Goal: Information Seeking & Learning: Learn about a topic

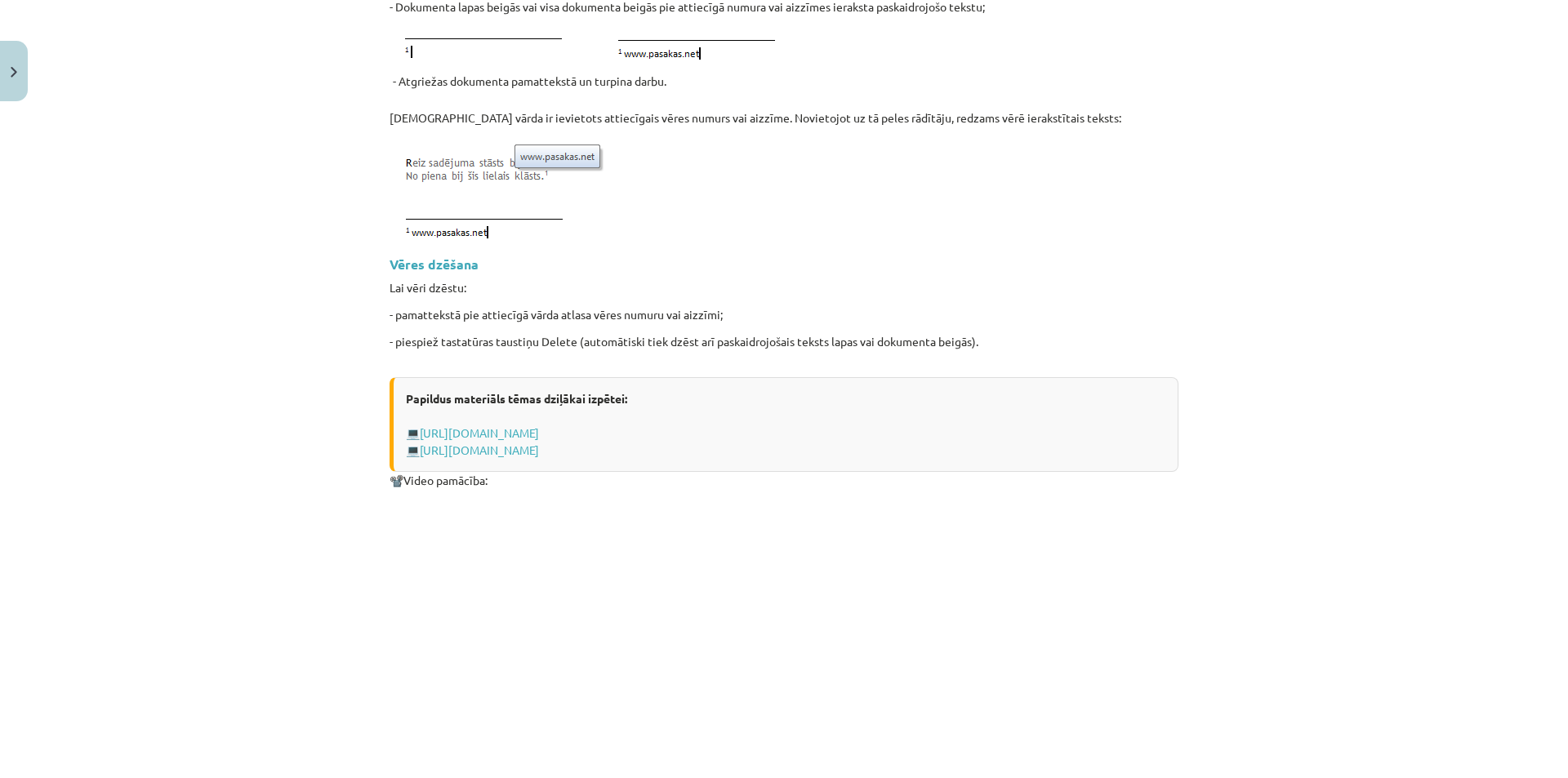
scroll to position [2028, 0]
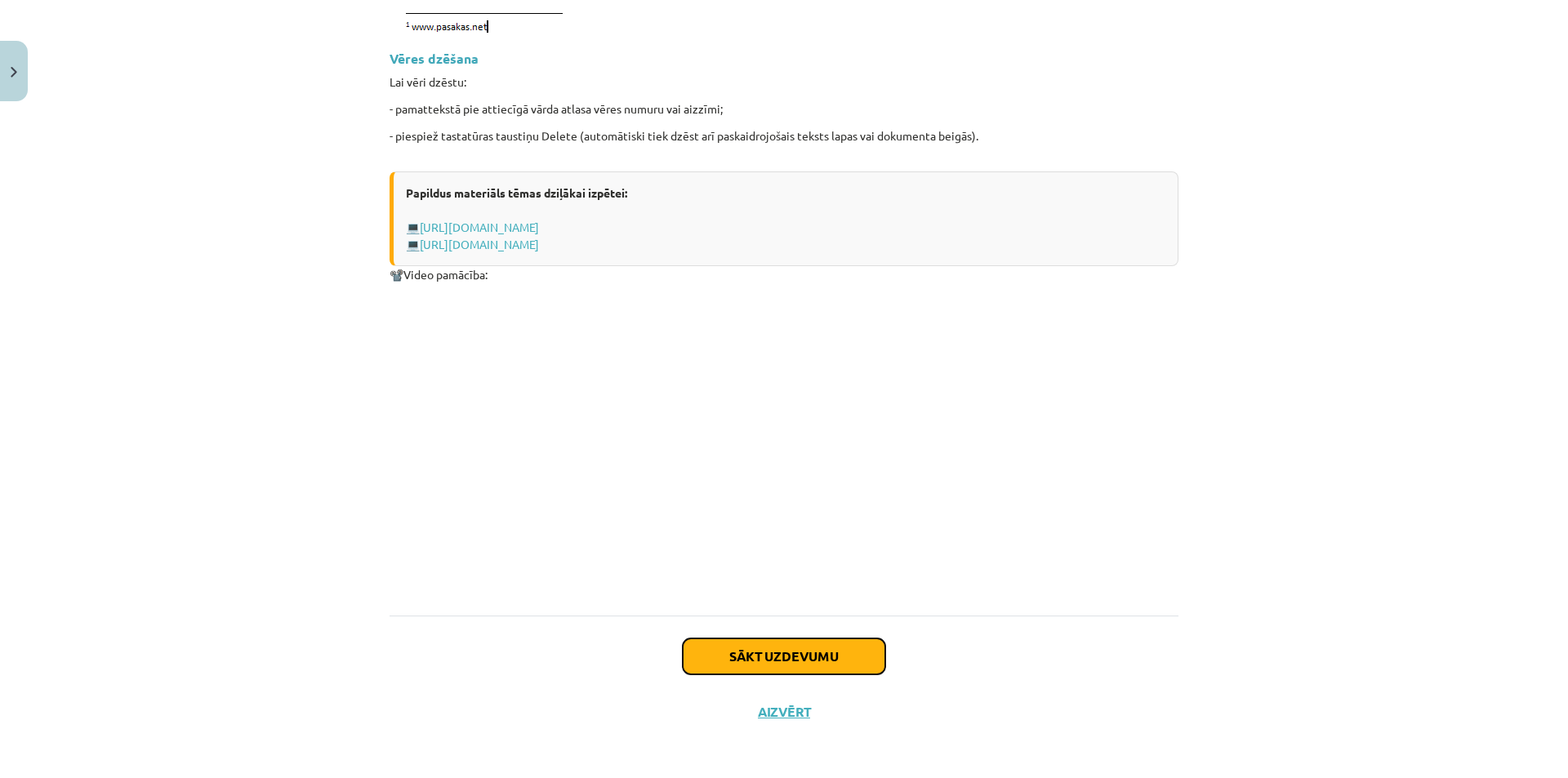
click at [715, 651] on button "Sākt uzdevumu" at bounding box center [784, 656] width 203 height 36
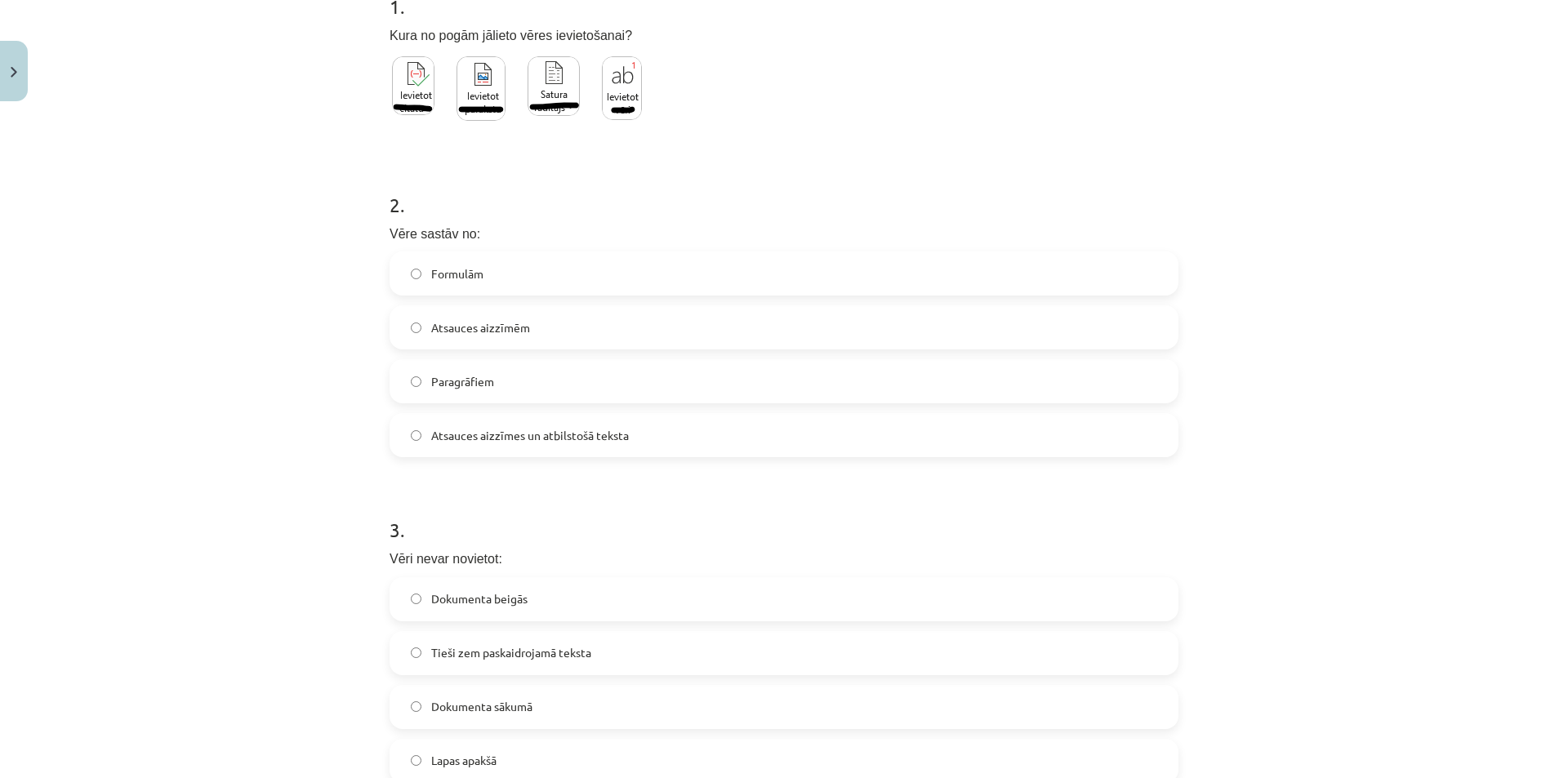
scroll to position [553, 0]
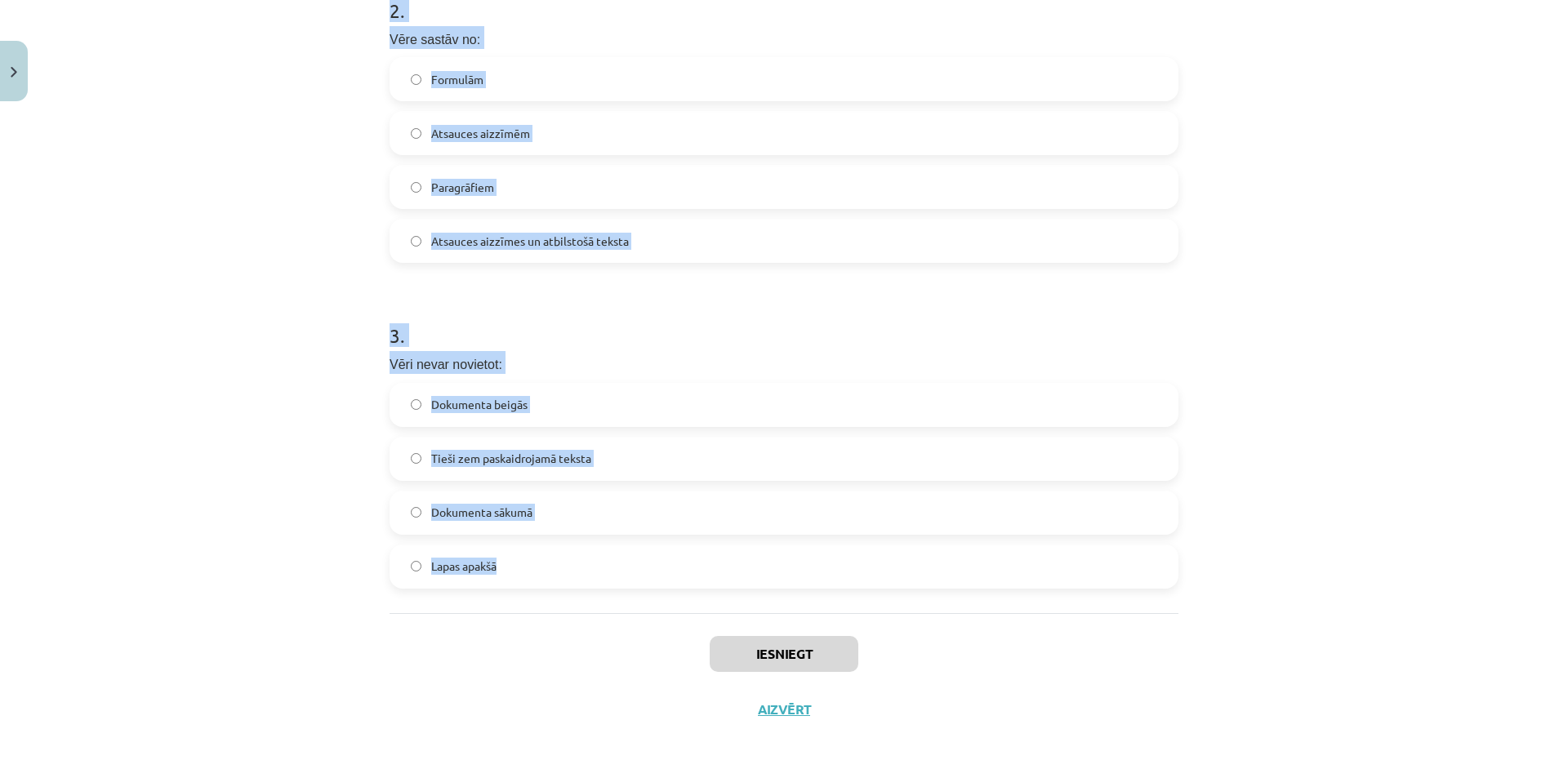
drag, startPoint x: 371, startPoint y: 323, endPoint x: 628, endPoint y: 569, distance: 355.8
click at [628, 569] on div "Mācību tēma: Datorikas 8. klases 1. ieskaites mācību materiāls #5 3. Tēma - Vēr…" at bounding box center [784, 389] width 1568 height 778
copy form "1 . Kura no pogām jālieto vēres ievietošanai? 2 . Vēre sastāv no: Formulām Atsa…"
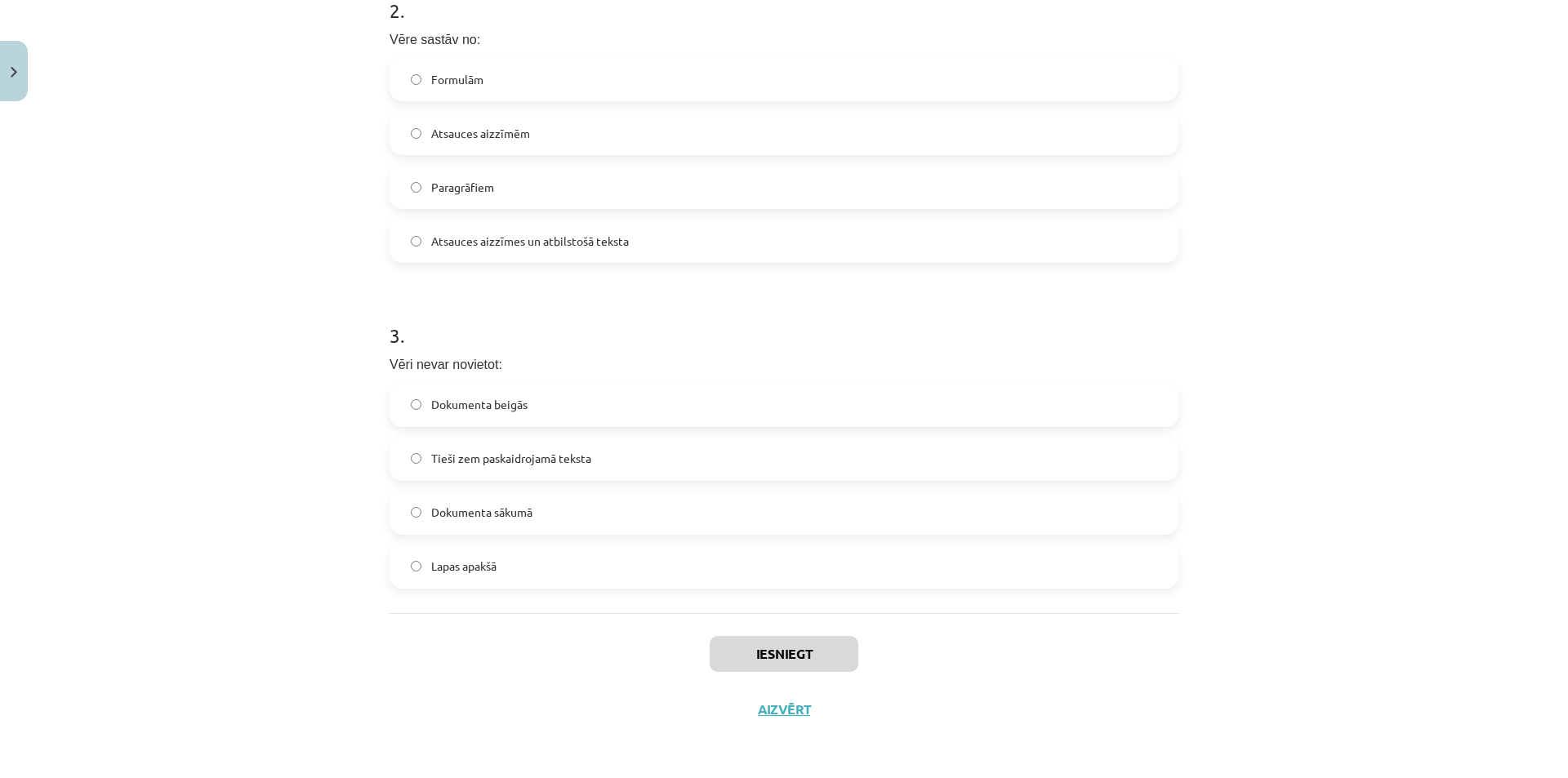
click at [533, 652] on div "Iesniegt Aizvērt" at bounding box center [784, 670] width 789 height 115
click at [781, 287] on form "1 . Kura no pogām jālieto vēres ievietošanai? 2 . Vēre sastāv no: Formulām Atsa…" at bounding box center [784, 180] width 789 height 816
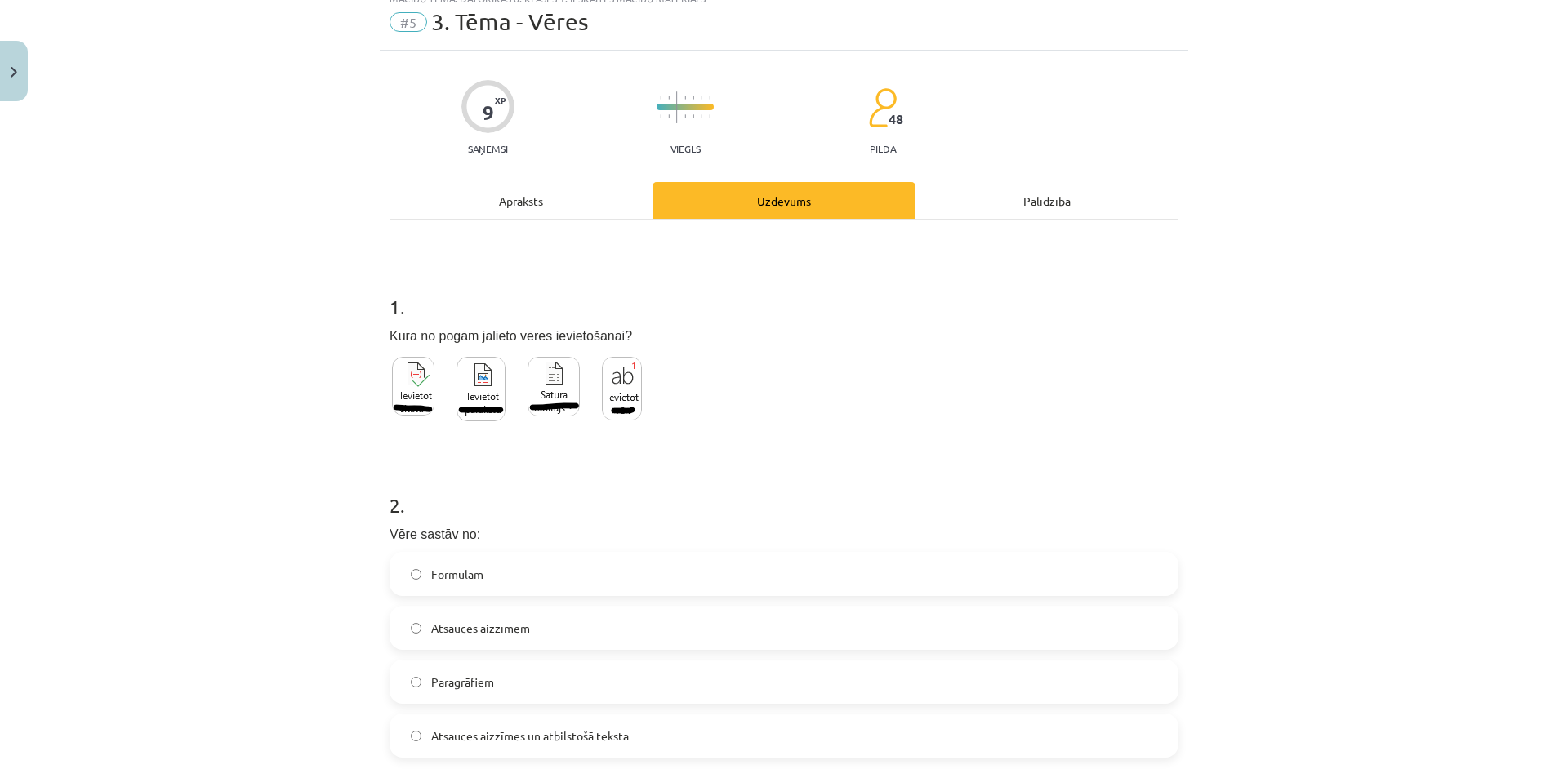
scroll to position [0, 0]
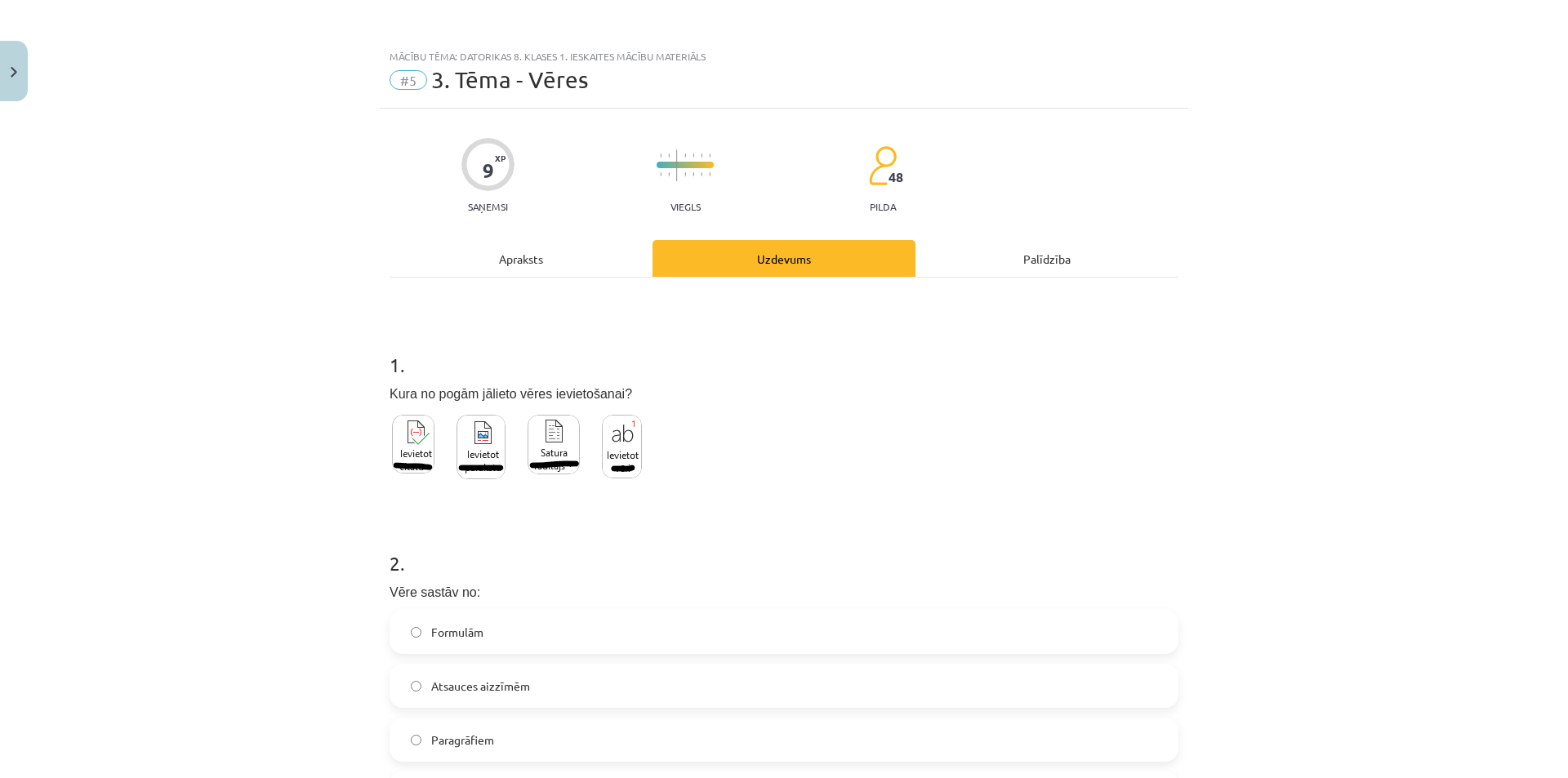
click at [615, 573] on h1 "2 ." at bounding box center [784, 548] width 789 height 50
click at [552, 256] on div "Apraksts" at bounding box center [520, 258] width 263 height 37
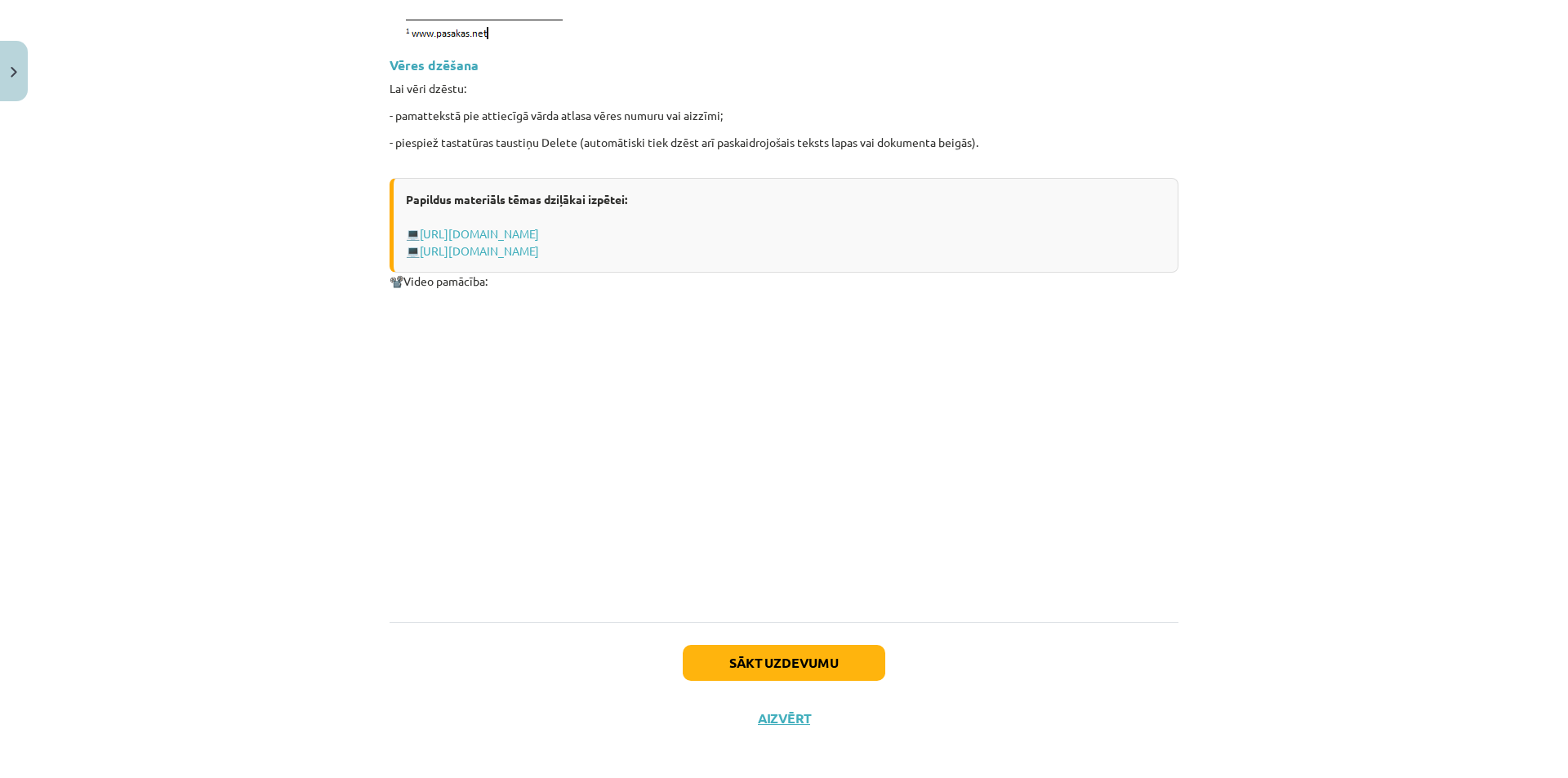
scroll to position [2028, 0]
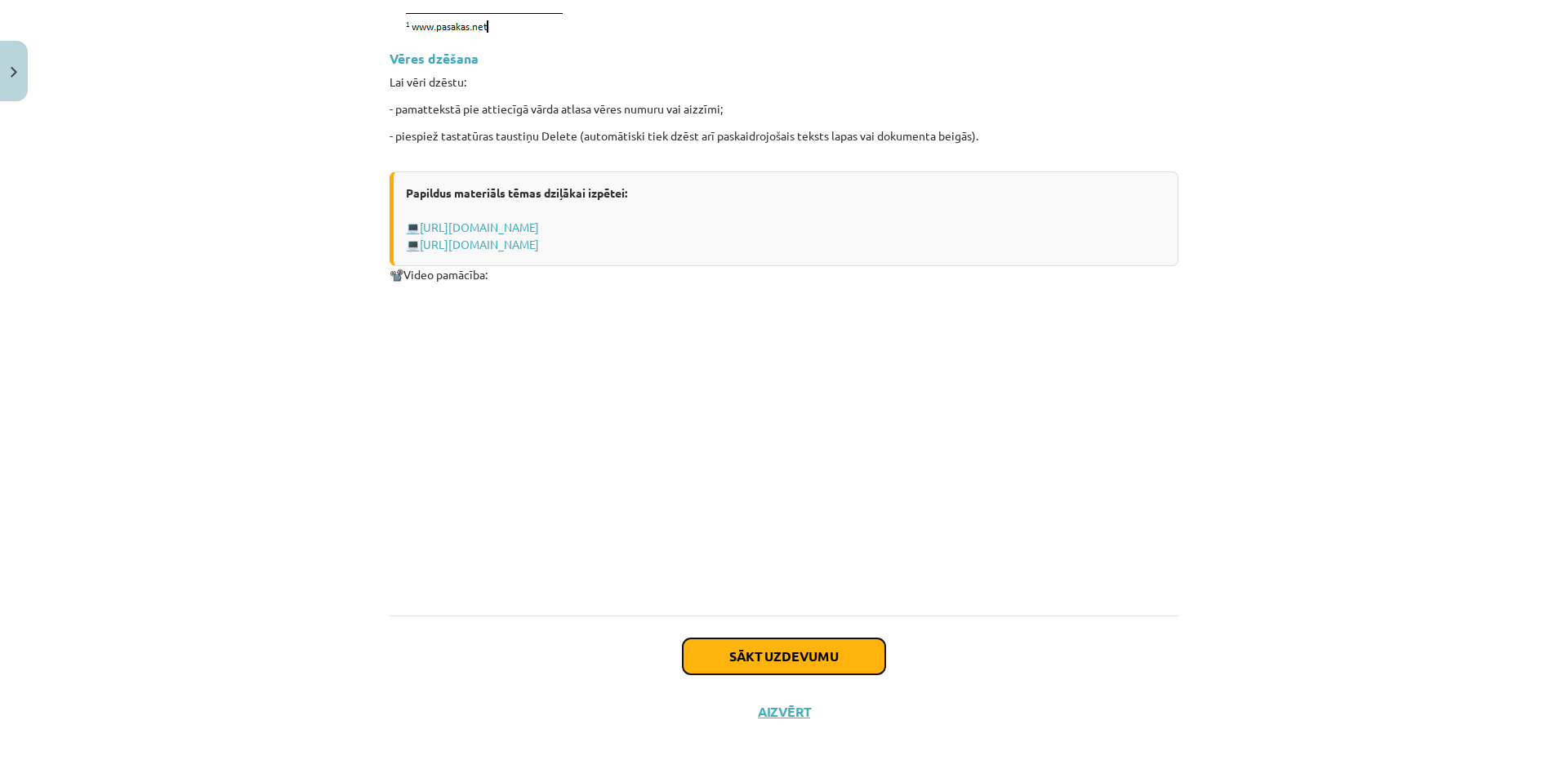
click at [703, 657] on button "Sākt uzdevumu" at bounding box center [784, 656] width 203 height 36
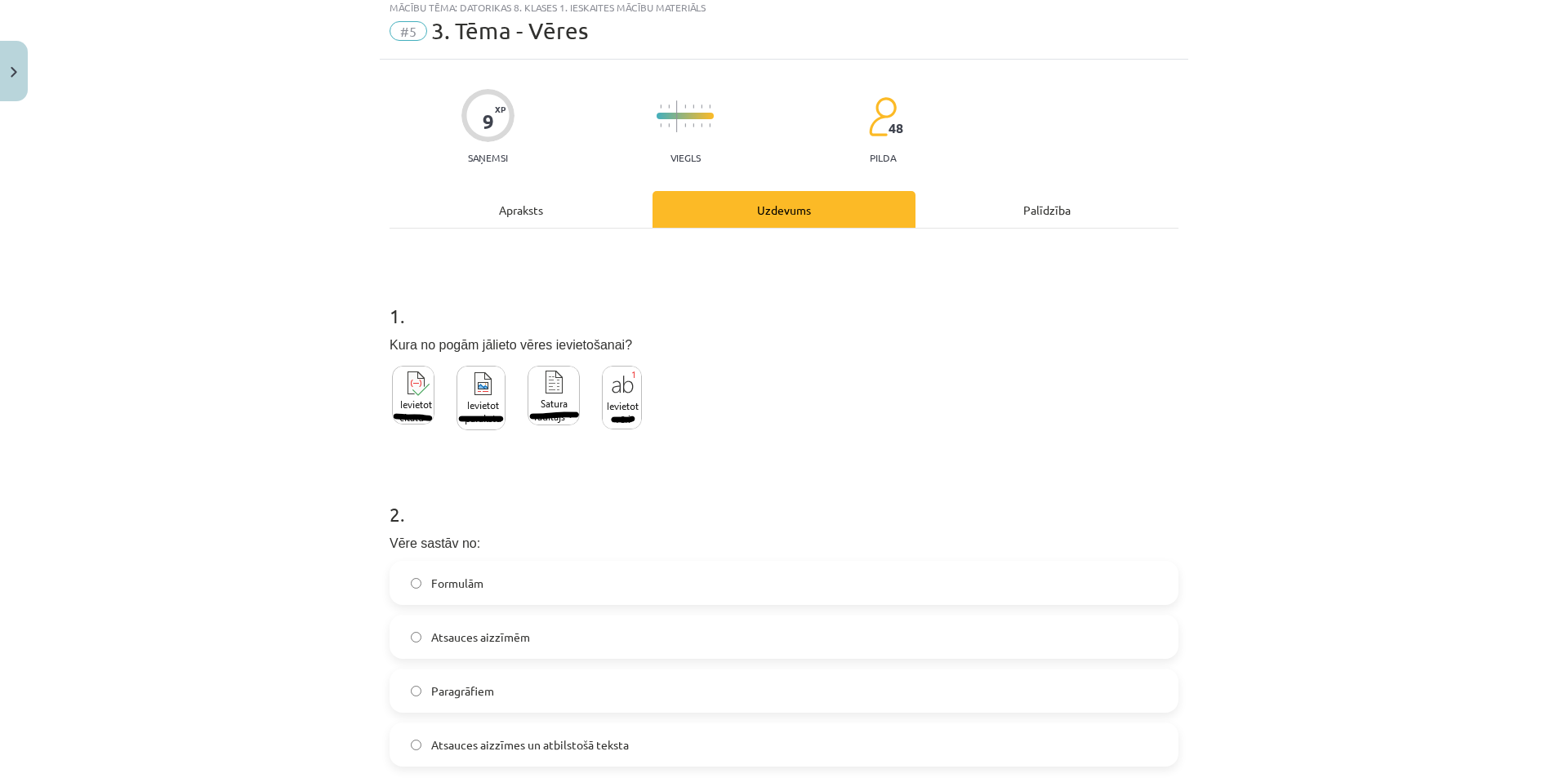
scroll to position [41, 0]
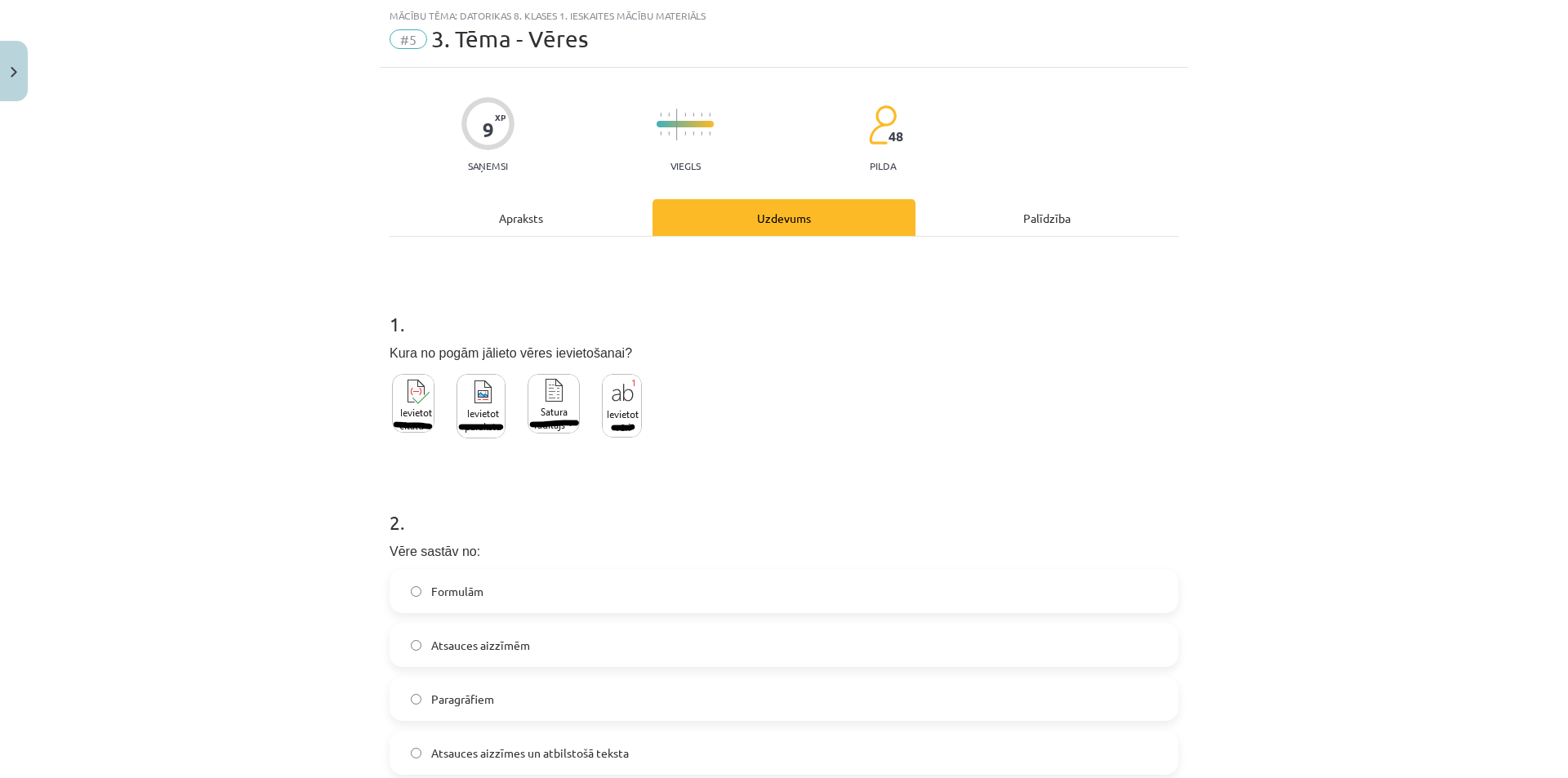
click at [535, 640] on label "Atsauces aizzīmēm" at bounding box center [784, 645] width 785 height 41
click at [613, 404] on img at bounding box center [621, 405] width 40 height 63
click at [782, 437] on div "1 . Kura no pogām jālieto vēres ievietošanai?" at bounding box center [784, 367] width 789 height 166
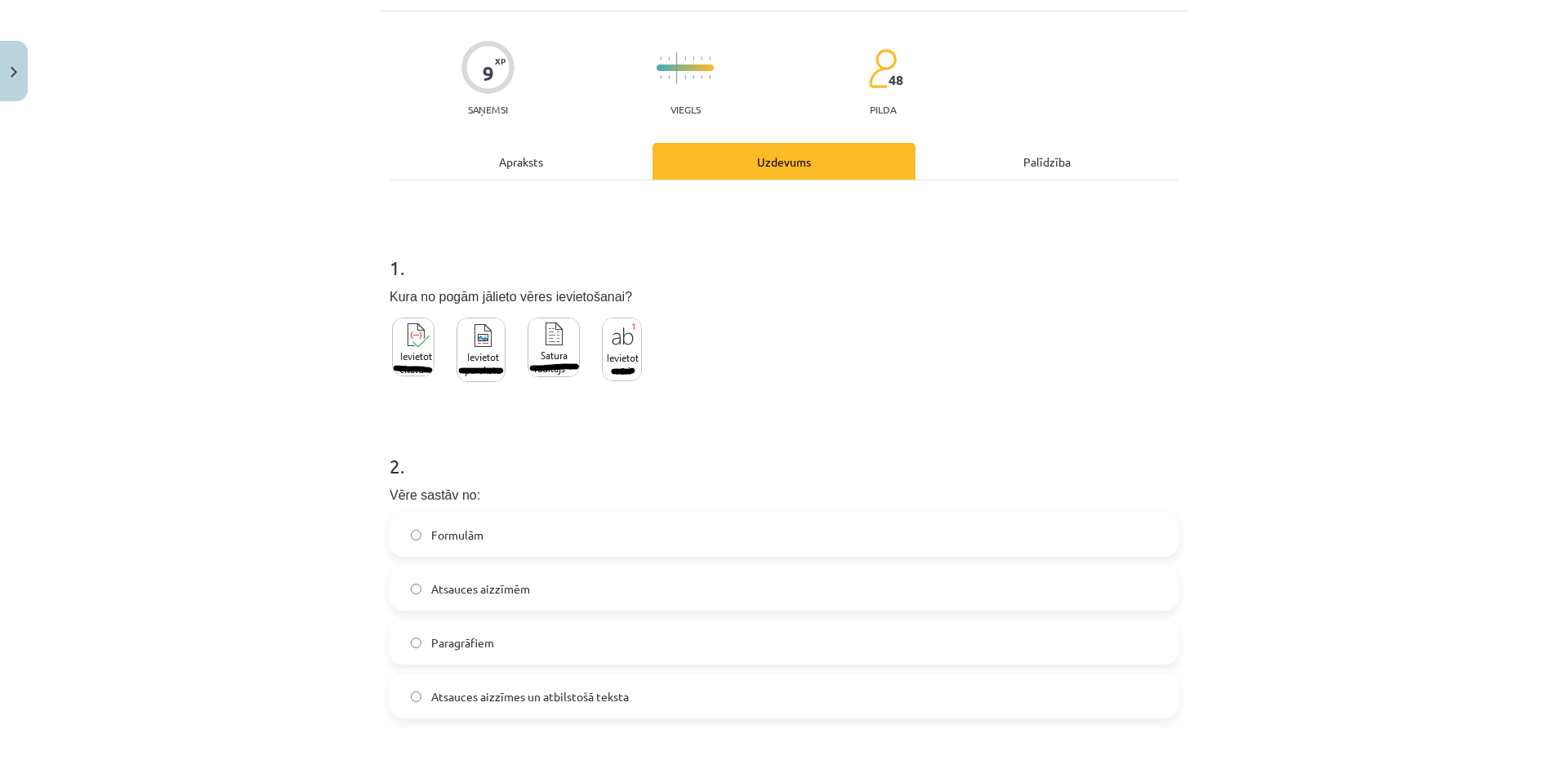
scroll to position [122, 0]
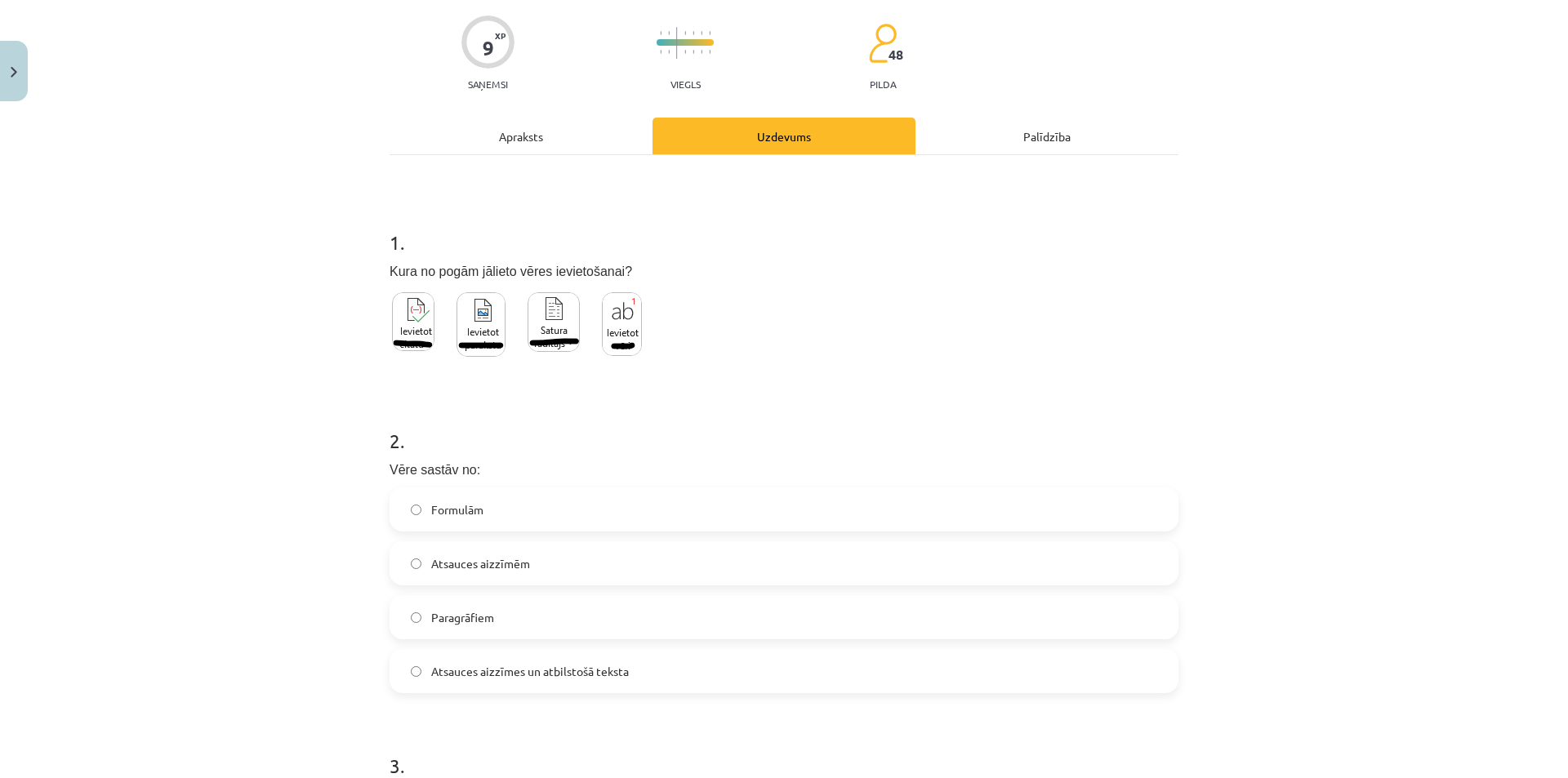
click at [654, 670] on label "Atsauces aizzīmes un atbilstošā teksta" at bounding box center [784, 671] width 785 height 41
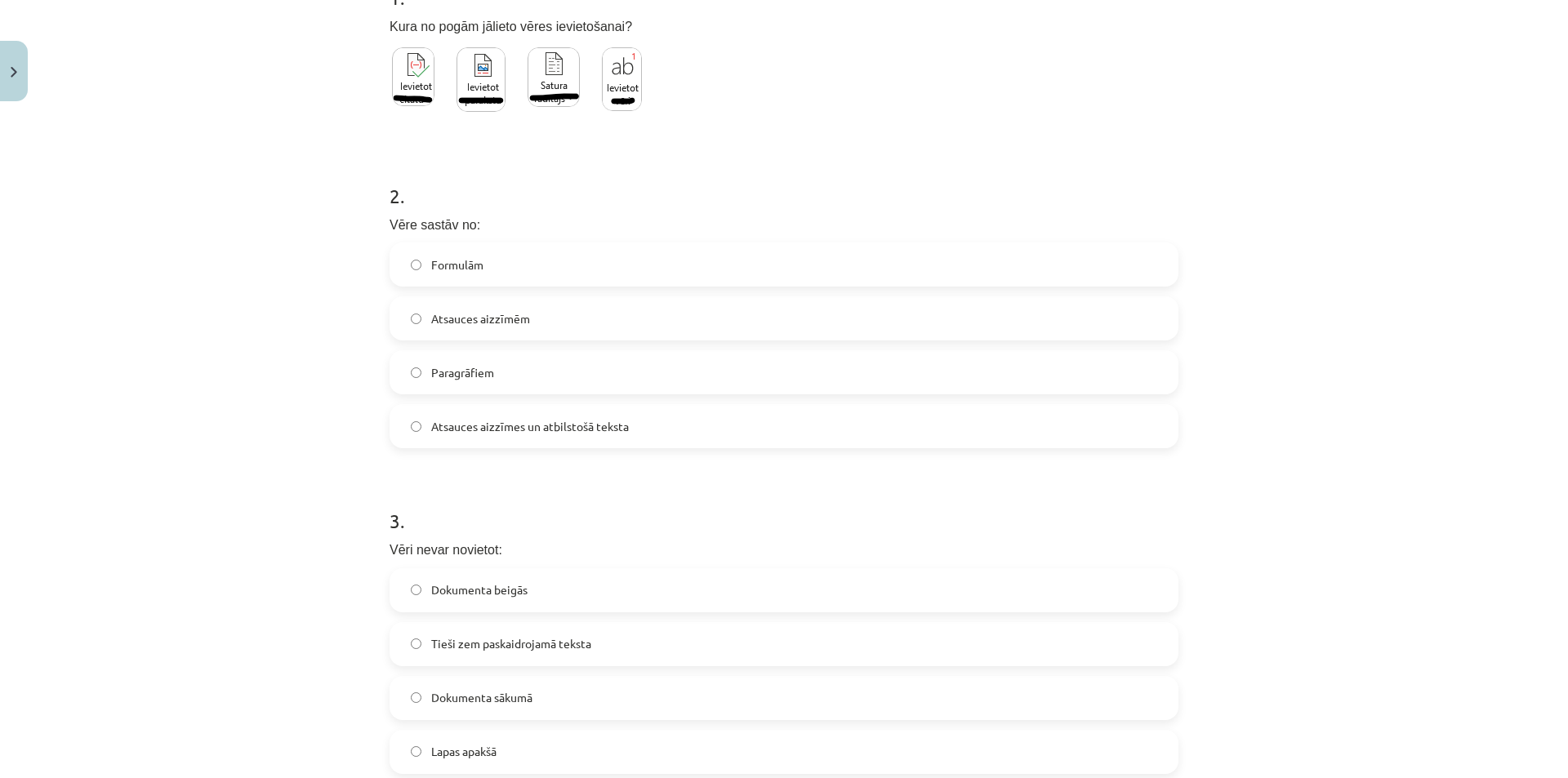
scroll to position [449, 0]
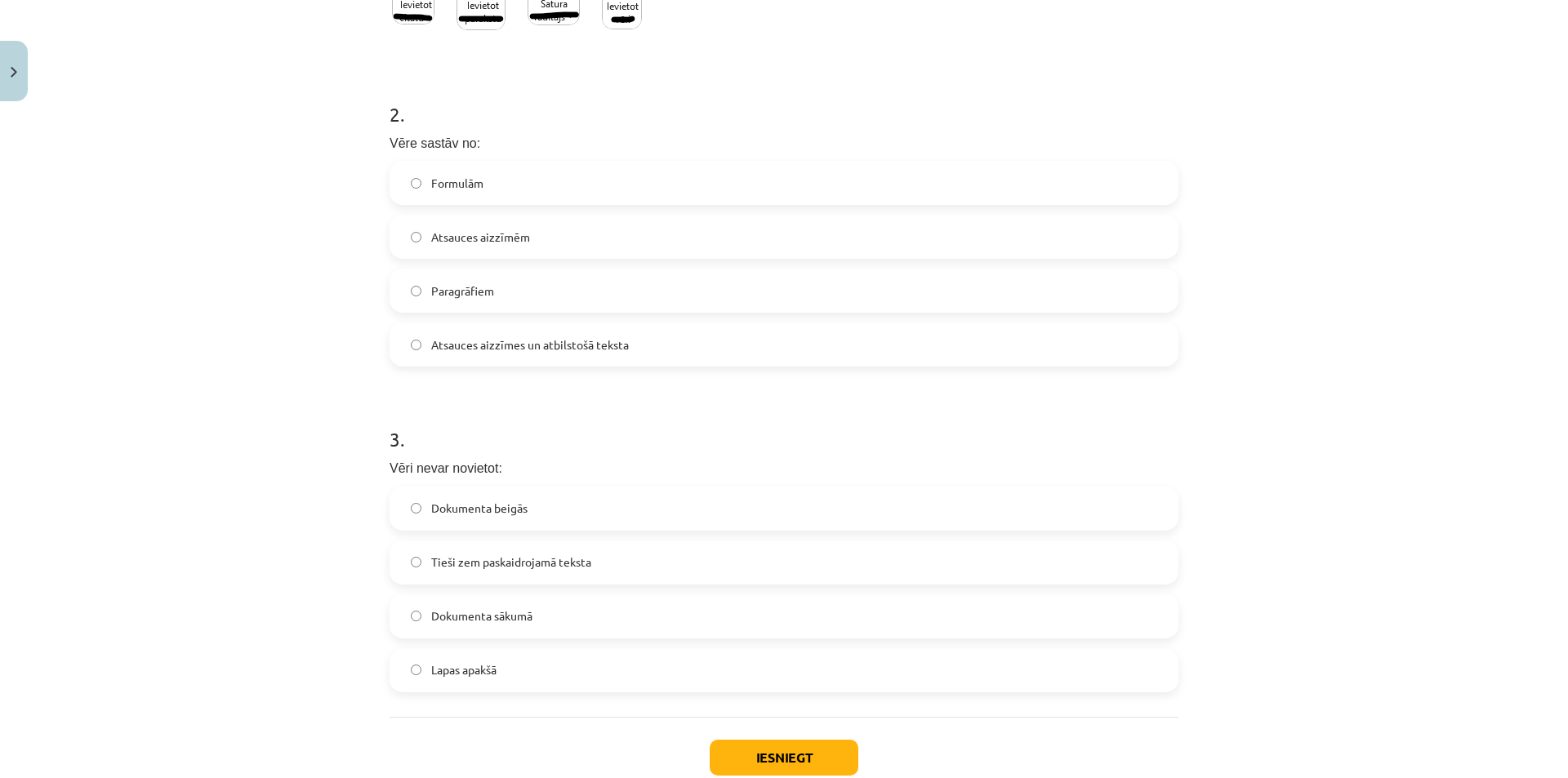
click at [712, 486] on div "Dokumenta beigās" at bounding box center [784, 509] width 789 height 44
click at [557, 619] on label "Dokumenta sākumā" at bounding box center [784, 616] width 785 height 41
click at [796, 750] on button "Iesniegt" at bounding box center [784, 757] width 149 height 36
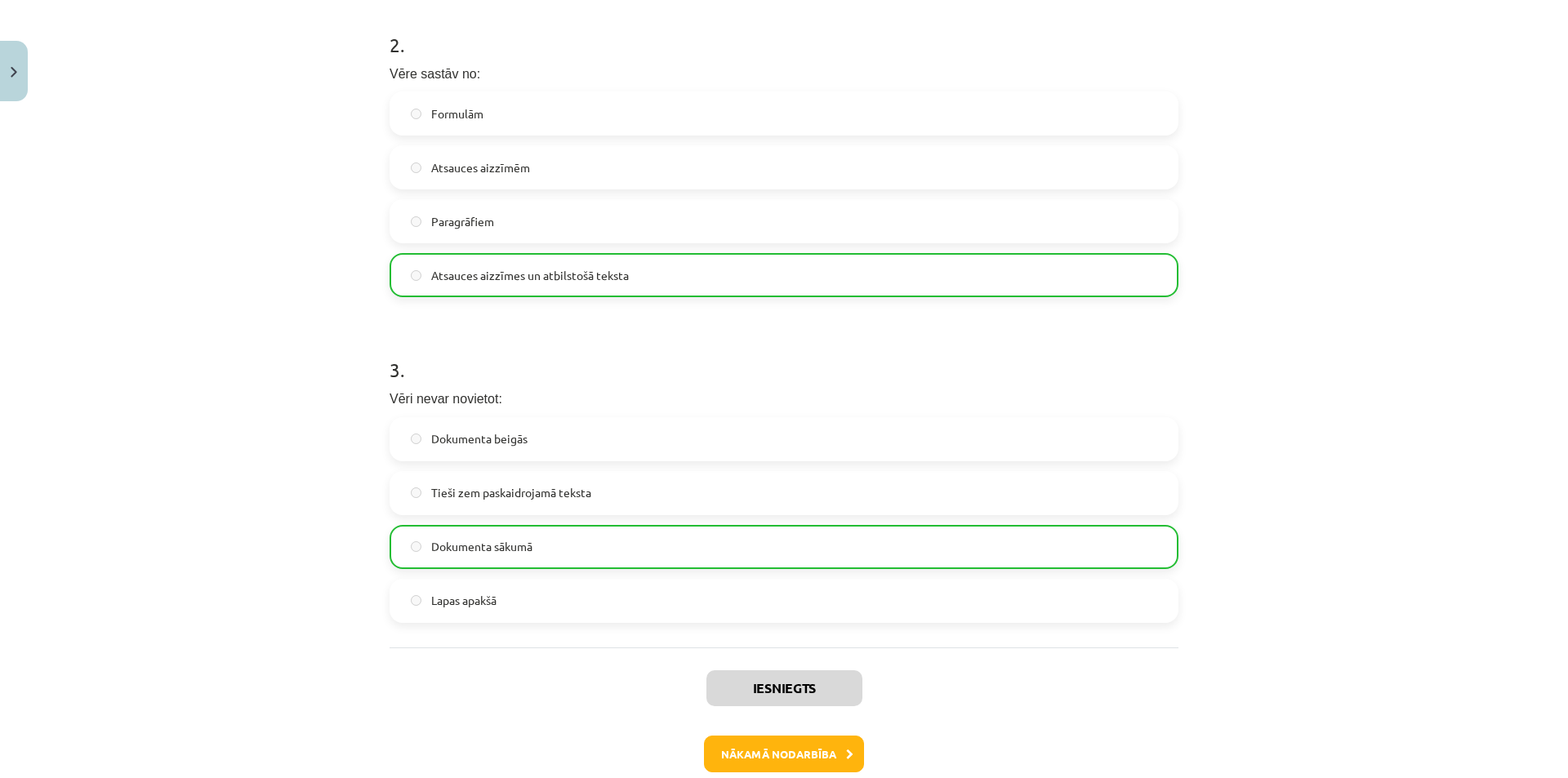
scroll to position [604, 0]
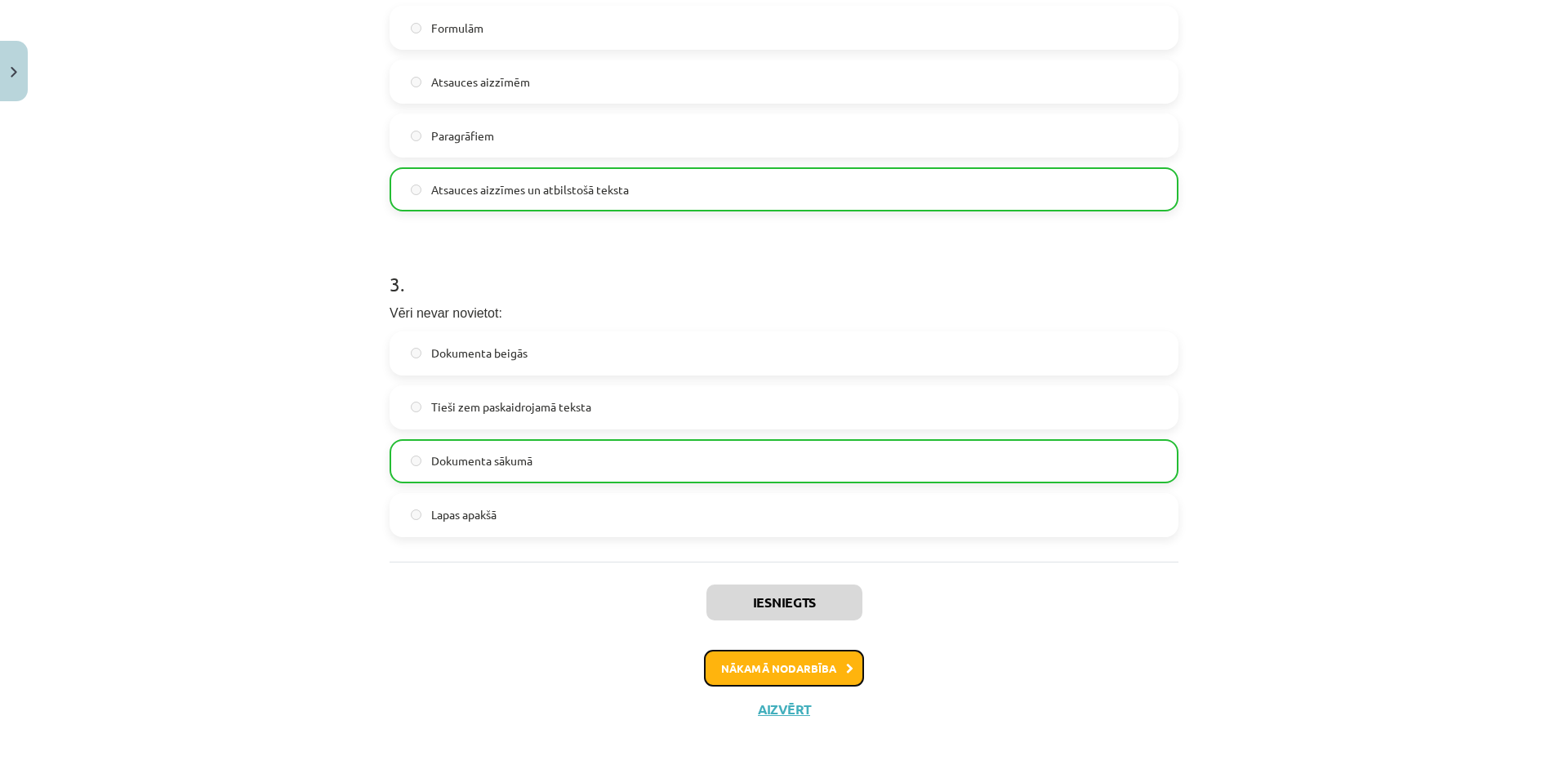
click at [774, 659] on button "Nākamā nodarbība" at bounding box center [784, 669] width 160 height 38
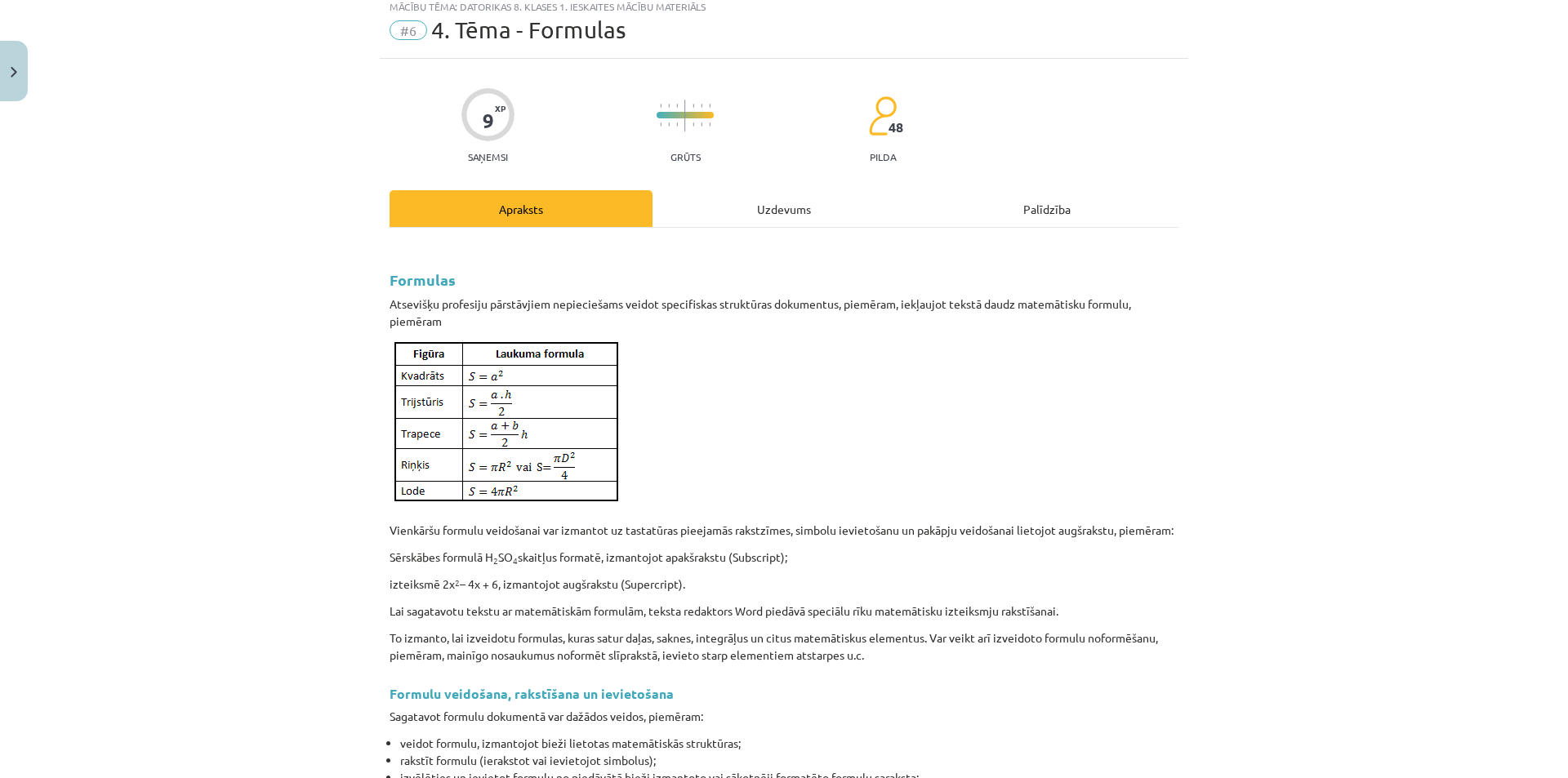
scroll to position [41, 0]
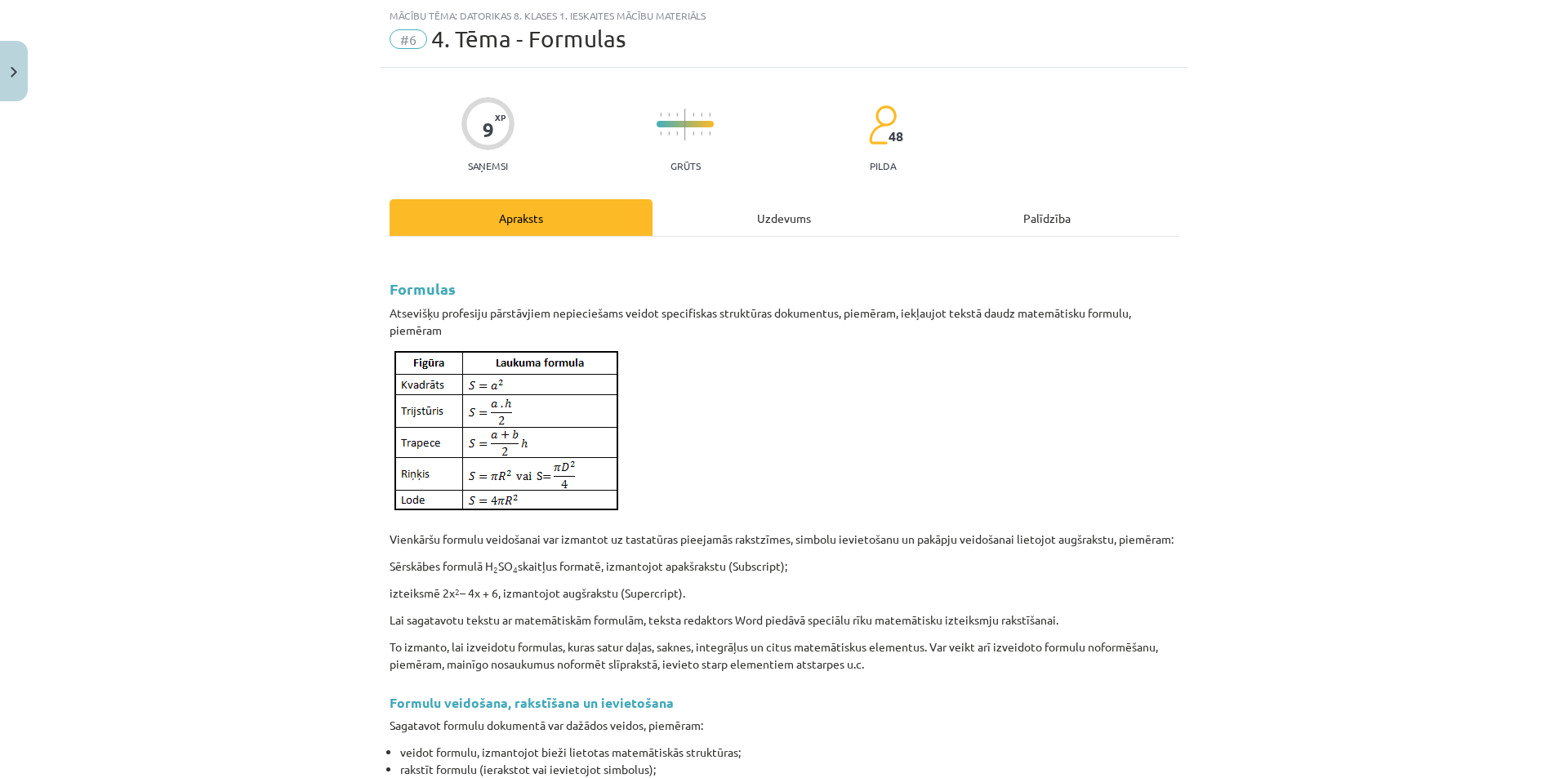
click at [736, 217] on div "Uzdevums" at bounding box center [784, 217] width 263 height 37
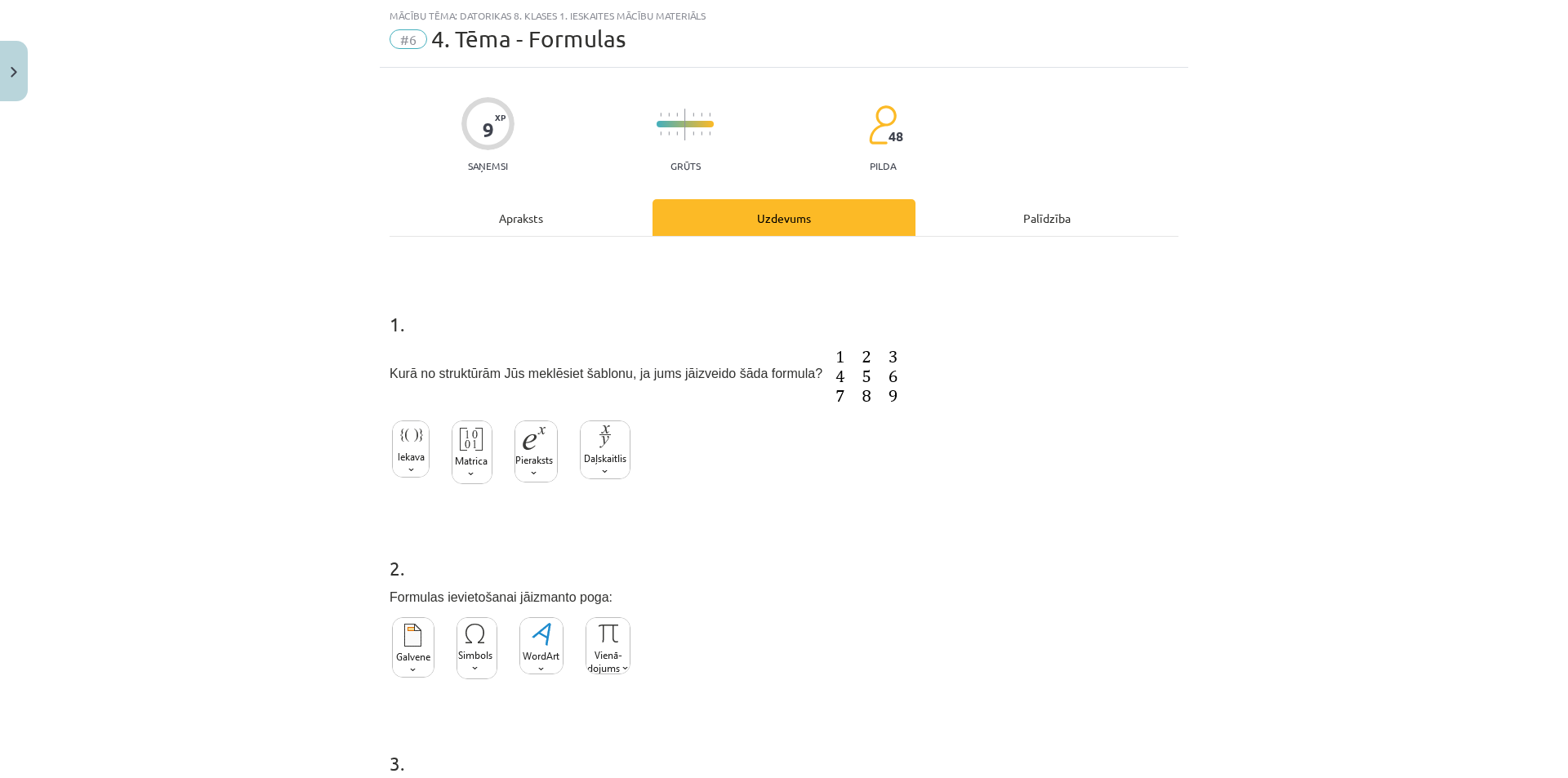
click at [474, 221] on div "Apraksts" at bounding box center [520, 217] width 263 height 37
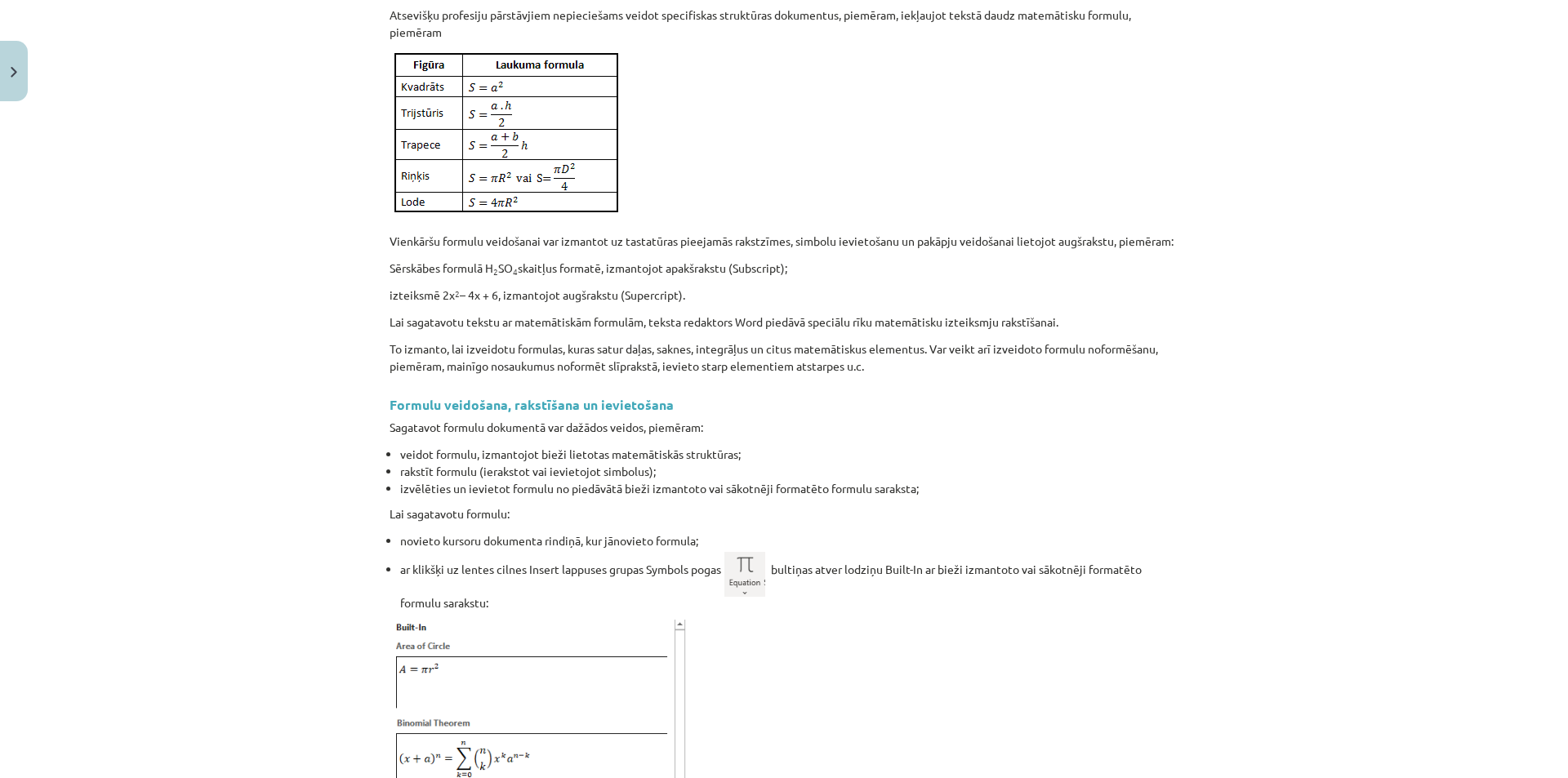
scroll to position [204, 0]
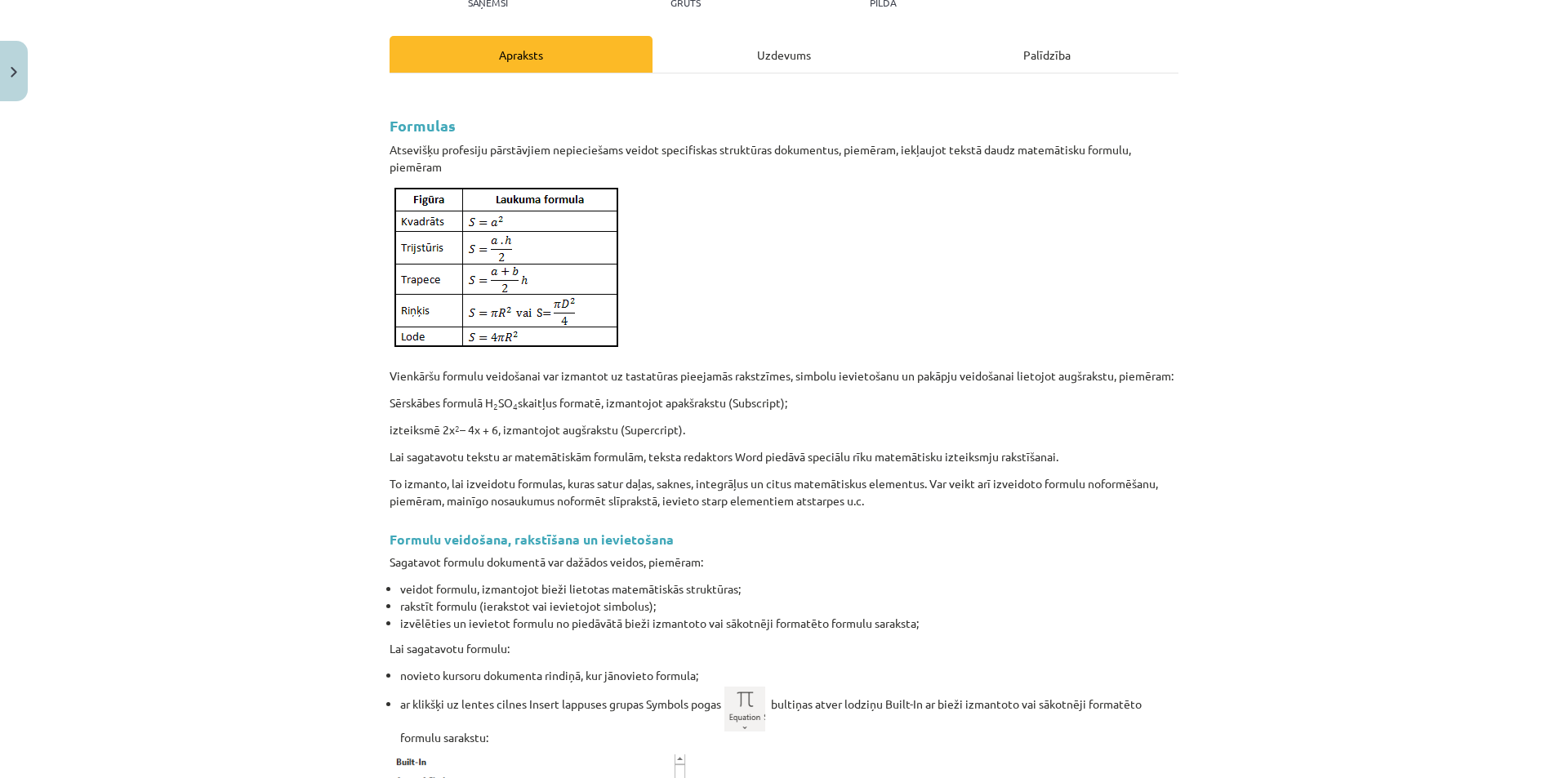
click at [730, 55] on div "Uzdevums" at bounding box center [784, 54] width 263 height 37
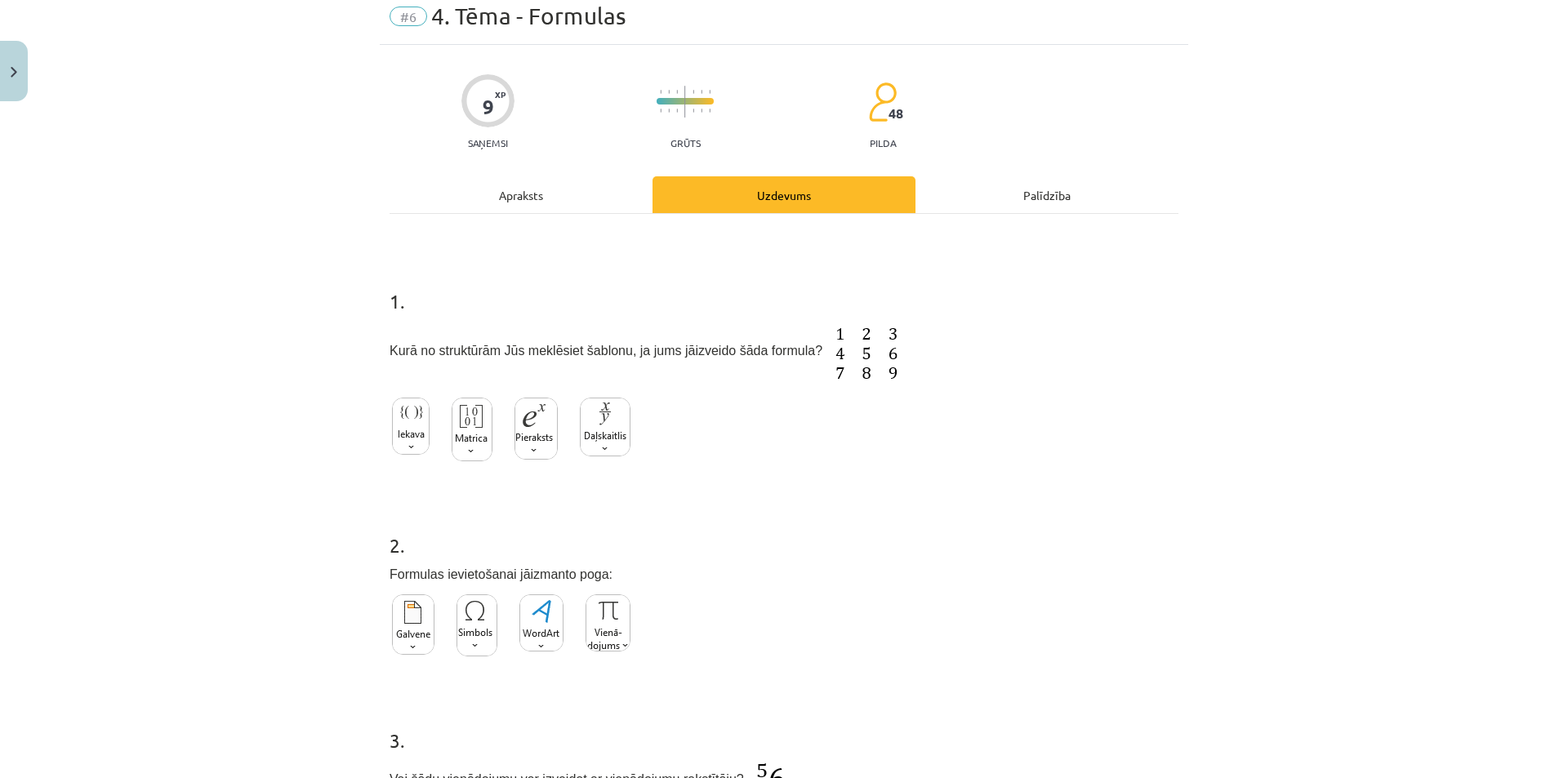
scroll to position [41, 0]
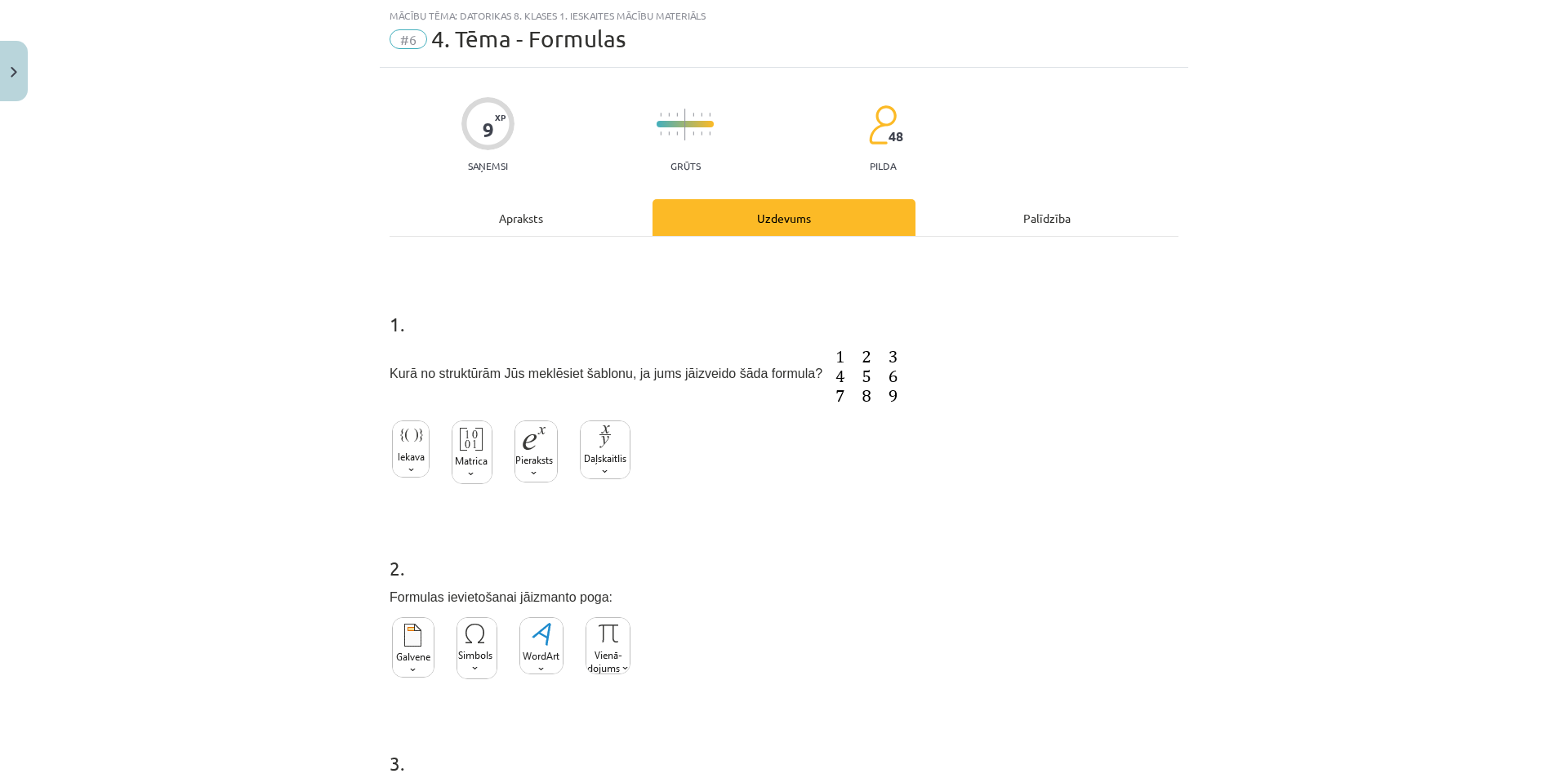
click at [457, 444] on img at bounding box center [472, 452] width 41 height 63
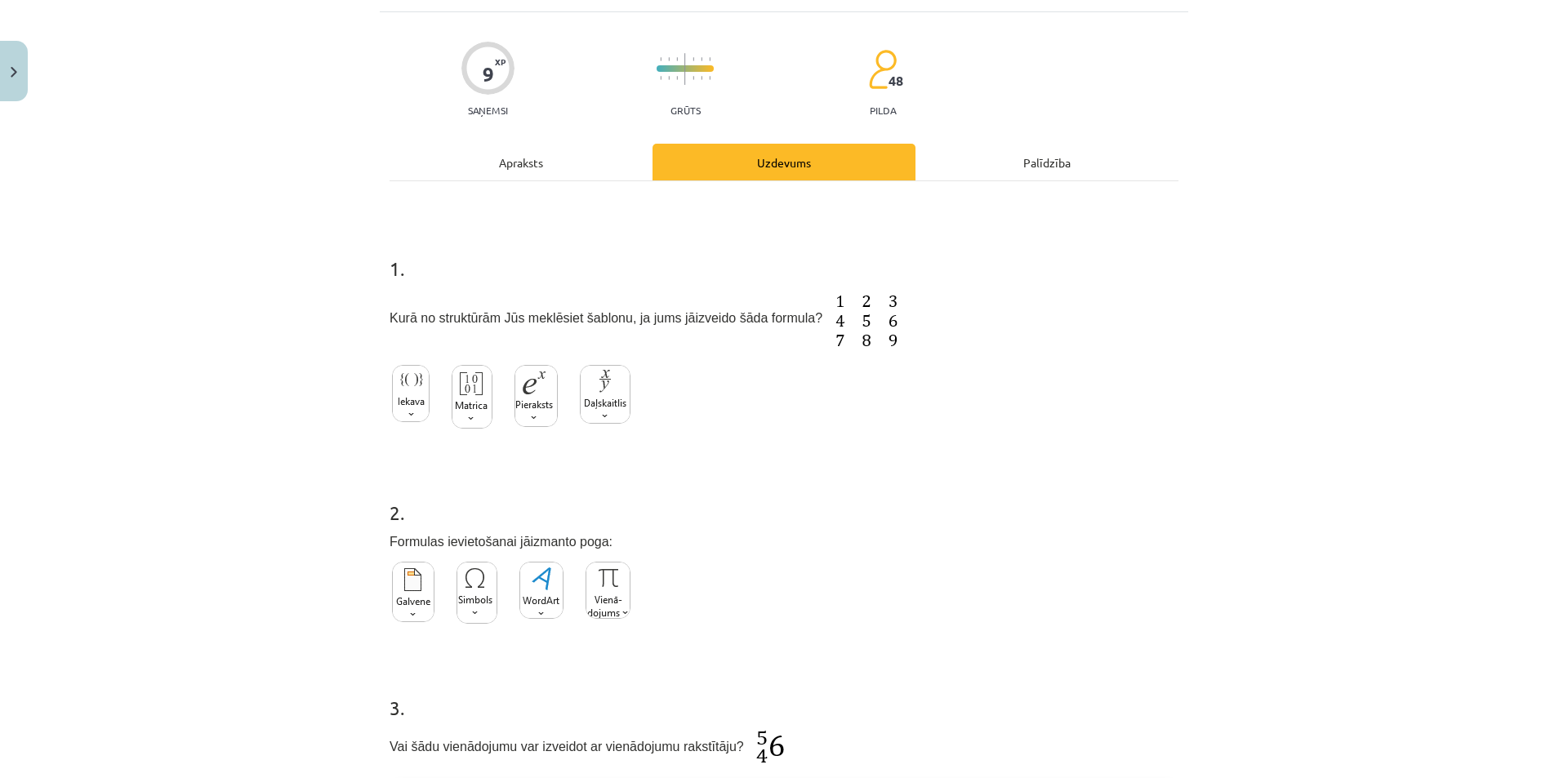
scroll to position [122, 0]
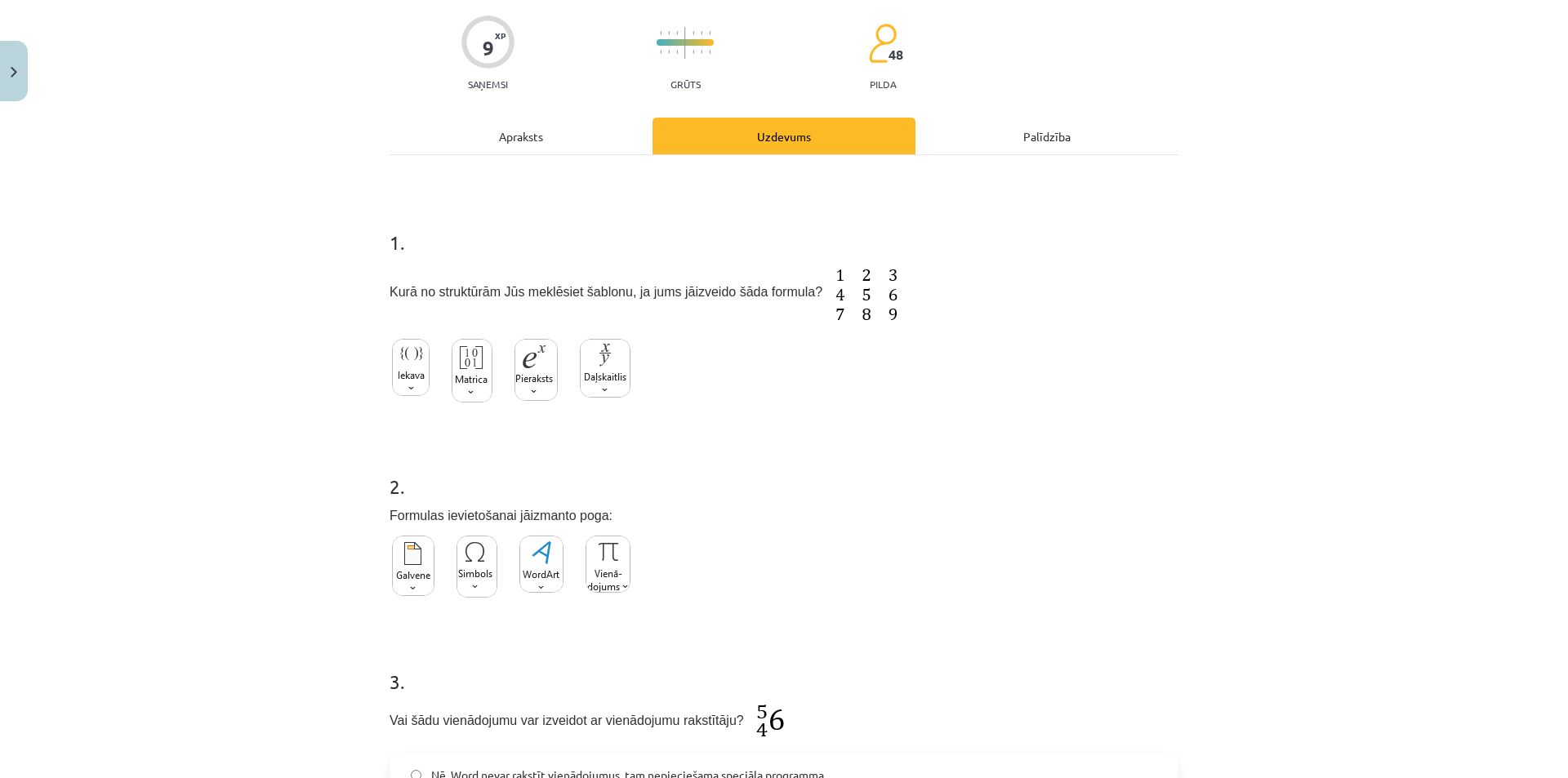
drag, startPoint x: 616, startPoint y: 572, endPoint x: 636, endPoint y: 545, distance: 33.6
click at [618, 572] on img at bounding box center [607, 563] width 44 height 57
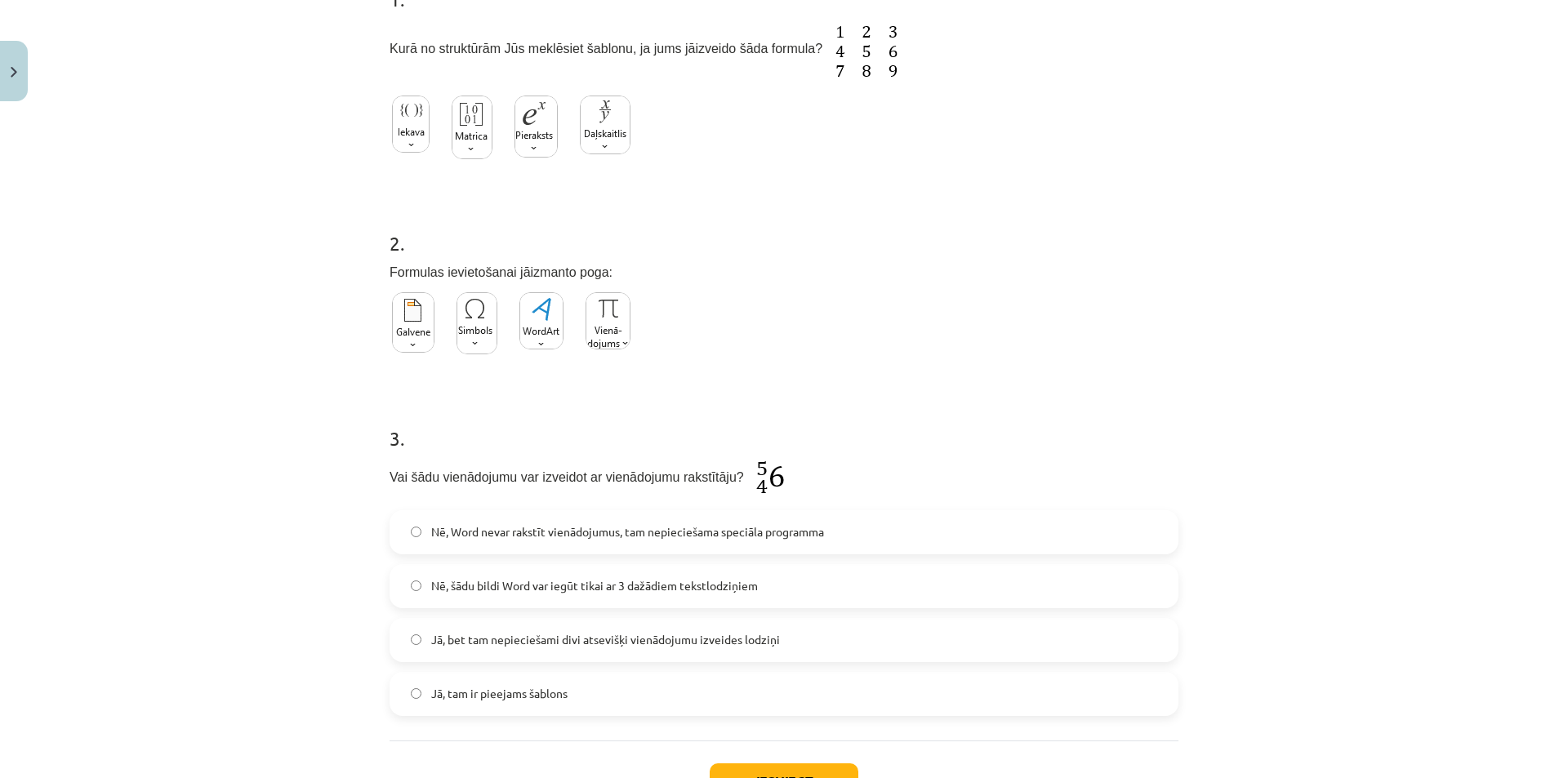
scroll to position [368, 0]
click at [545, 671] on div "Jā, tam ir pieejams šablons" at bounding box center [784, 693] width 789 height 44
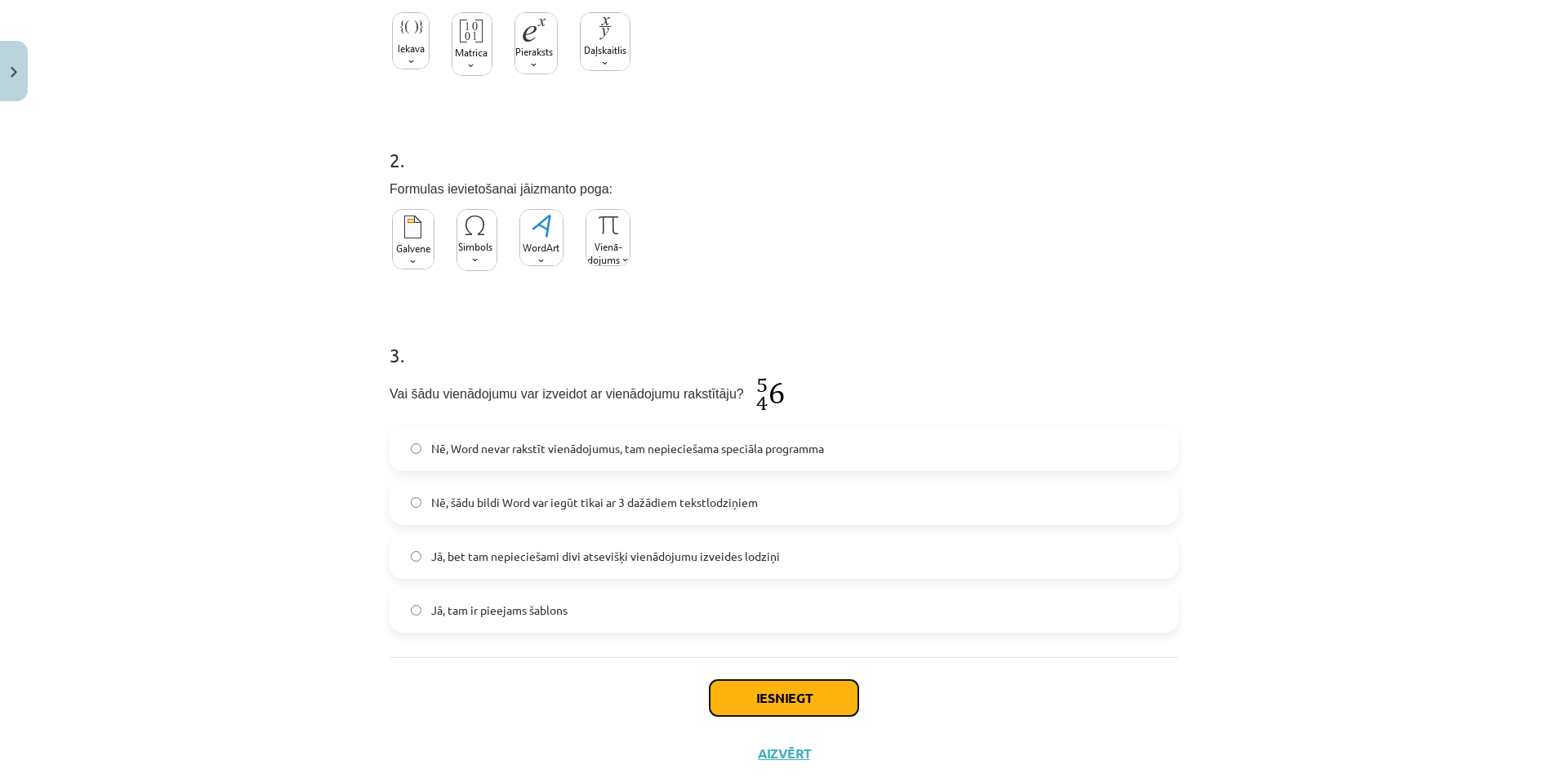
click at [779, 685] on button "Iesniegt" at bounding box center [784, 698] width 149 height 36
click at [752, 636] on div "1 . Kurā no struktūrām Jūs meklēsiet šablonu, ja jums jāizveido šāda formula? 2…" at bounding box center [784, 243] width 789 height 828
click at [750, 606] on label "Jā, tam ir pieejams šablons" at bounding box center [784, 610] width 785 height 41
click at [746, 557] on span "Jā, bet tam nepieciešami divi atsevišķi vienādojumu izveides lodziņi" at bounding box center [606, 556] width 349 height 17
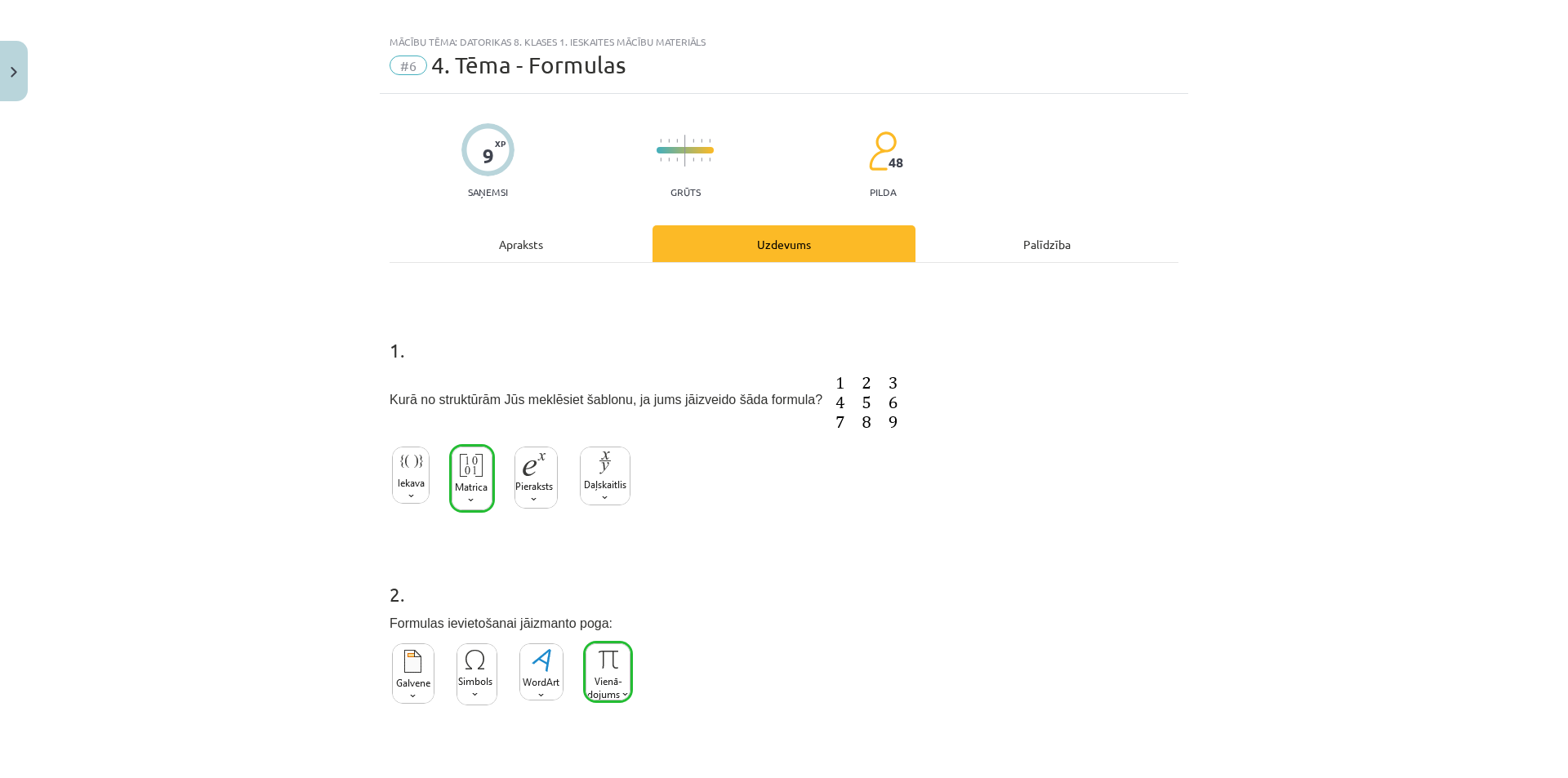
scroll to position [0, 0]
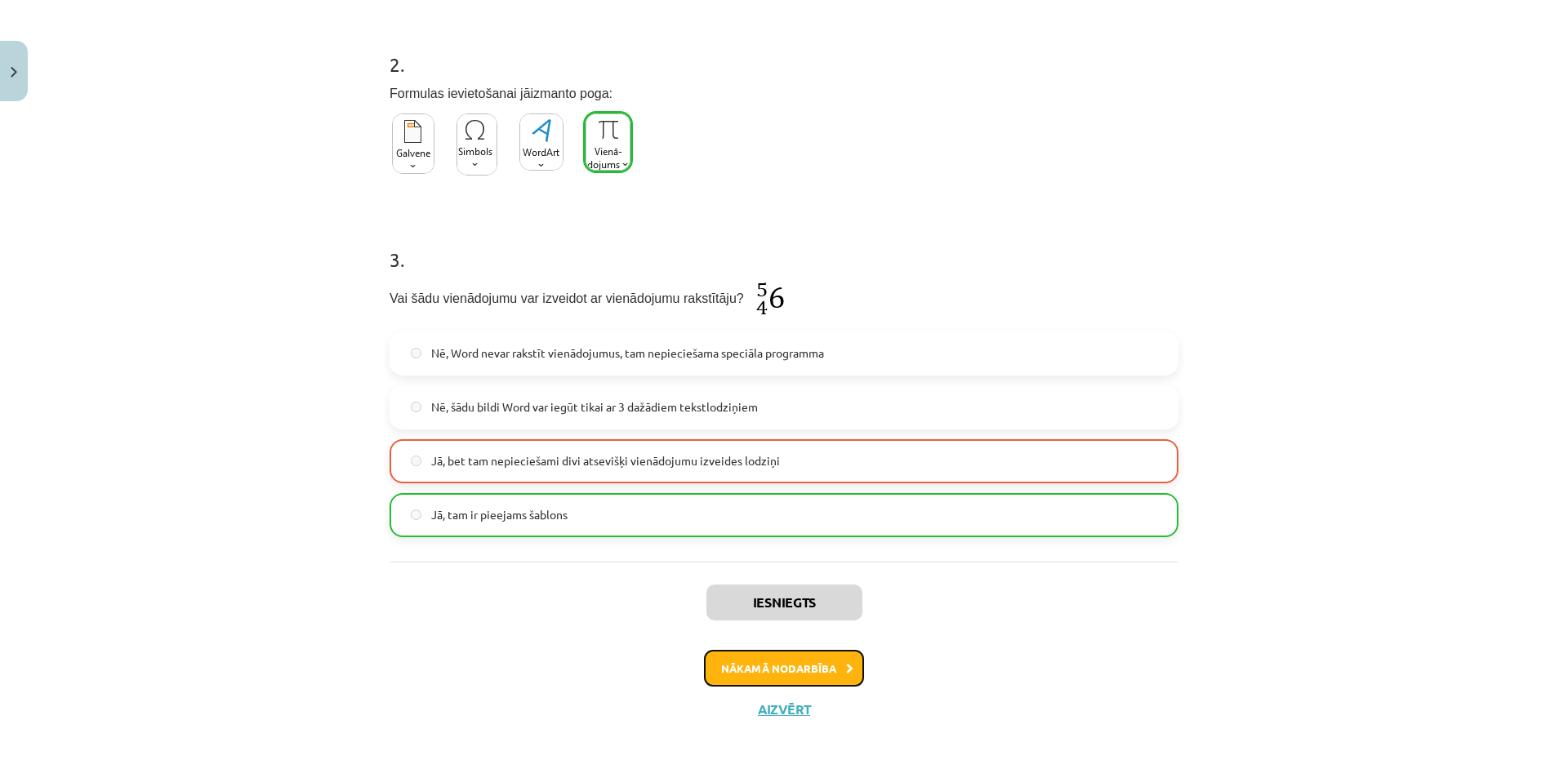
click at [783, 663] on button "Nākamā nodarbība" at bounding box center [784, 669] width 160 height 38
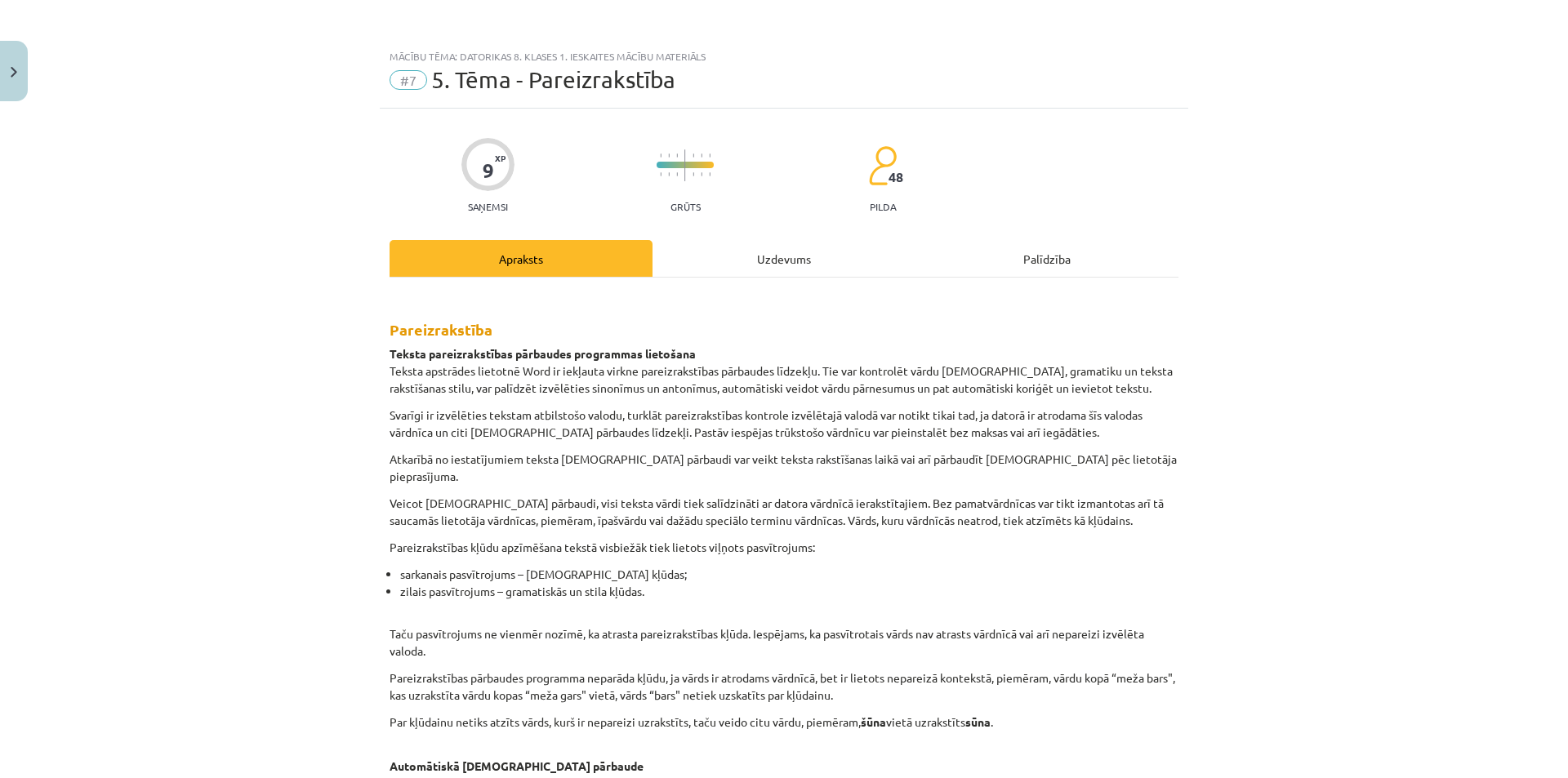
click at [817, 270] on div "Uzdevums" at bounding box center [784, 258] width 263 height 37
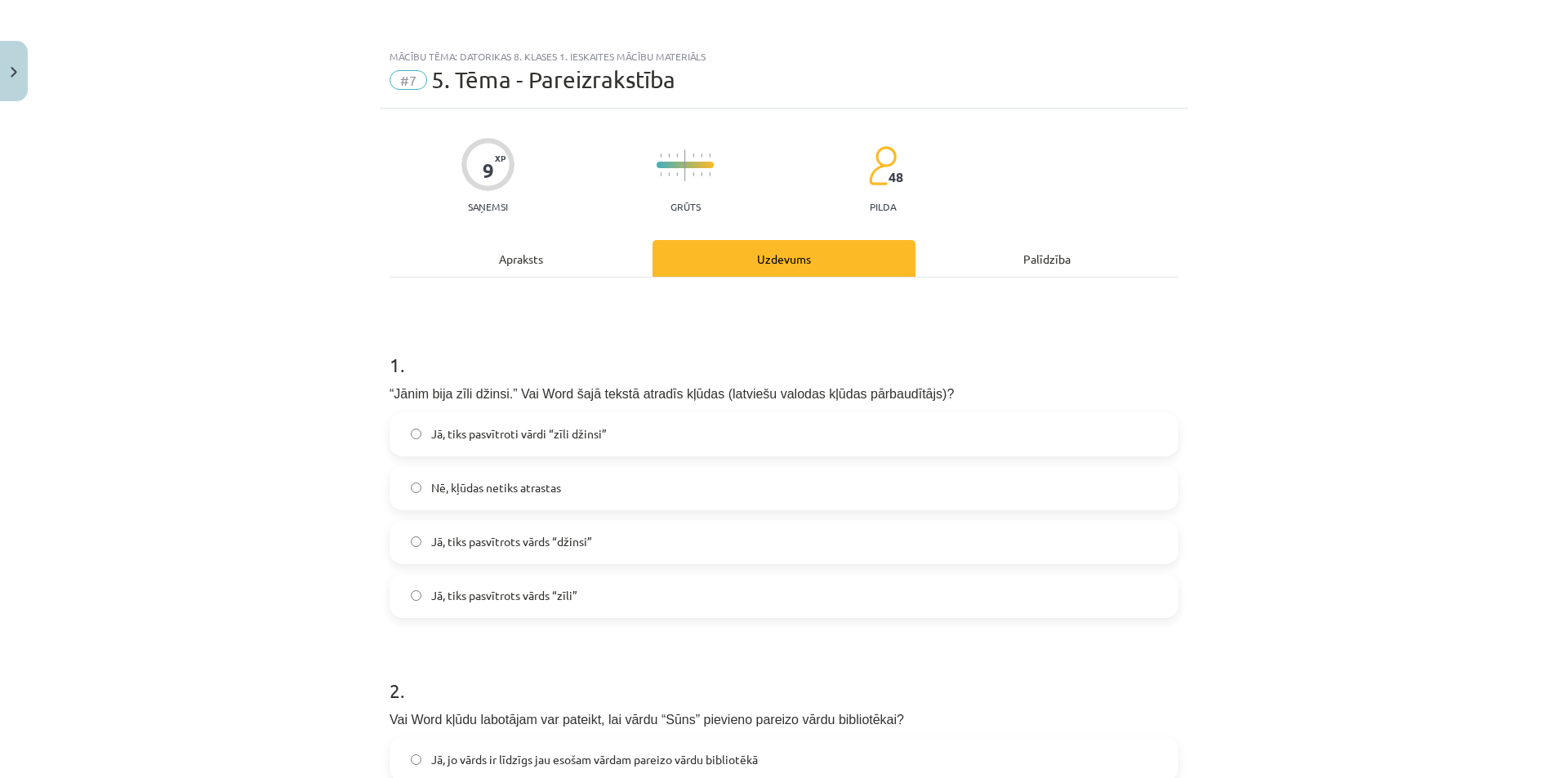
scroll to position [41, 0]
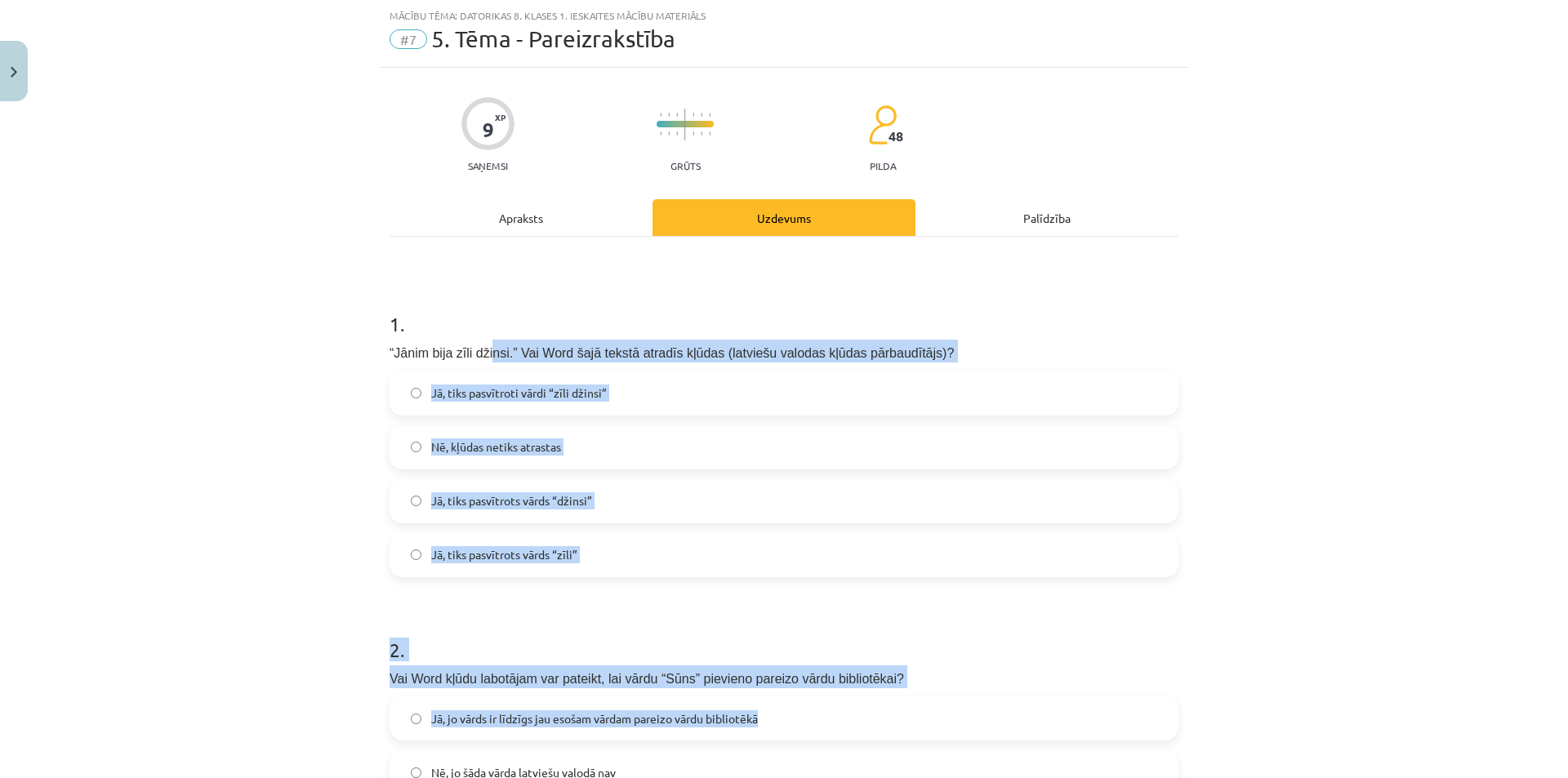
drag, startPoint x: 556, startPoint y: 379, endPoint x: 809, endPoint y: 690, distance: 400.9
click at [850, 734] on form "1 . “Jānim bija zīli džinsi.” Vai Word šajā tekstā atradīs kļūdas (latviešu val…" at bounding box center [784, 679] width 789 height 791
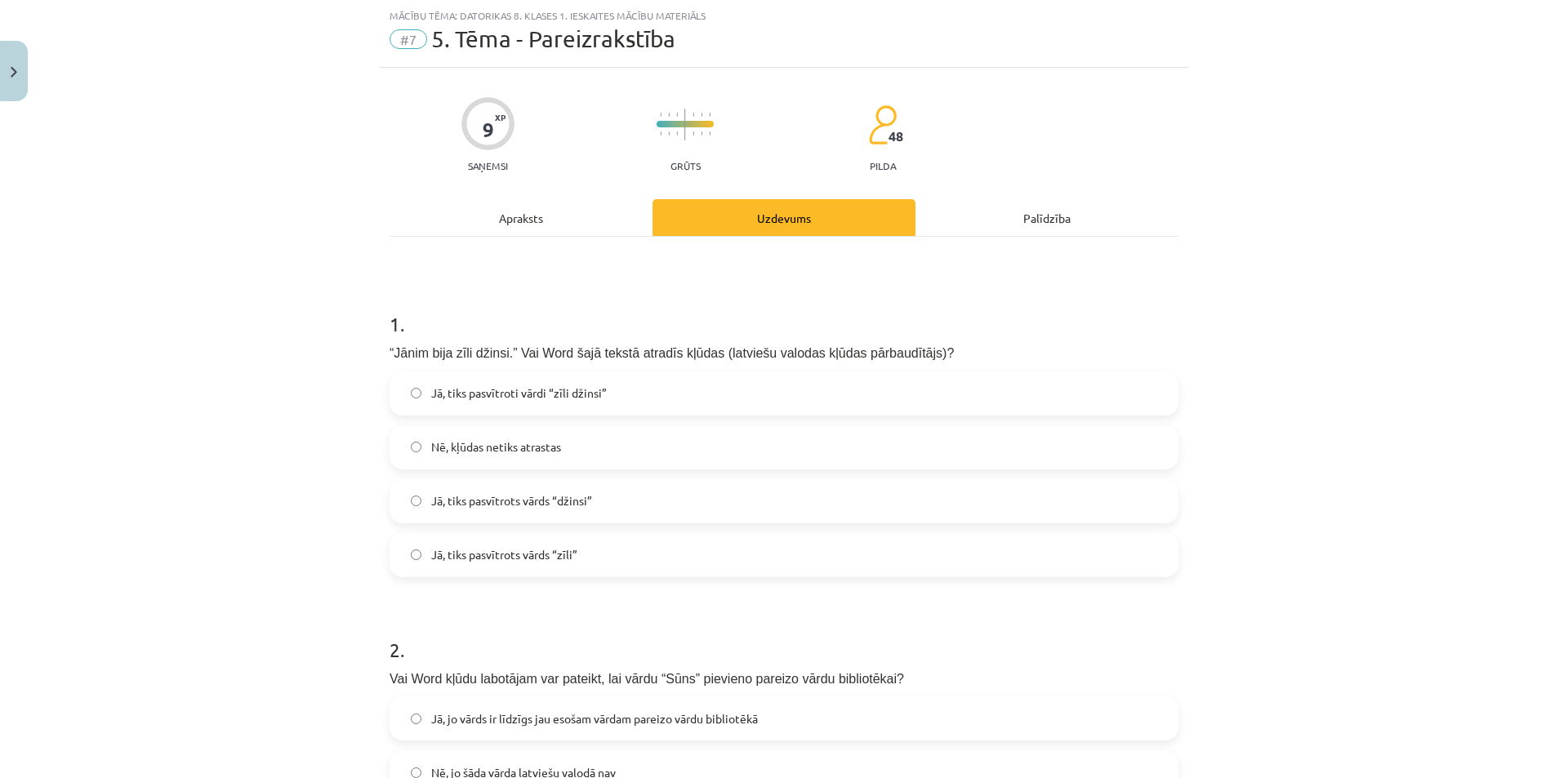
drag, startPoint x: 441, startPoint y: 304, endPoint x: 429, endPoint y: 309, distance: 13.0
click at [429, 309] on h1 "1 ." at bounding box center [784, 309] width 789 height 50
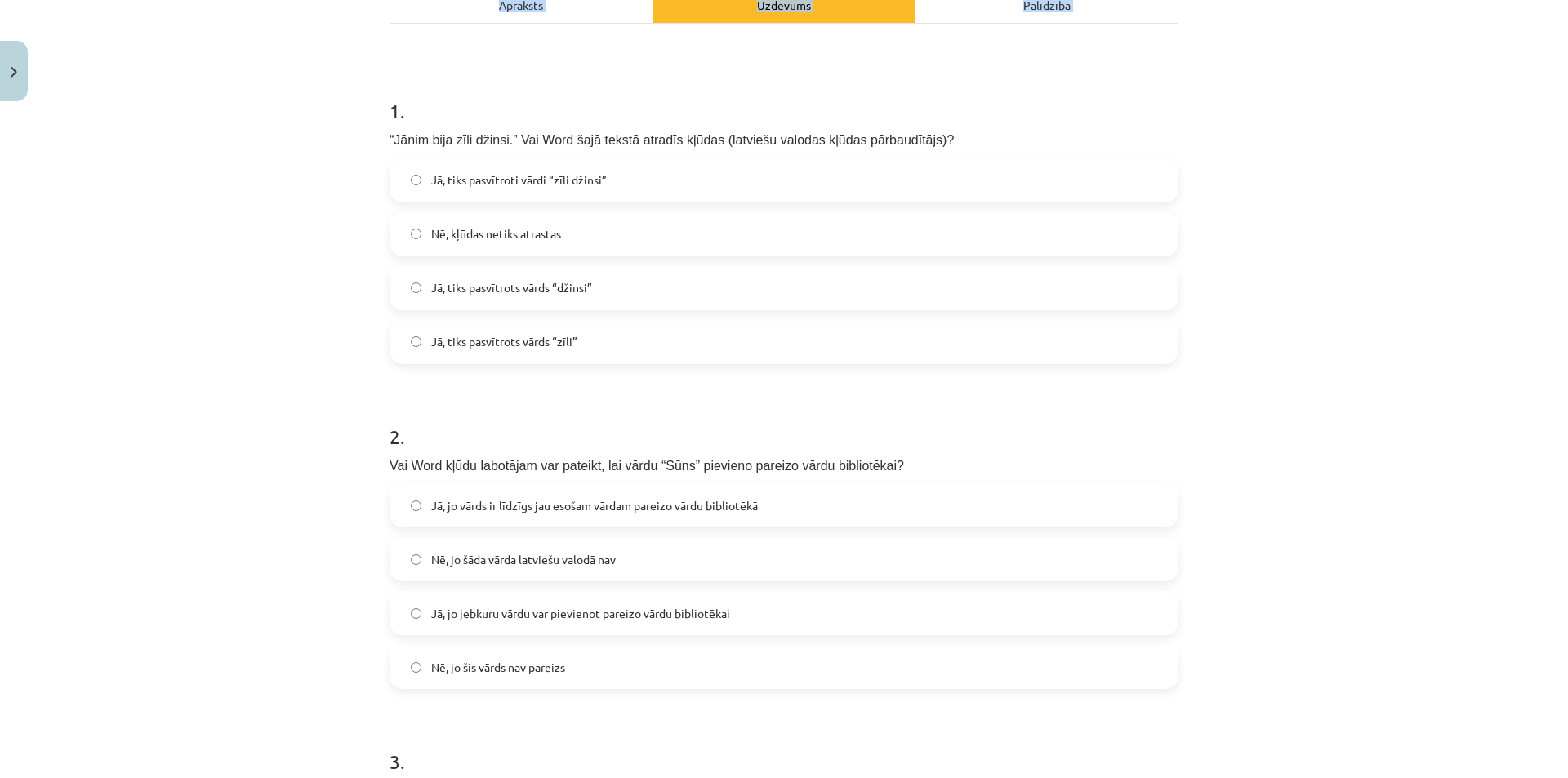
scroll to position [518, 0]
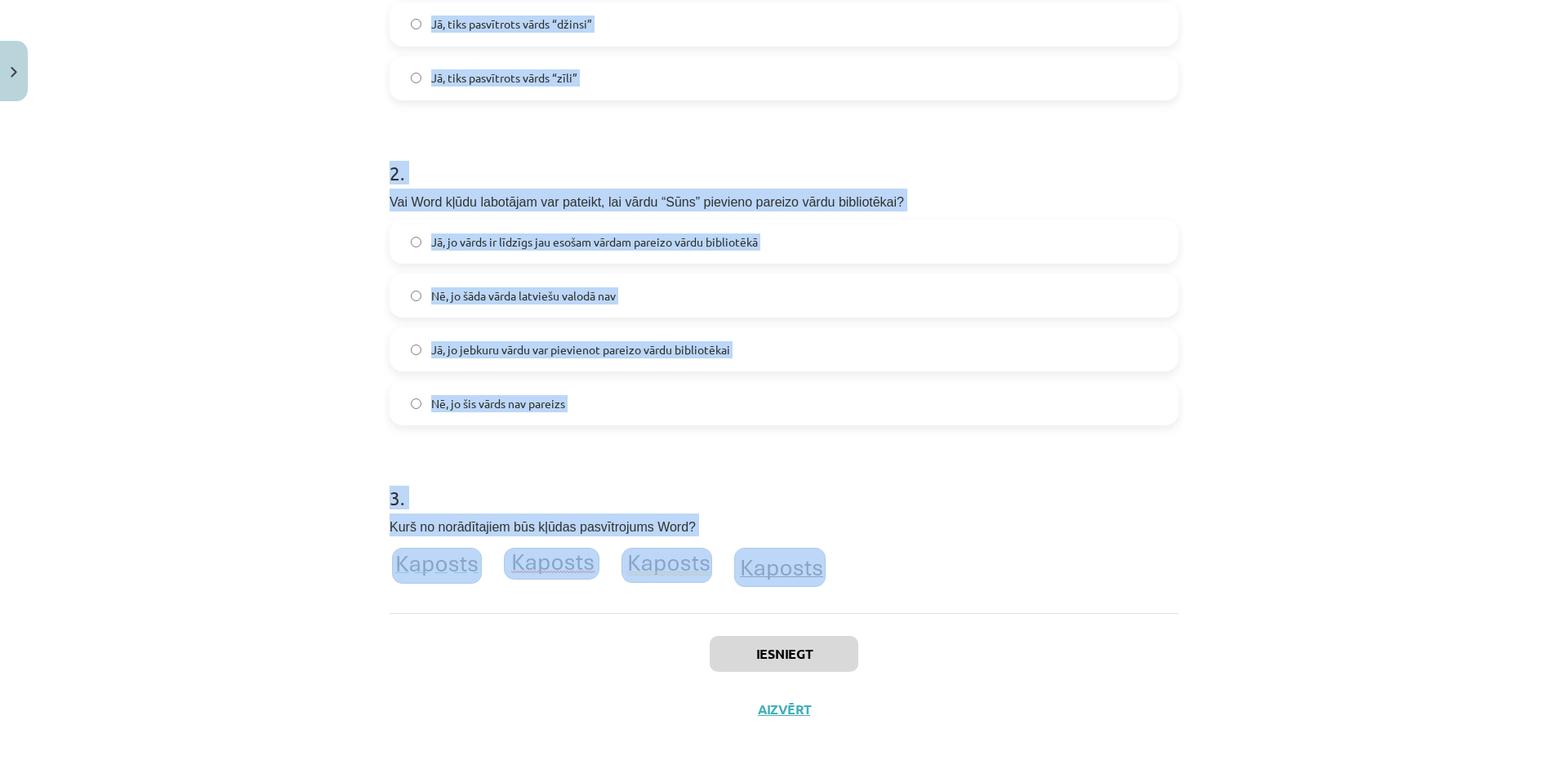
drag, startPoint x: 380, startPoint y: 323, endPoint x: 858, endPoint y: 563, distance: 534.9
click at [858, 563] on div "9 XP Saņemsi Grūts 48 pilda Apraksts Uzdevums Palīdzība 1 . “Jānim bija zīli dž…" at bounding box center [784, 164] width 808 height 1146
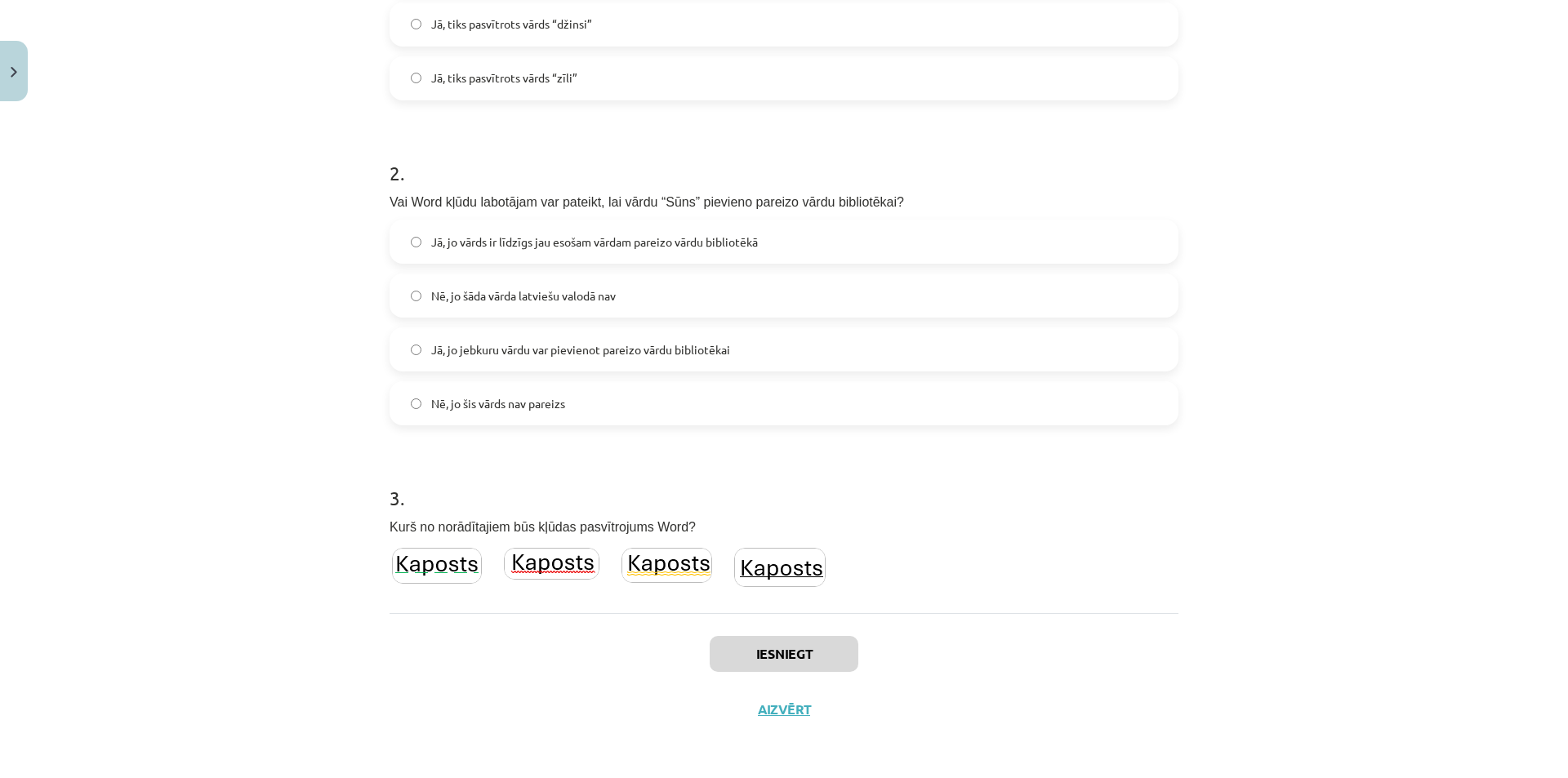
drag, startPoint x: 858, startPoint y: 563, endPoint x: 680, endPoint y: 540, distance: 179.5
click at [668, 537] on div "3 . Kurš no norādītajiem būs kļūdas pasvītrojums Word?" at bounding box center [784, 528] width 789 height 140
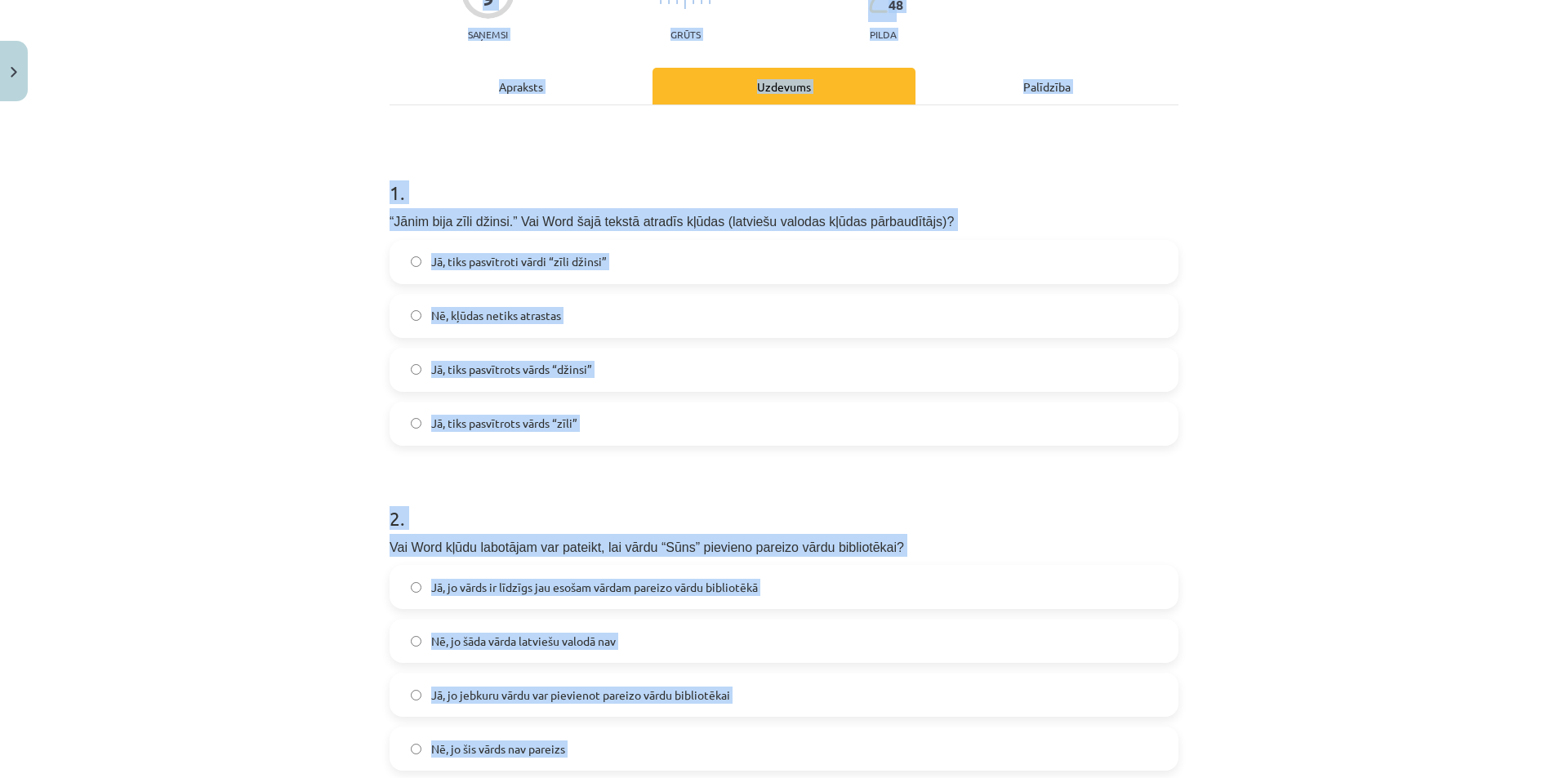
scroll to position [0, 0]
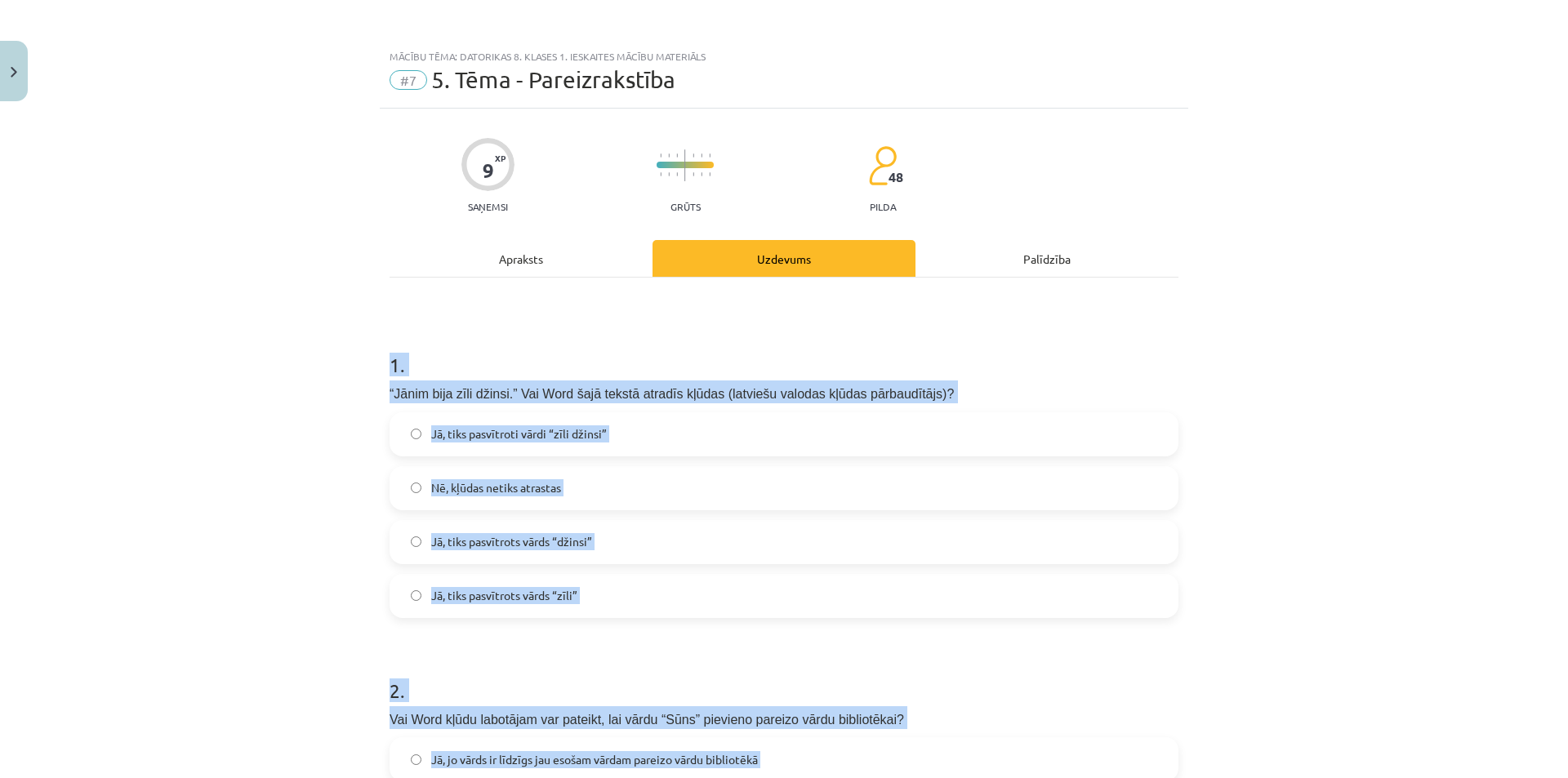
drag, startPoint x: 820, startPoint y: 557, endPoint x: 340, endPoint y: 346, distance: 524.3
click at [340, 346] on div "Mācību tēma: Datorikas 8. klases 1. ieskaites mācību materiāls #7 5. Tēma - Par…" at bounding box center [784, 389] width 1568 height 778
click at [1078, 591] on label "Jā, tiks pasvītrots vārds “zīli”" at bounding box center [784, 596] width 785 height 41
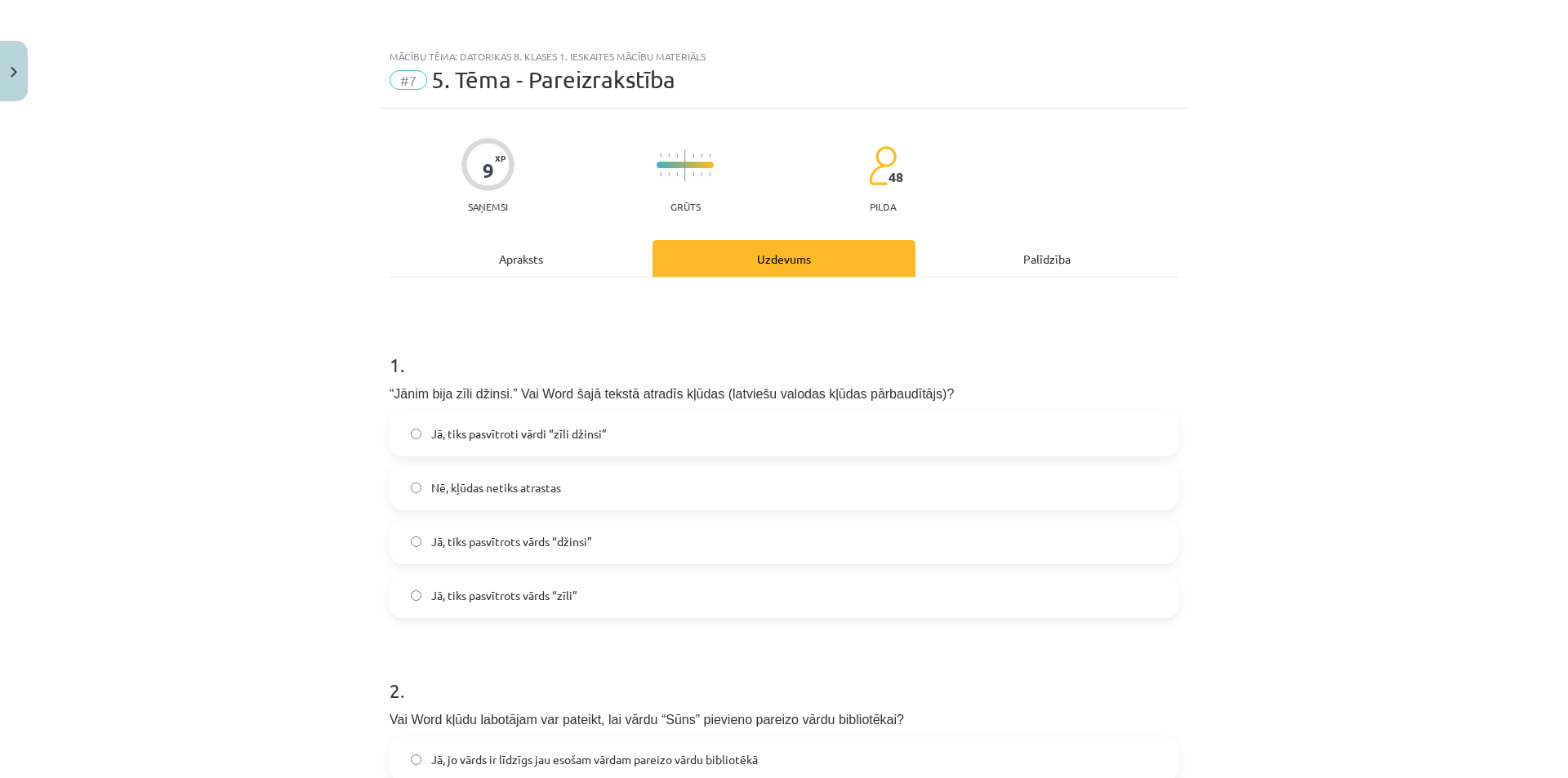
click at [692, 395] on span "“Jānim bija zīli džinsi.” Vai Word šajā tekstā atradīs kļūdas (latviešu valodas…" at bounding box center [672, 393] width 565 height 14
click at [671, 427] on label "Jā, tiks pasvītroti vārdi “zīli džinsi”" at bounding box center [784, 434] width 785 height 41
click at [624, 596] on label "Jā, tiks pasvītrots vārds “zīli”" at bounding box center [784, 596] width 785 height 41
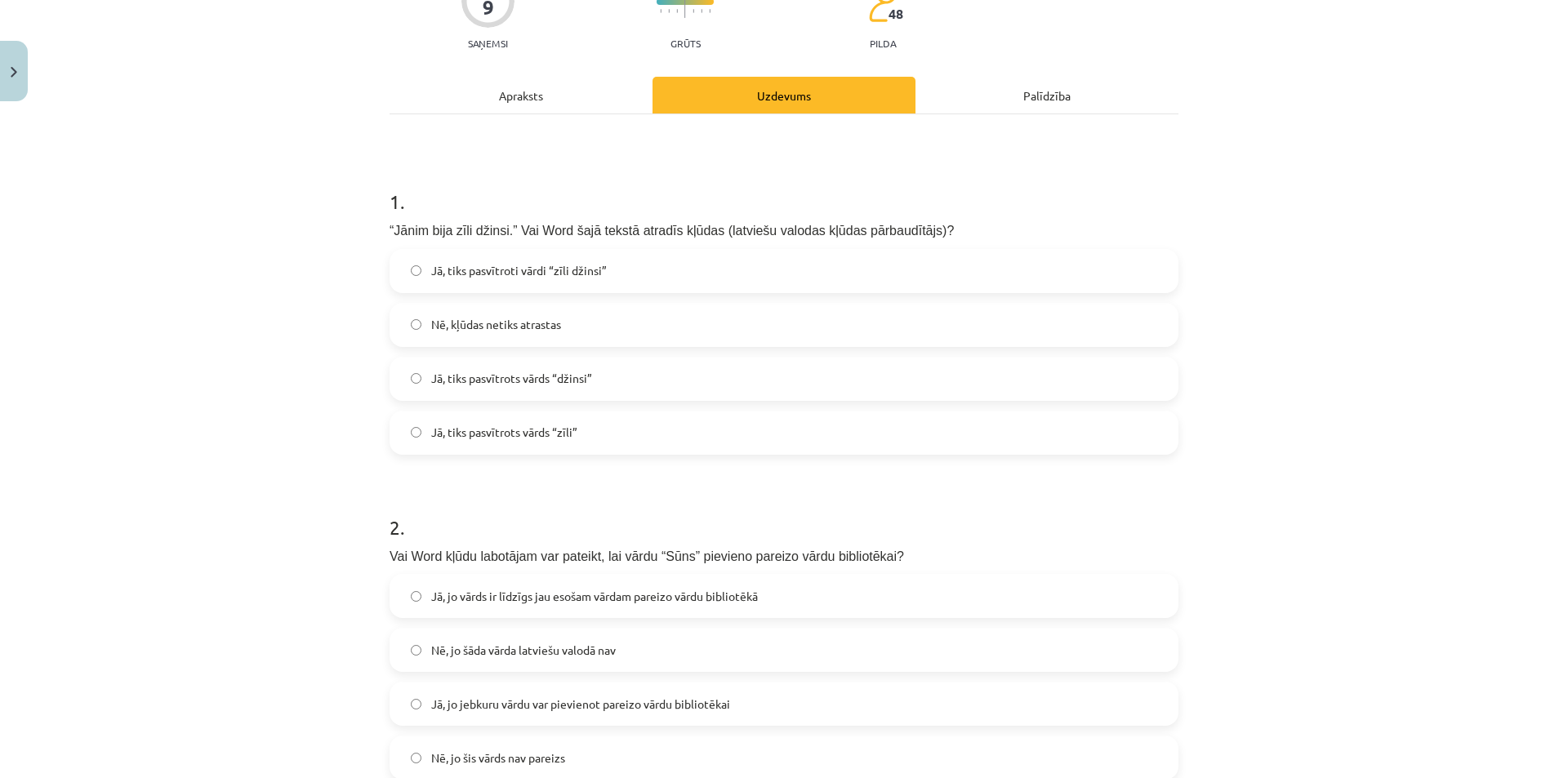
scroll to position [327, 0]
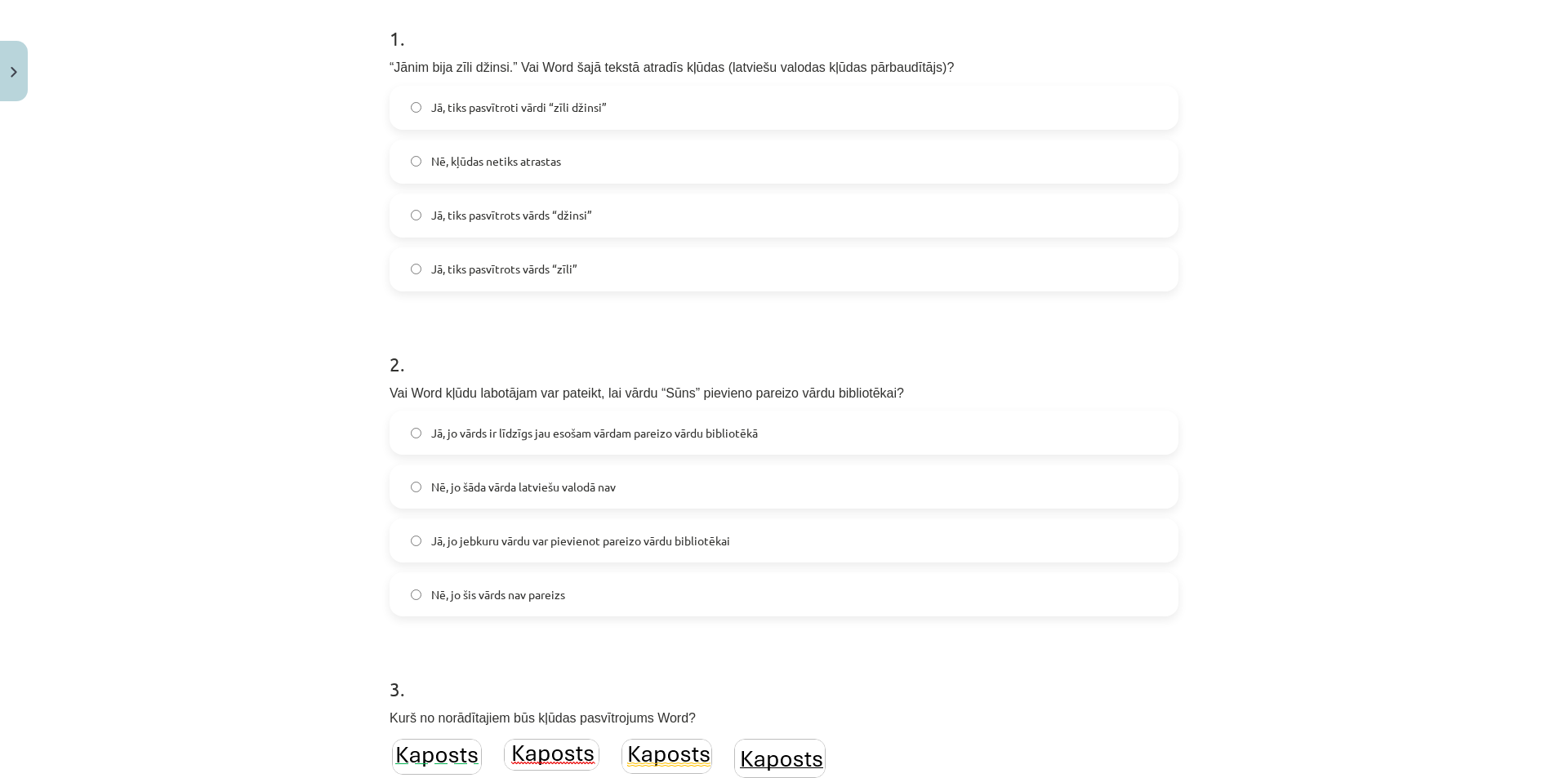
click at [803, 338] on h1 "2 ." at bounding box center [784, 349] width 789 height 50
click at [667, 586] on label "Nē, jo šis vārds nav pareizs" at bounding box center [784, 594] width 785 height 41
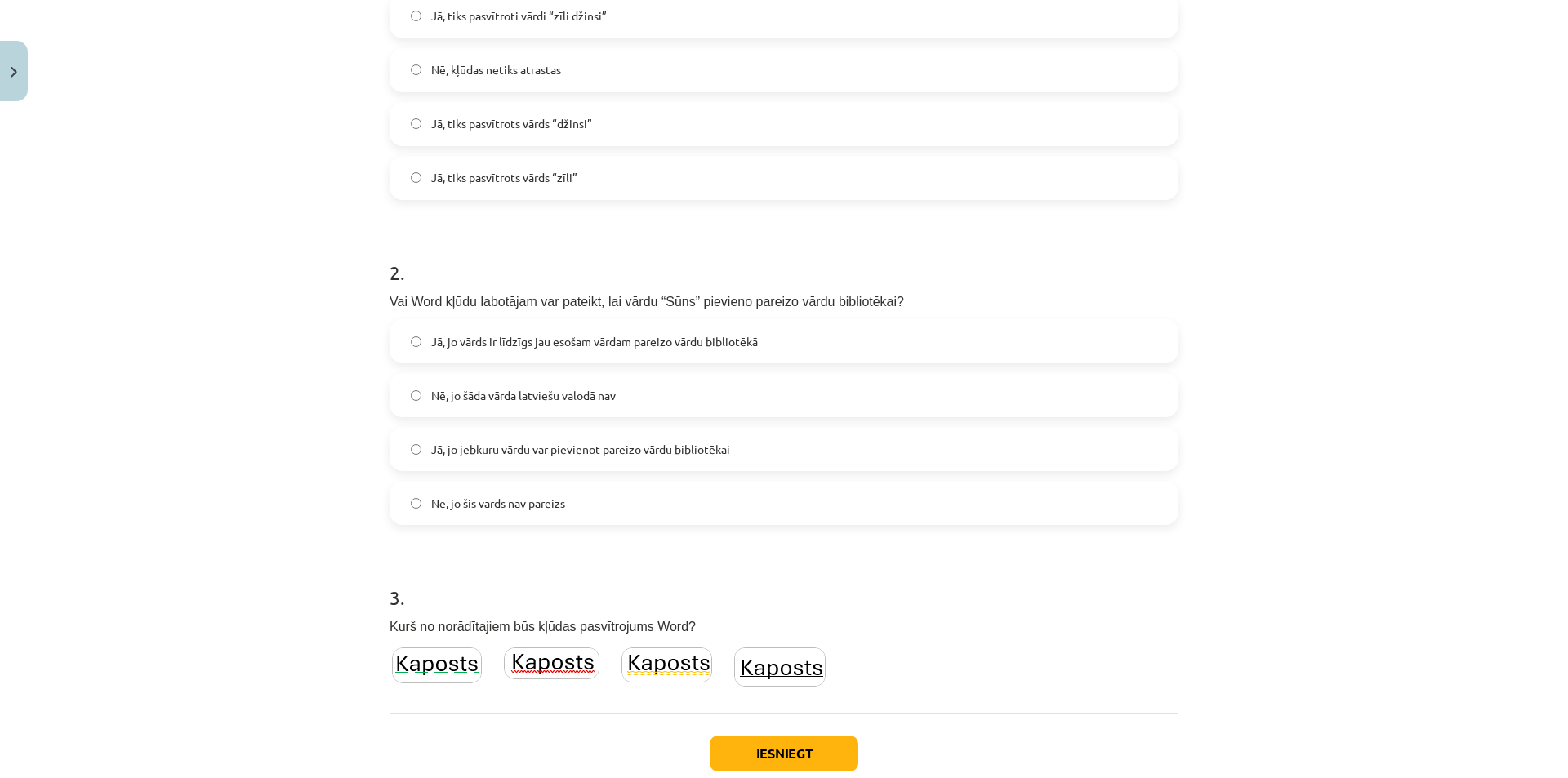
scroll to position [518, 0]
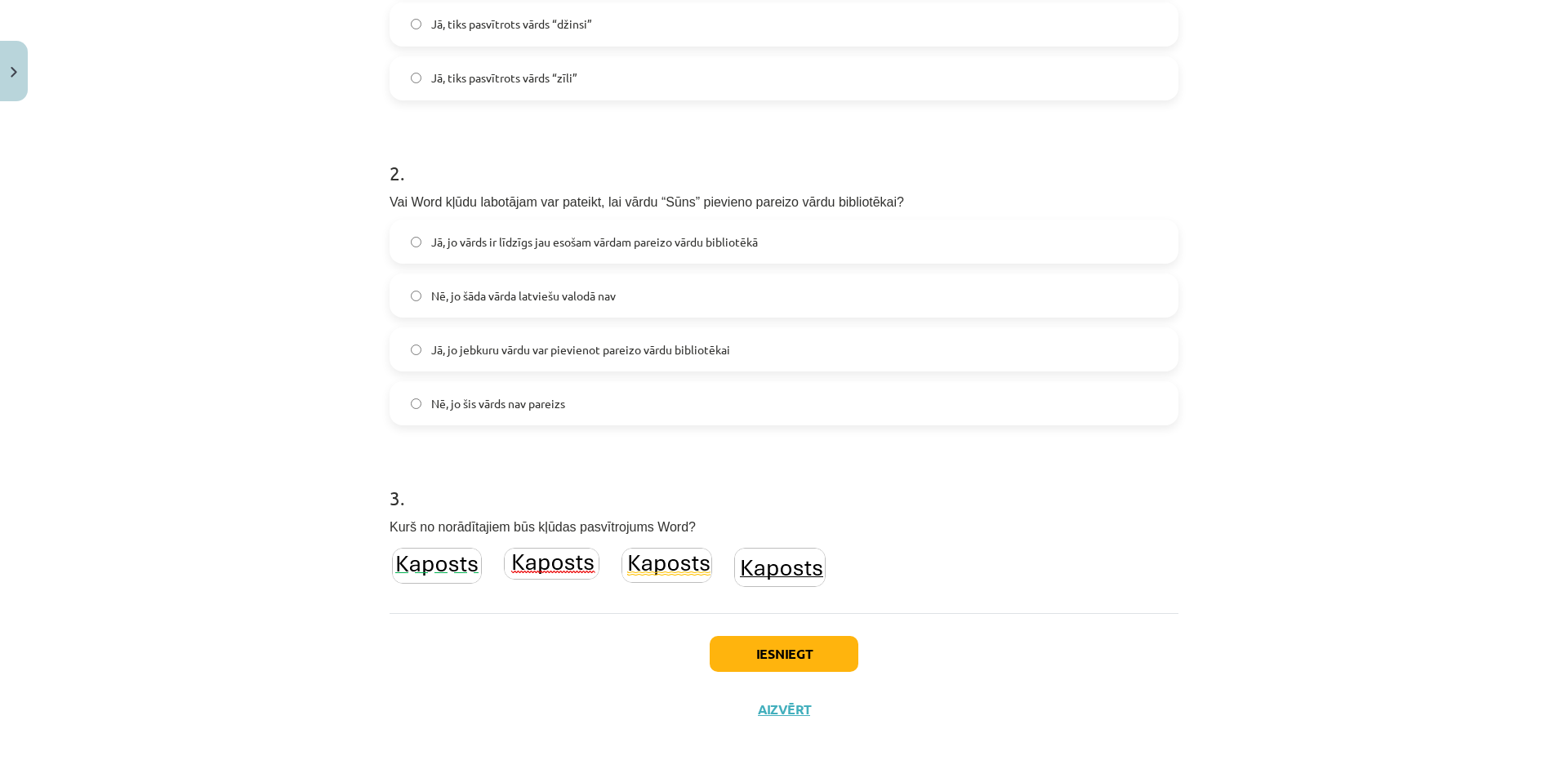
click at [922, 557] on div "3 . Kurš no norādītajiem būs kļūdas pasvītrojums Word?" at bounding box center [784, 528] width 789 height 140
click at [791, 657] on button "Iesniegt" at bounding box center [784, 654] width 149 height 36
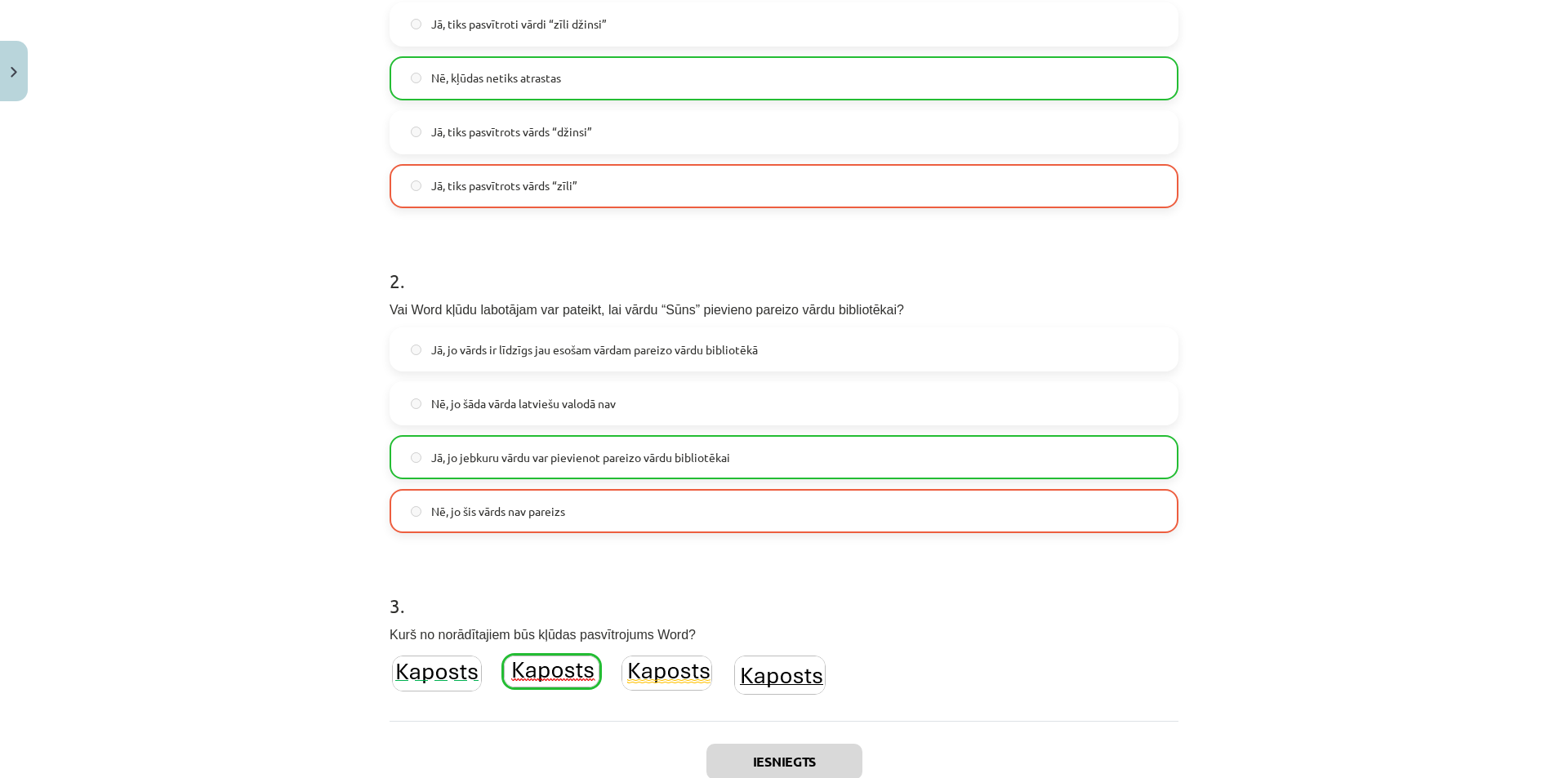
scroll to position [437, 0]
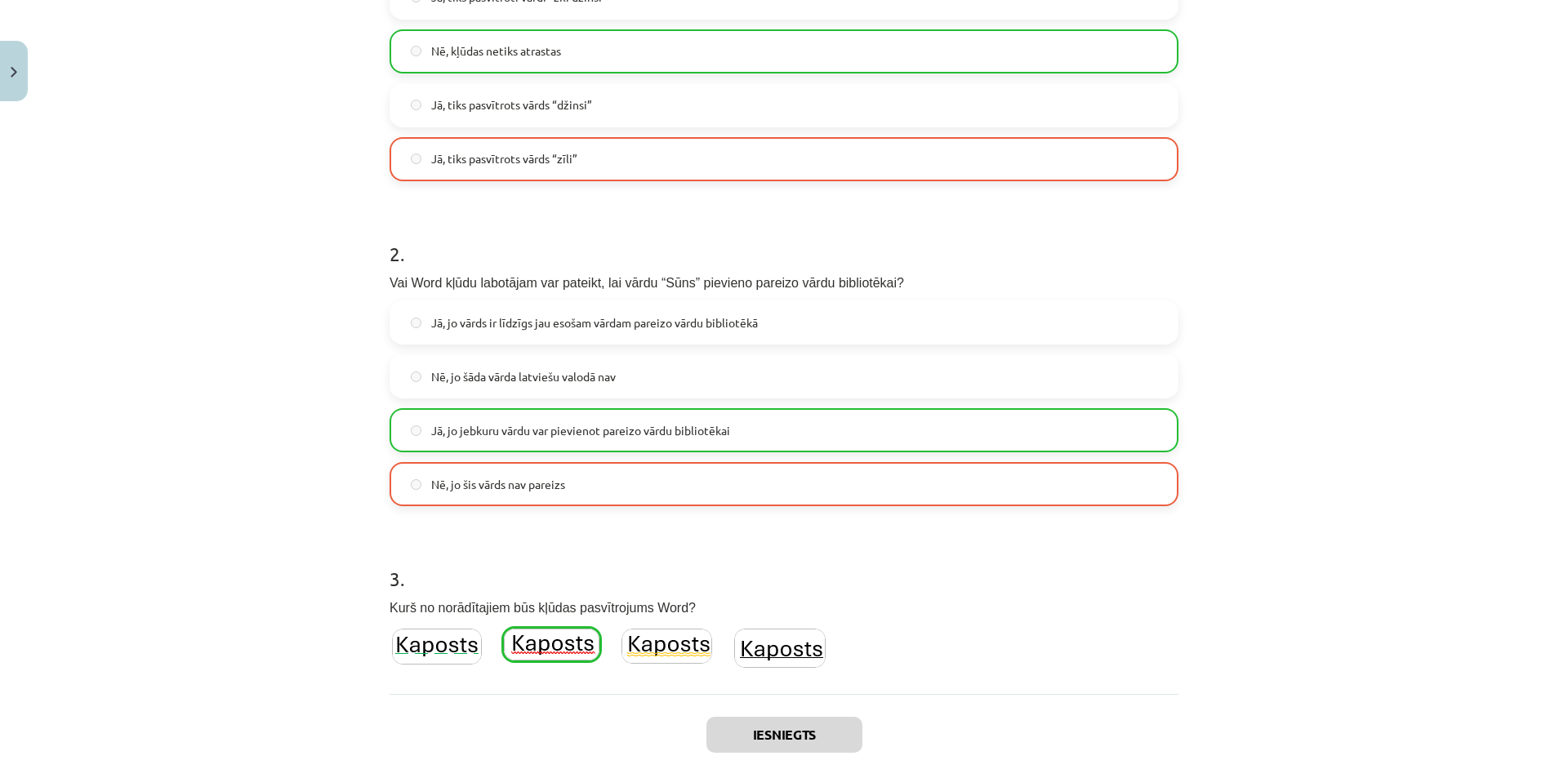
drag, startPoint x: 797, startPoint y: 404, endPoint x: 790, endPoint y: 429, distance: 26.0
click at [796, 407] on div "Jā, jo vārds ir līdzīgs jau esošam vārdam pareizo vārdu bibliotēkā Nē, jo šāda …" at bounding box center [784, 403] width 789 height 206
click at [786, 437] on label "Jā, jo jebkuru vārdu var pievienot pareizo vārdu bibliotēkai" at bounding box center [784, 430] width 785 height 41
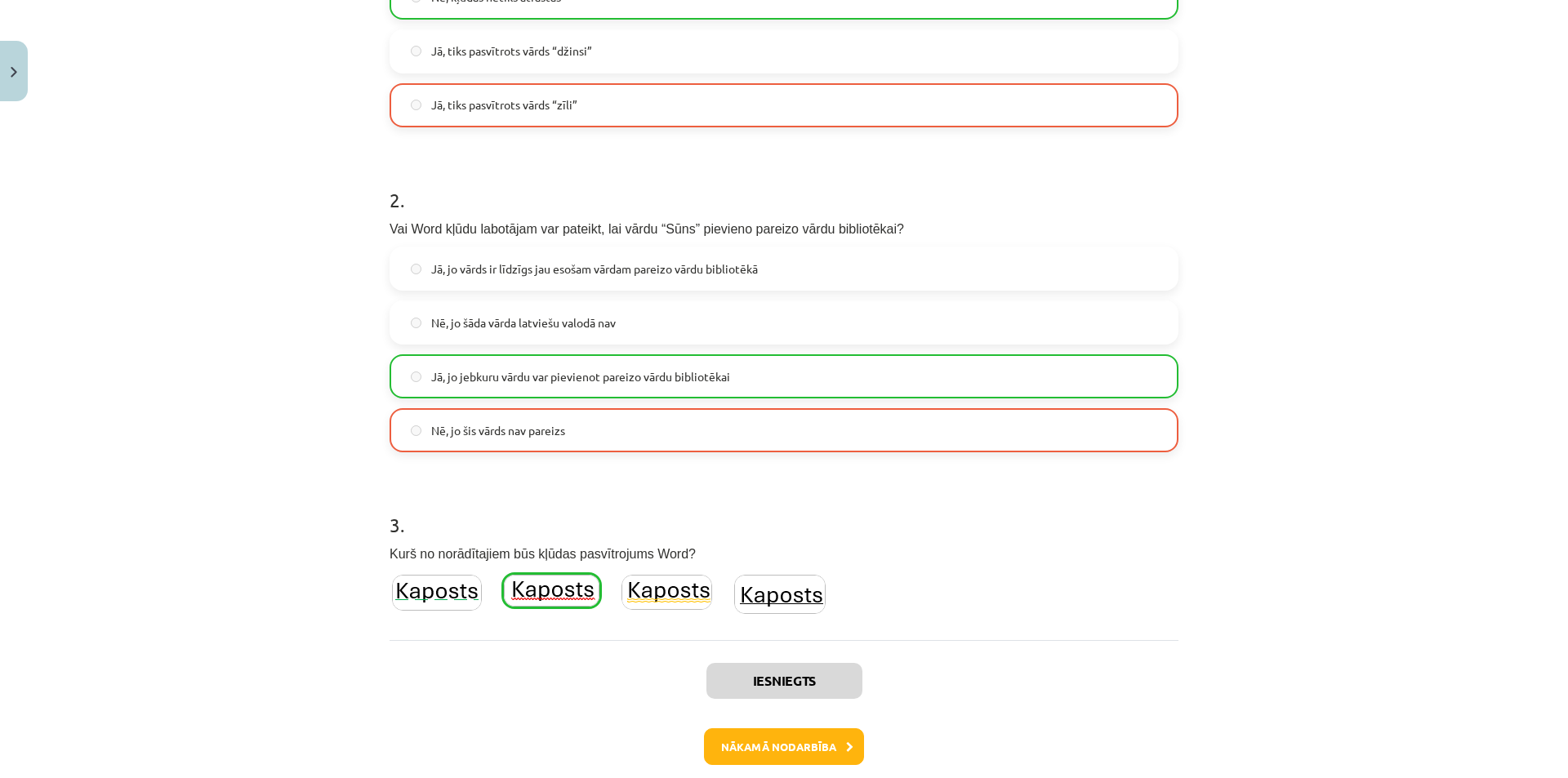
scroll to position [518, 0]
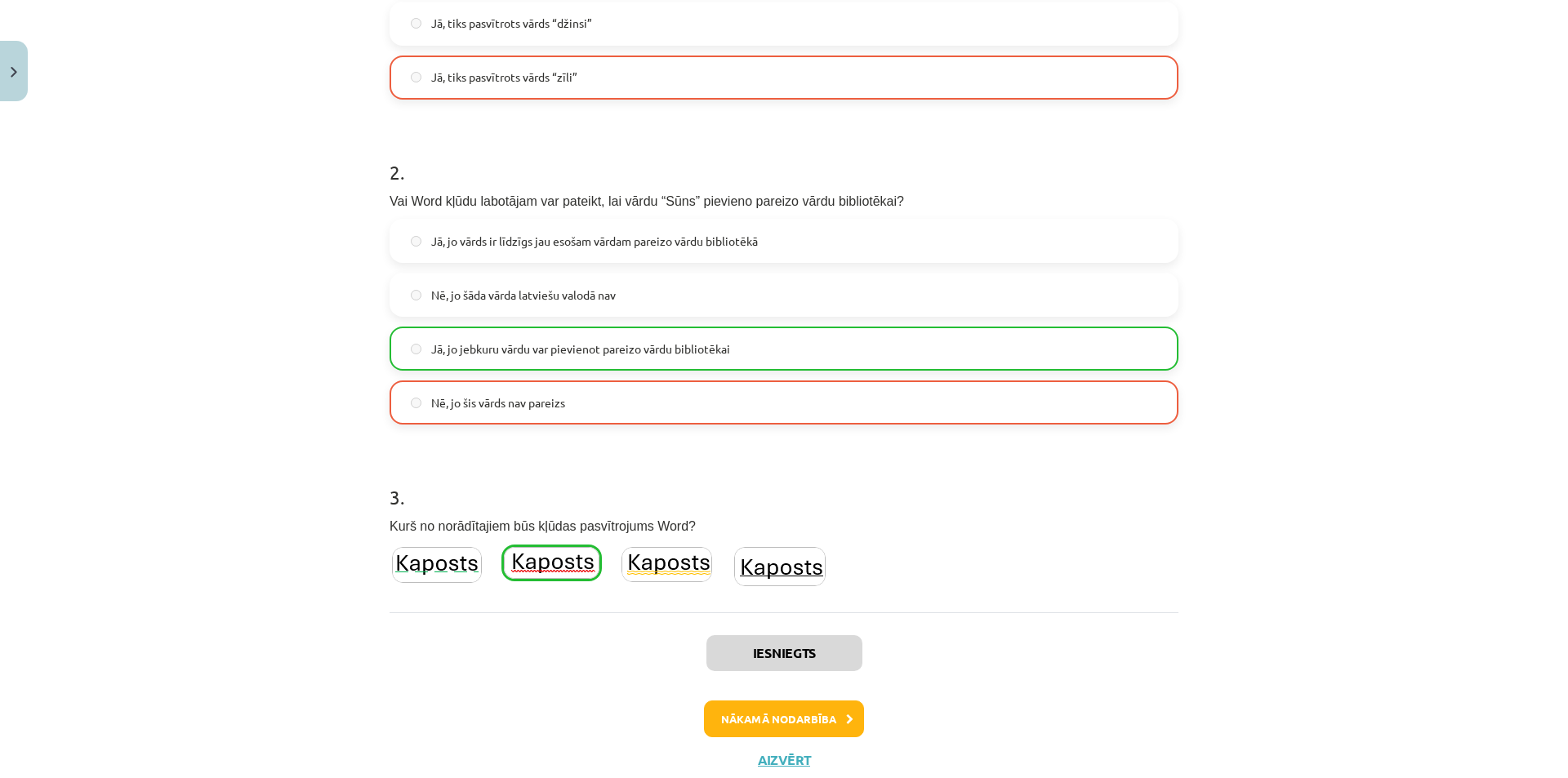
click at [748, 698] on div "Iesniegts Nākamā nodarbība Aizvērt" at bounding box center [784, 695] width 789 height 167
click at [743, 741] on div "Iesniegts Nākamā nodarbība Aizvērt" at bounding box center [784, 695] width 789 height 167
click at [737, 714] on button "Nākamā nodarbība" at bounding box center [784, 719] width 160 height 38
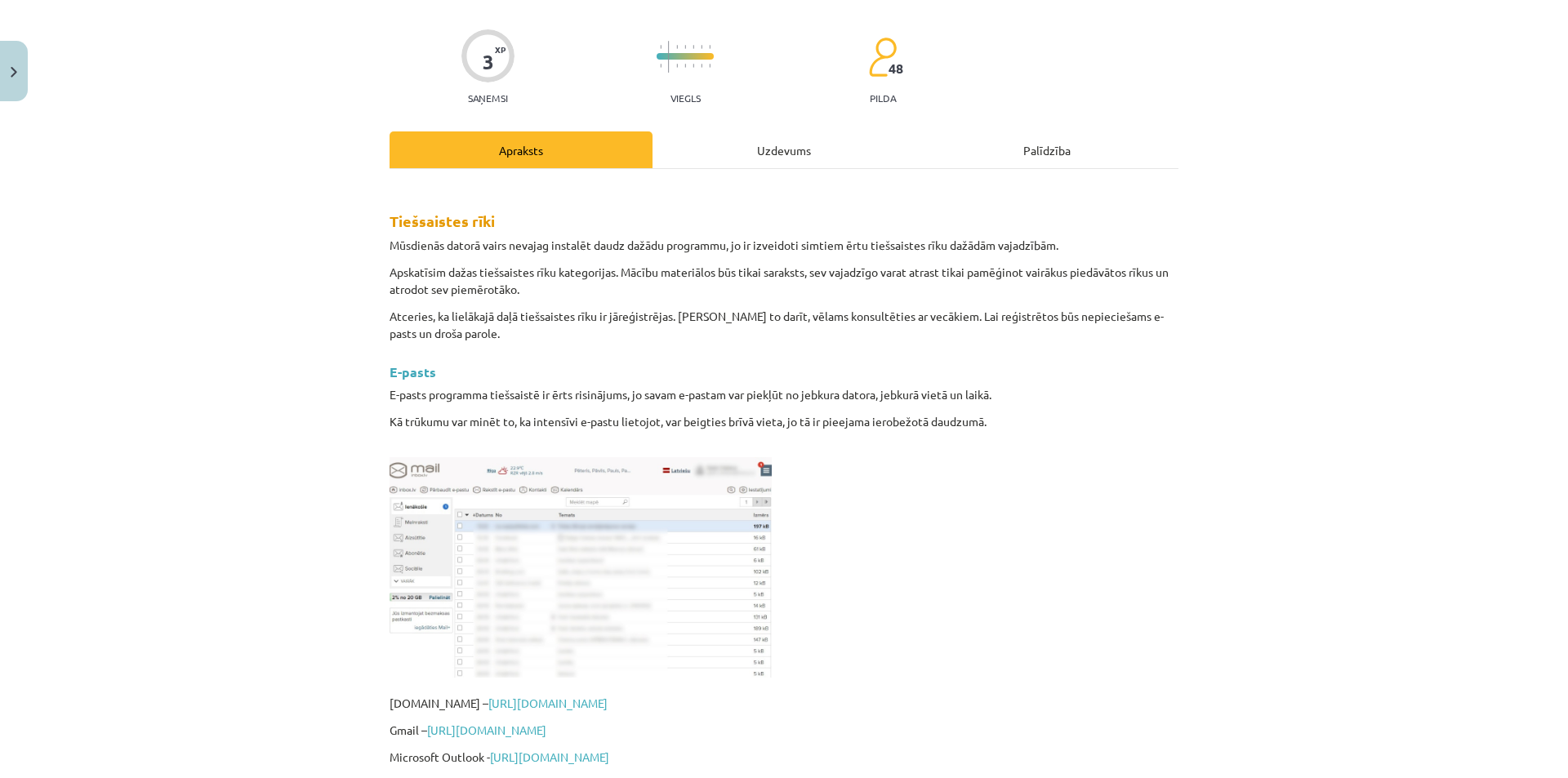
scroll to position [41, 0]
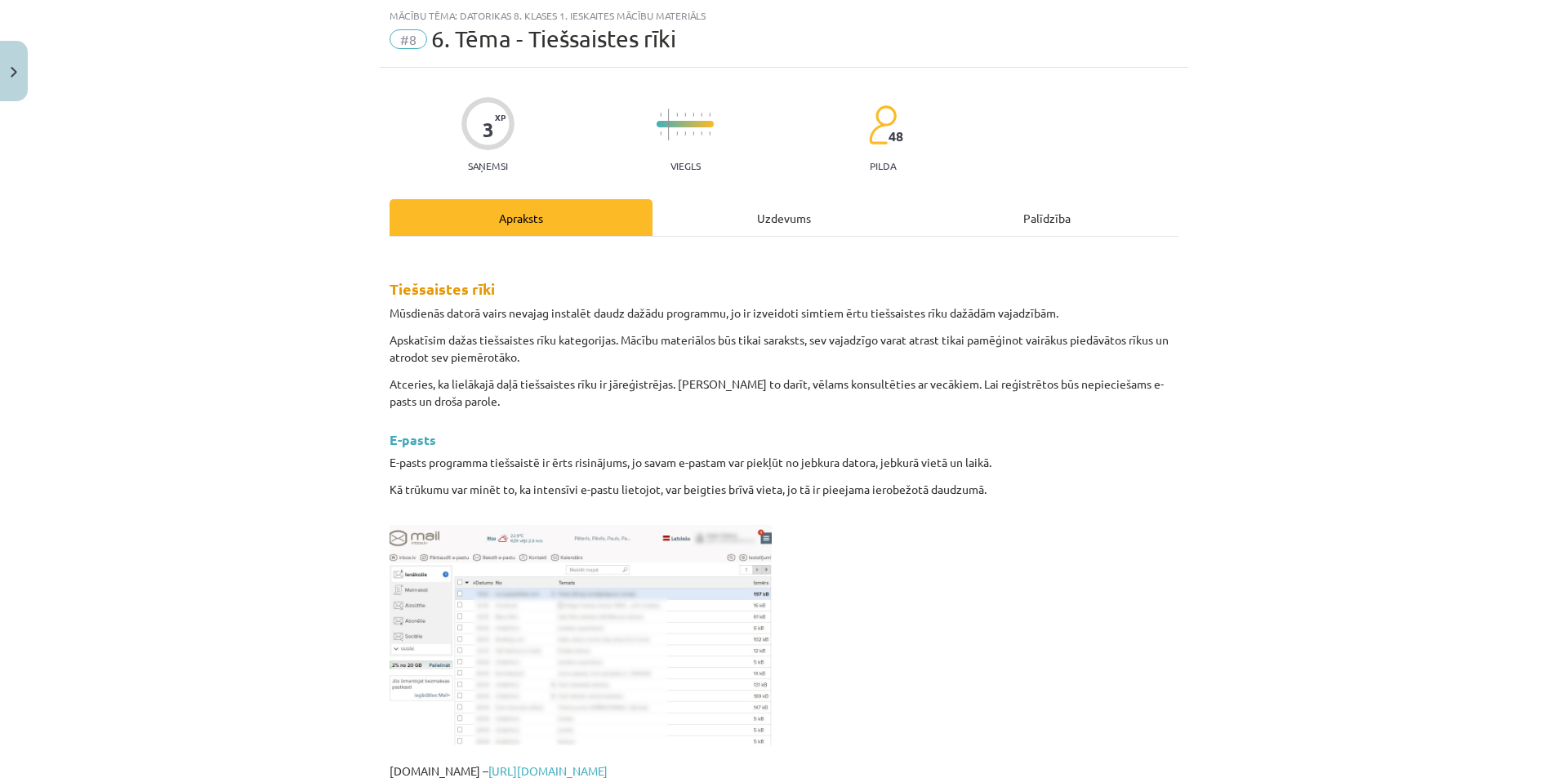
click at [755, 203] on div "Uzdevums" at bounding box center [784, 217] width 263 height 37
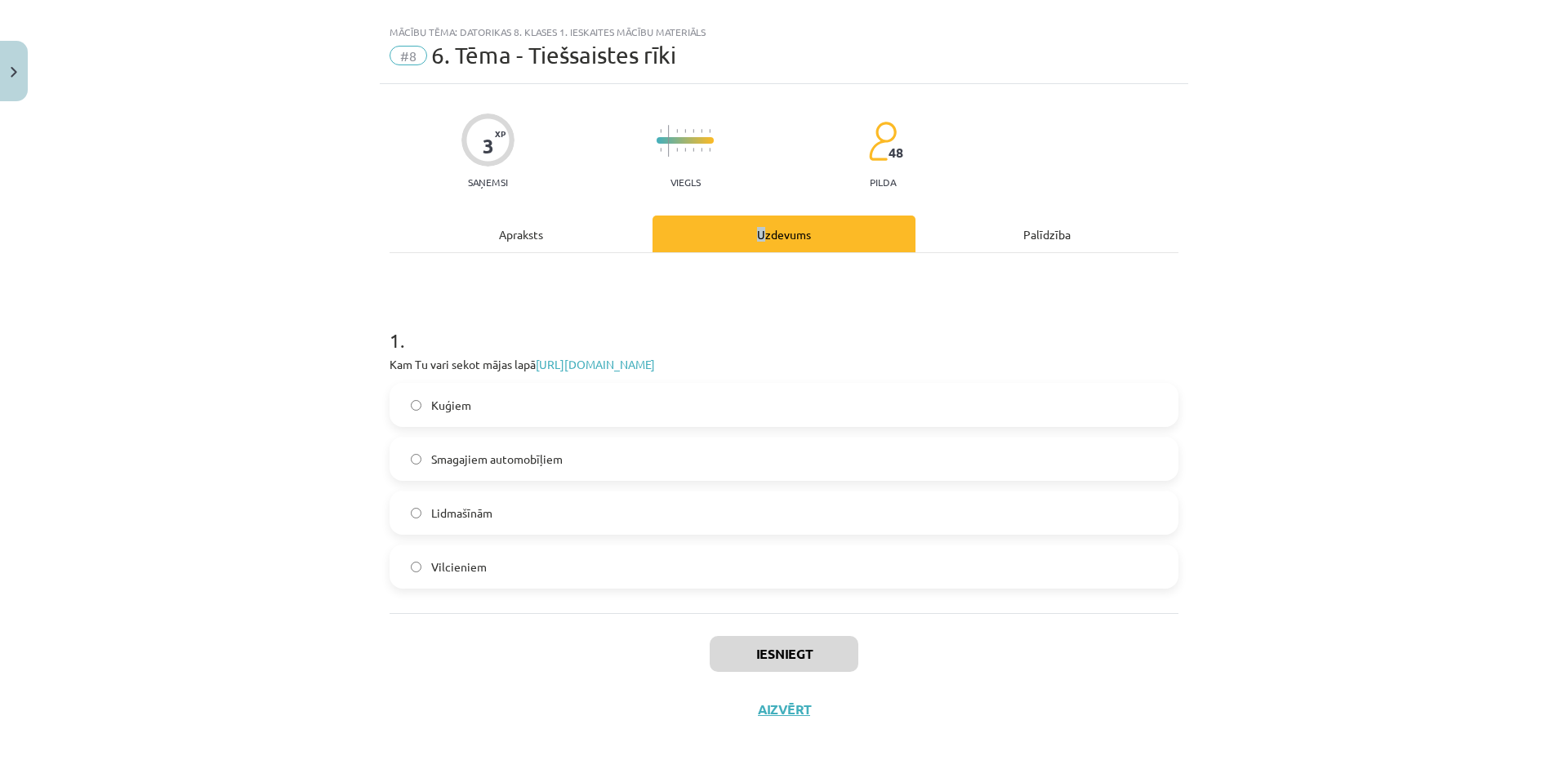
scroll to position [25, 0]
click at [586, 366] on link "[URL][DOMAIN_NAME]" at bounding box center [595, 363] width 119 height 15
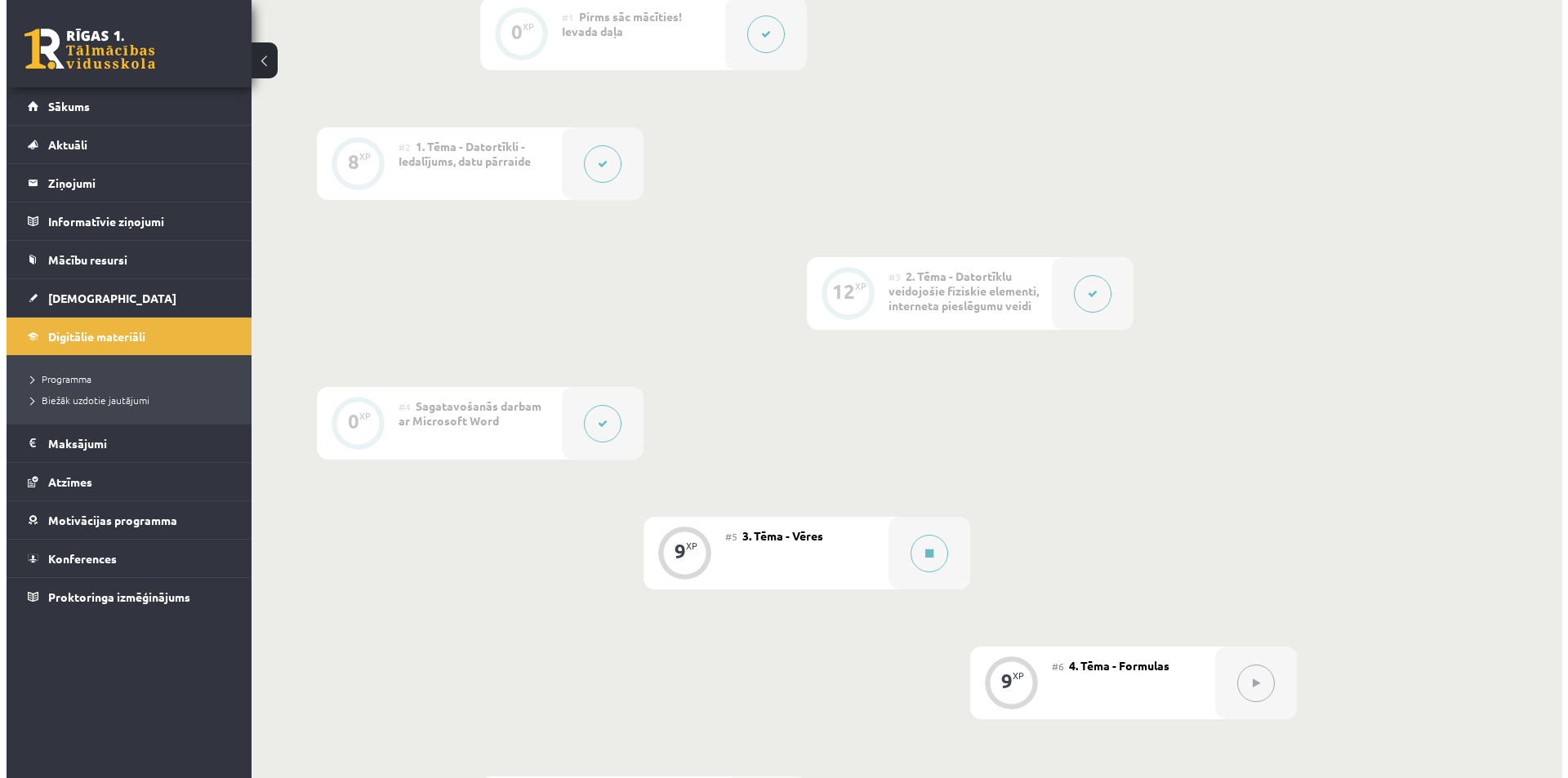
scroll to position [490, 0]
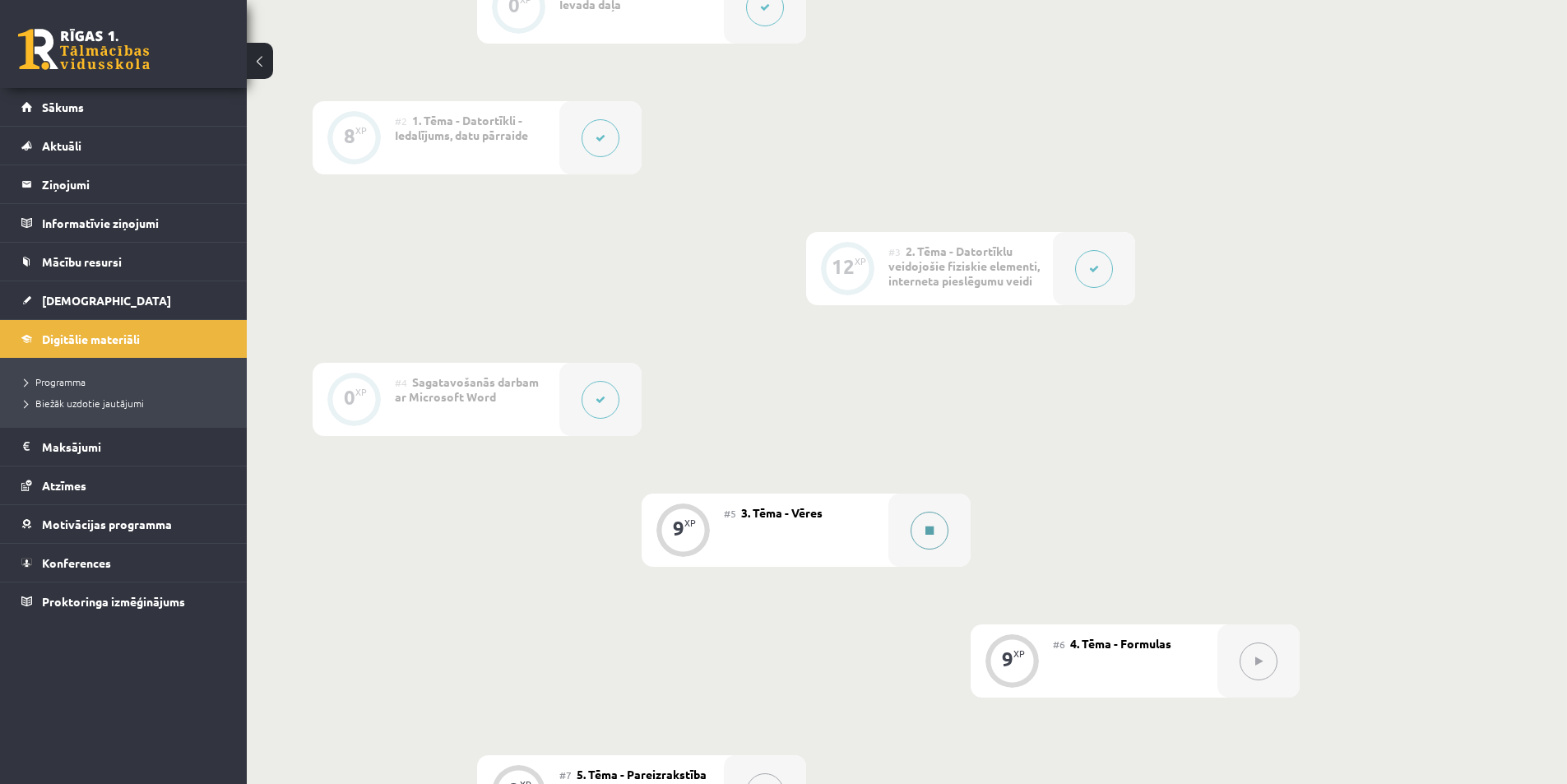
click at [931, 535] on icon at bounding box center [930, 530] width 9 height 9
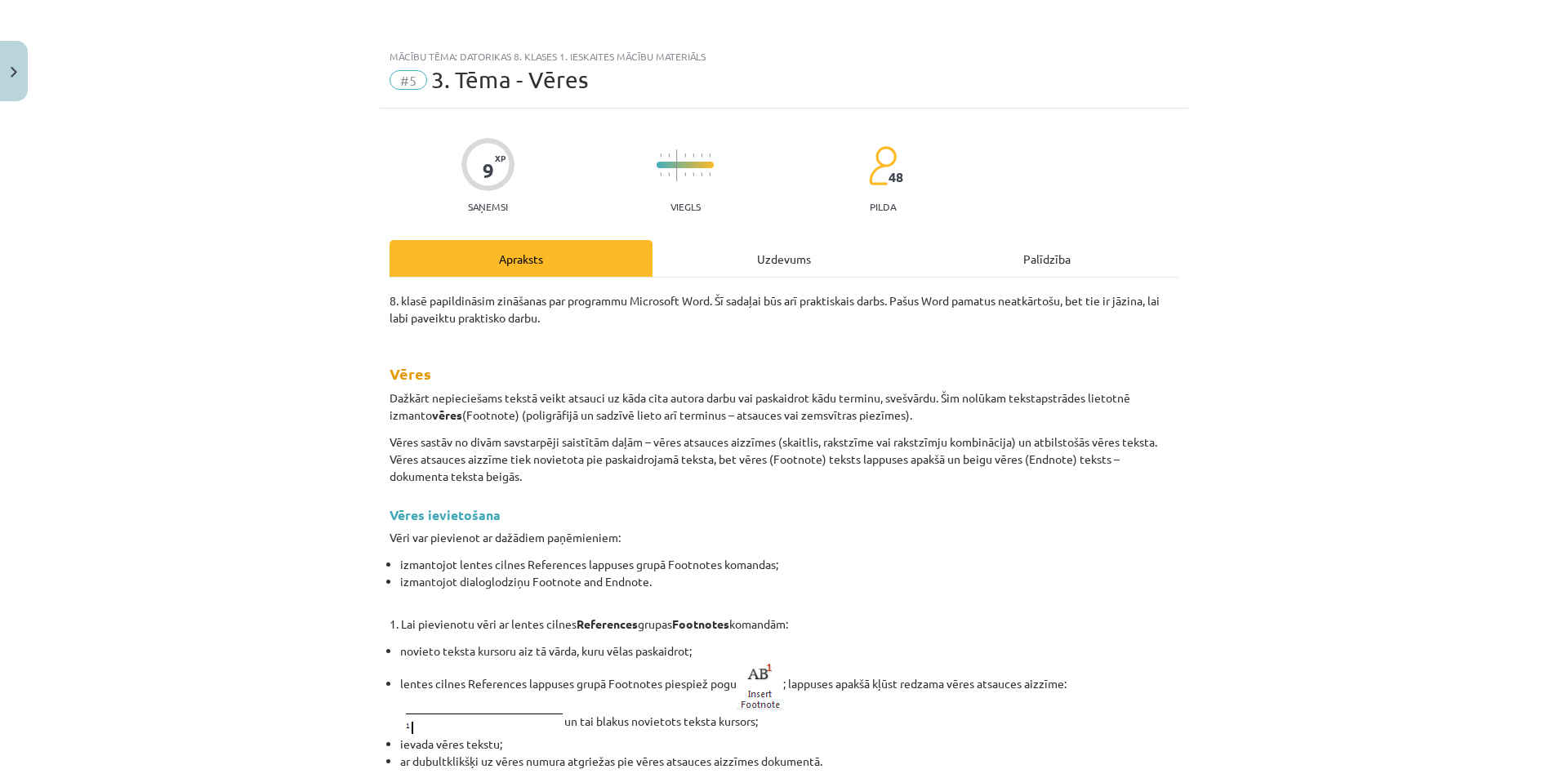
click at [698, 268] on div "Uzdevums" at bounding box center [784, 258] width 263 height 37
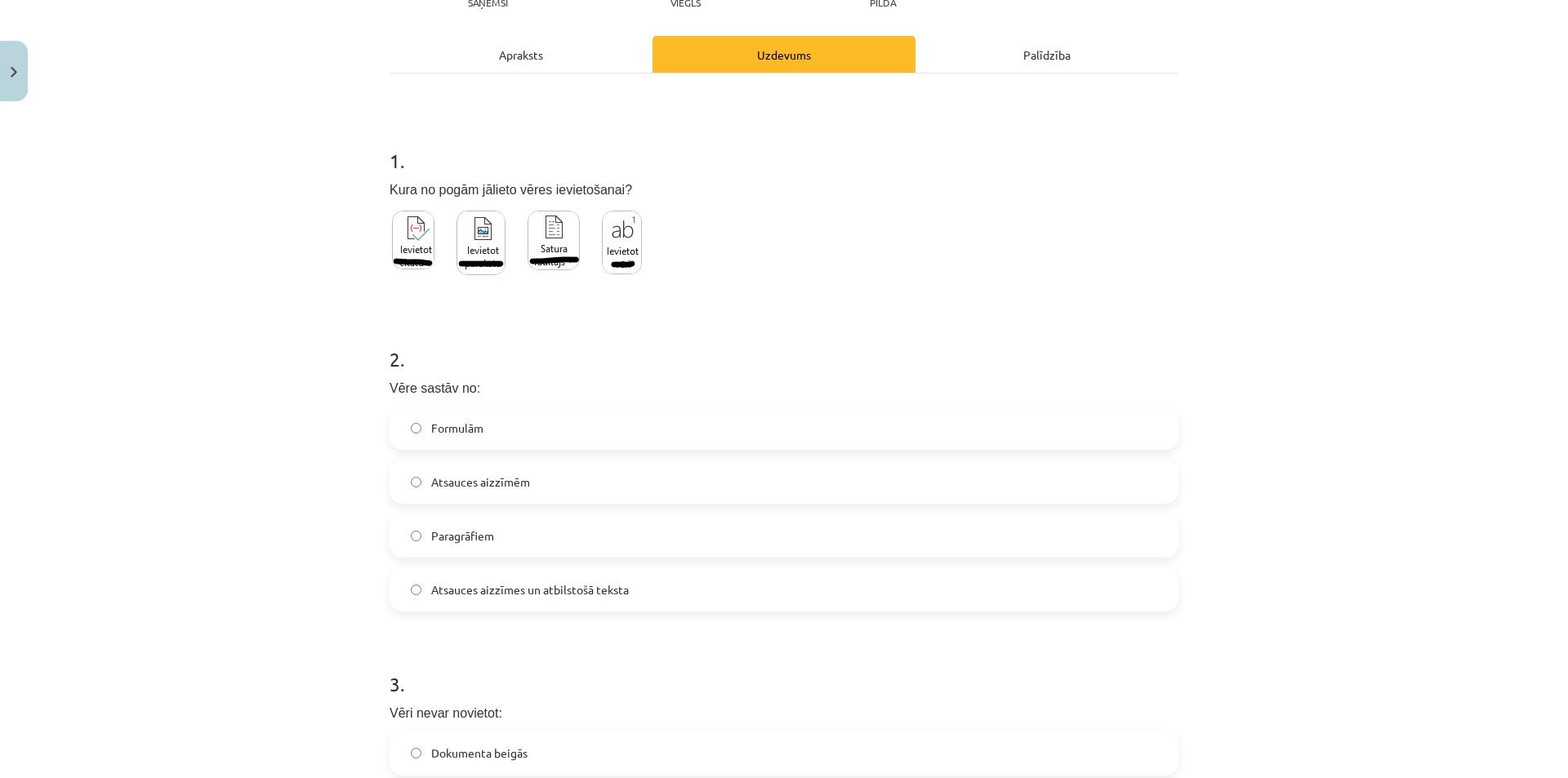
scroll to position [286, 0]
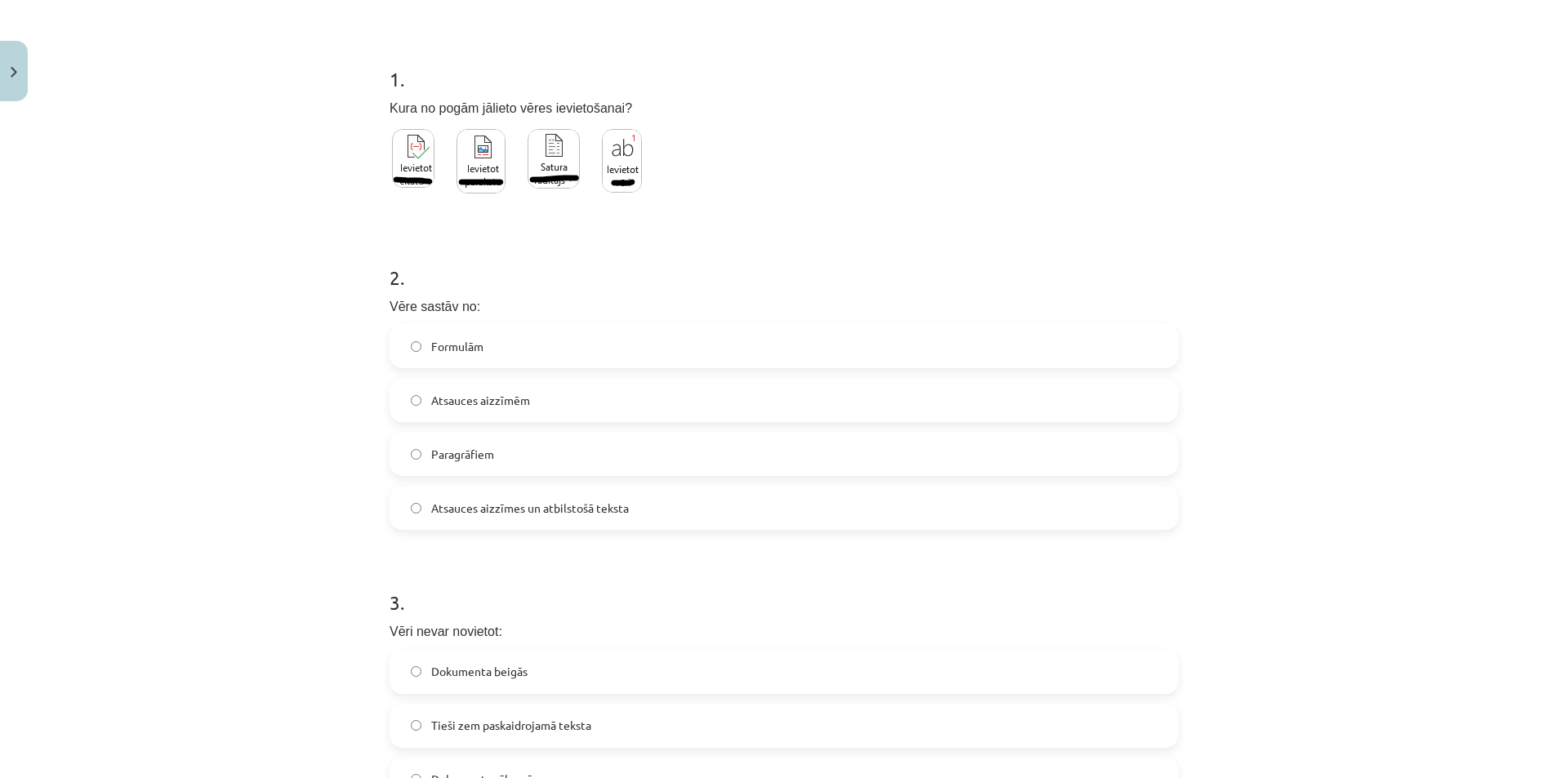
click at [605, 181] on img at bounding box center [621, 161] width 40 height 63
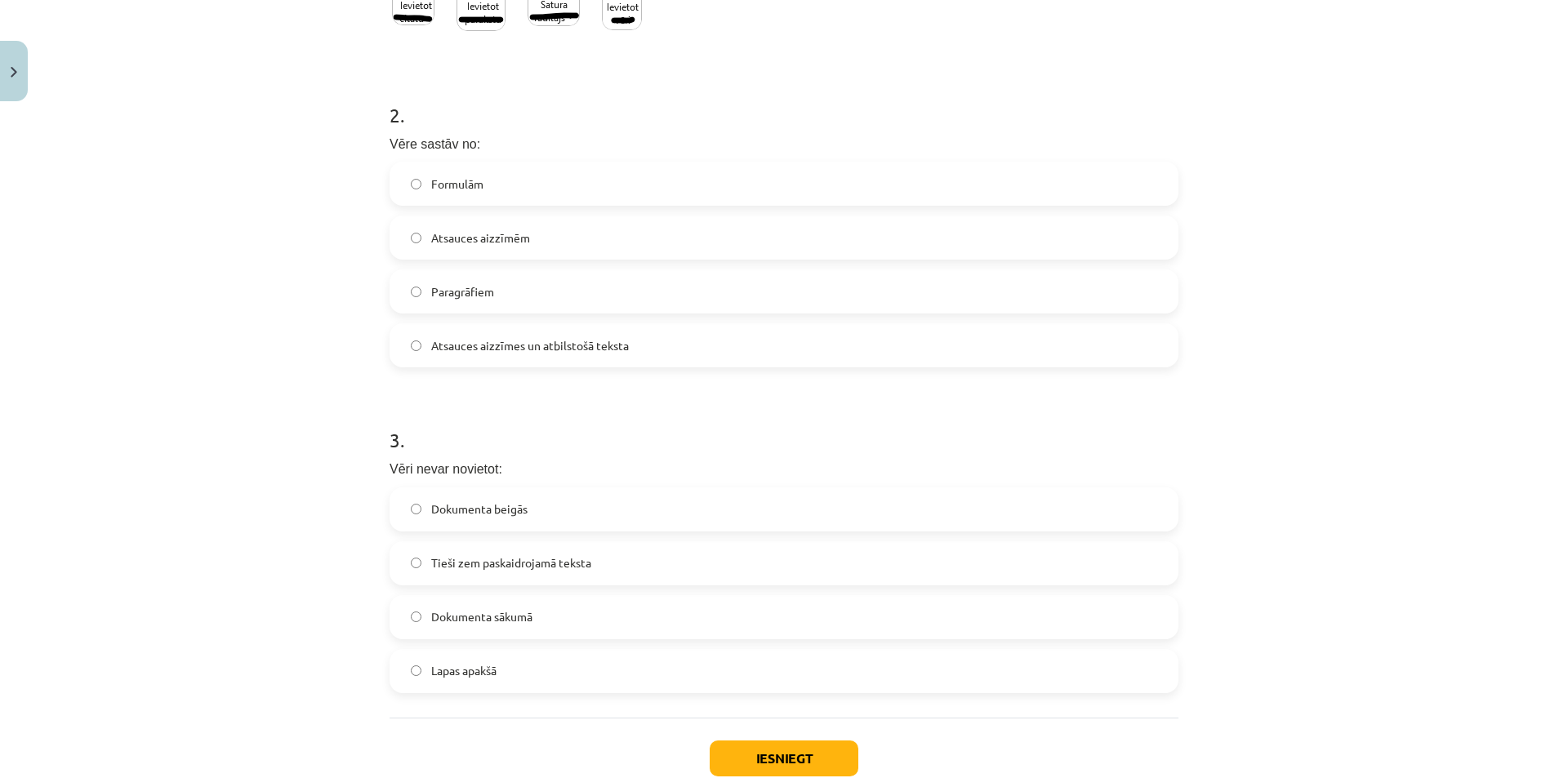
scroll to position [553, 0]
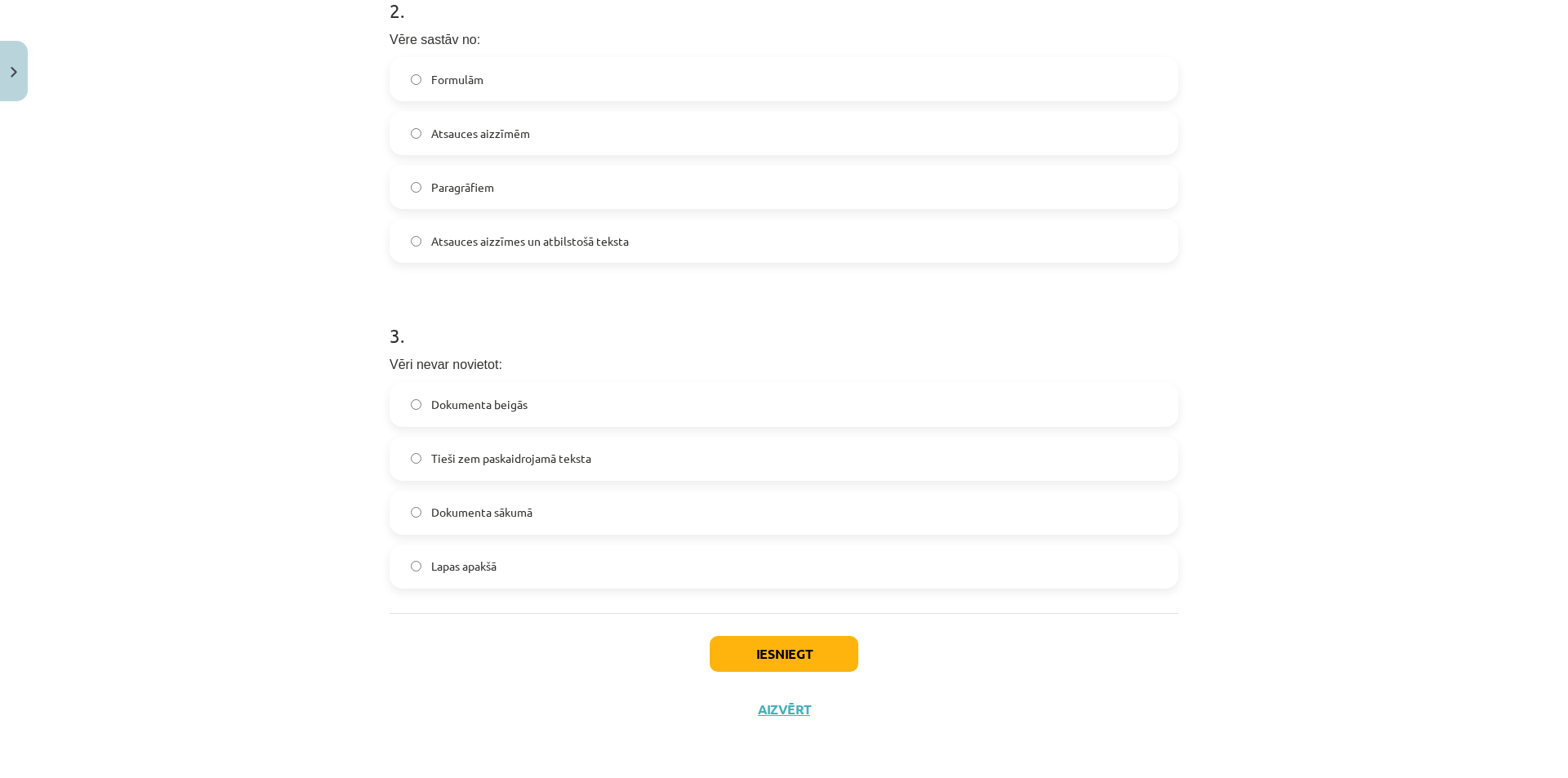
click at [485, 512] on span "Dokumenta sākumā" at bounding box center [482, 512] width 101 height 17
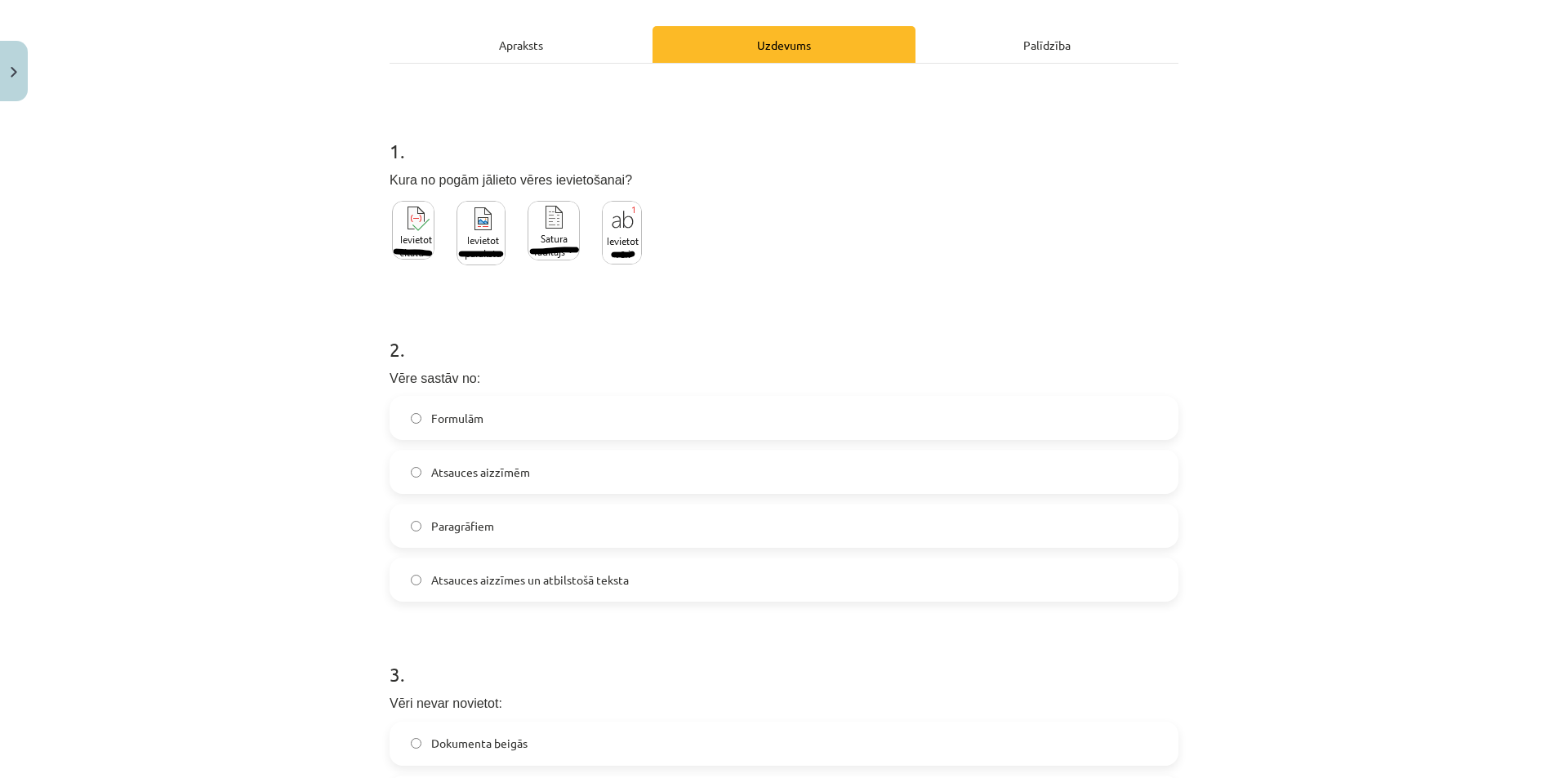
scroll to position [63, 0]
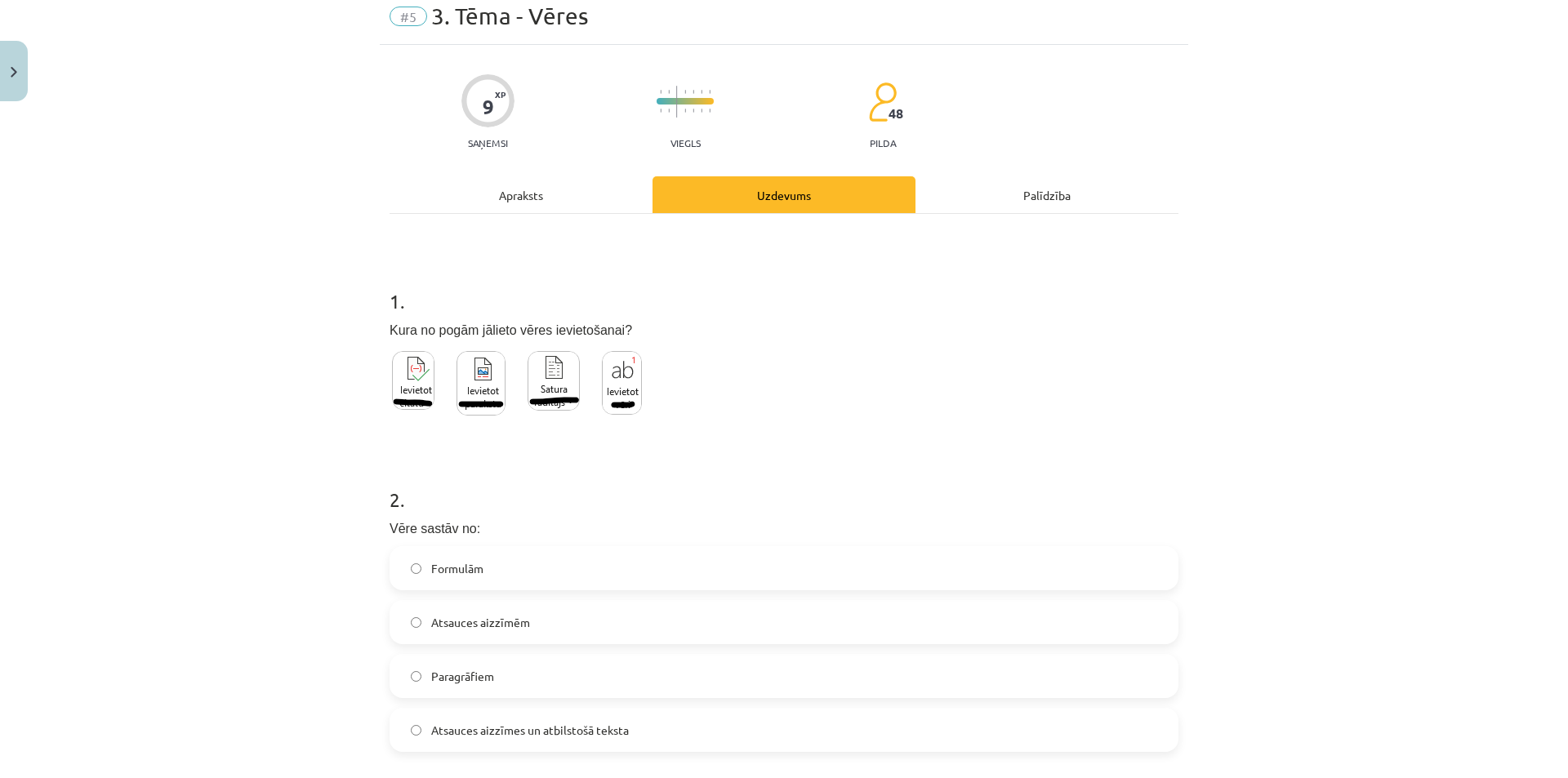
click at [512, 197] on div "Apraksts" at bounding box center [520, 194] width 263 height 37
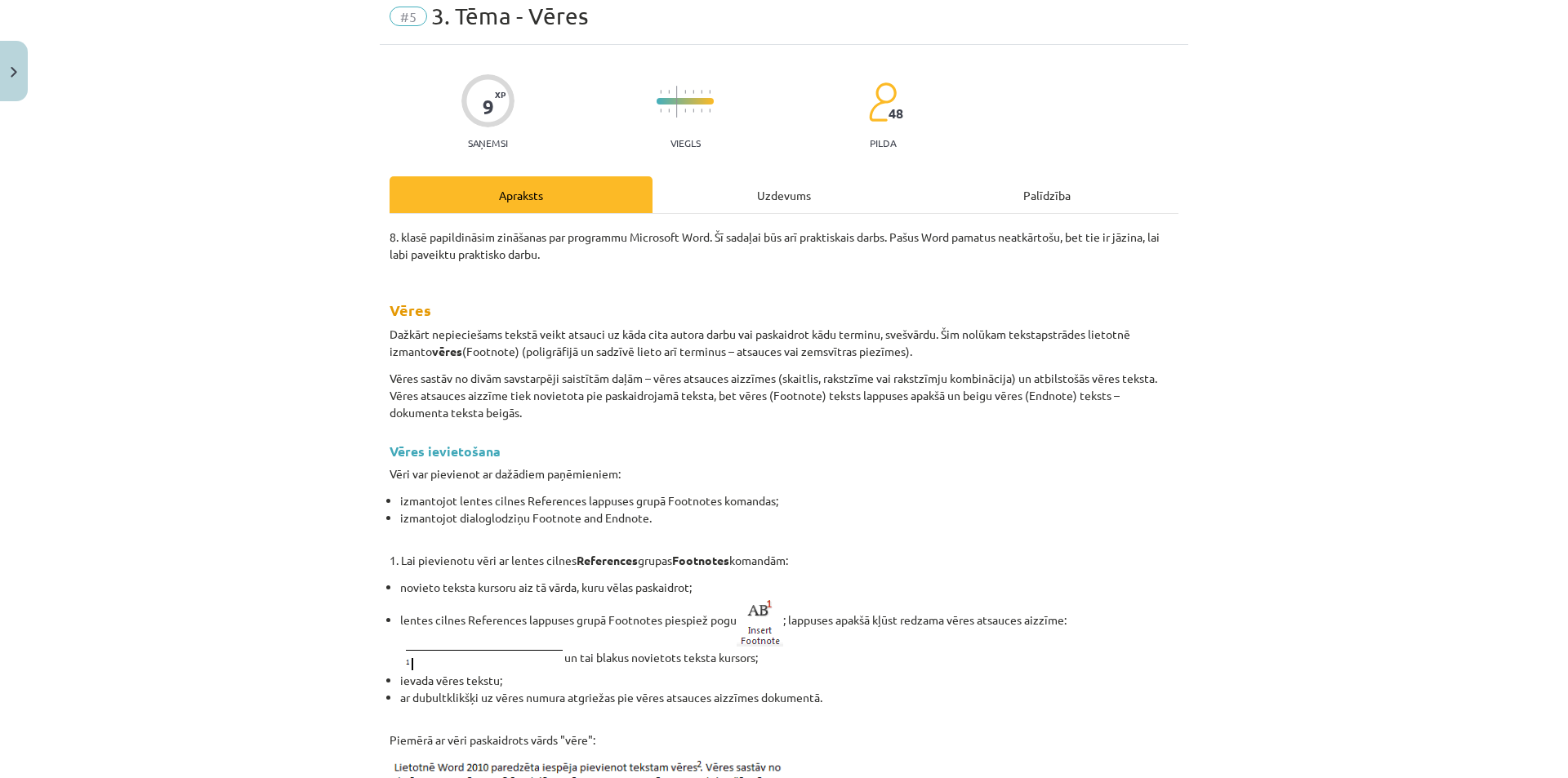
scroll to position [41, 0]
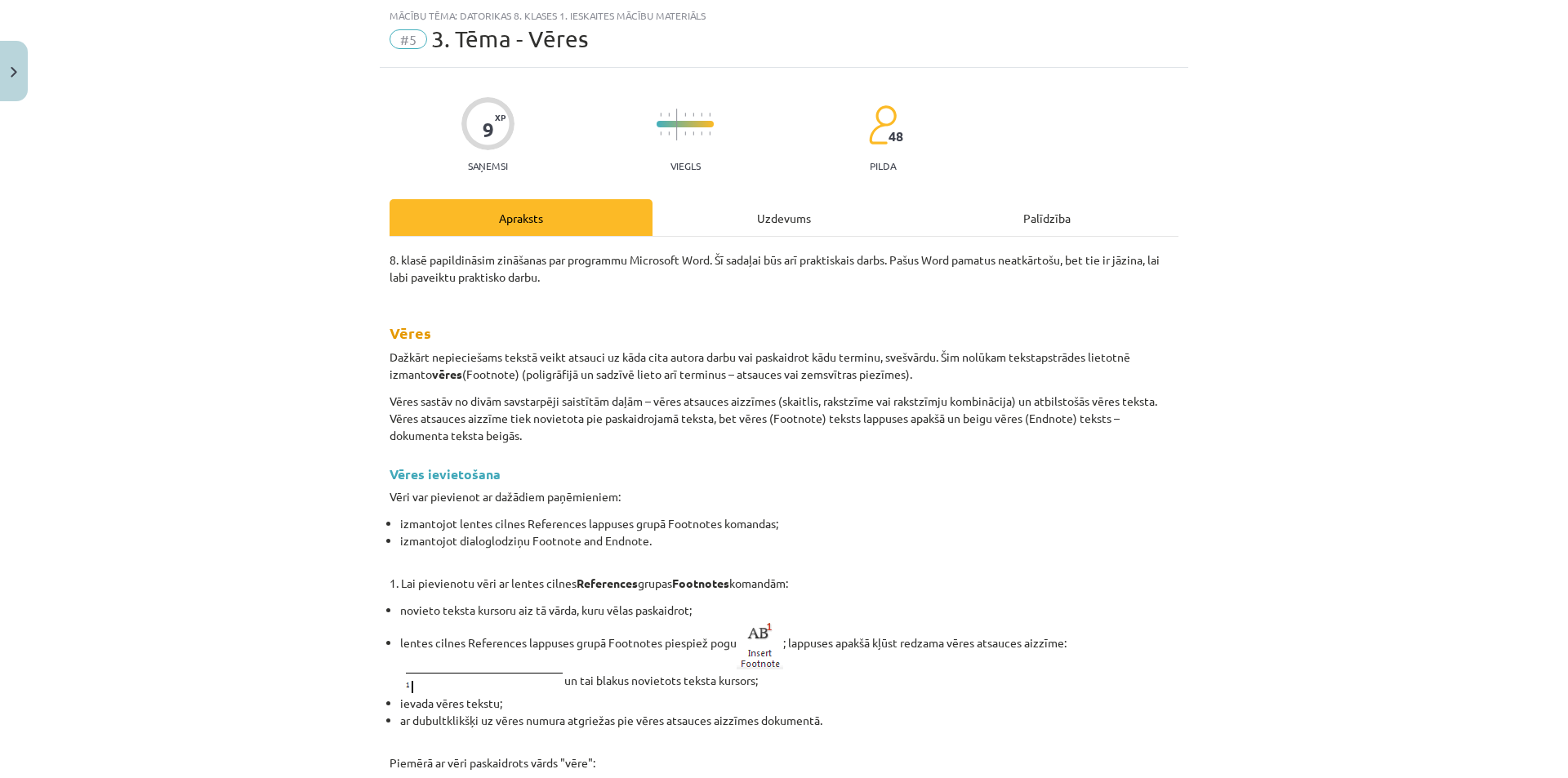
click at [699, 205] on div "Uzdevums" at bounding box center [784, 217] width 263 height 37
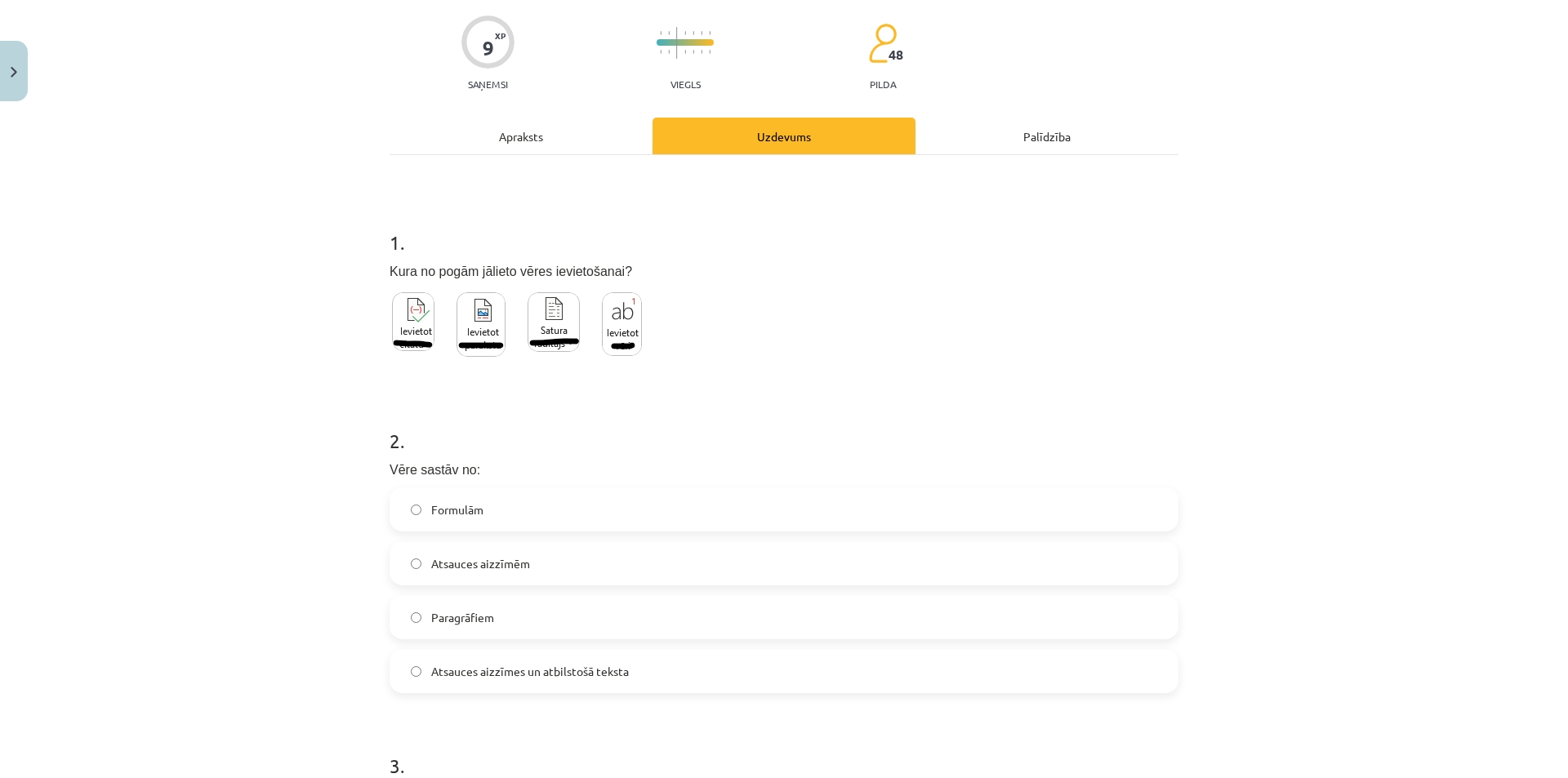
scroll to position [204, 0]
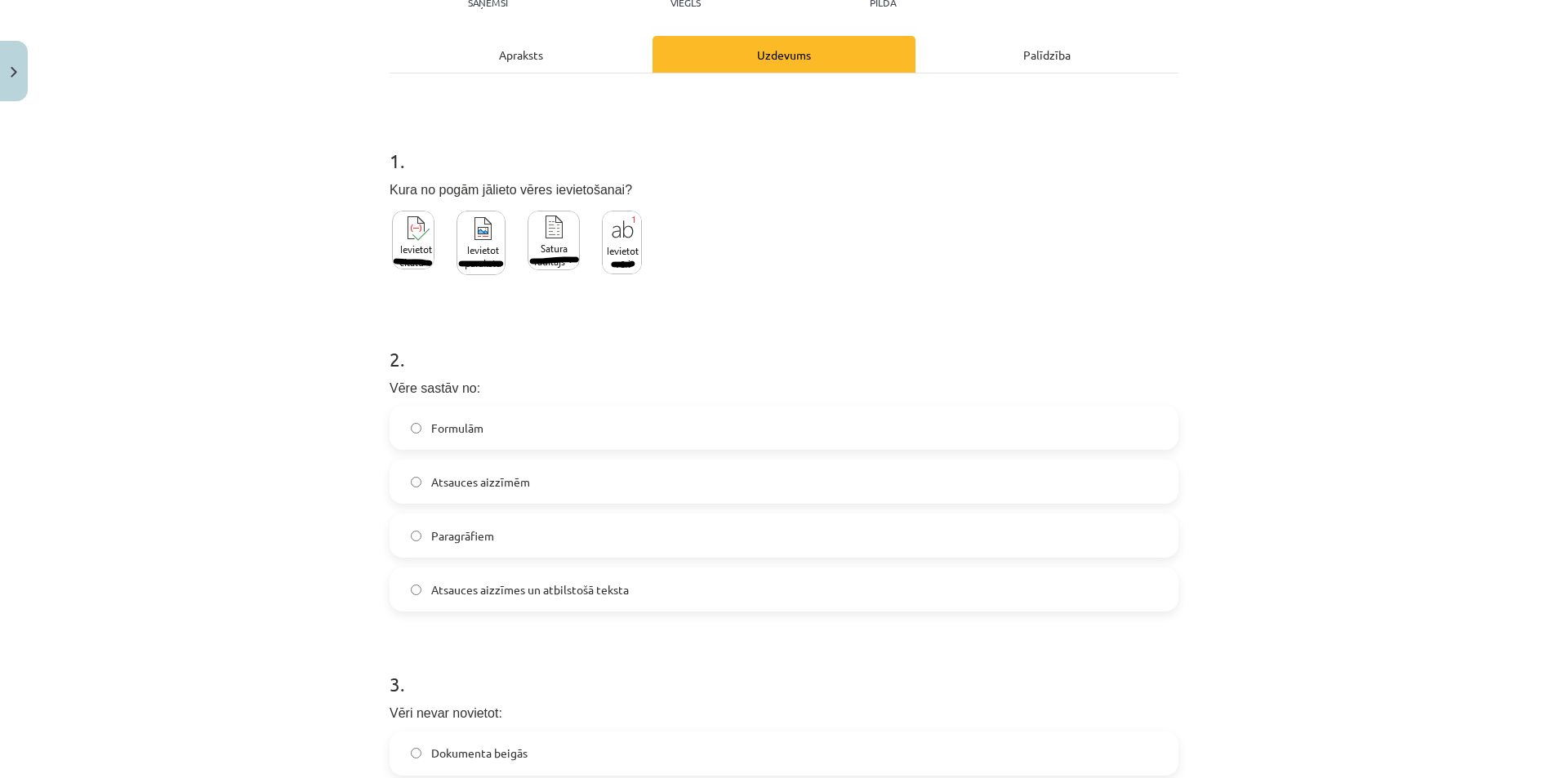
click at [701, 610] on label "Atsauces aizzīmes un atbilstošā teksta" at bounding box center [784, 589] width 785 height 41
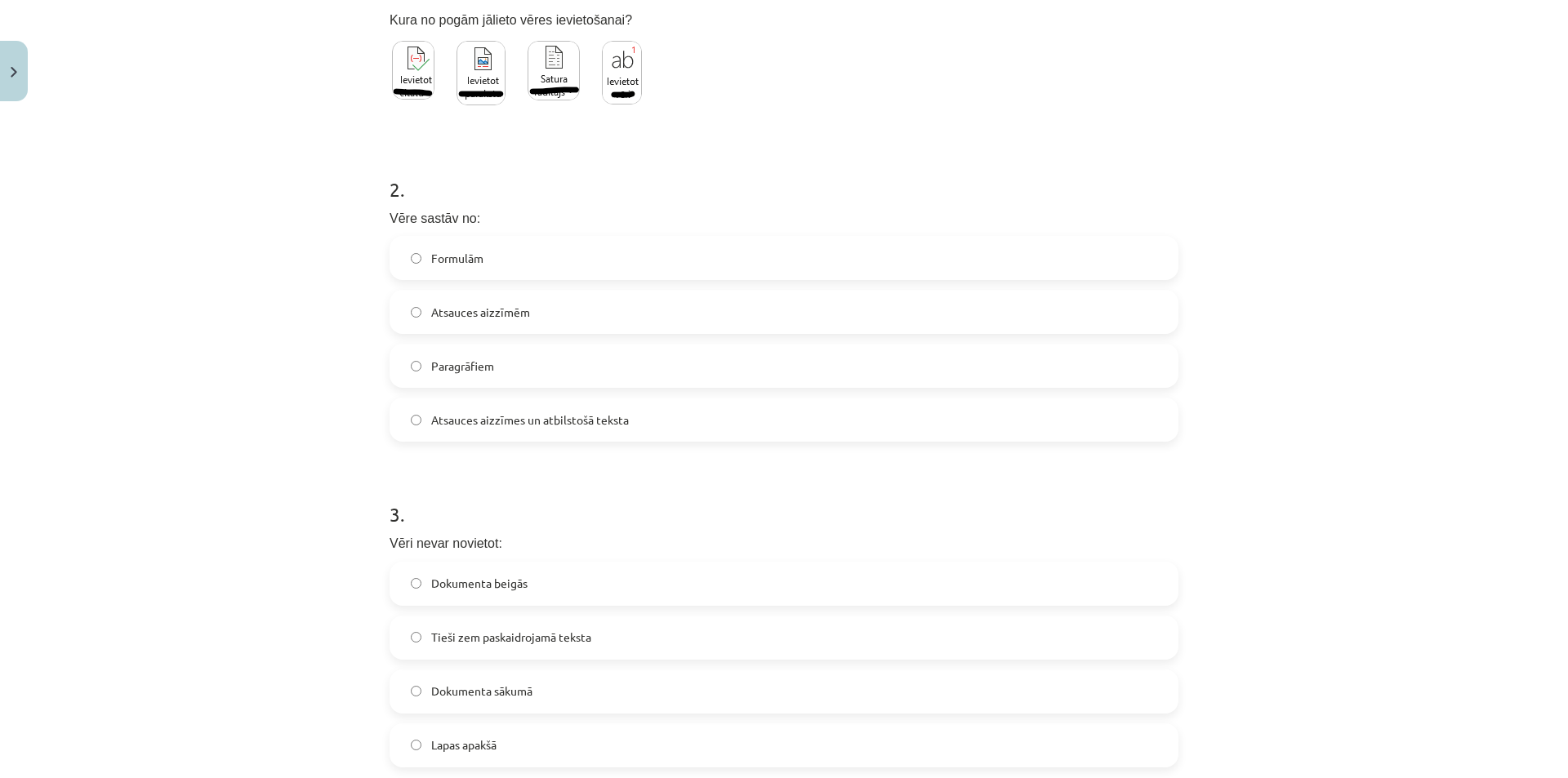
scroll to position [530, 0]
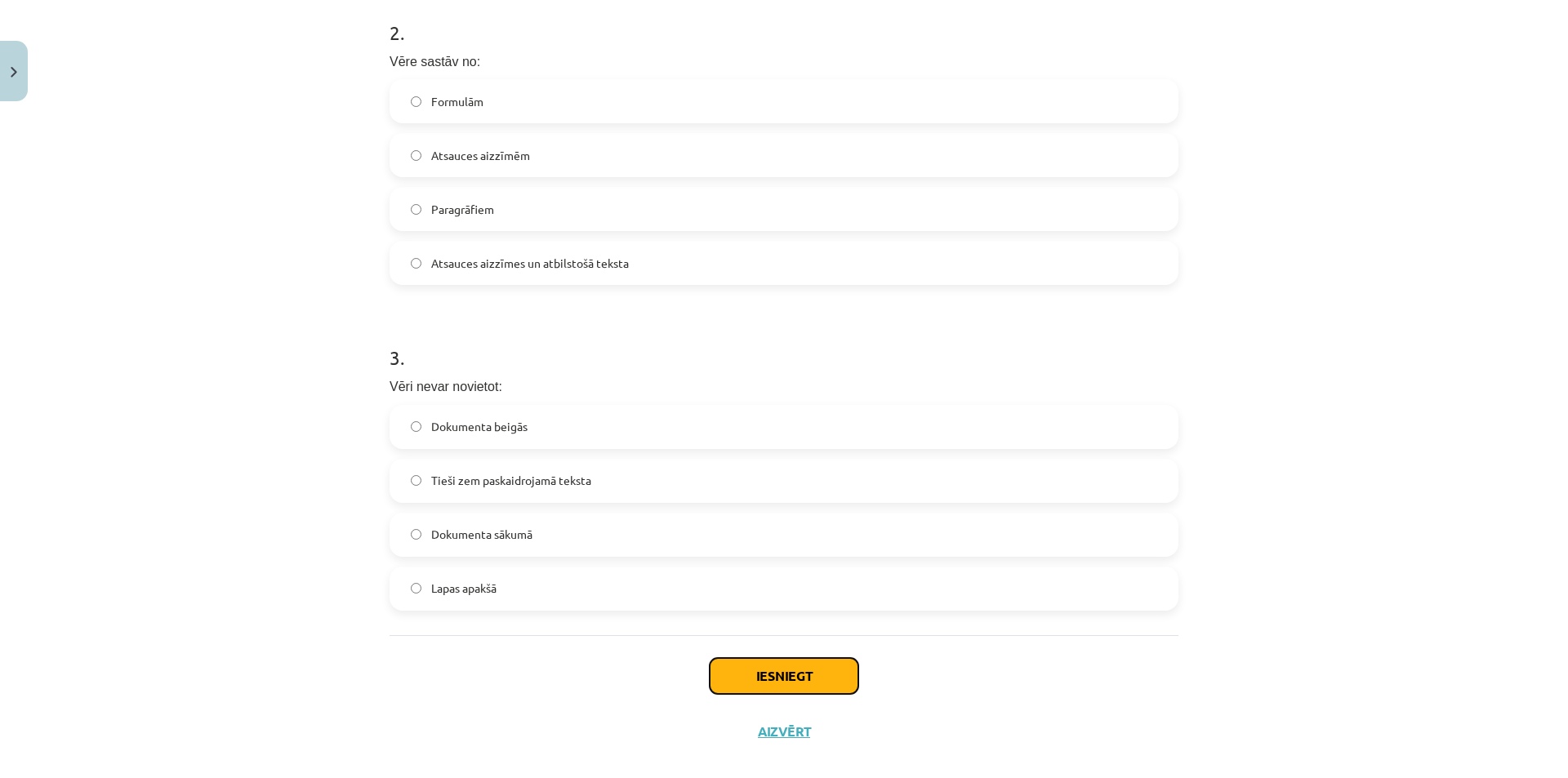
click at [781, 673] on button "Iesniegt" at bounding box center [784, 675] width 149 height 36
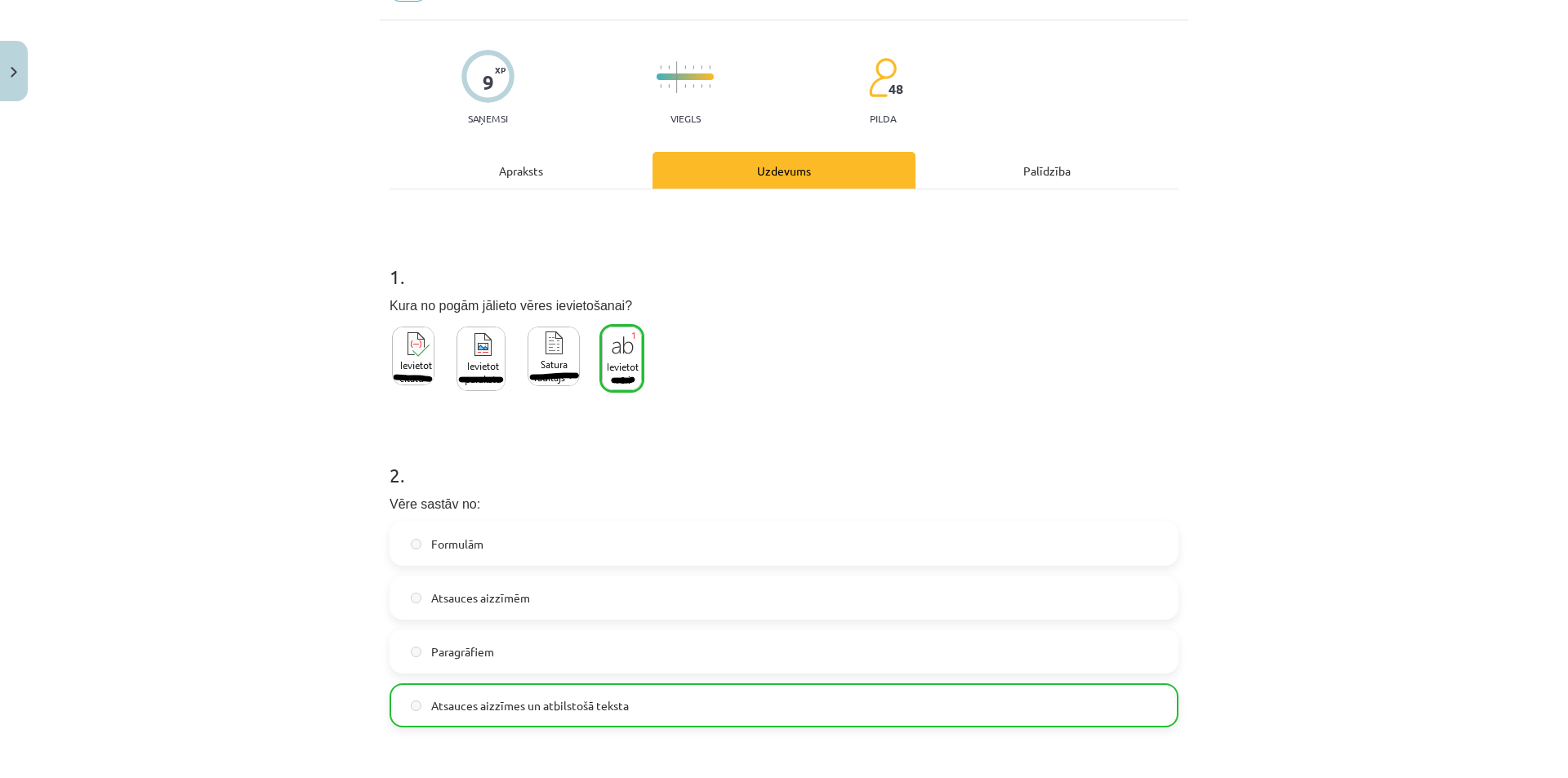
scroll to position [0, 0]
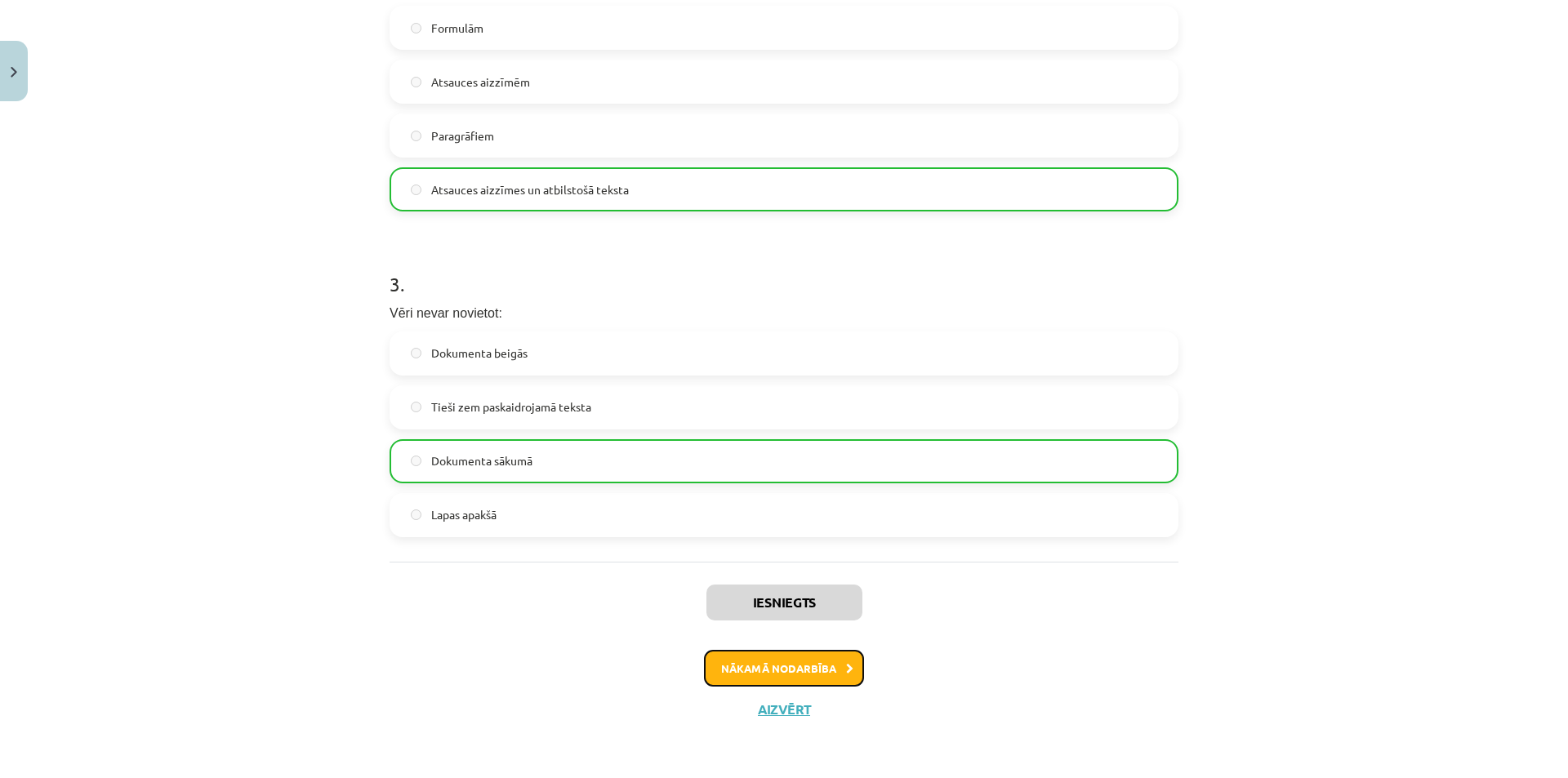
click at [737, 659] on button "Nākamā nodarbība" at bounding box center [784, 669] width 160 height 38
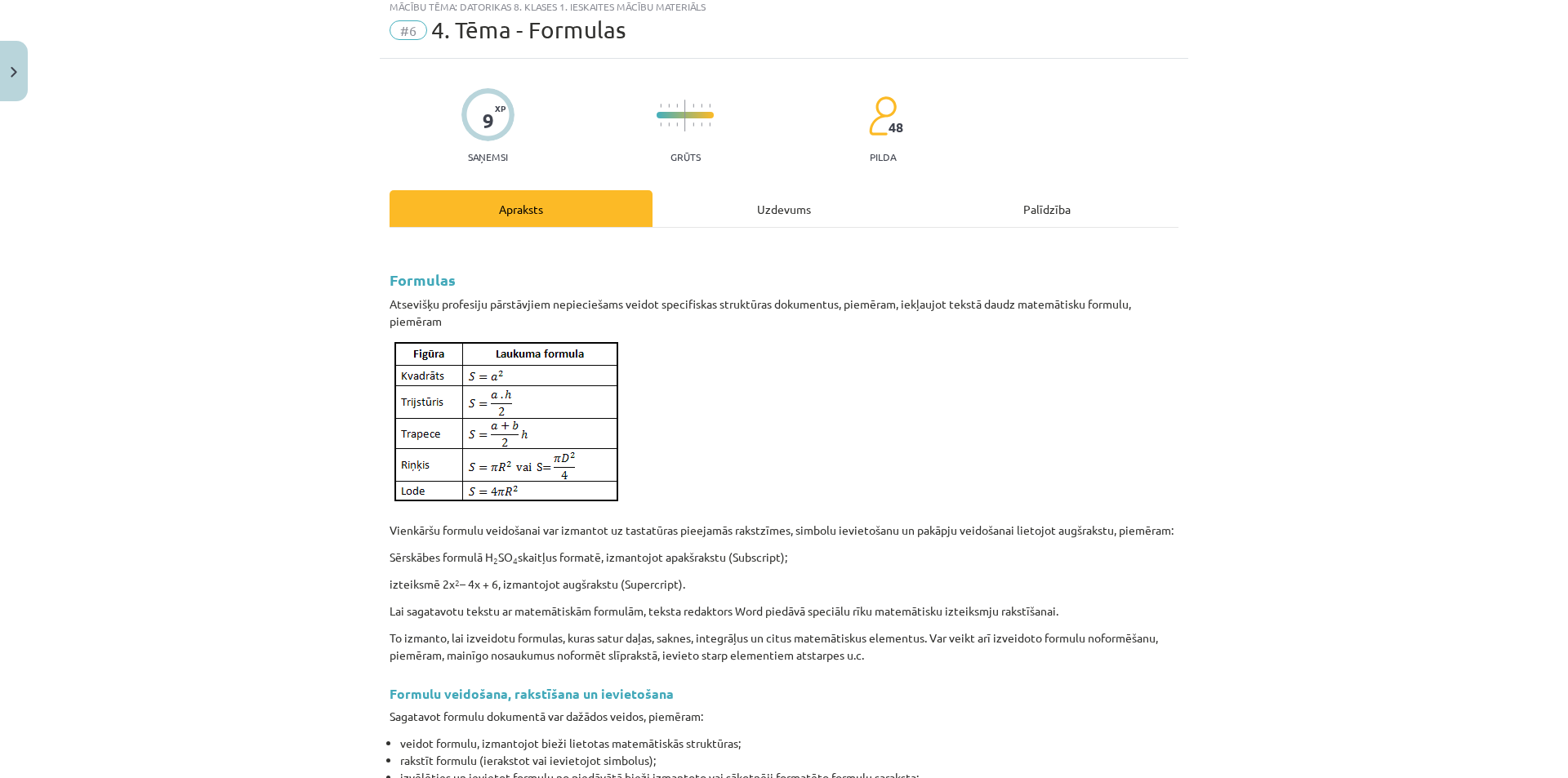
scroll to position [41, 0]
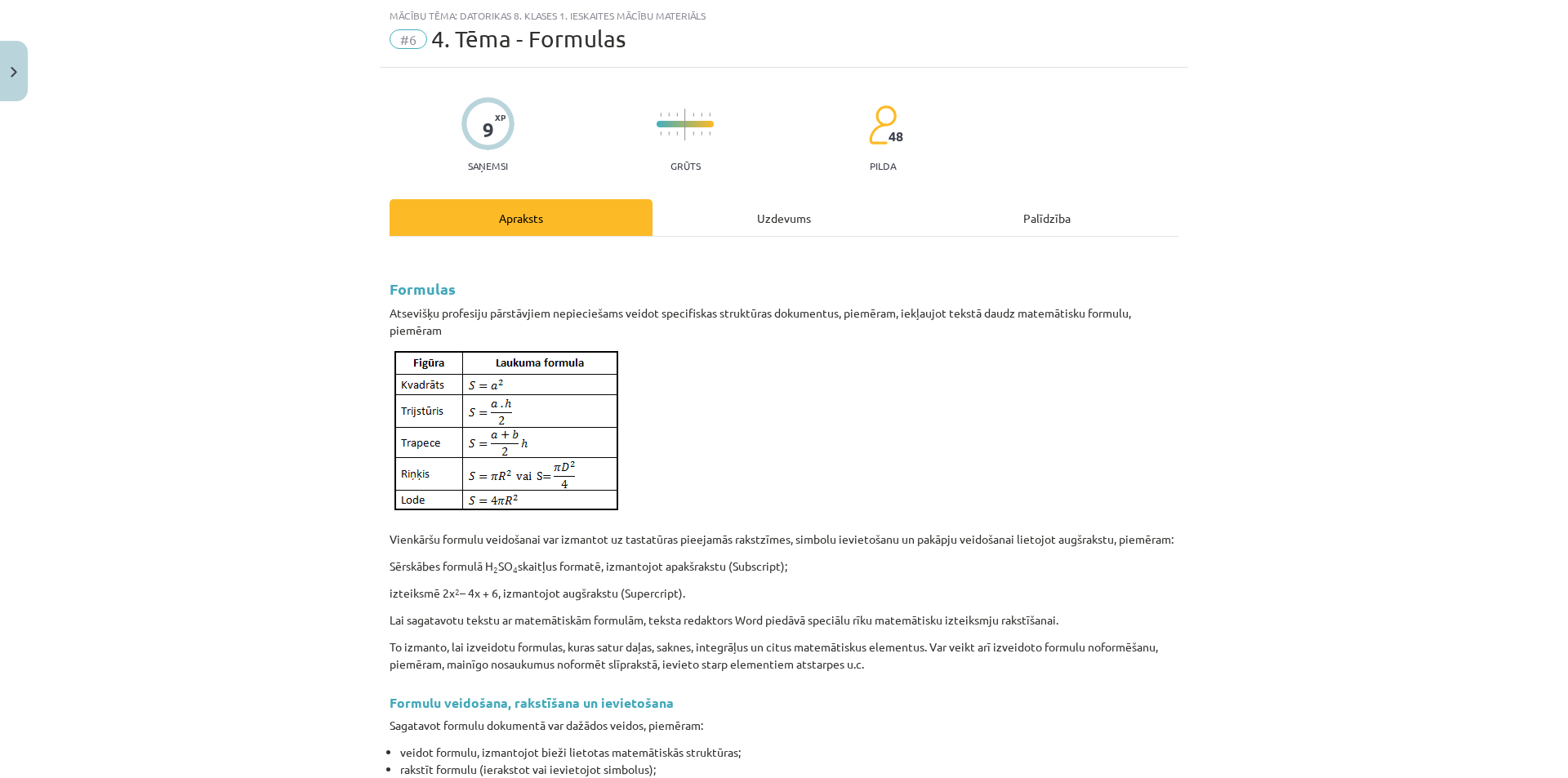
click at [707, 208] on div "Uzdevums" at bounding box center [784, 217] width 263 height 37
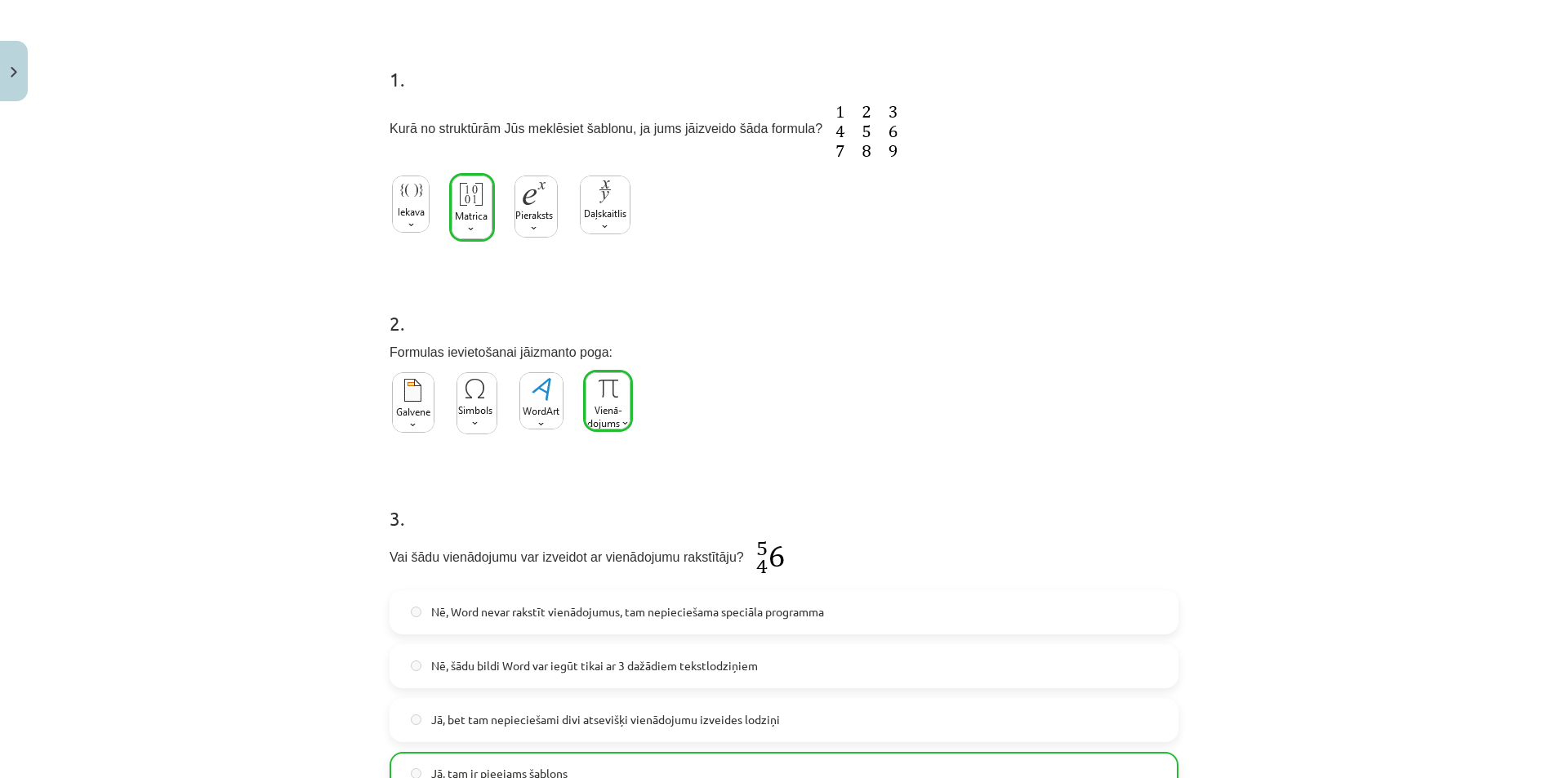
scroll to position [546, 0]
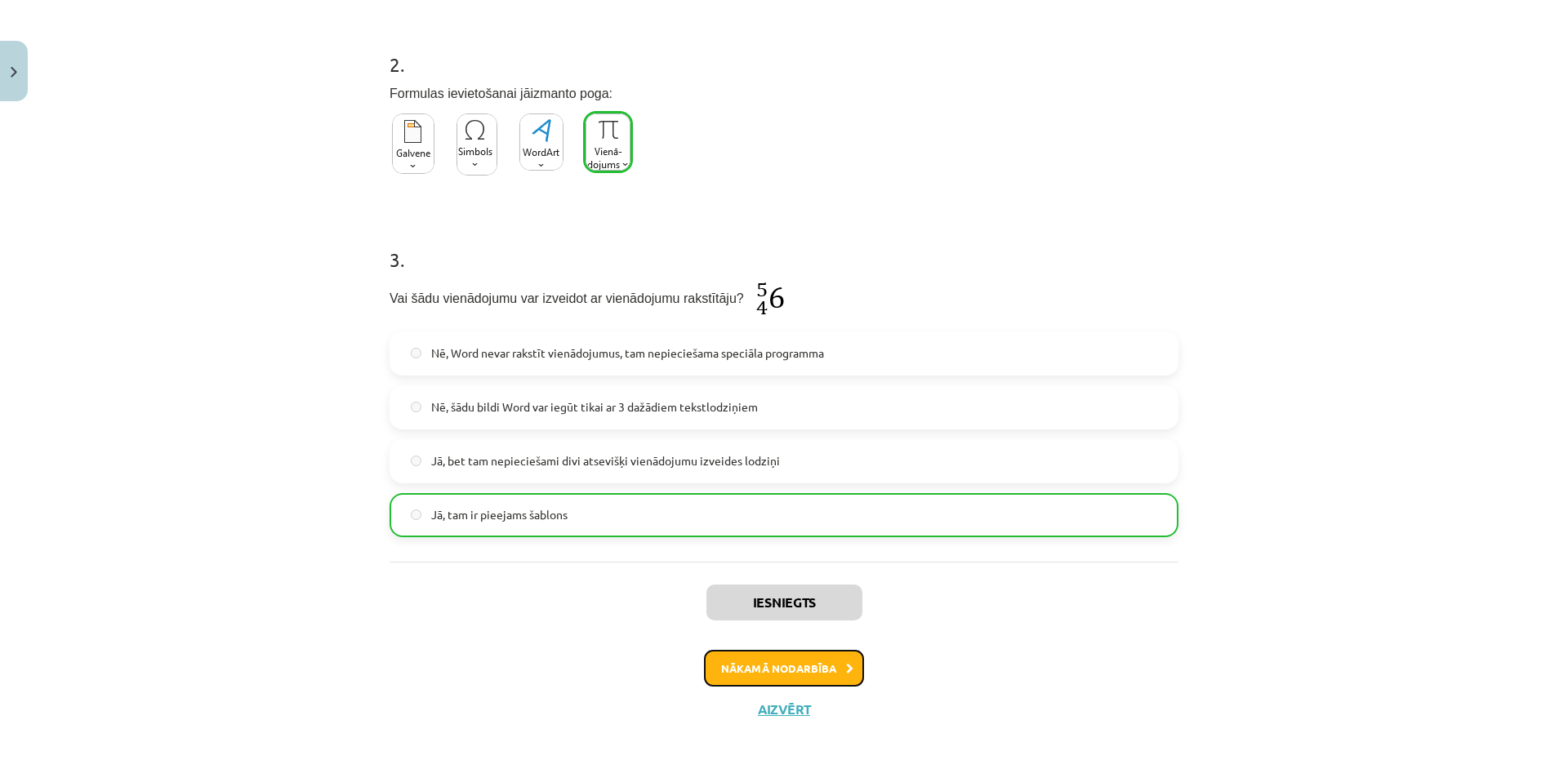
click at [762, 671] on button "Nākamā nodarbība" at bounding box center [784, 669] width 160 height 38
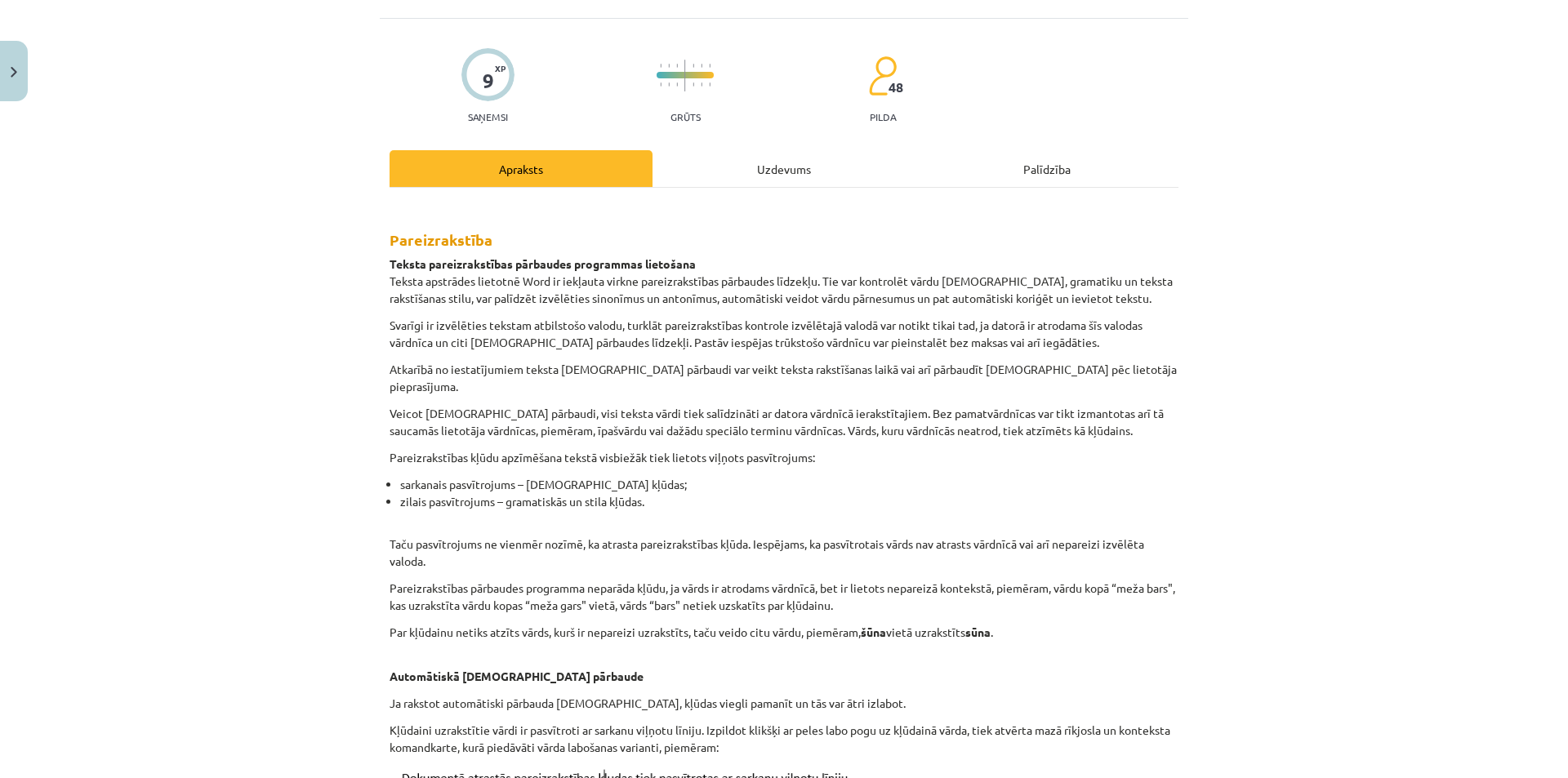
scroll to position [41, 0]
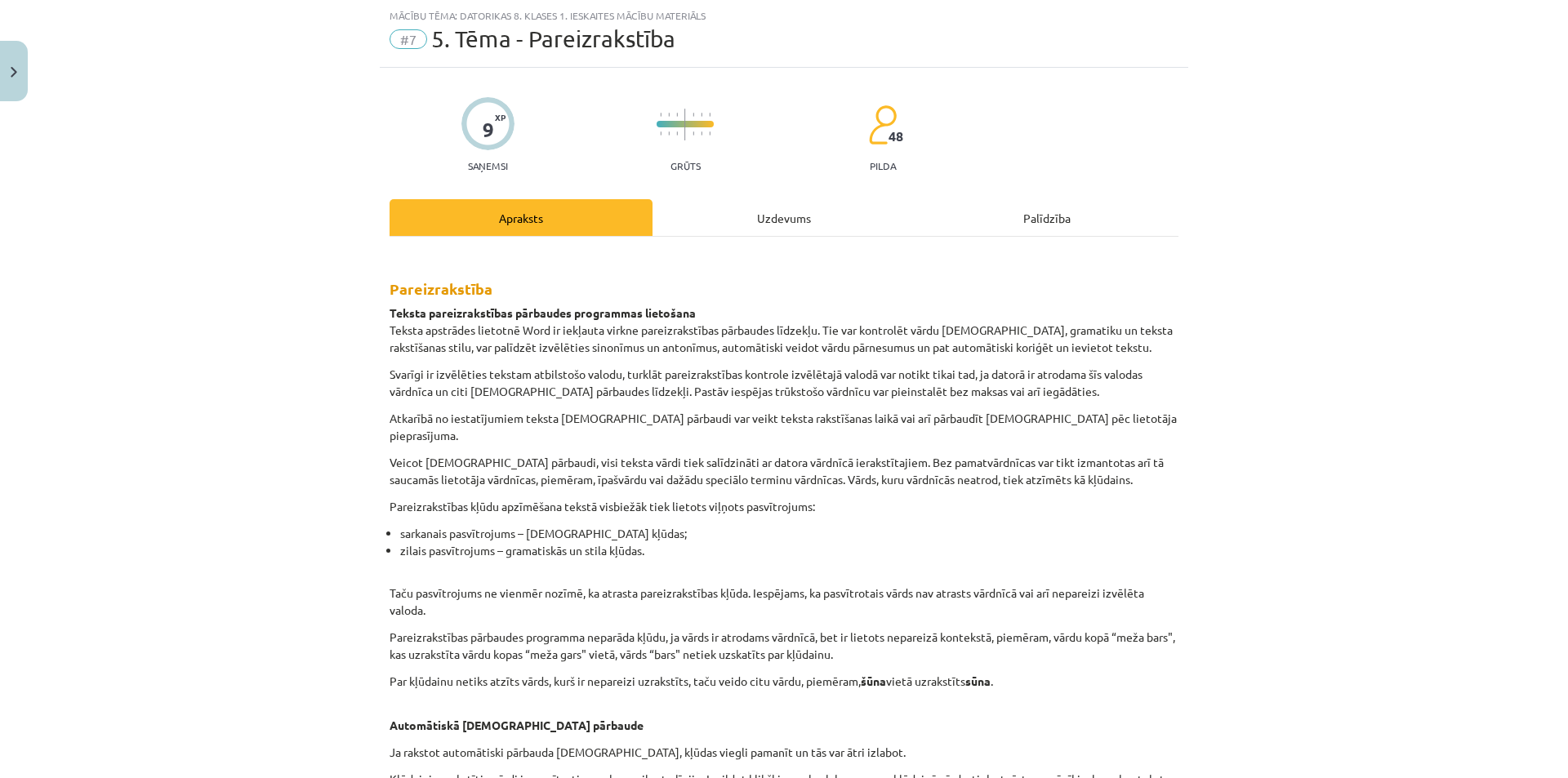
click at [741, 211] on div "Uzdevums" at bounding box center [784, 217] width 263 height 37
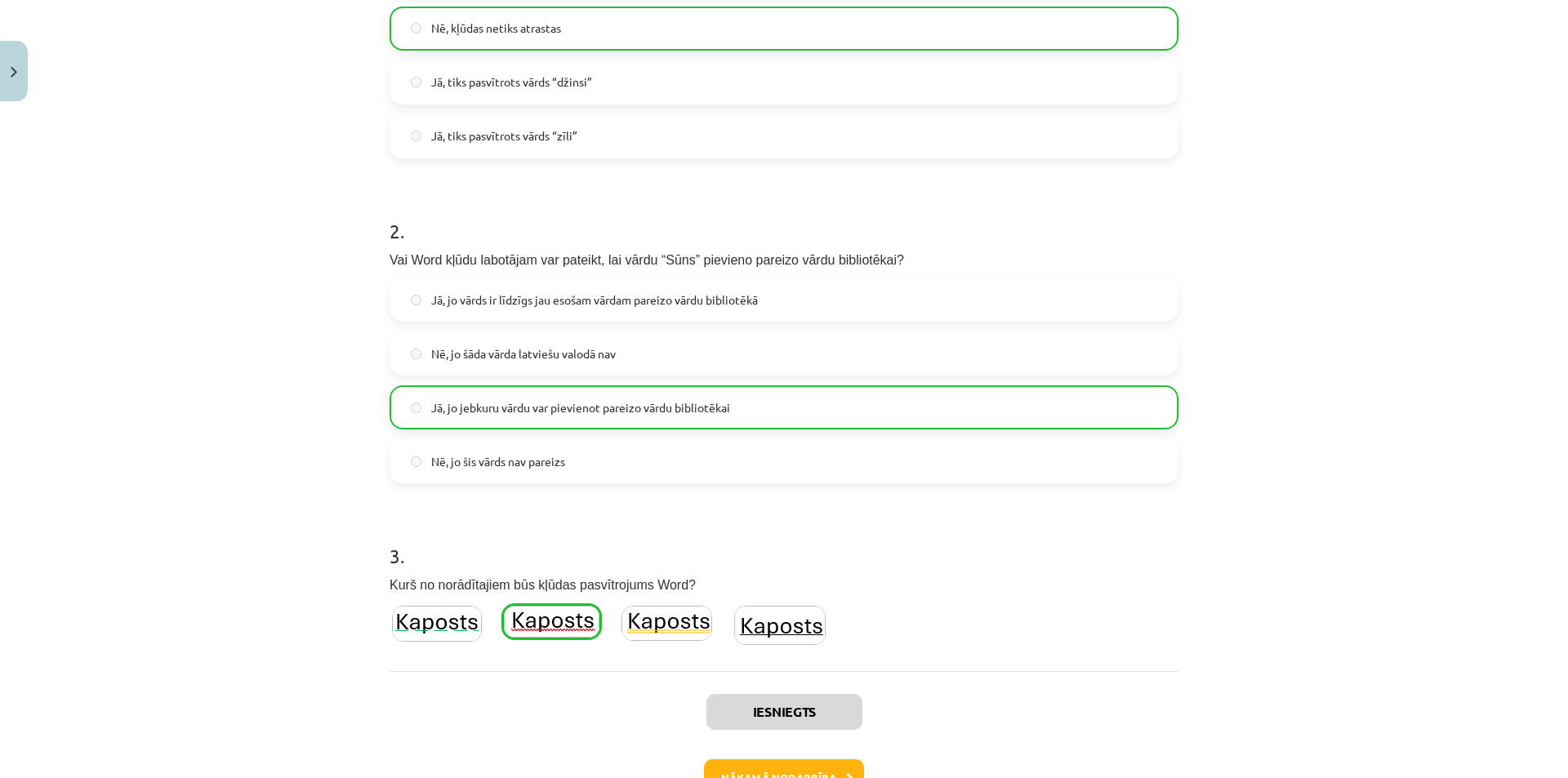
scroll to position [569, 0]
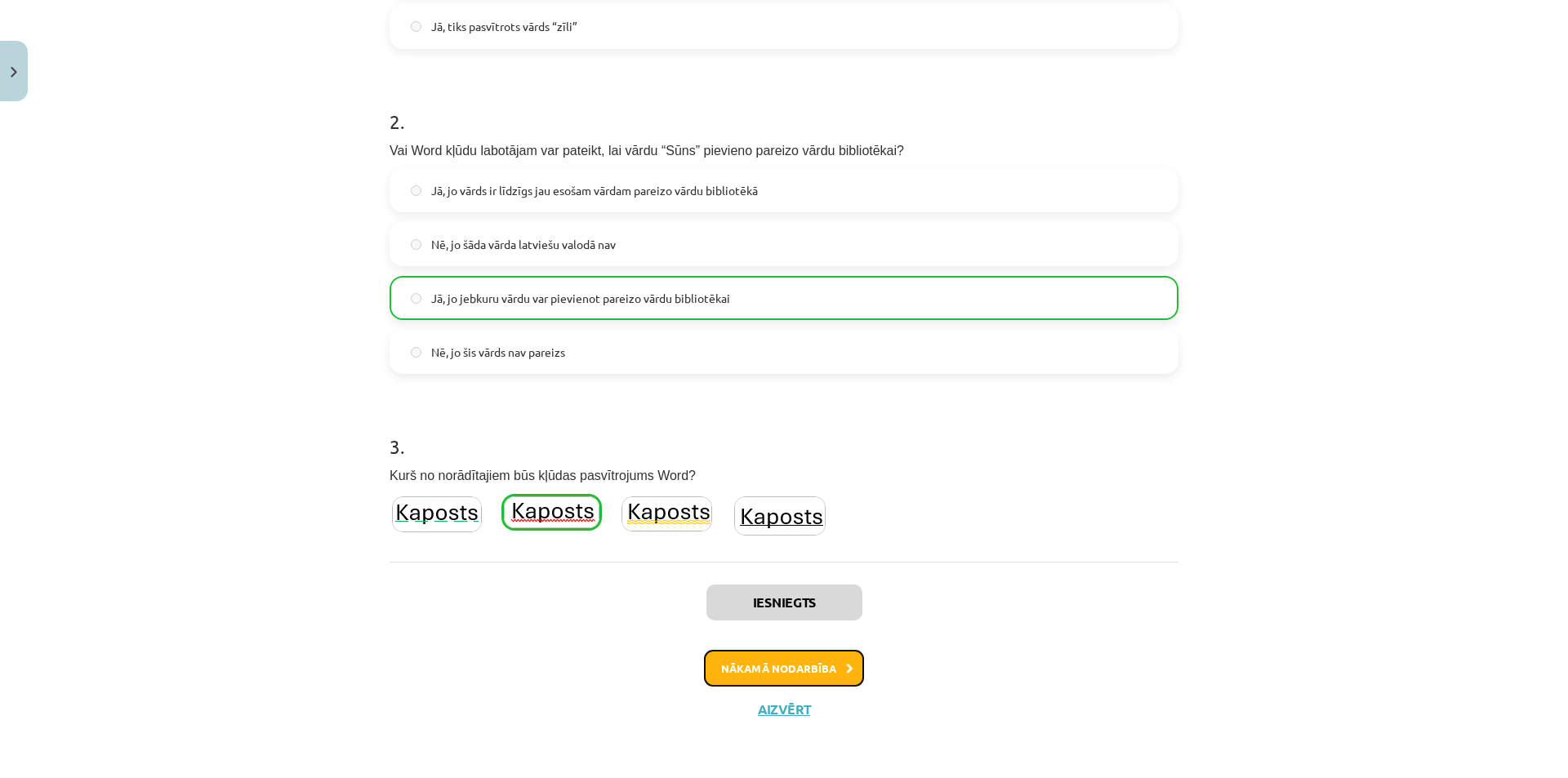
click at [795, 669] on button "Nākamā nodarbība" at bounding box center [784, 669] width 160 height 38
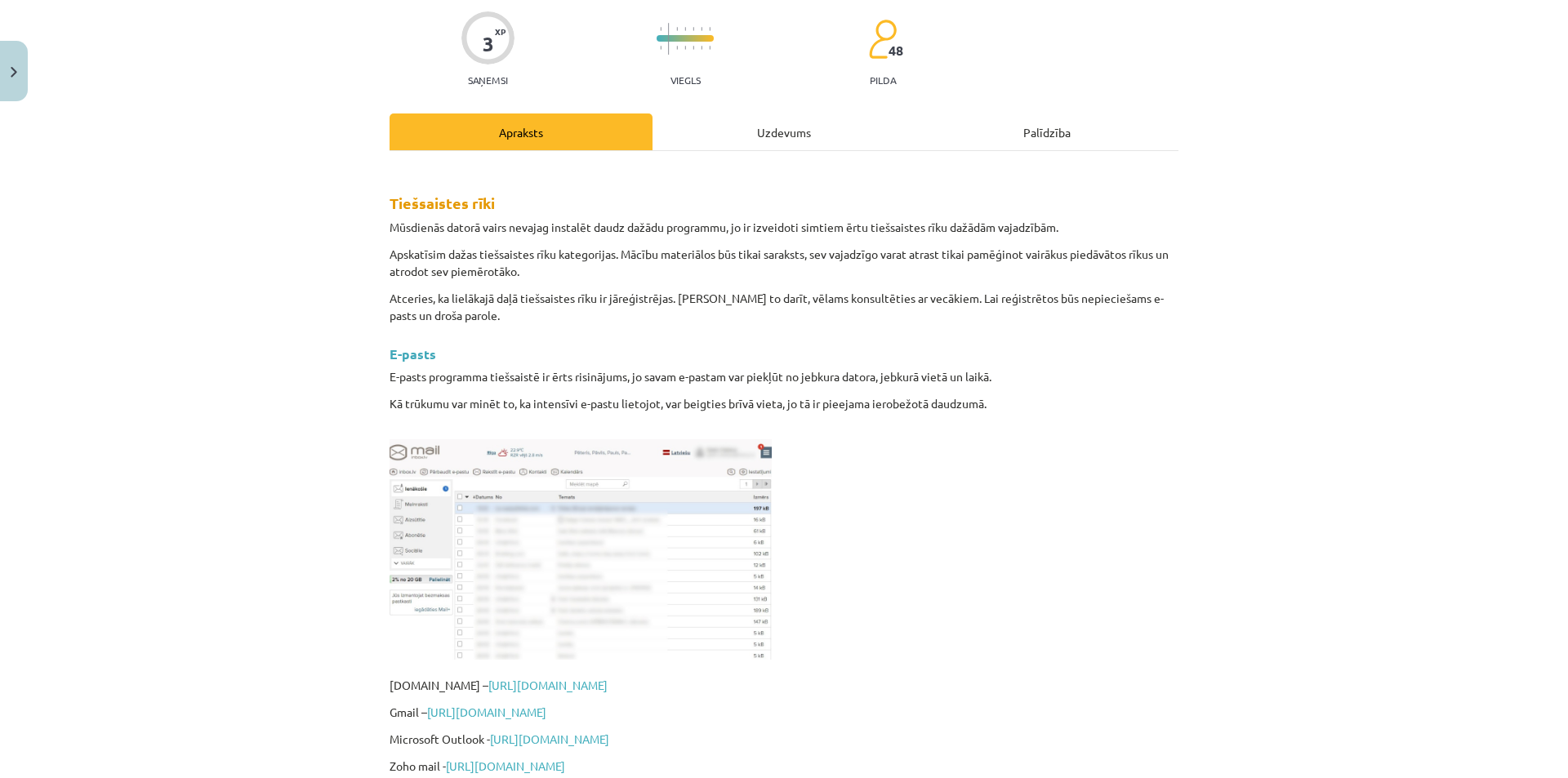
scroll to position [41, 0]
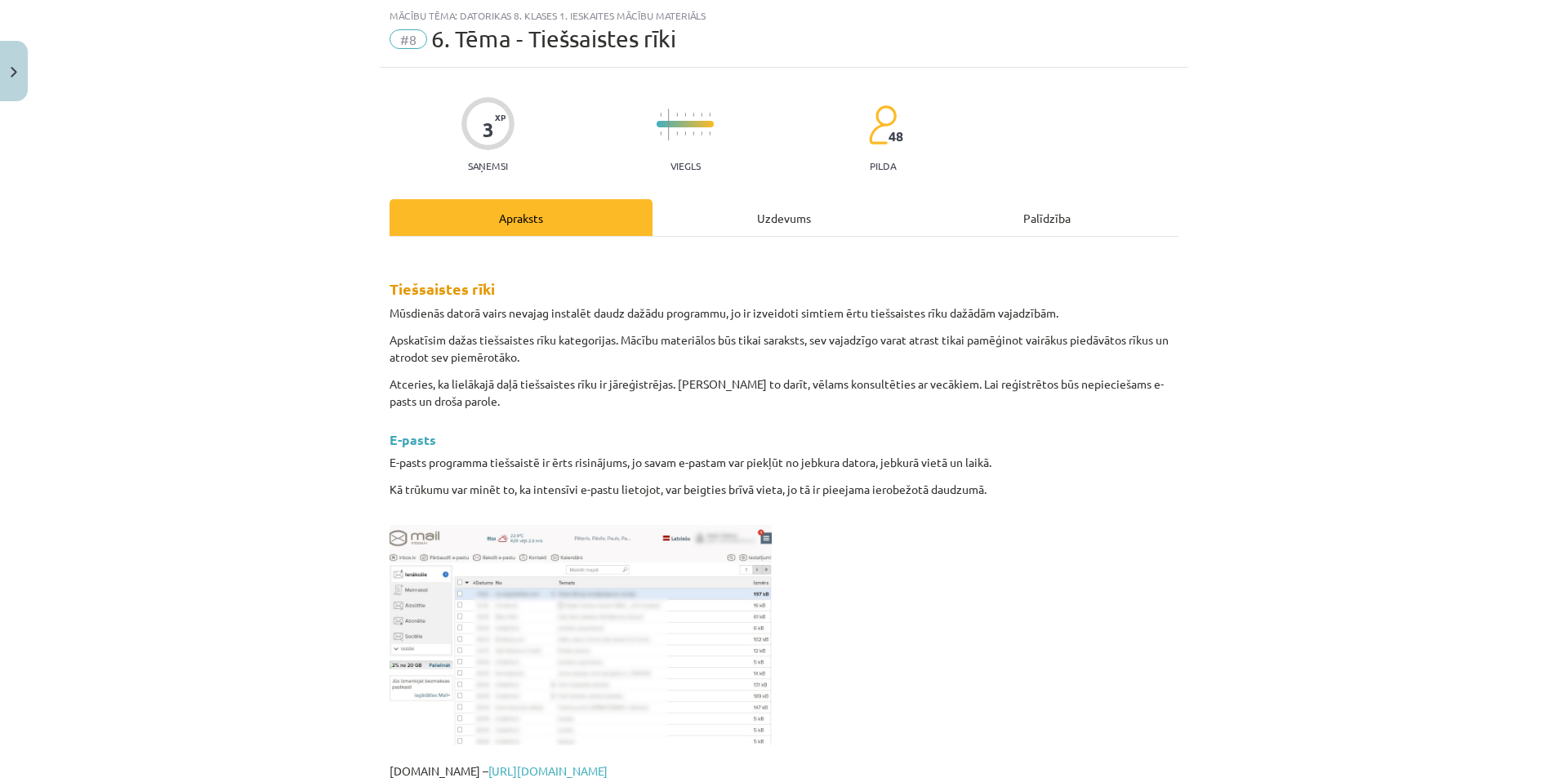
click at [747, 206] on div "Uzdevums" at bounding box center [784, 217] width 263 height 37
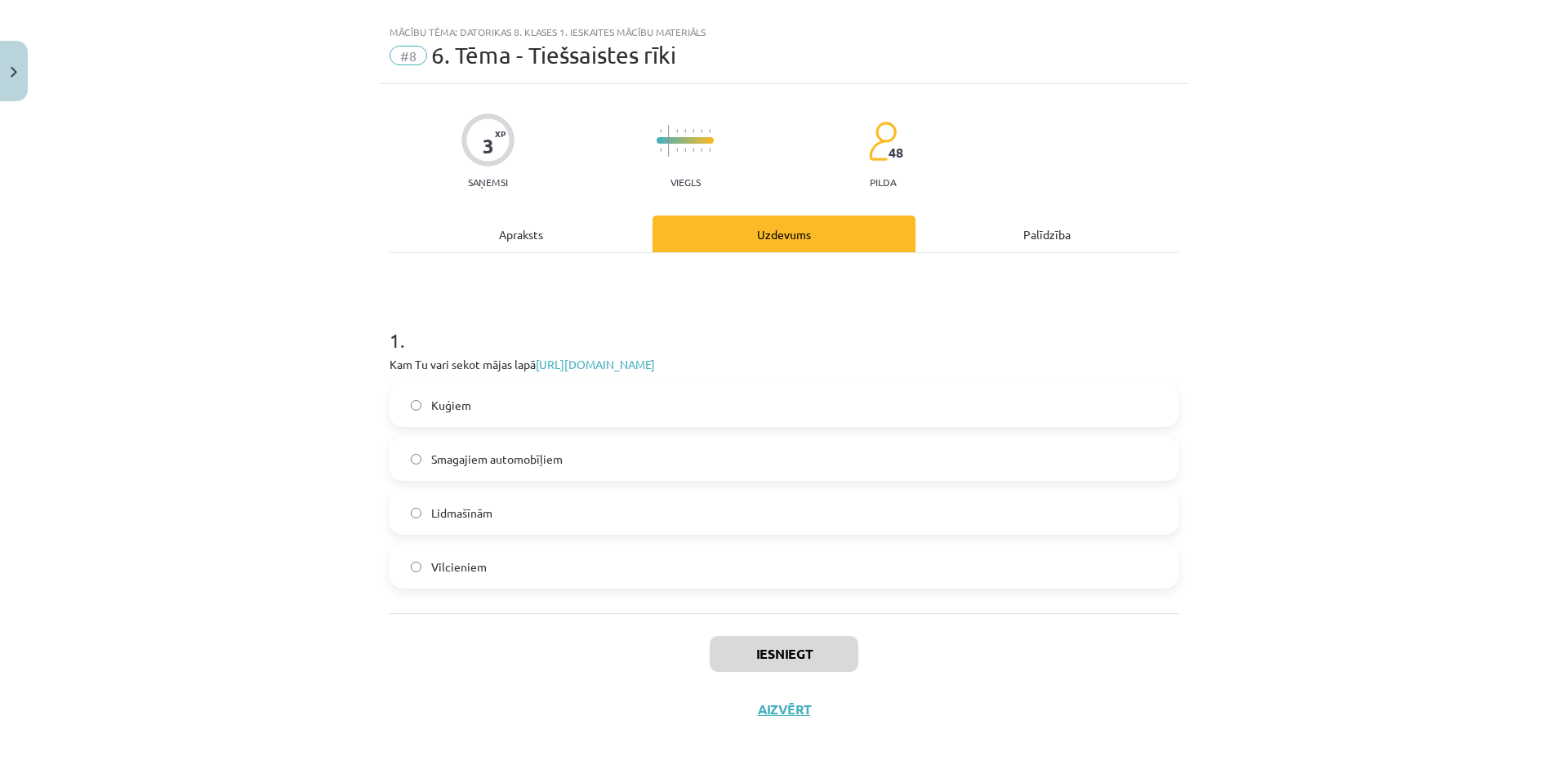
scroll to position [25, 0]
drag, startPoint x: 506, startPoint y: 510, endPoint x: 612, endPoint y: 560, distance: 117.2
click at [509, 511] on label "Lidmašīnām" at bounding box center [784, 513] width 785 height 41
click at [726, 645] on button "Iesniegt" at bounding box center [784, 654] width 149 height 36
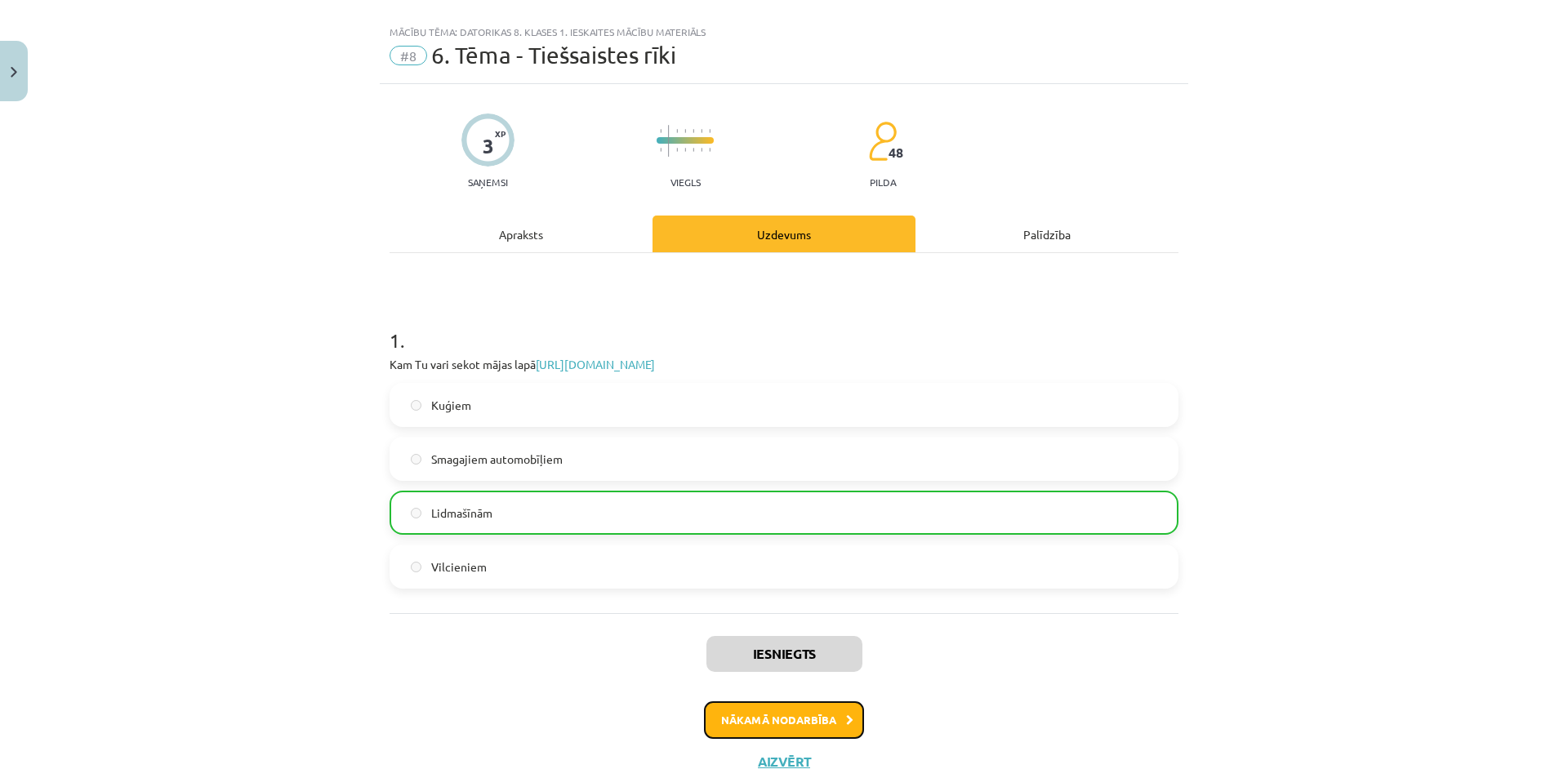
click at [743, 703] on button "Nākamā nodarbība" at bounding box center [784, 720] width 160 height 38
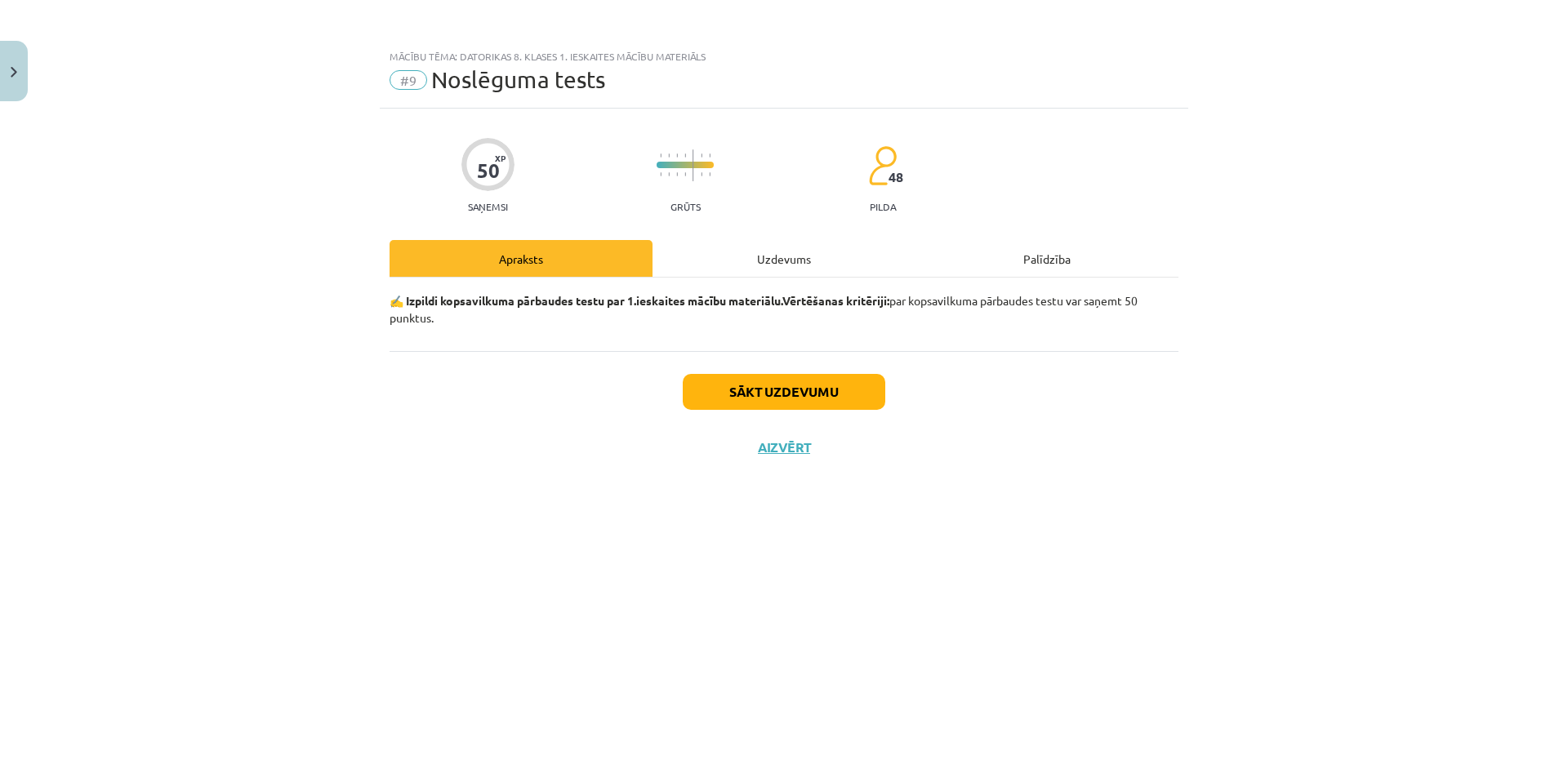
scroll to position [0, 0]
click at [814, 386] on button "Sākt uzdevumu" at bounding box center [784, 392] width 203 height 36
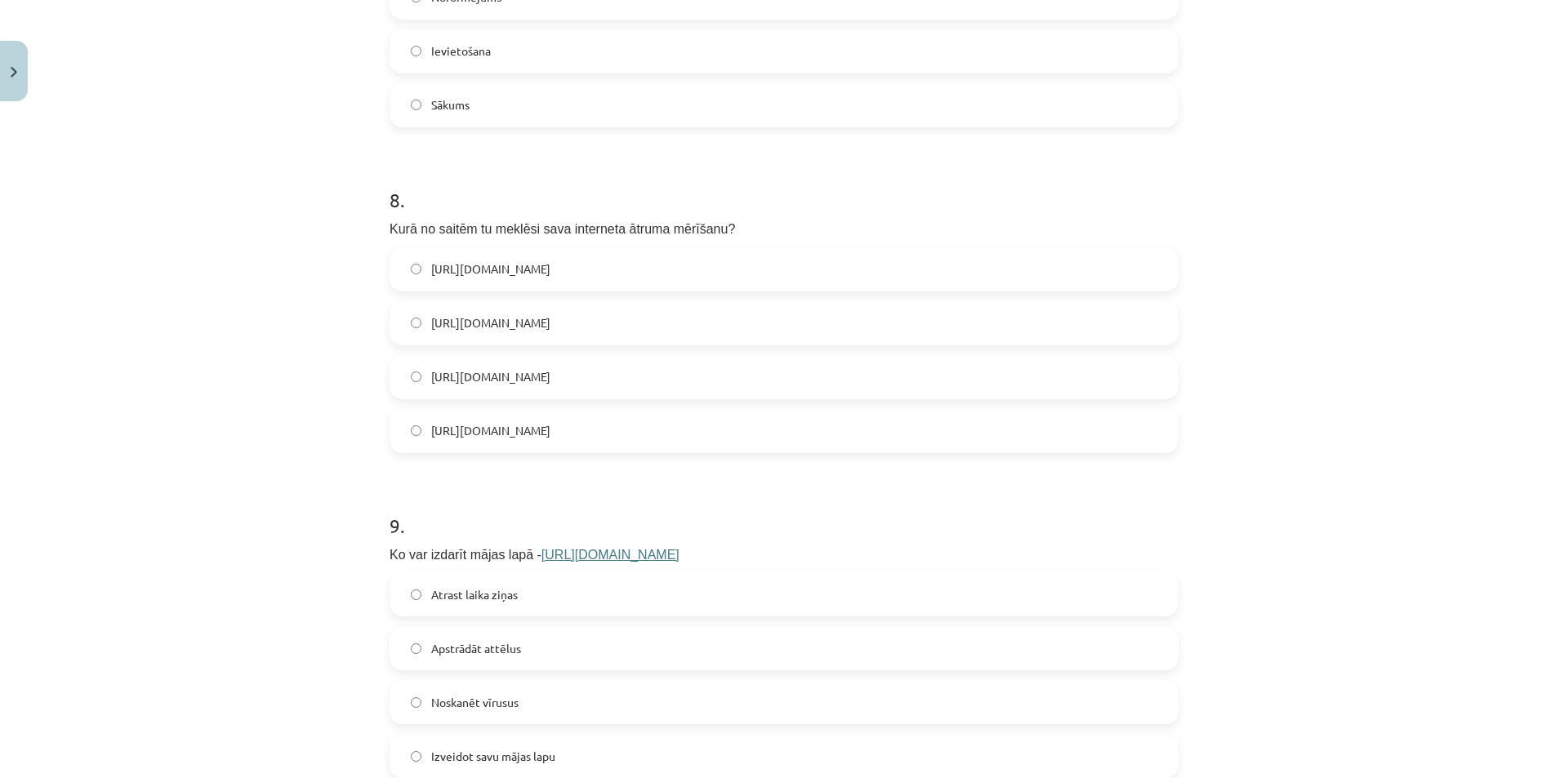
scroll to position [2901, 0]
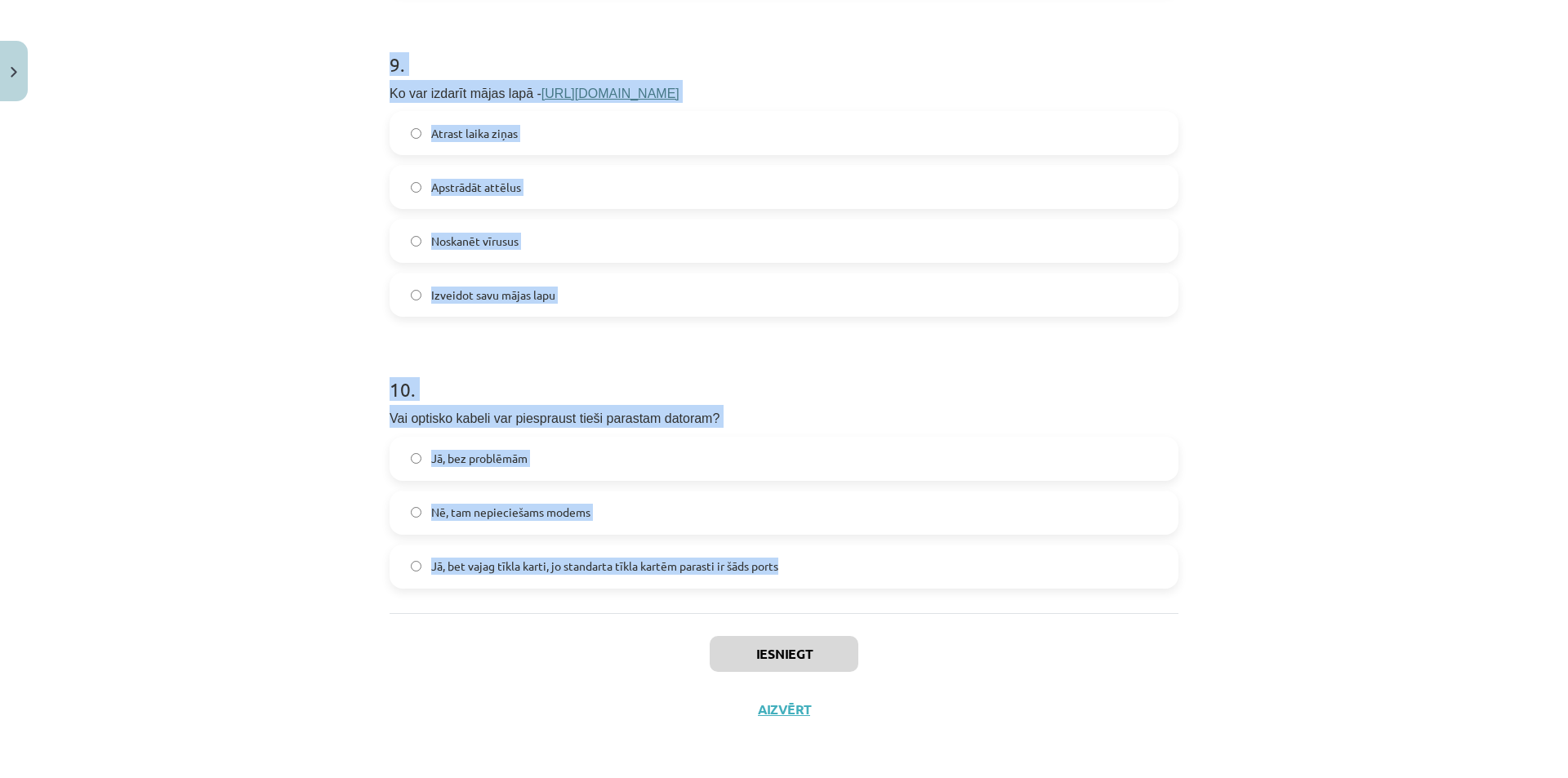
drag, startPoint x: 354, startPoint y: 362, endPoint x: 865, endPoint y: 559, distance: 547.7
click at [865, 559] on div "Mācību tēma: Datorikas 8. klases 1. ieskaites mācību materiāls #9 Noslēguma tes…" at bounding box center [784, 389] width 1568 height 778
copy form "1 . Lore ip dolorsitam consectetu ad elitseddoei tempo incididuntu? Laboreetd m…"
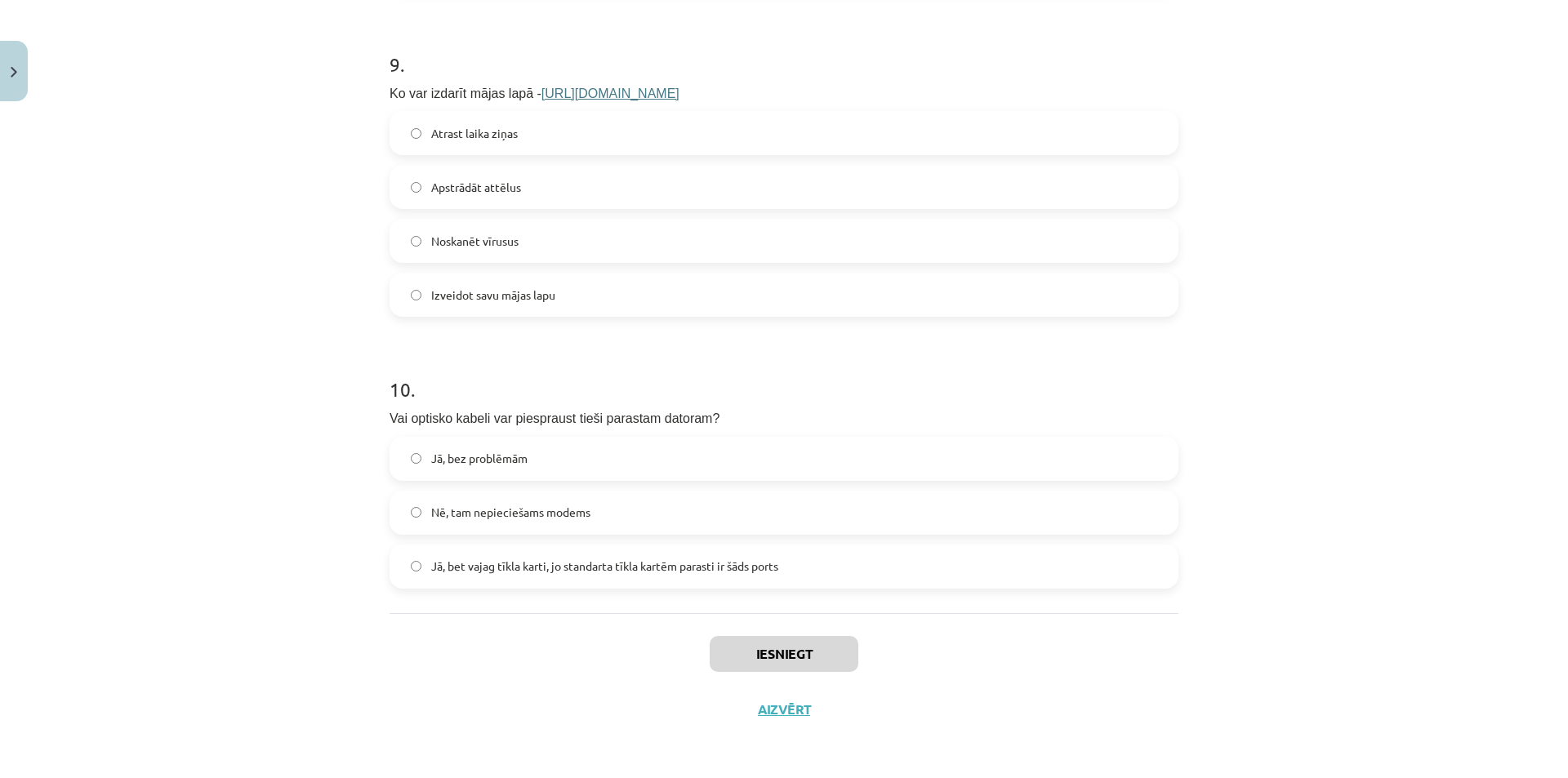
click at [669, 687] on div "Iesniegt Aizvērt" at bounding box center [784, 670] width 789 height 115
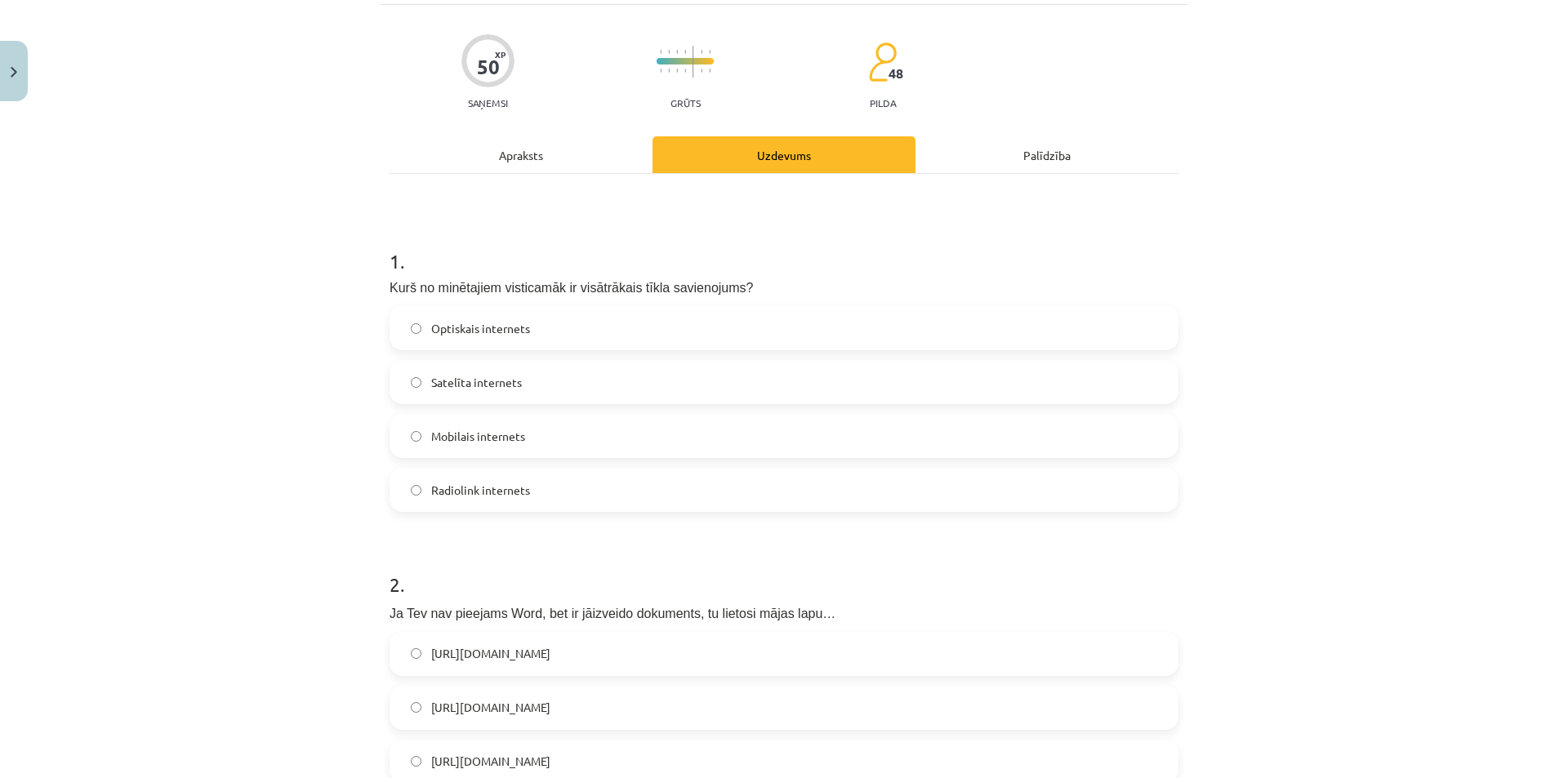
scroll to position [0, 0]
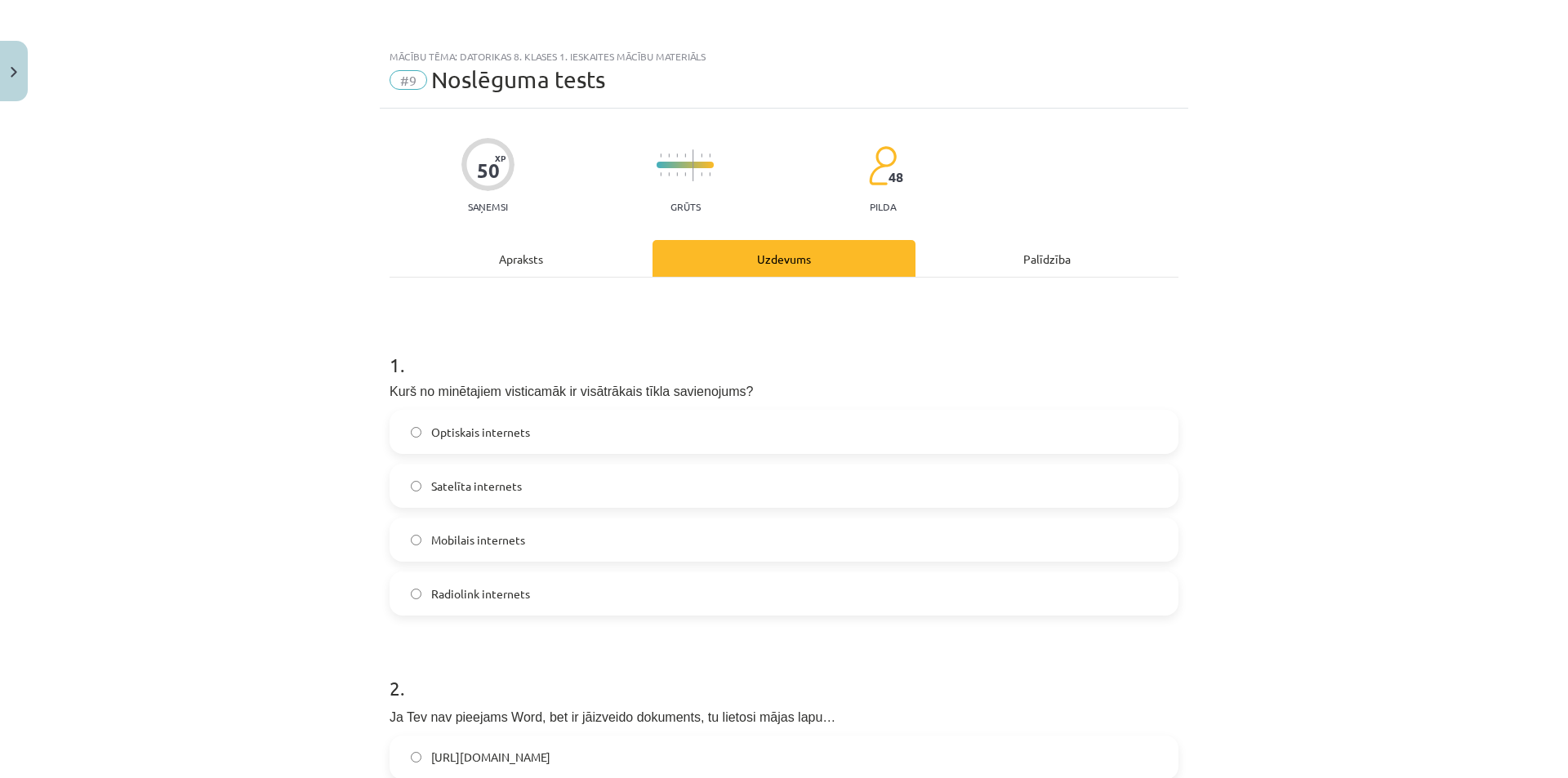
click at [546, 446] on label "Optiskais internets" at bounding box center [784, 432] width 785 height 41
click at [846, 368] on h1 "1 ." at bounding box center [784, 350] width 789 height 50
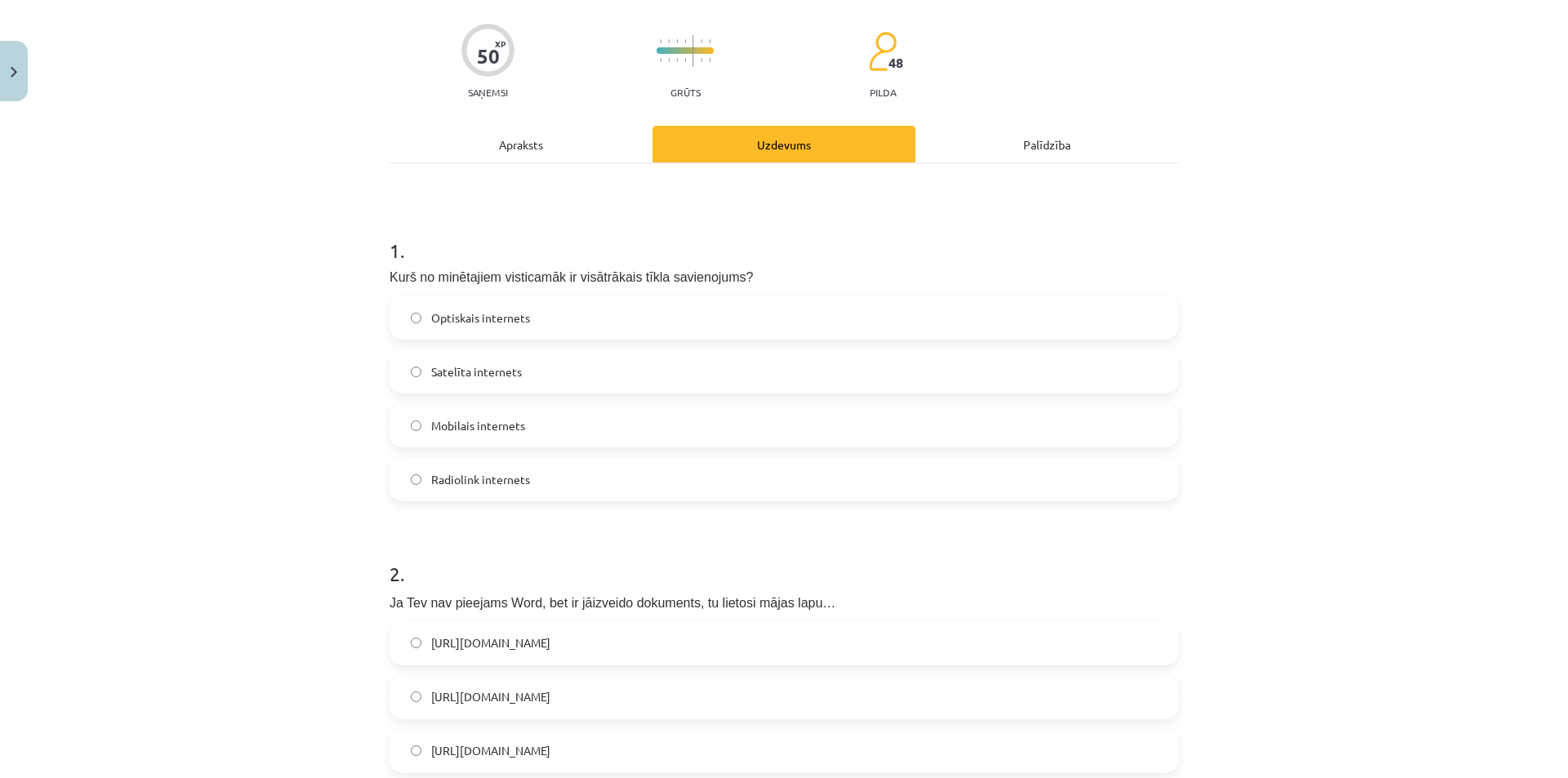
scroll to position [245, 0]
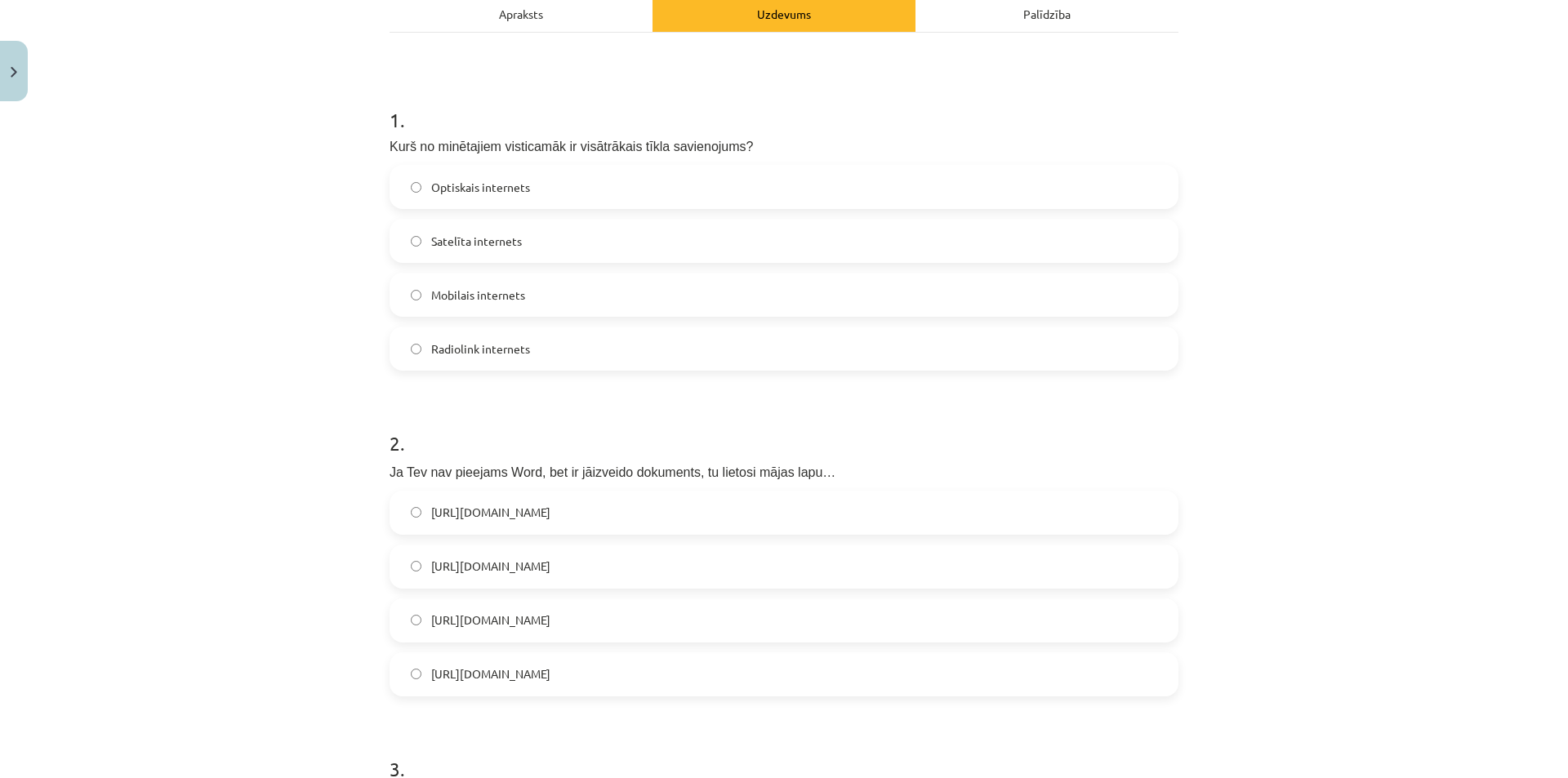
click at [723, 368] on label "Radiolink internets" at bounding box center [784, 349] width 785 height 41
drag, startPoint x: 716, startPoint y: 412, endPoint x: 713, endPoint y: 439, distance: 27.2
drag, startPoint x: 713, startPoint y: 439, endPoint x: 703, endPoint y: 514, distance: 75.7
click at [703, 514] on label "[URL][DOMAIN_NAME]" at bounding box center [784, 513] width 785 height 41
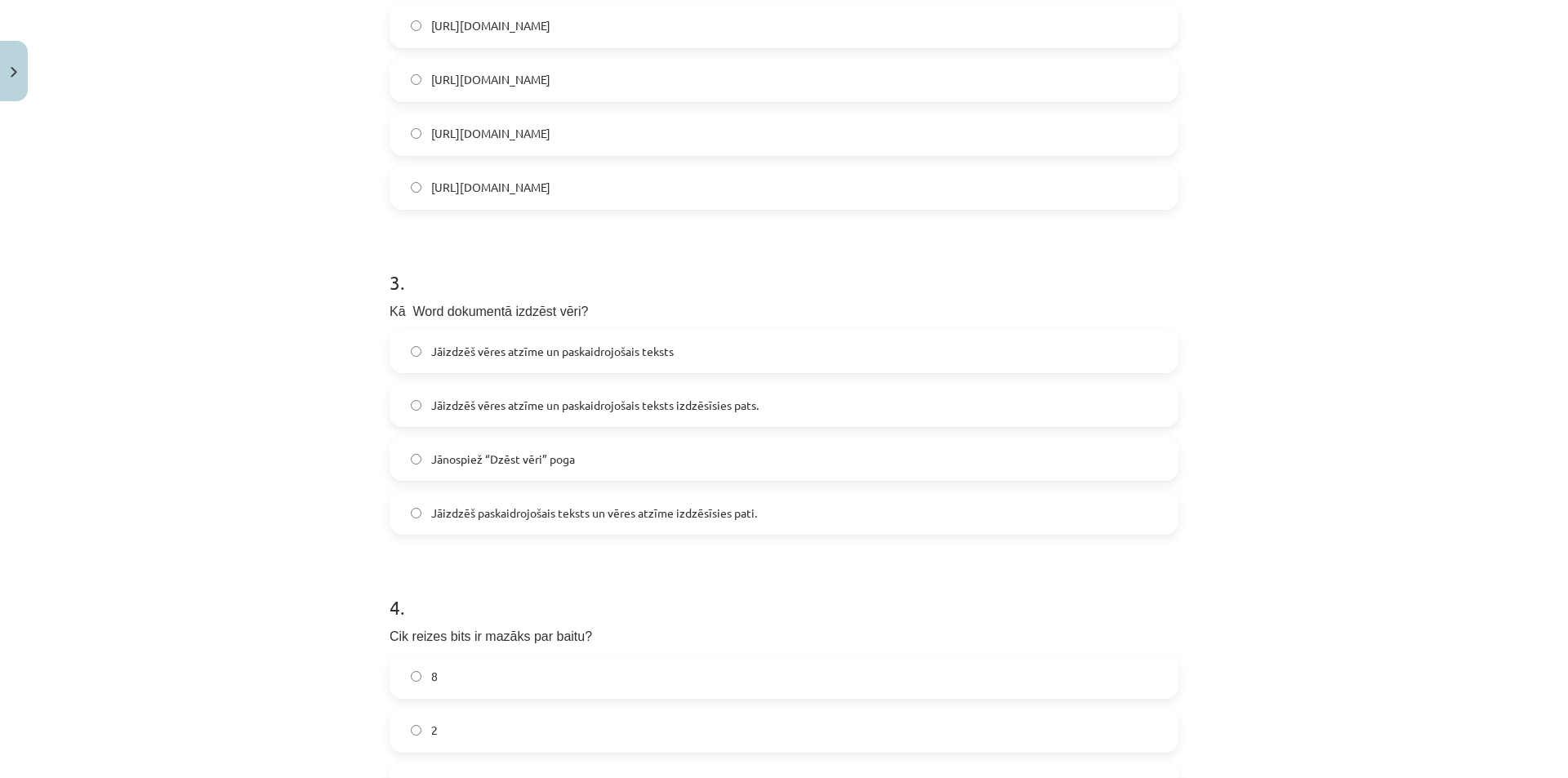
scroll to position [734, 0]
click at [836, 243] on h1 "3 ." at bounding box center [784, 264] width 789 height 50
click at [863, 277] on h1 "3 ." at bounding box center [784, 264] width 789 height 50
click at [736, 366] on label "Jāizdzēš vēres atzīme un paskaidrojošais teksts" at bounding box center [784, 348] width 785 height 41
click at [664, 416] on label "Jāizdzēš vēres atzīme un paskaidrojošais teksts izdzēsīsies pats." at bounding box center [784, 402] width 785 height 41
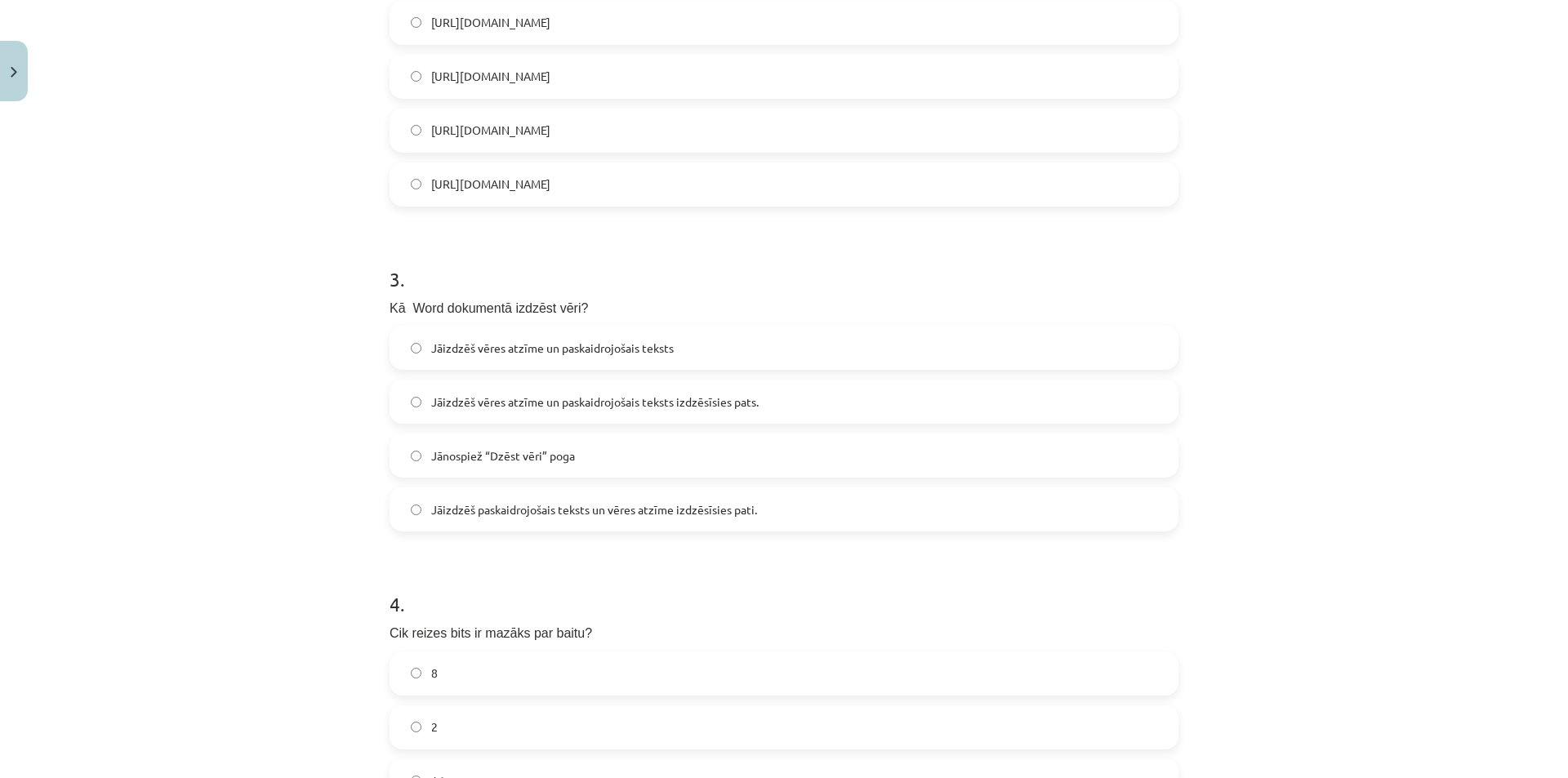
click at [1282, 462] on div "Mācību tēma: Datorikas 8. klases 1. ieskaites mācību materiāls #9 Noslēguma tes…" at bounding box center [784, 389] width 1568 height 778
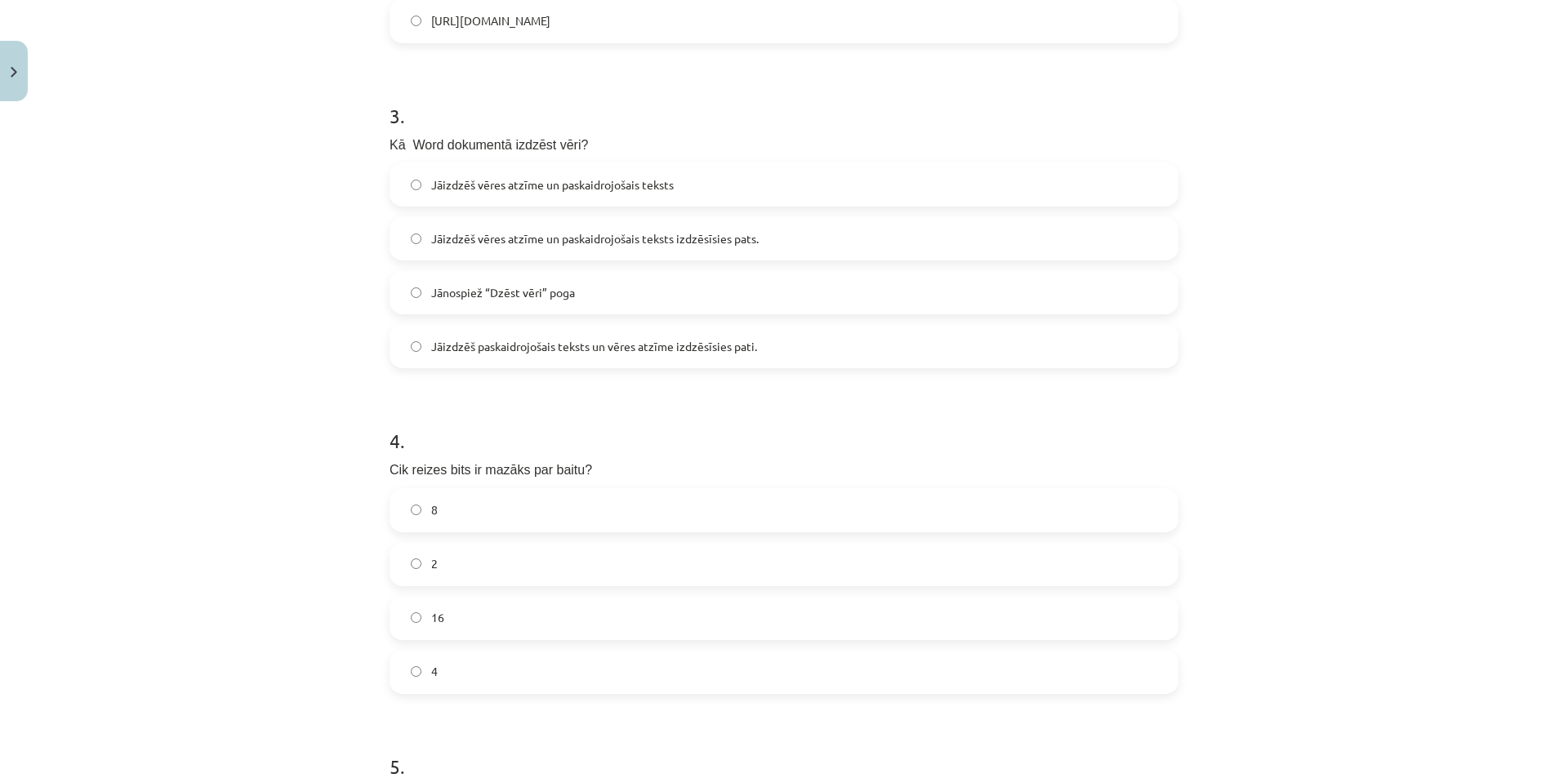
click at [566, 529] on label "8" at bounding box center [784, 510] width 785 height 41
click at [568, 520] on label "8" at bounding box center [784, 510] width 785 height 41
drag, startPoint x: 1234, startPoint y: 448, endPoint x: 1198, endPoint y: 494, distance: 58.4
click at [1219, 476] on div "Mācību tēma: Datorikas 8. klases 1. ieskaites mācību materiāls #9 Noslēguma tes…" at bounding box center [784, 389] width 1568 height 778
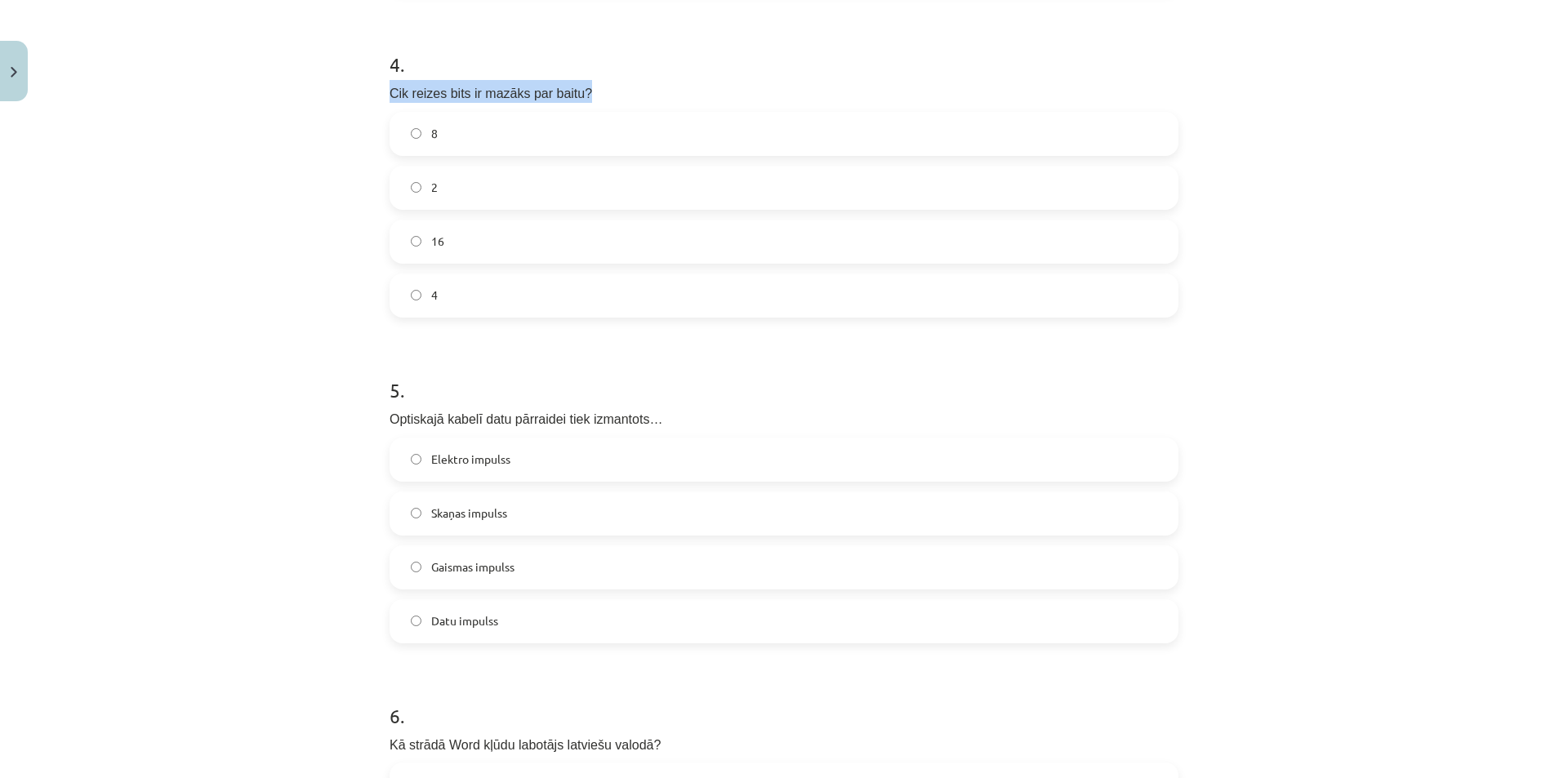
scroll to position [1388, 0]
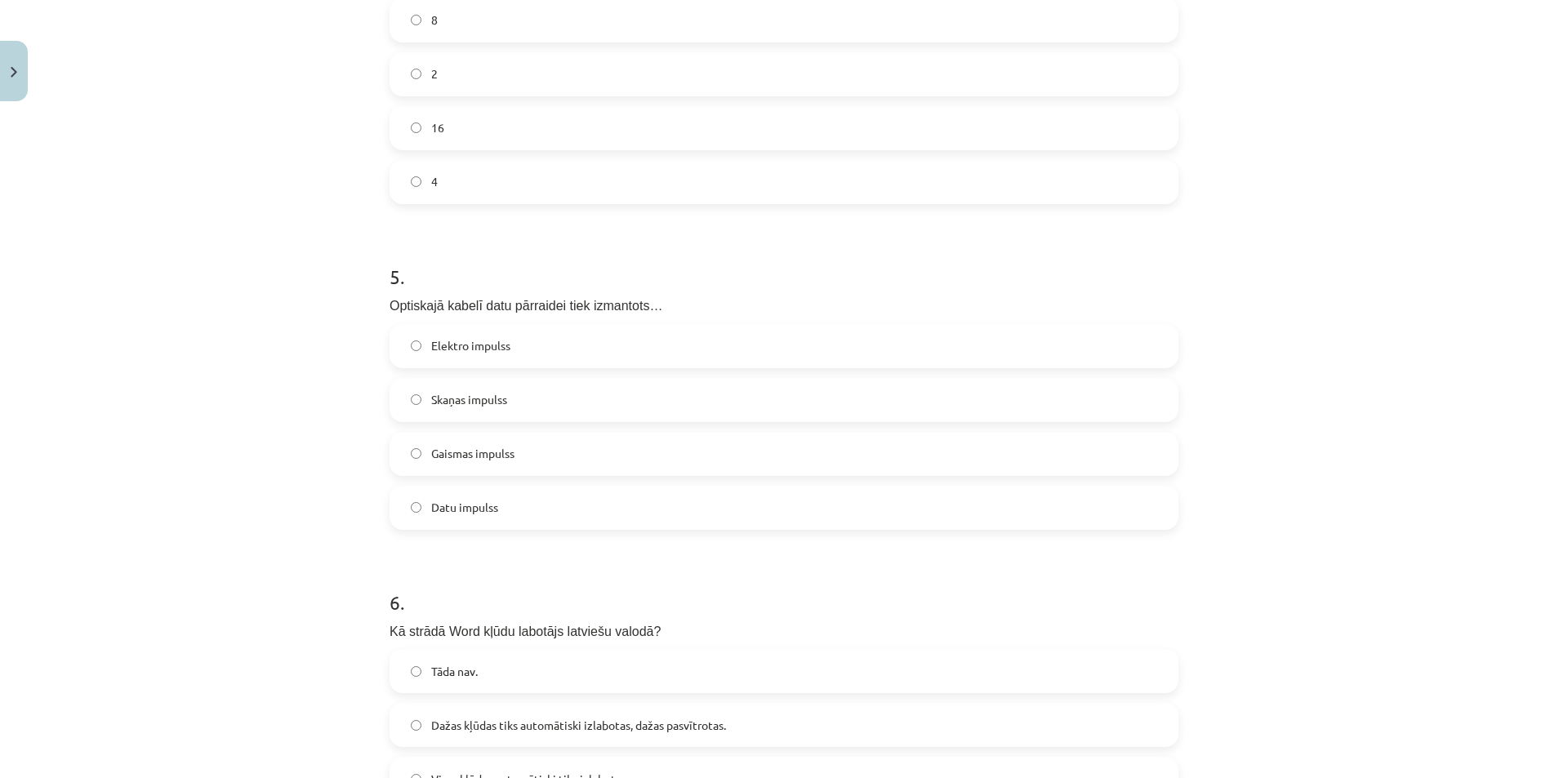
click at [513, 456] on label "Gaismas impulss" at bounding box center [784, 454] width 785 height 41
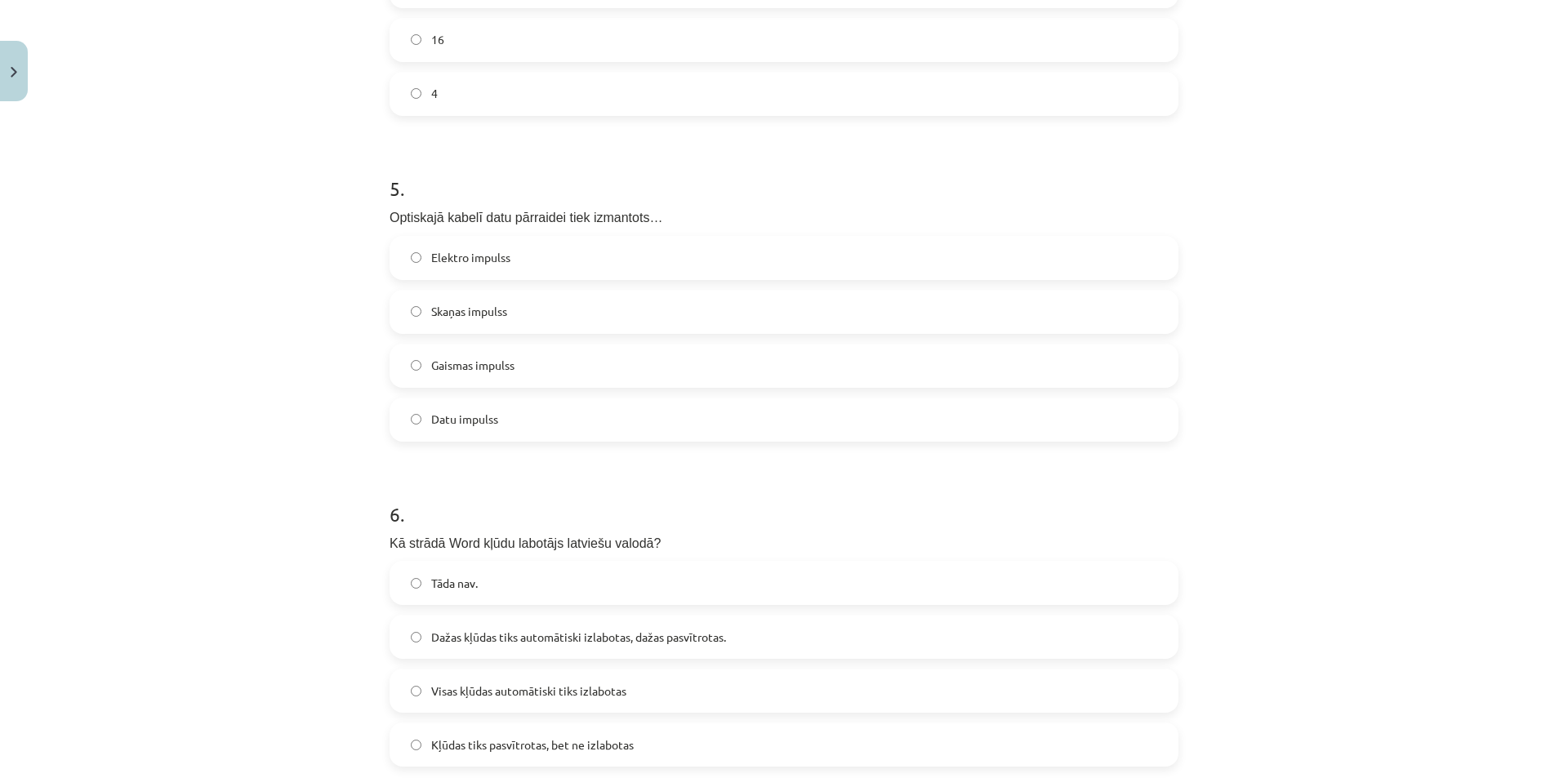
scroll to position [1632, 0]
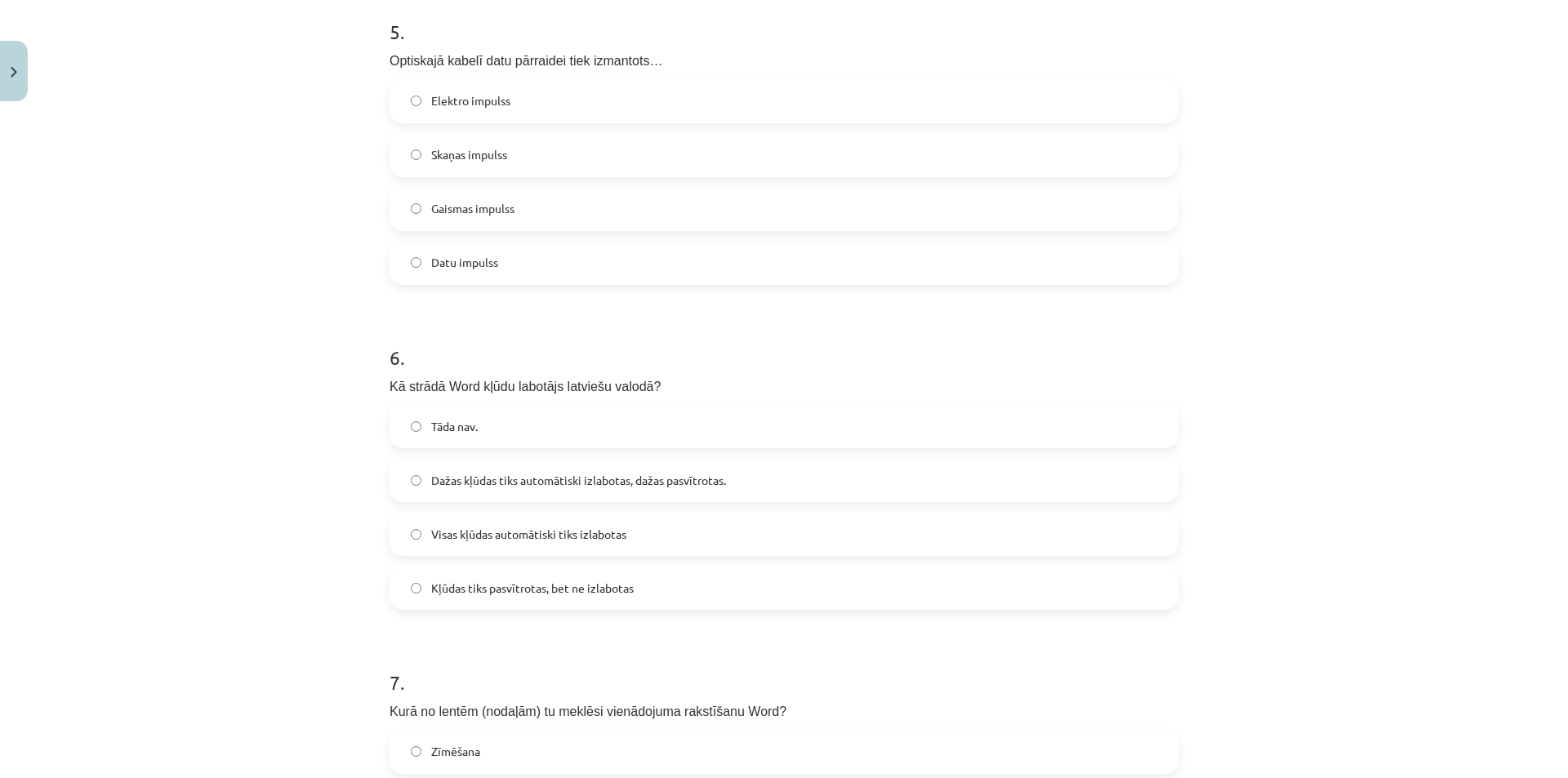
drag, startPoint x: 1204, startPoint y: 514, endPoint x: 1129, endPoint y: 513, distance: 75.0
click at [1204, 514] on div "Mācību tēma: Datorikas 8. klases 1. ieskaites mācību materiāls #9 Noslēguma tes…" at bounding box center [784, 389] width 1568 height 778
click at [589, 475] on span "Dažas kļūdas tiks automātiski izlabotas, dažas pasvītrotas." at bounding box center [578, 480] width 295 height 17
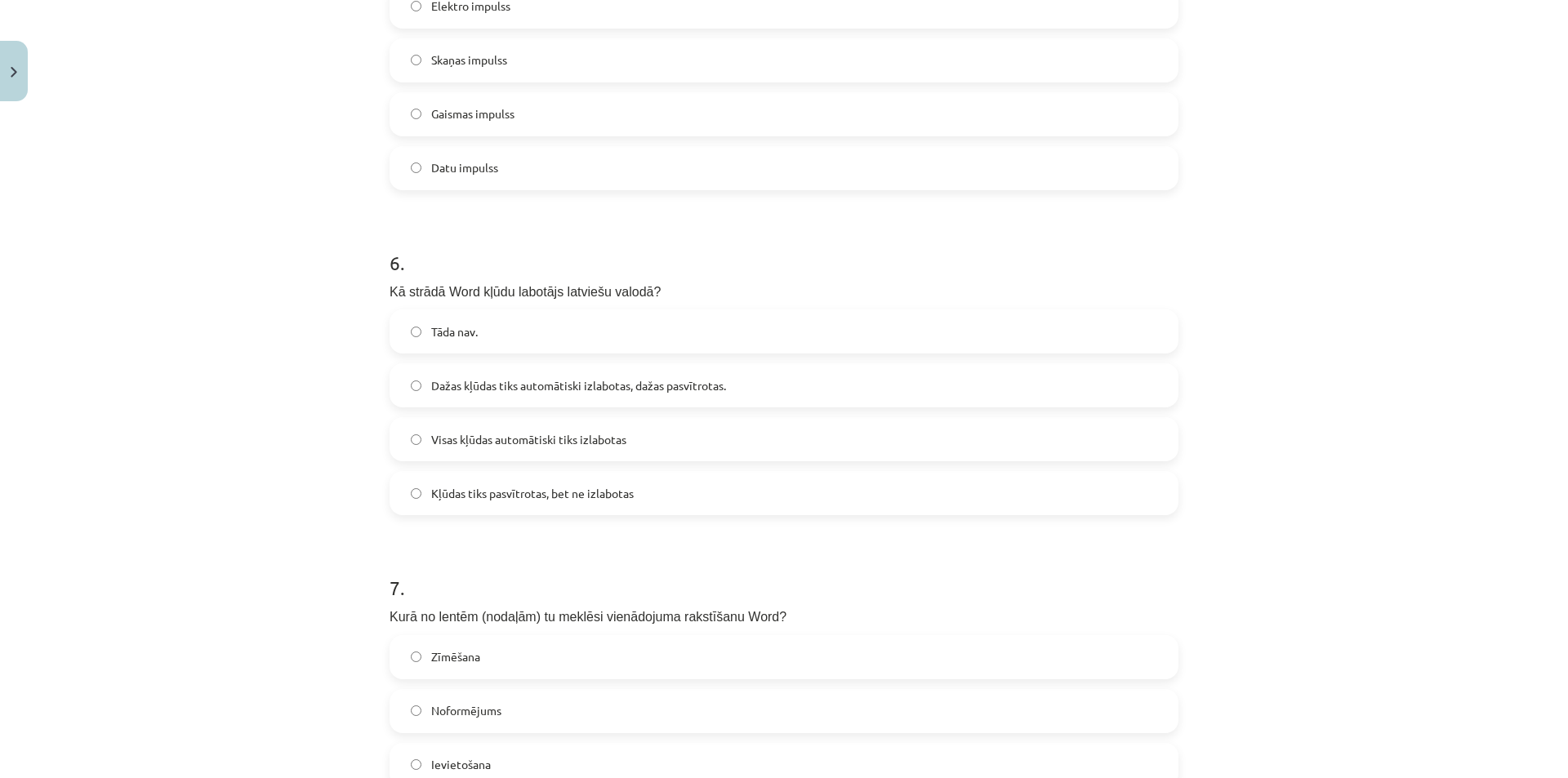
scroll to position [1877, 0]
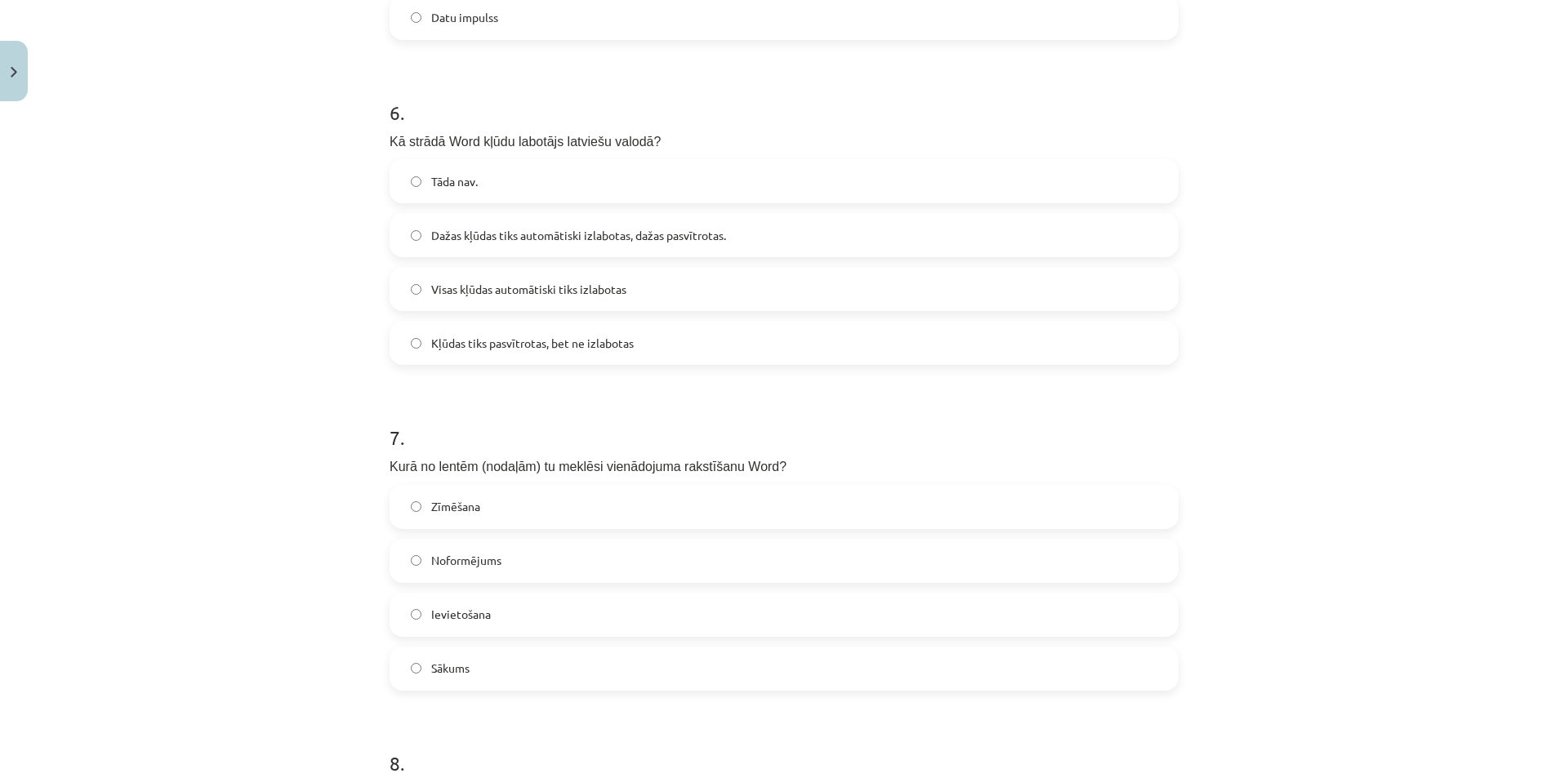
click at [673, 510] on label "Zīmēšana" at bounding box center [784, 507] width 785 height 41
click at [621, 575] on label "Noformējums" at bounding box center [784, 561] width 785 height 41
click at [593, 629] on label "Ievietošana" at bounding box center [784, 615] width 785 height 41
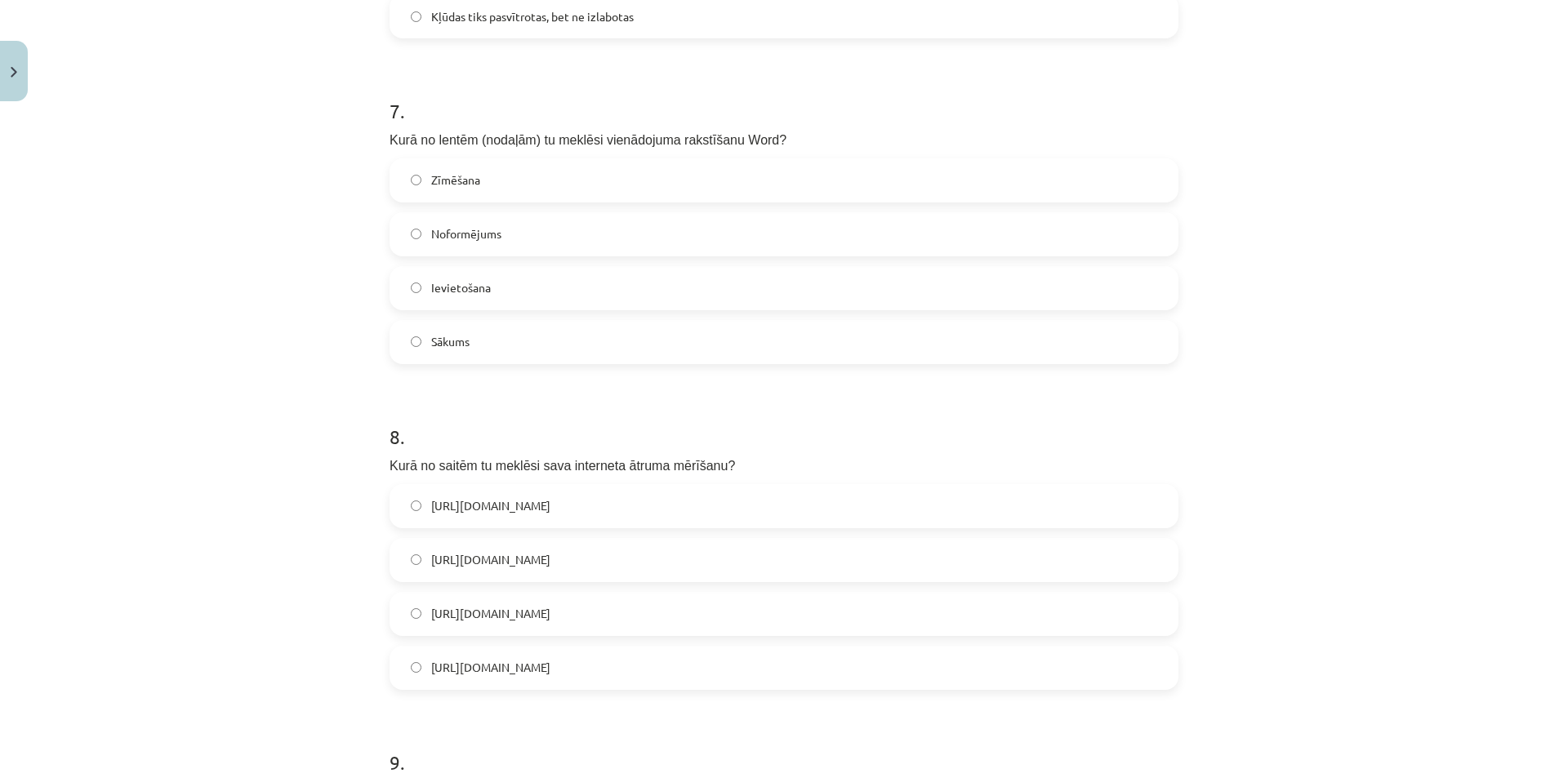
click at [603, 618] on label "[URL][DOMAIN_NAME]" at bounding box center [784, 614] width 785 height 41
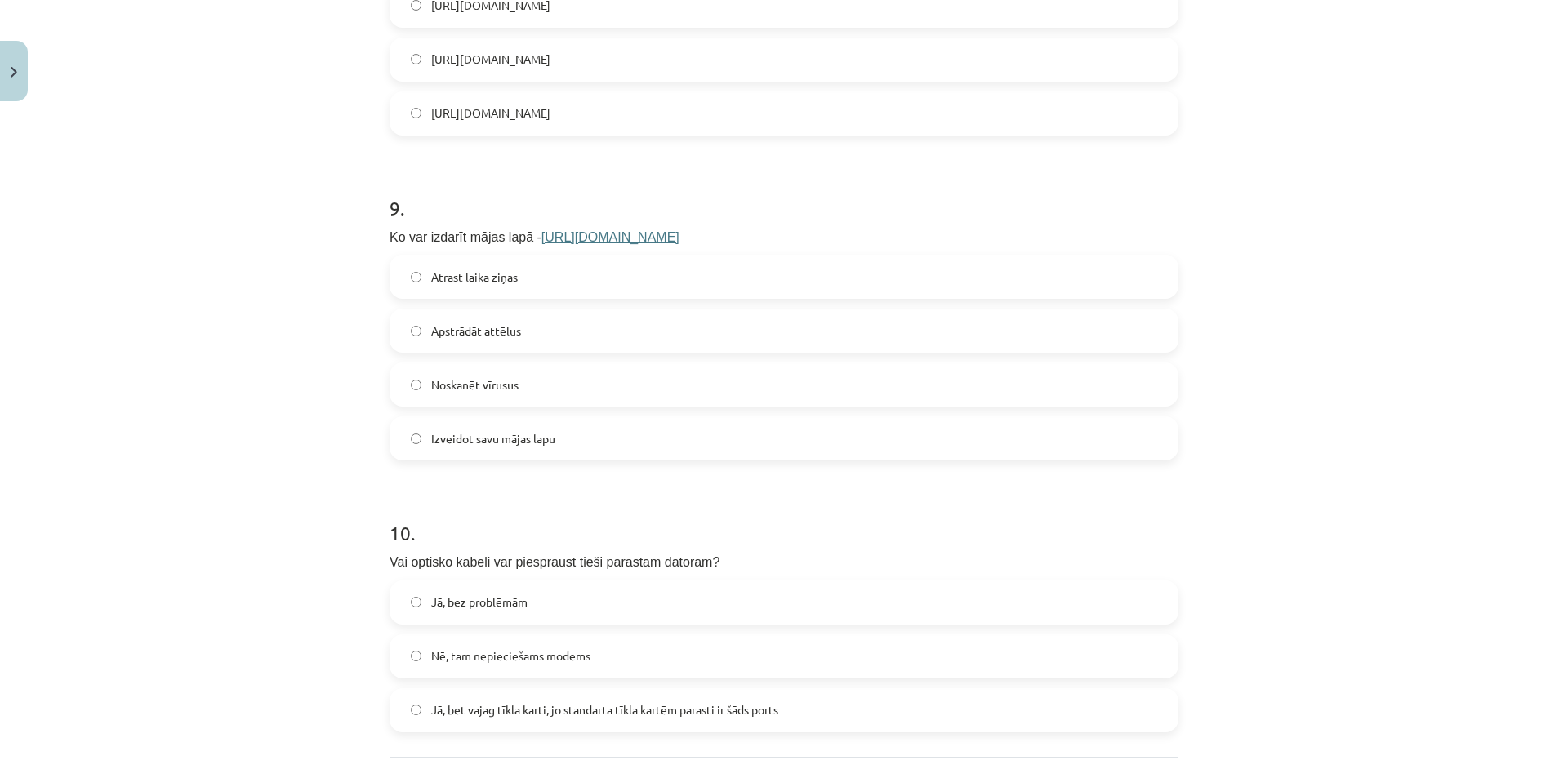
scroll to position [2774, 0]
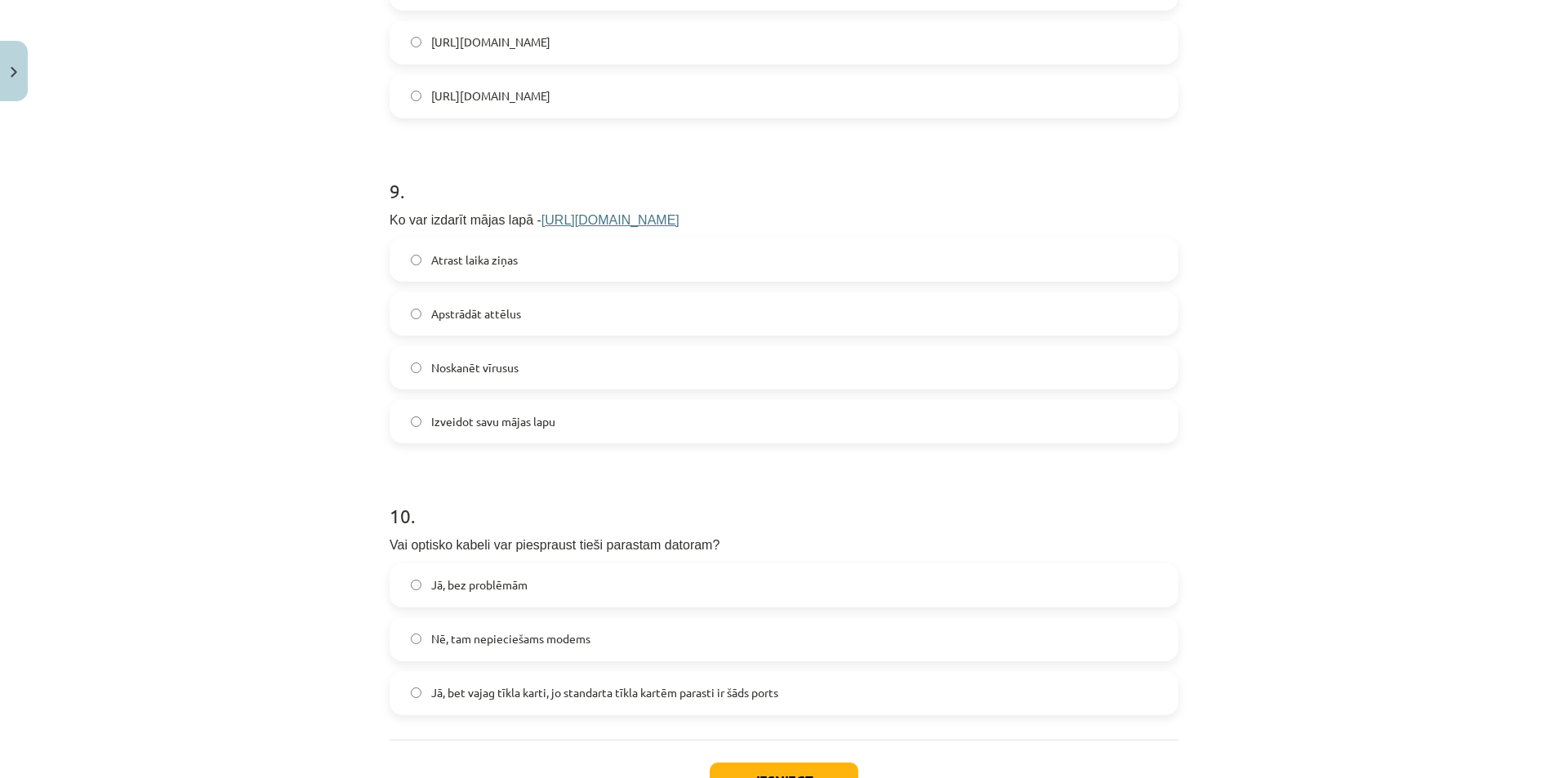
click at [725, 573] on label "Jā, bez problēmām" at bounding box center [784, 586] width 785 height 41
click at [577, 428] on label "Izveidot savu mājas lapu" at bounding box center [784, 421] width 785 height 41
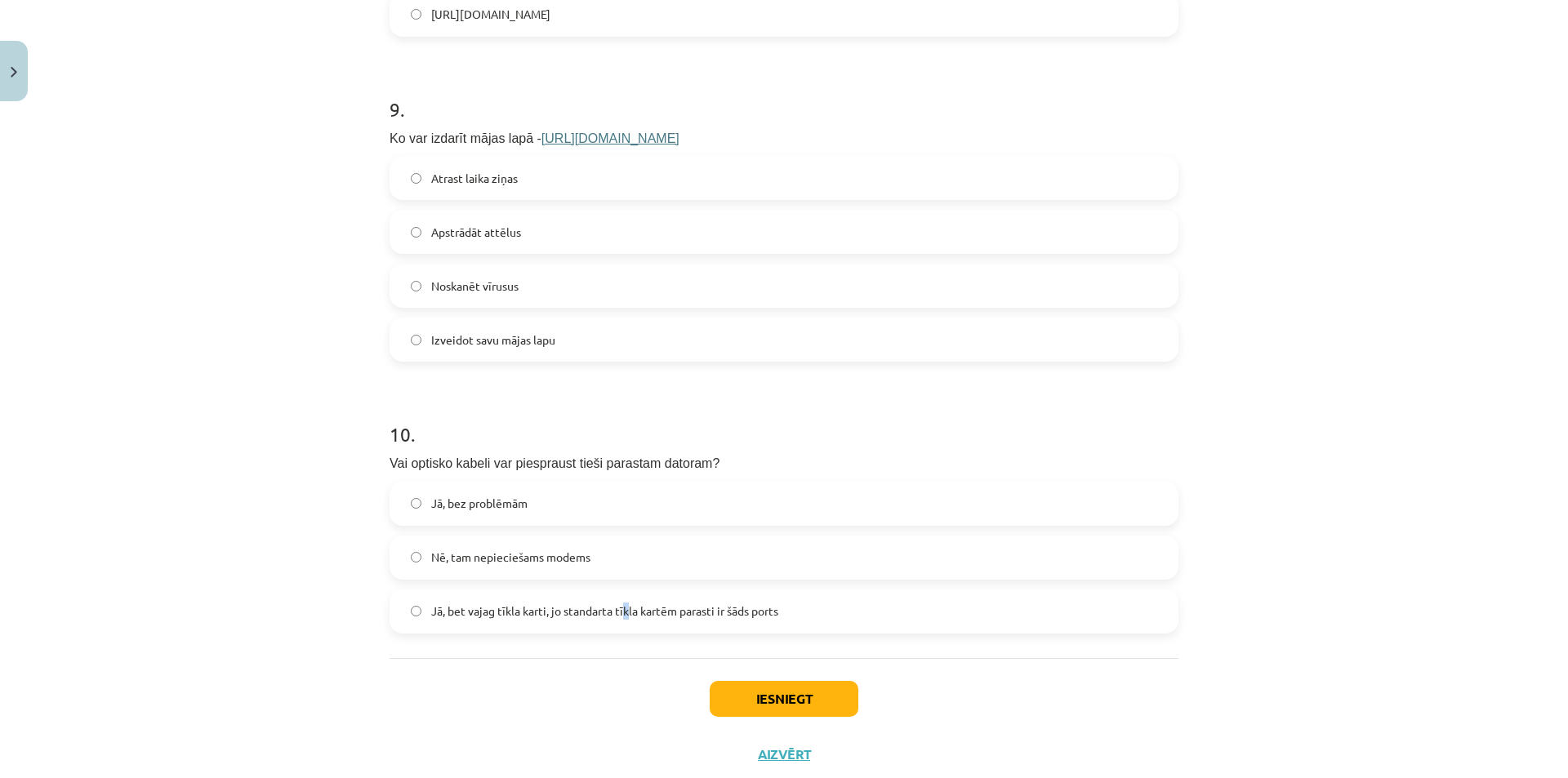
click at [623, 603] on label "Jā, bet vajag tīkla karti, jo standarta tīkla kartēm parasti ir šāds ports" at bounding box center [784, 611] width 785 height 41
click at [599, 548] on label "Nē, tam nepieciešams modems" at bounding box center [784, 557] width 785 height 41
click at [592, 734] on div "Iesniegt Aizvērt" at bounding box center [784, 715] width 789 height 115
click at [736, 688] on button "Iesniegt" at bounding box center [784, 698] width 149 height 36
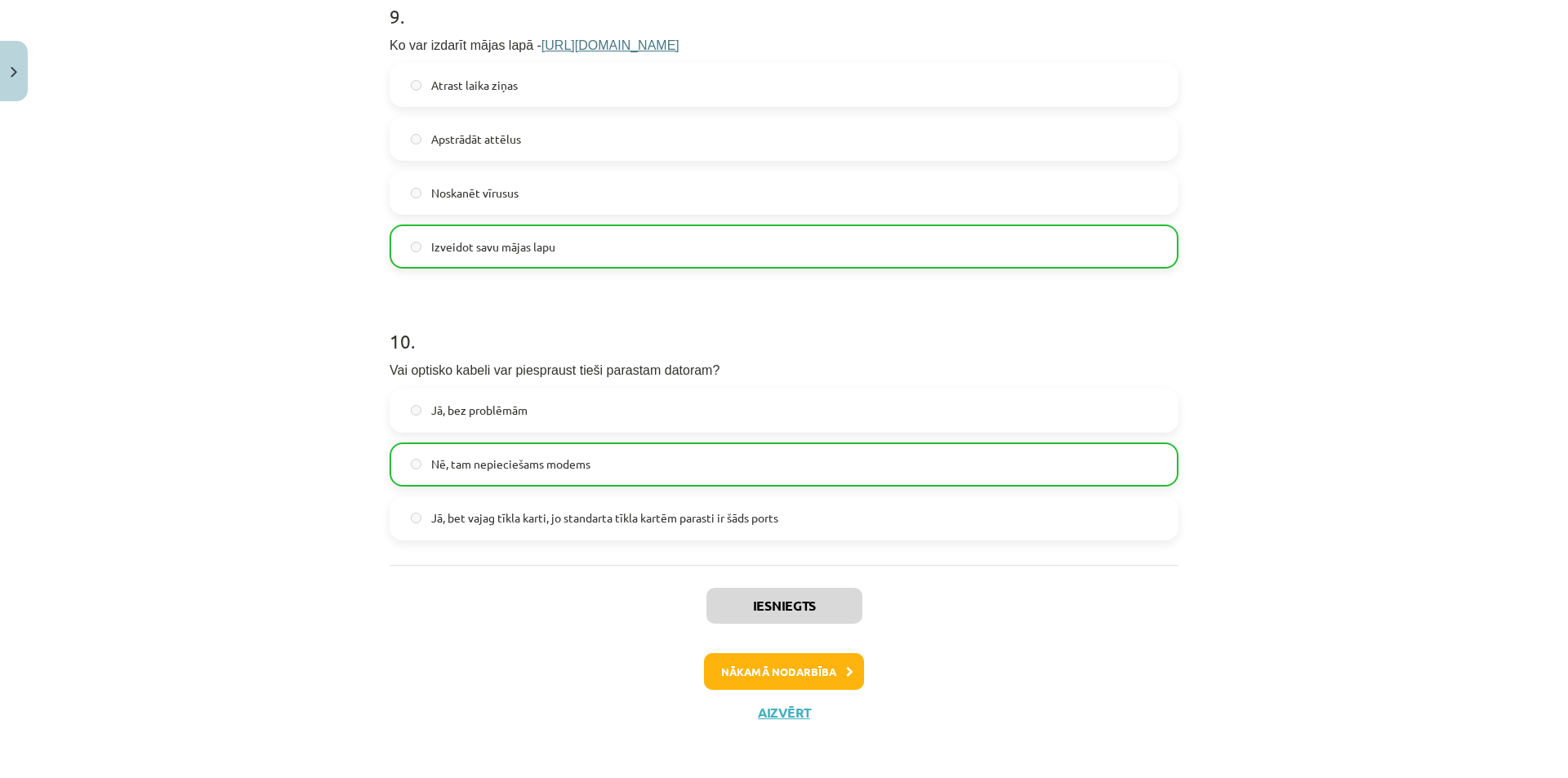
scroll to position [2952, 0]
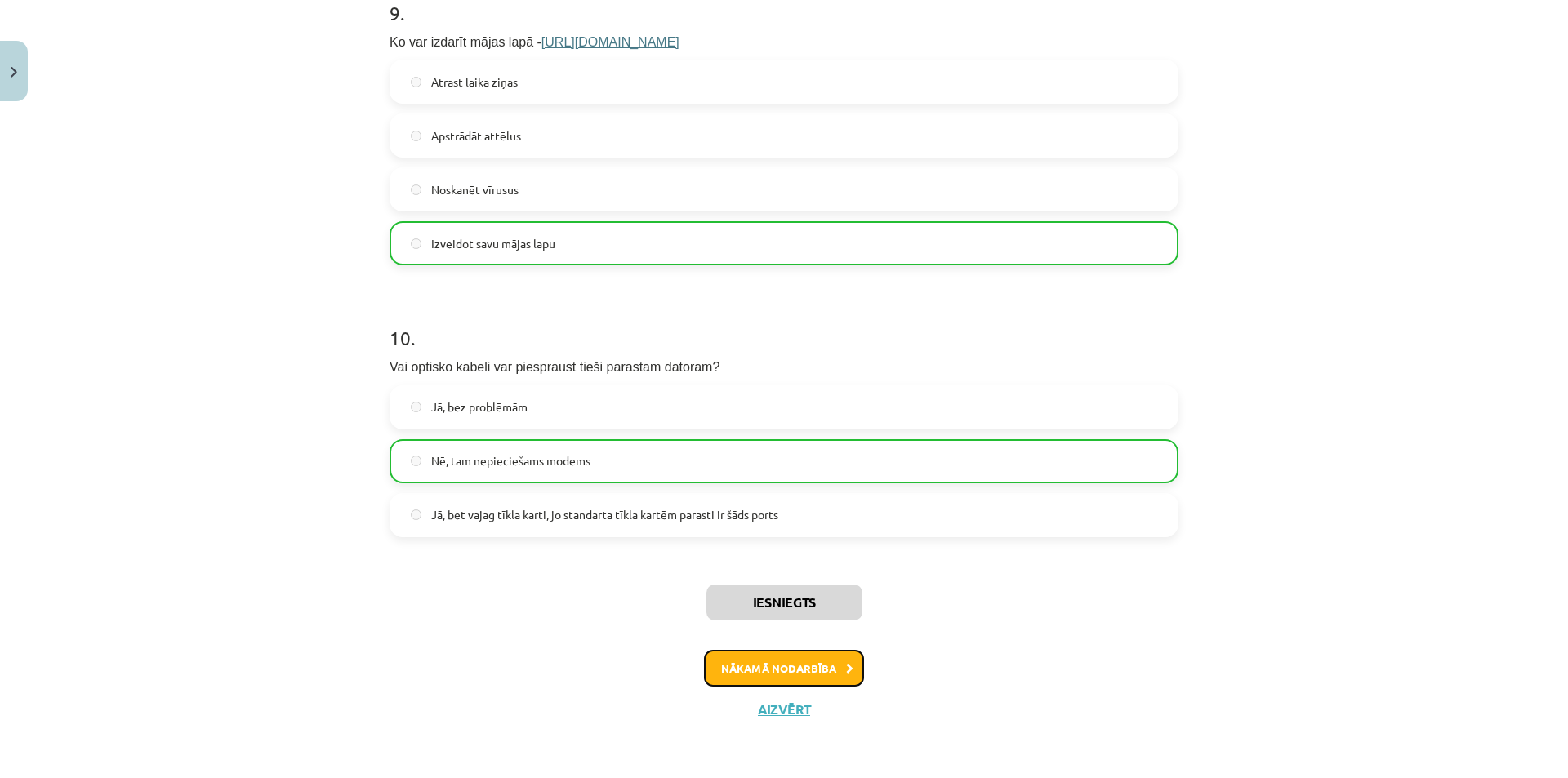
click at [781, 665] on button "Nākamā nodarbība" at bounding box center [784, 669] width 160 height 38
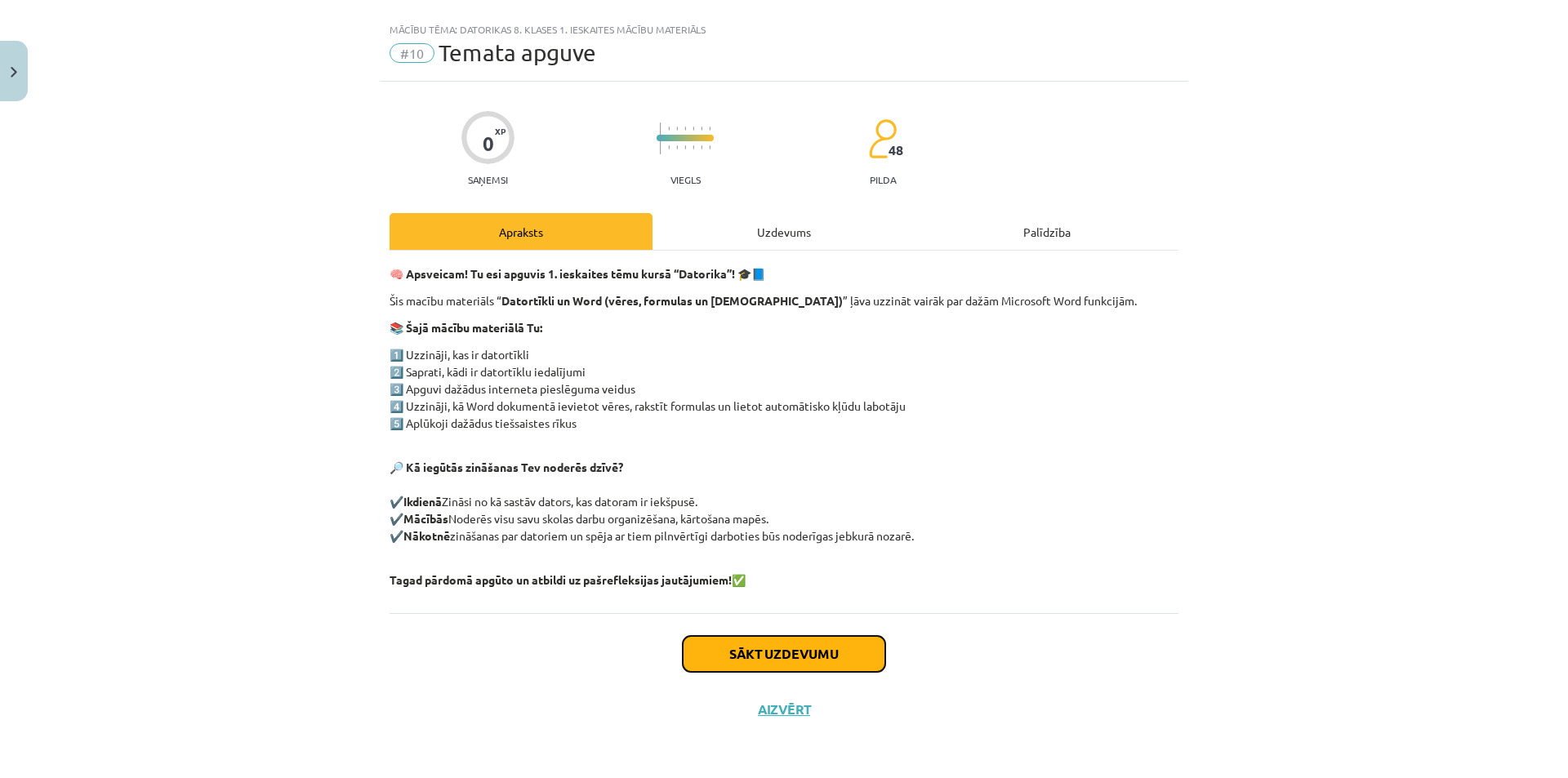
click at [777, 655] on button "Sākt uzdevumu" at bounding box center [784, 654] width 203 height 36
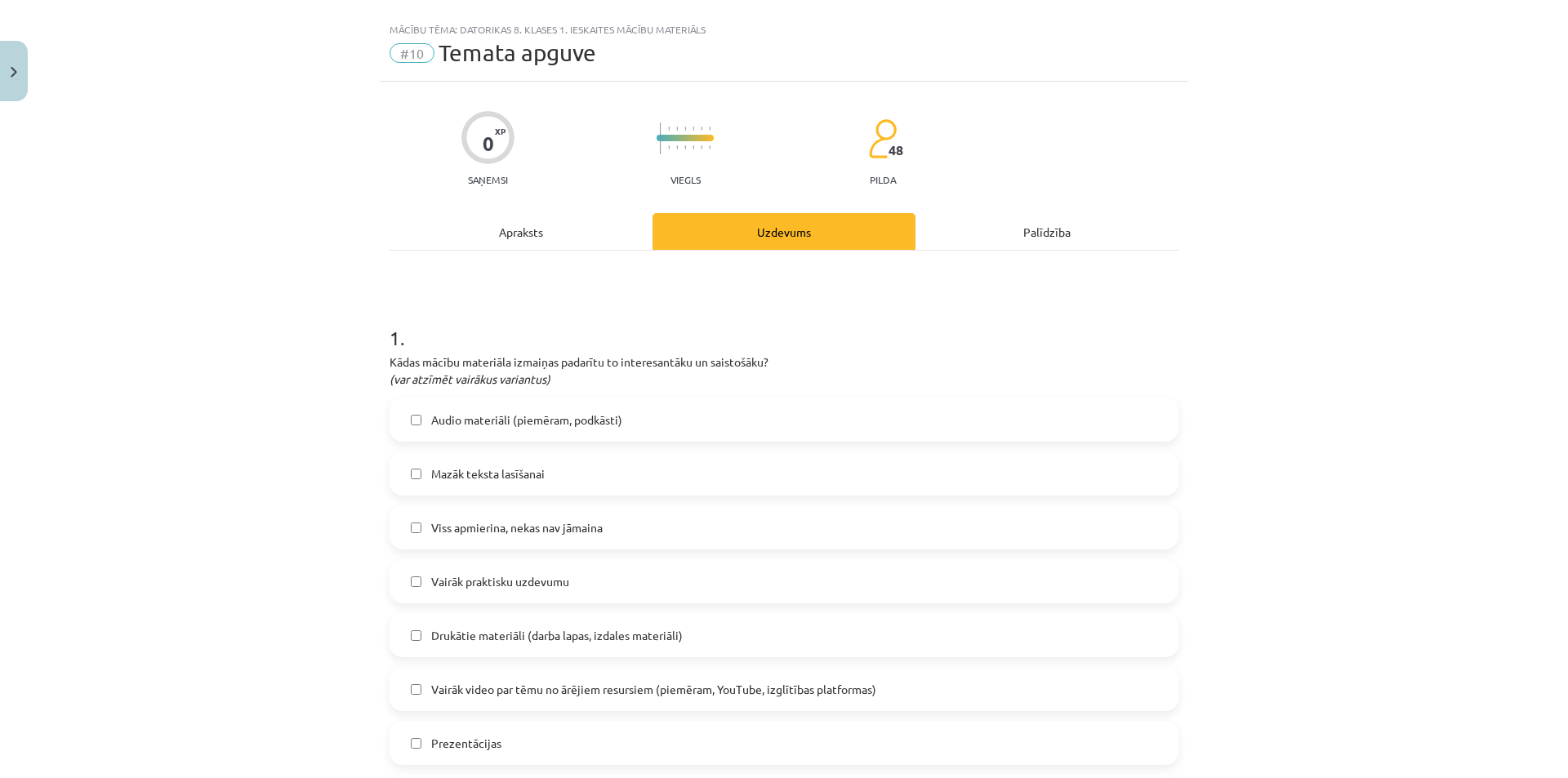
drag, startPoint x: 639, startPoint y: 525, endPoint x: 654, endPoint y: 532, distance: 16.6
click at [646, 529] on label "Viss apmierina, nekas nav jāmaina" at bounding box center [784, 528] width 785 height 41
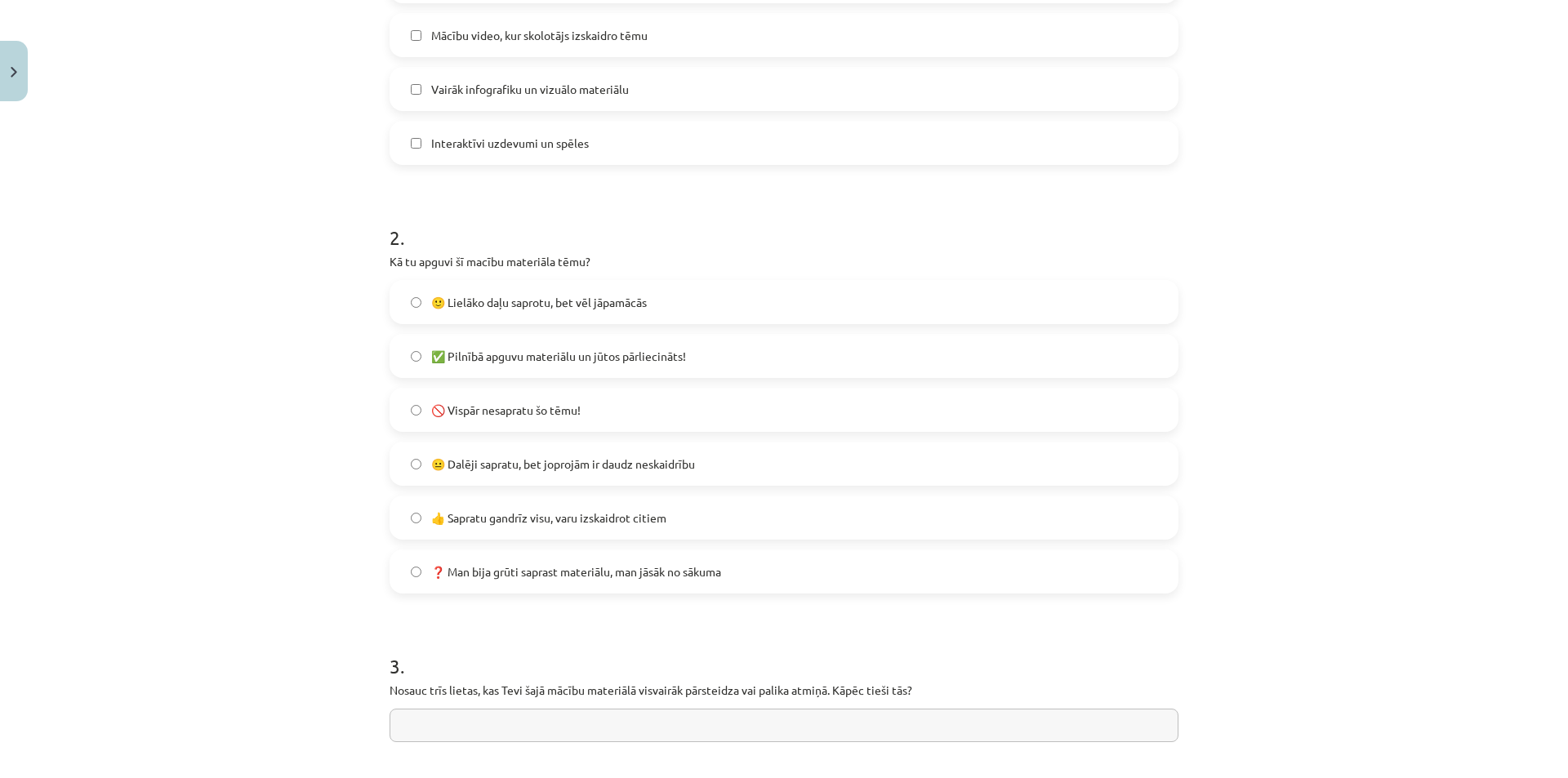
scroll to position [843, 0]
click at [585, 356] on span "✅ Pilnībā apguvu materiālu un jūtos pārliecināts!" at bounding box center [559, 356] width 255 height 17
click at [622, 312] on label "🙂 Lielāko daļu saprotu, bet vēl jāpamācās" at bounding box center [784, 301] width 785 height 41
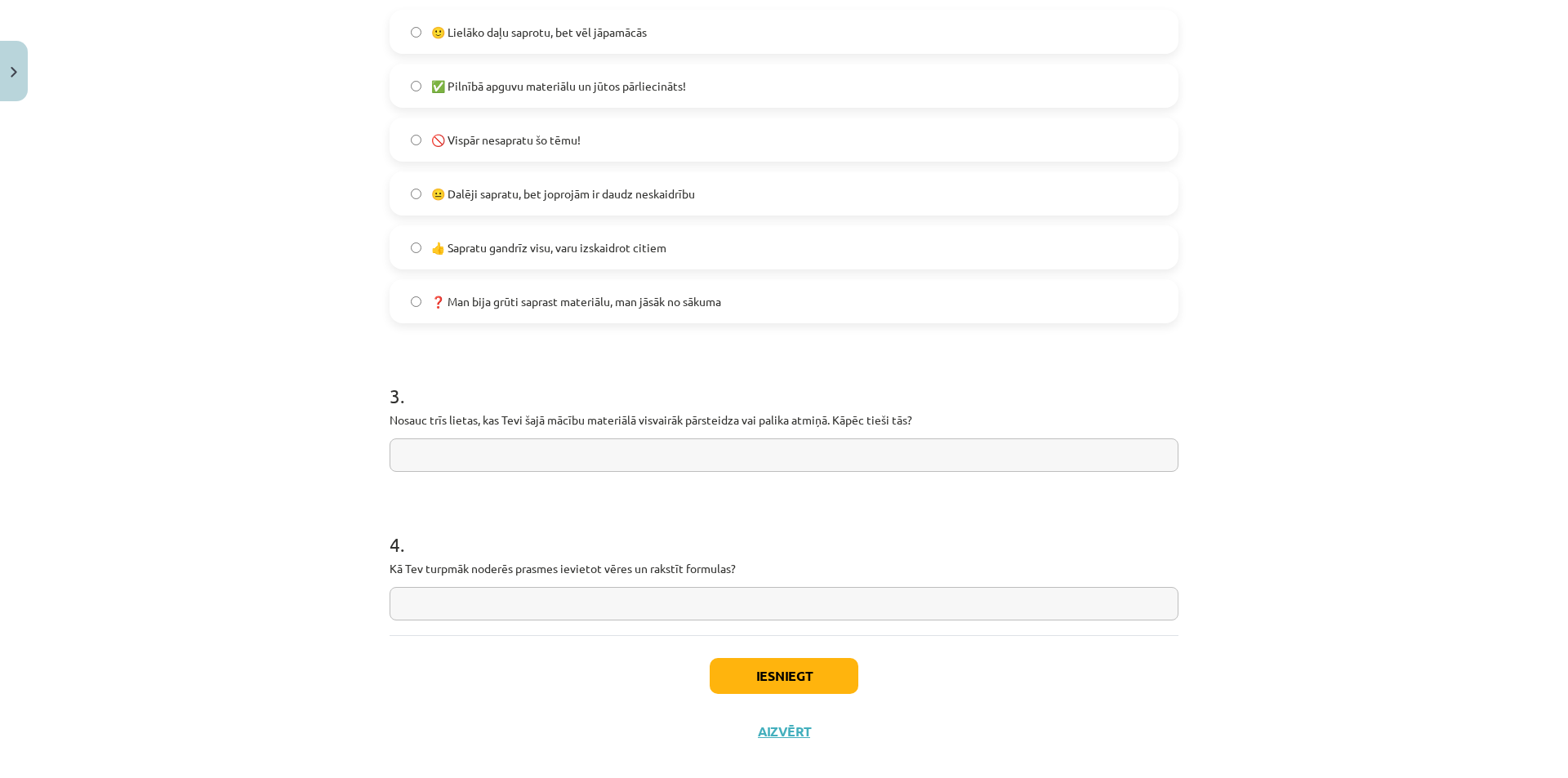
scroll to position [1135, 0]
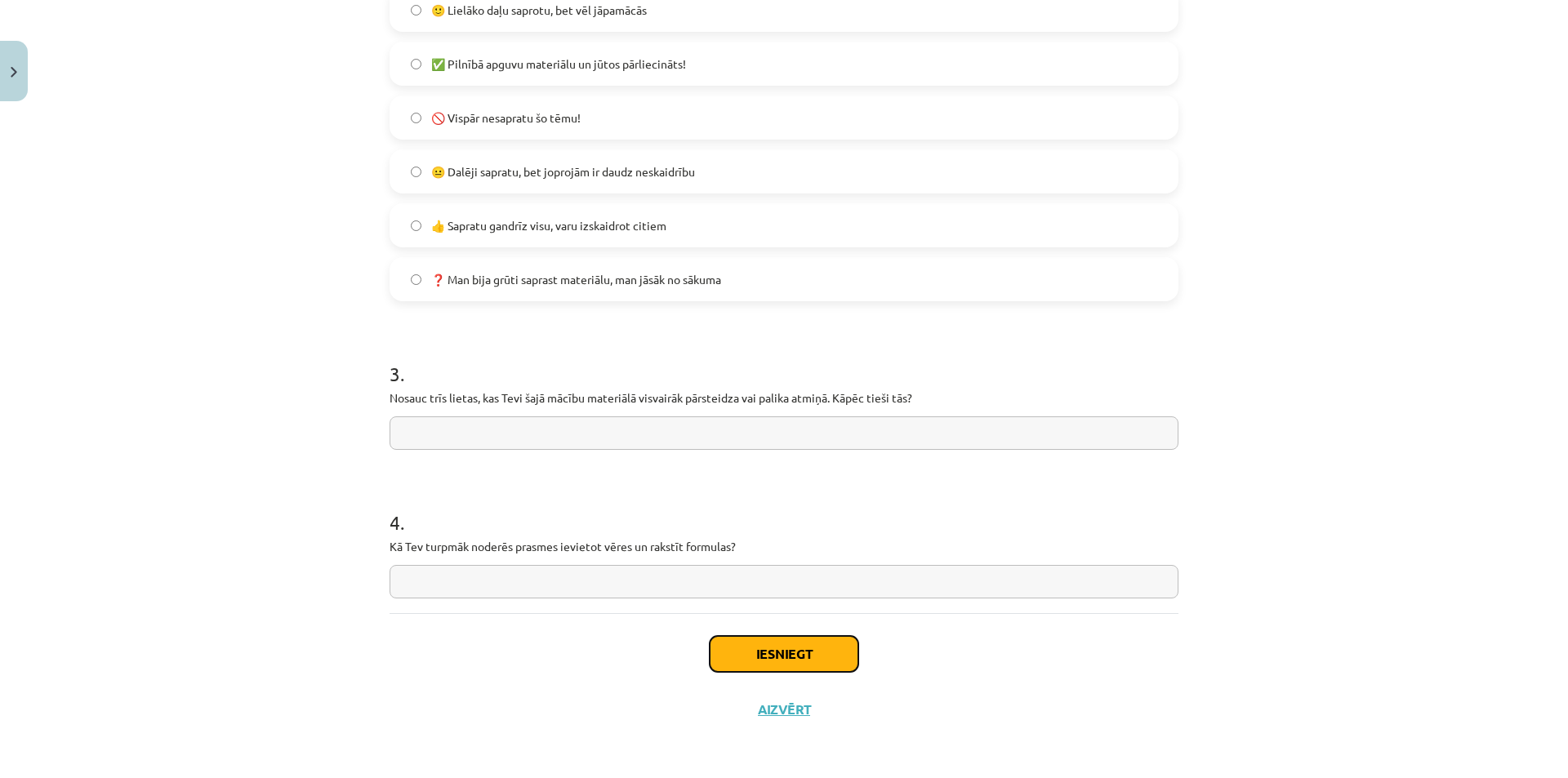
click at [761, 650] on button "Iesniegt" at bounding box center [784, 654] width 149 height 36
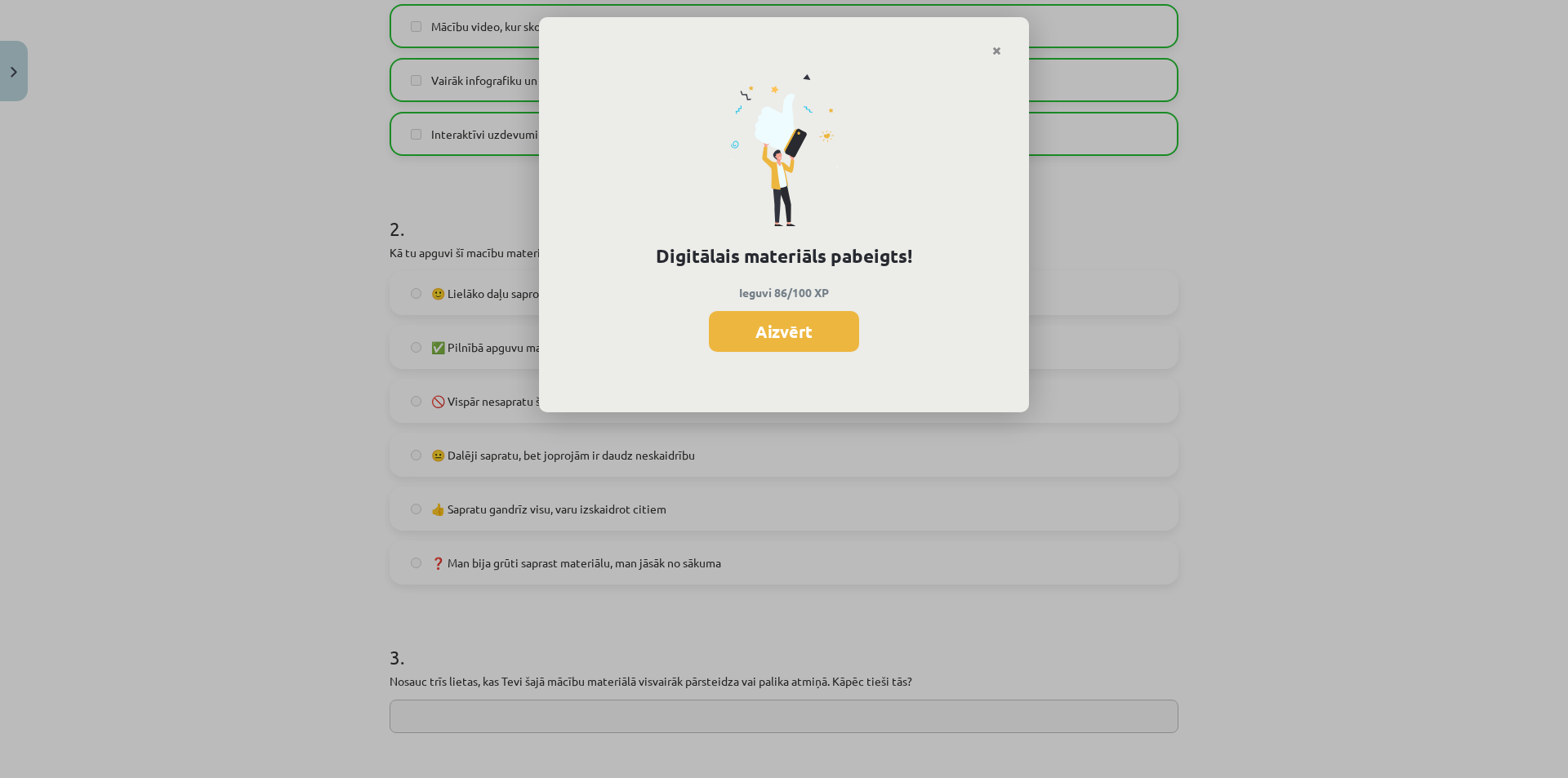
scroll to position [808, 0]
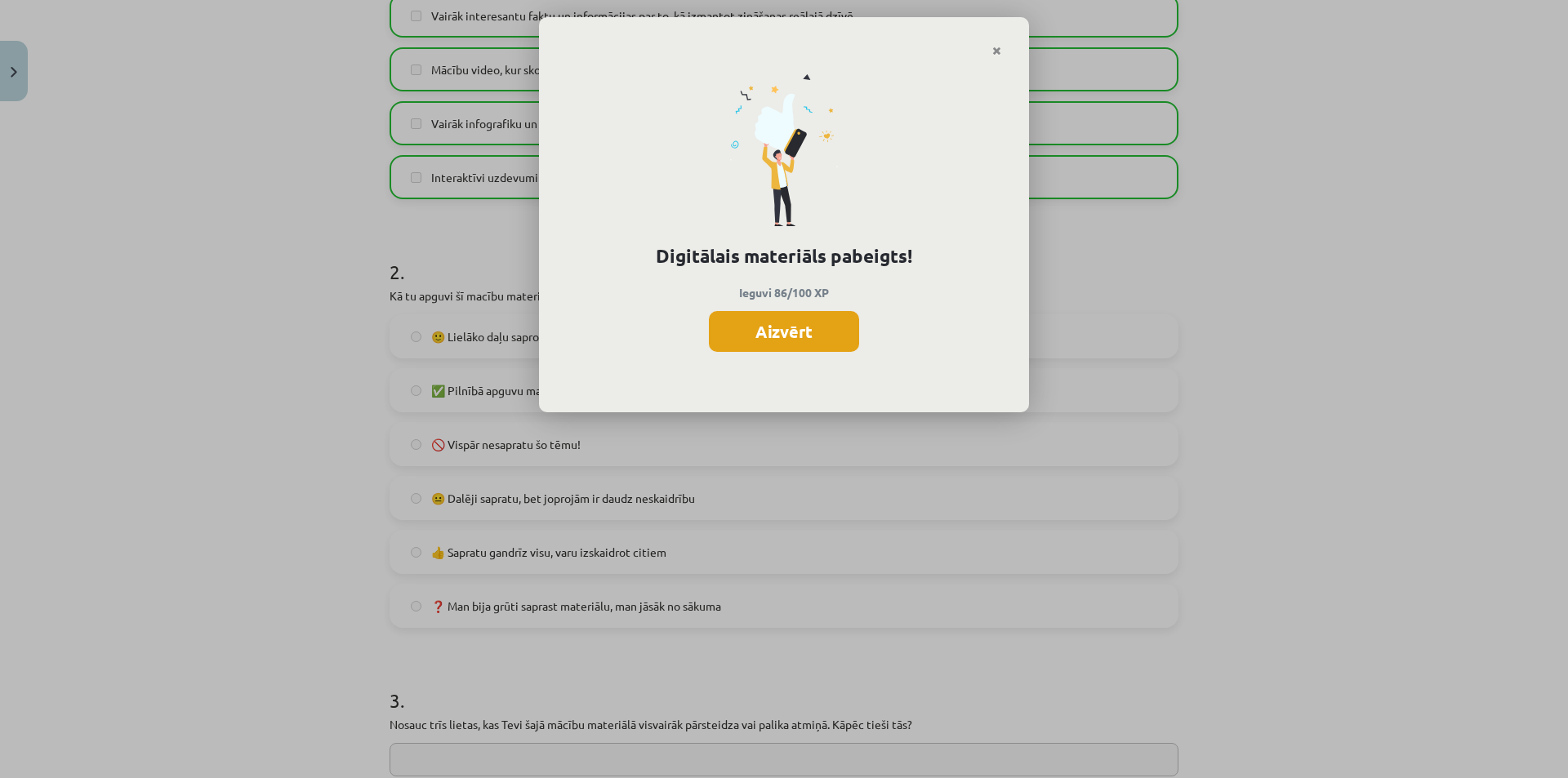
click at [816, 340] on button "Aizvērt" at bounding box center [784, 332] width 151 height 41
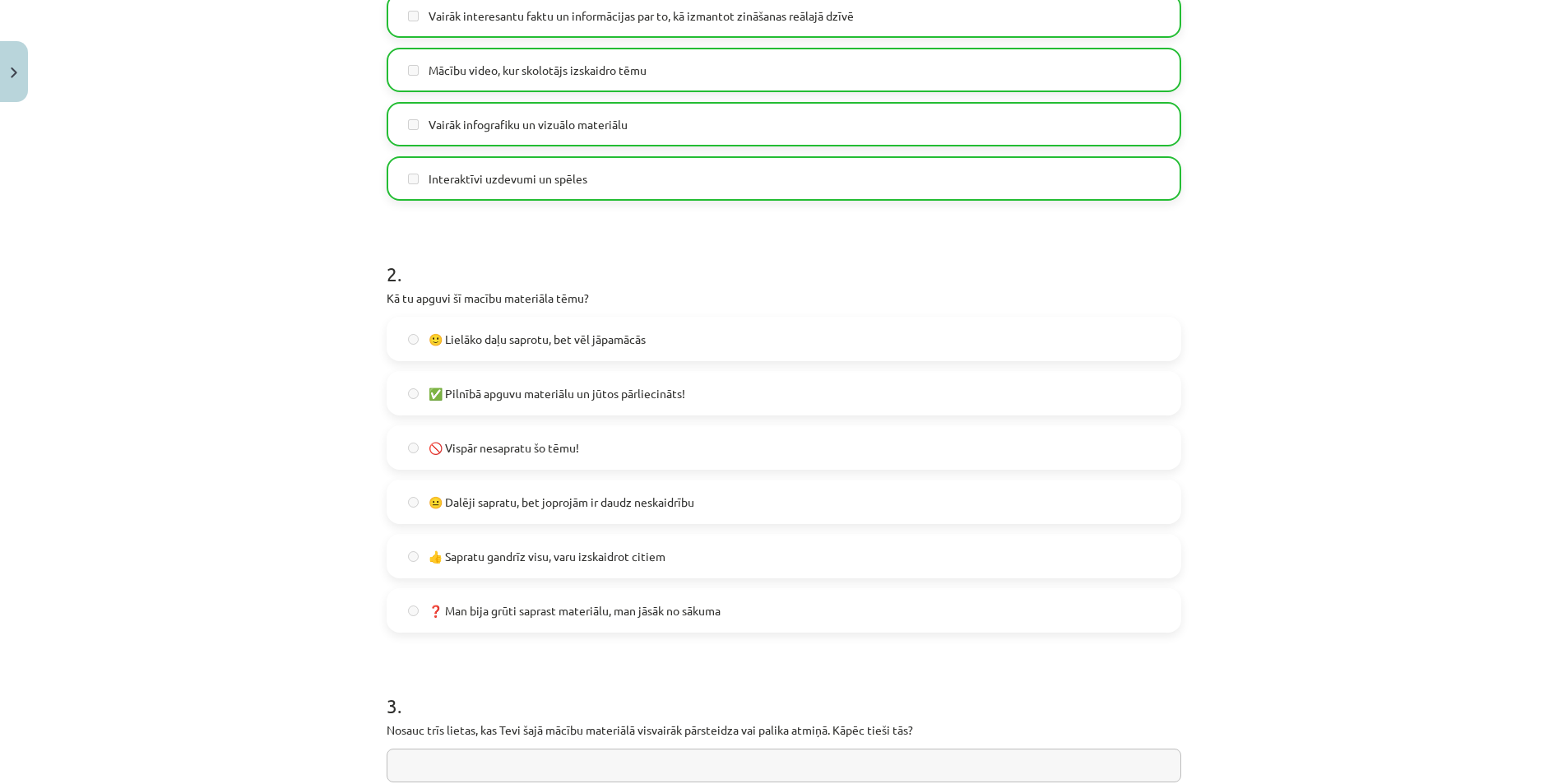
scroll to position [403, 0]
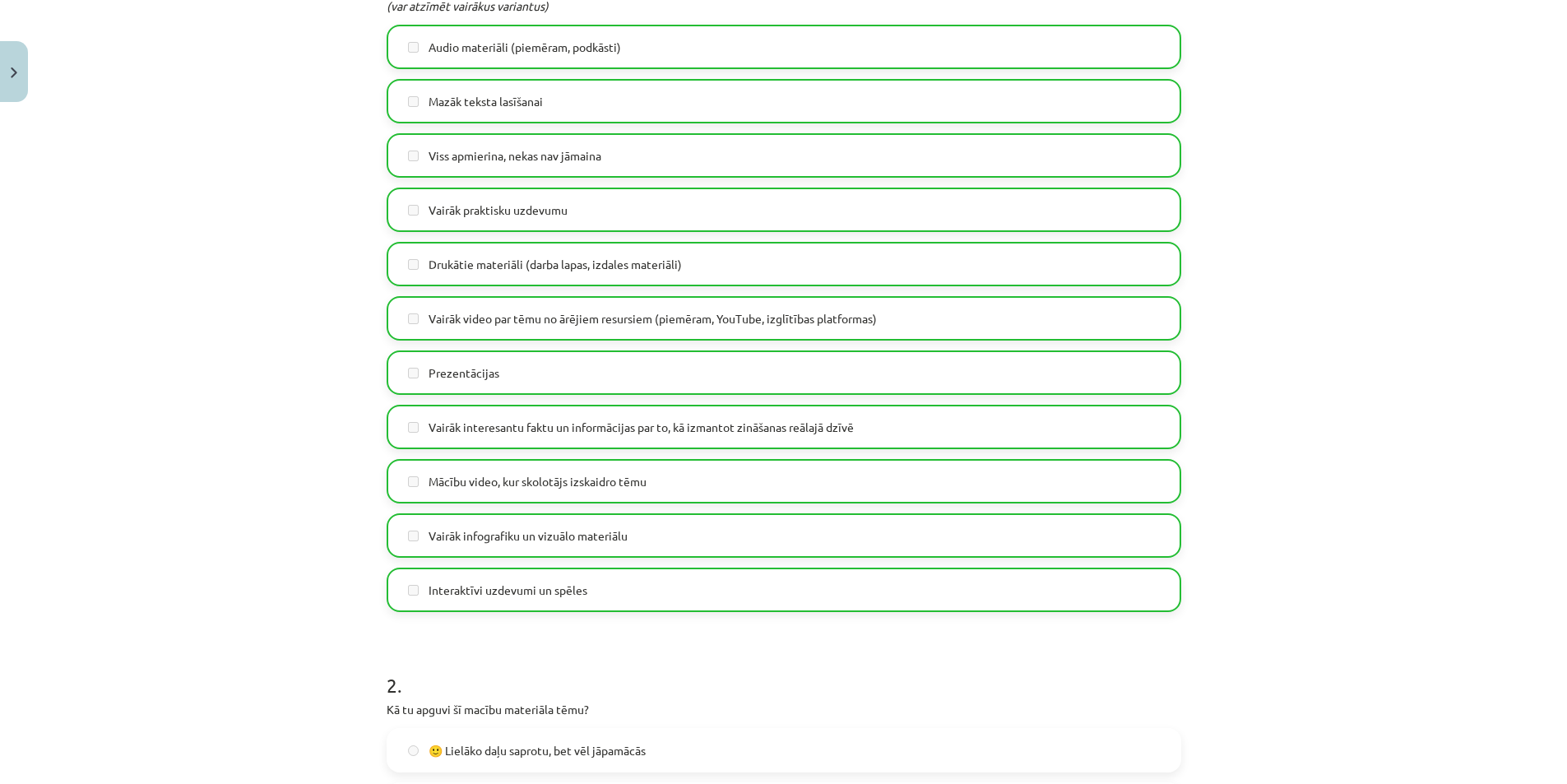
click at [558, 327] on span "Vairāk video par tēmu no ārējiem resursiem (piemēram, YouTube, izglītības platf…" at bounding box center [652, 319] width 448 height 17
click at [450, 250] on label "Drukātie materiāli (darba lapas, izdales materiāli)" at bounding box center [784, 264] width 791 height 41
click at [438, 171] on label "Viss apmierina, nekas nav jāmaina" at bounding box center [784, 156] width 791 height 41
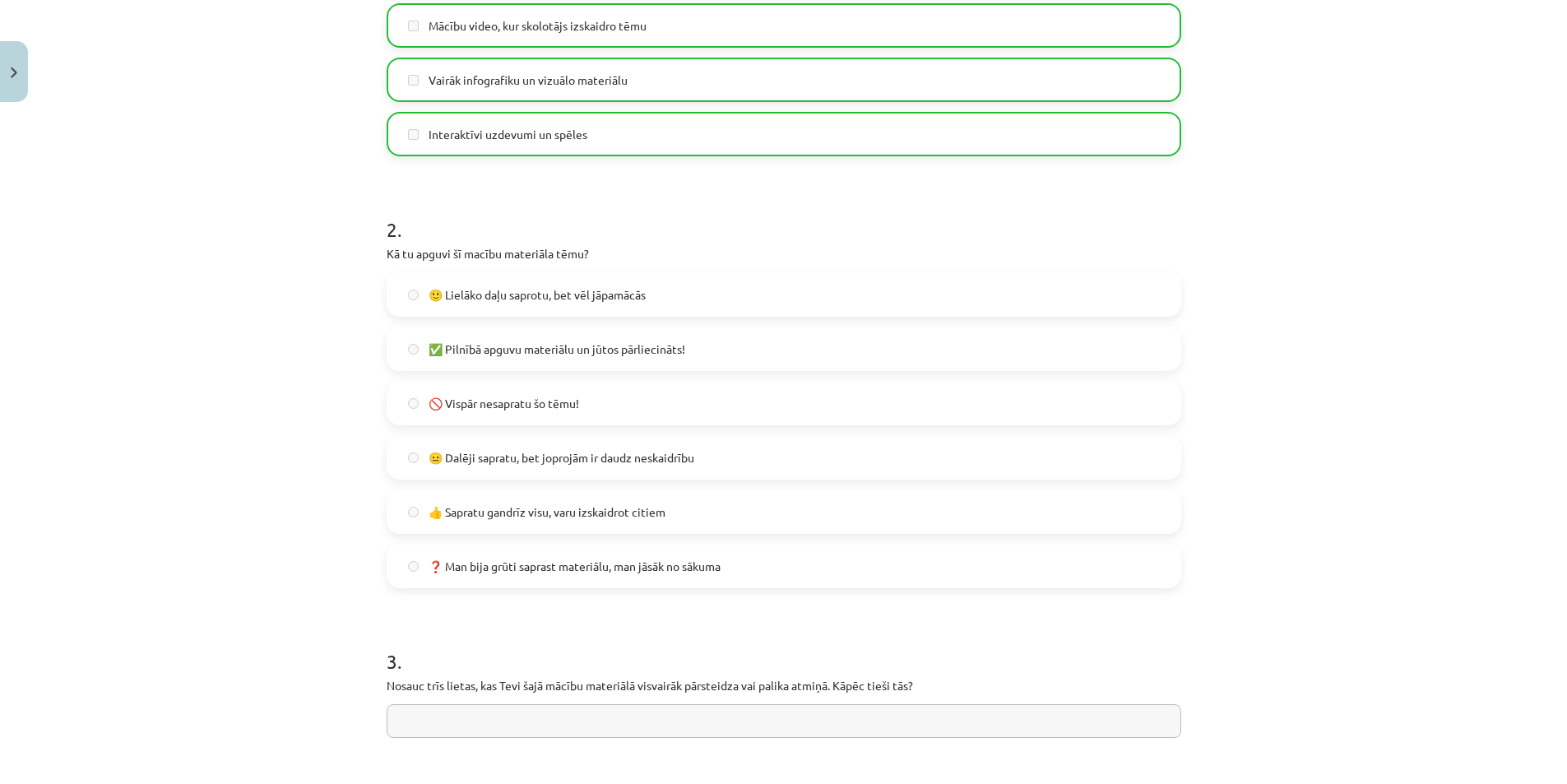
scroll to position [896, 0]
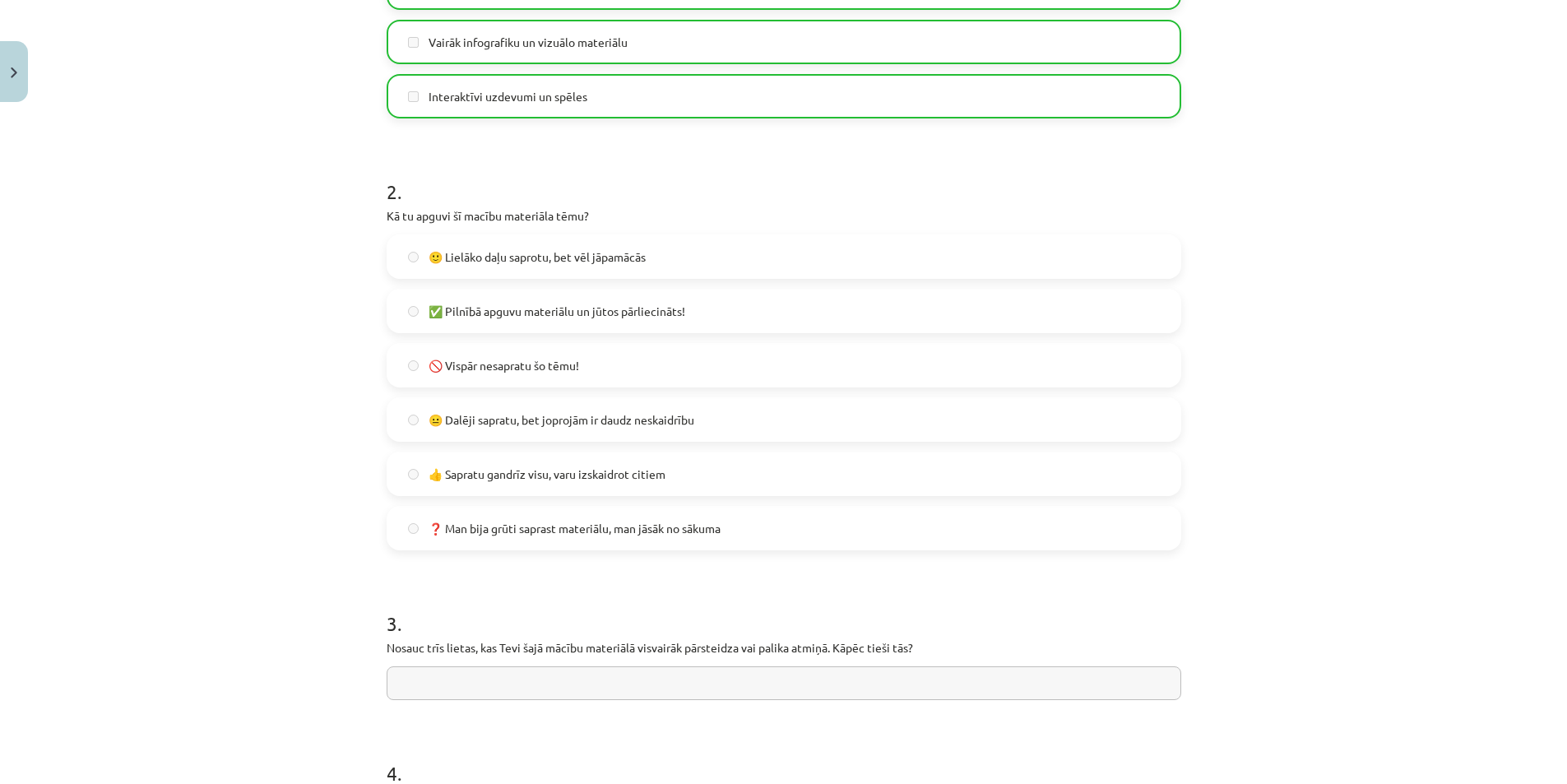
click at [769, 165] on h1 "2 ." at bounding box center [784, 177] width 795 height 51
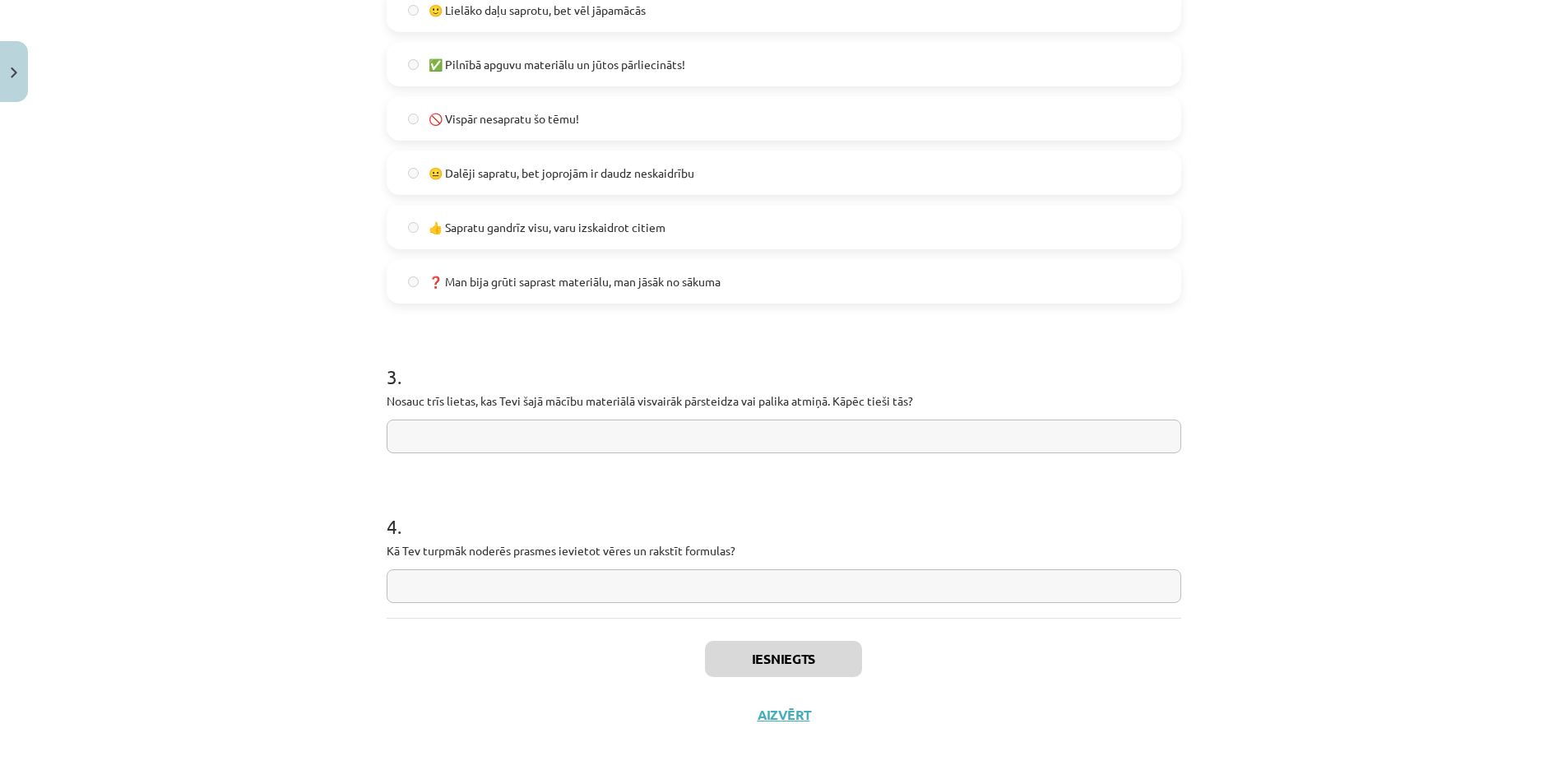
scroll to position [494, 0]
click at [791, 724] on div "Iesniegts Aizvērt" at bounding box center [784, 675] width 795 height 115
click at [790, 714] on button "Aizvērt" at bounding box center [784, 714] width 63 height 16
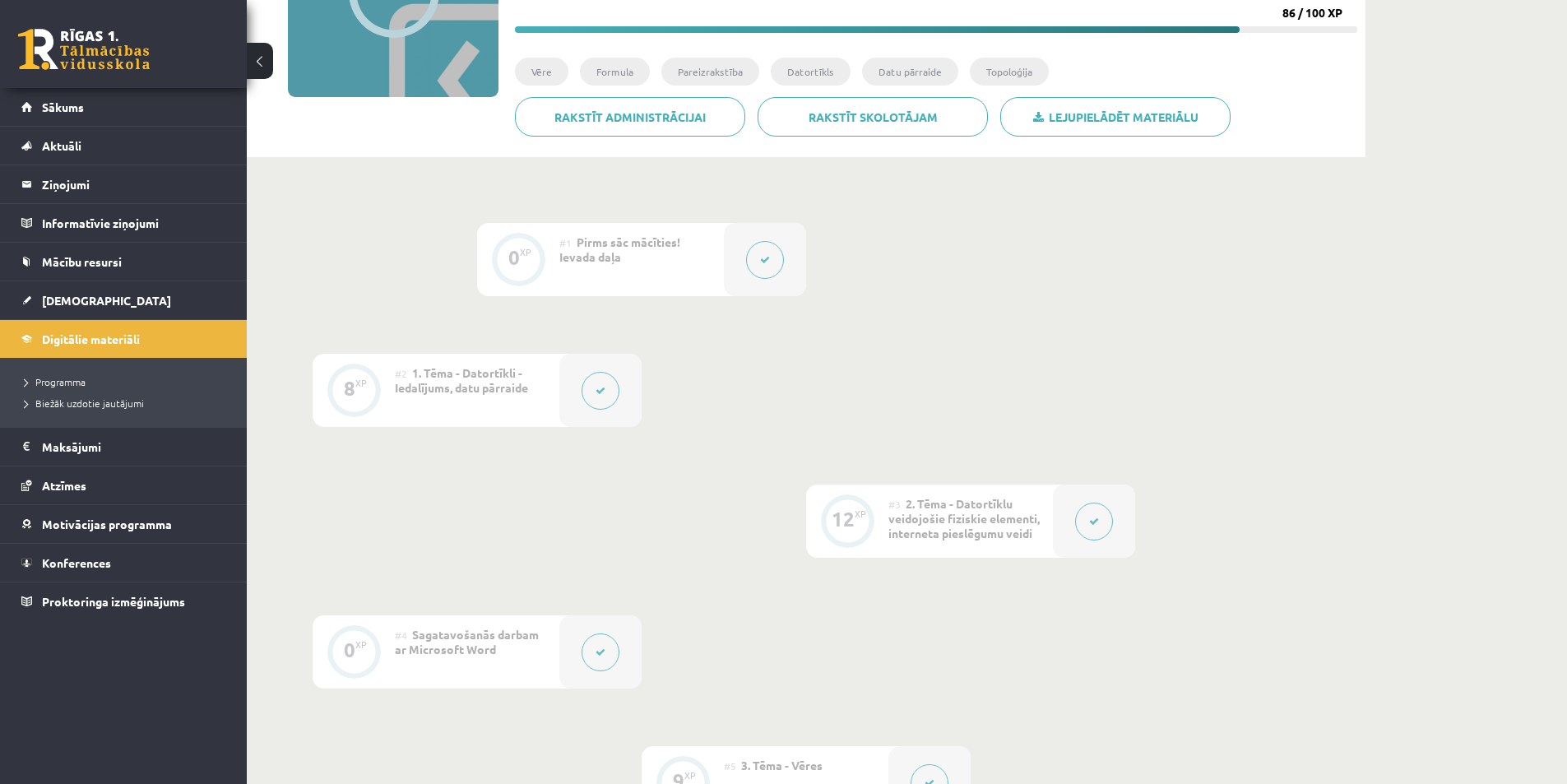
scroll to position [82, 0]
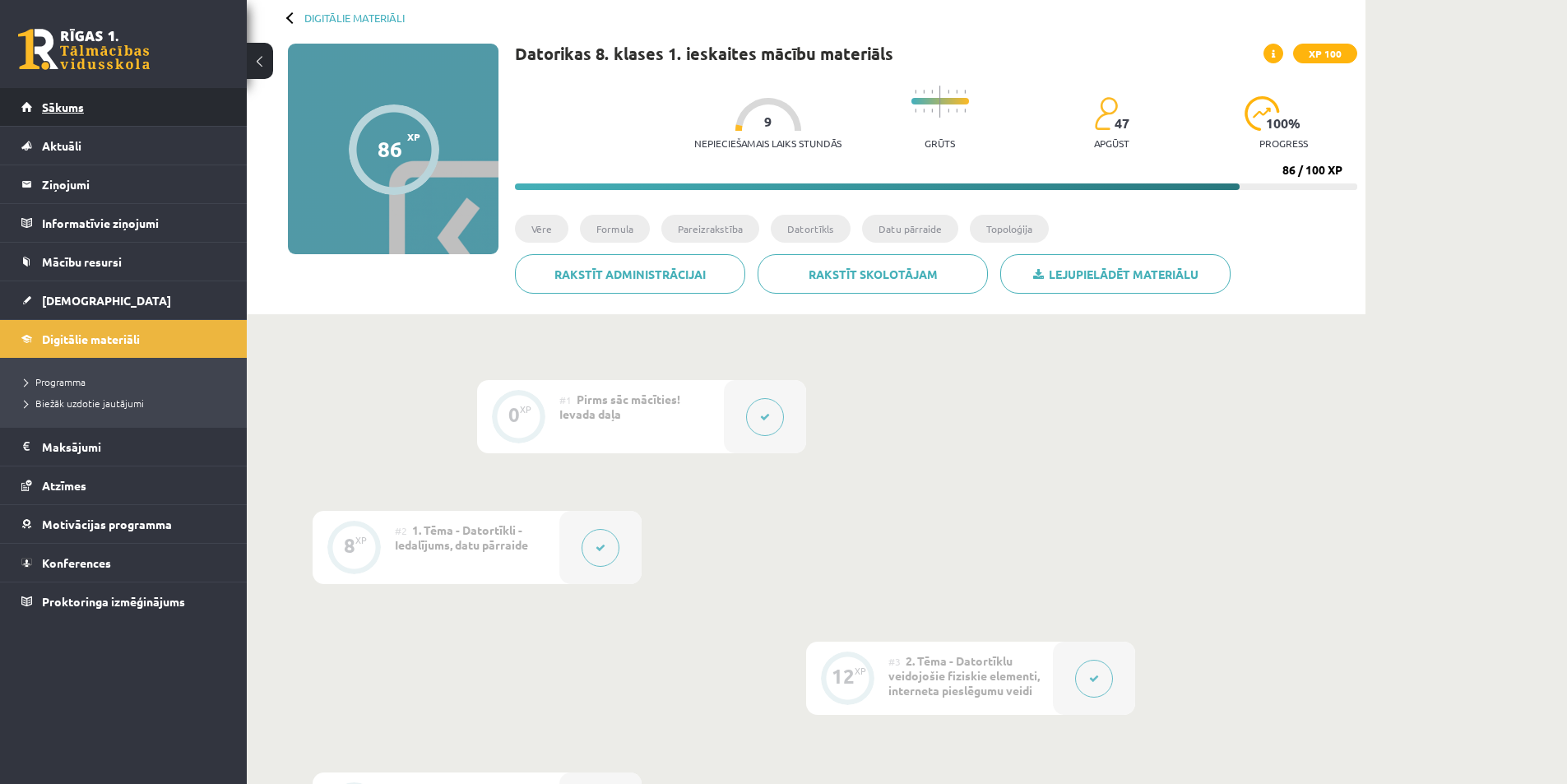
click at [147, 116] on link "Sākums" at bounding box center [124, 107] width 205 height 38
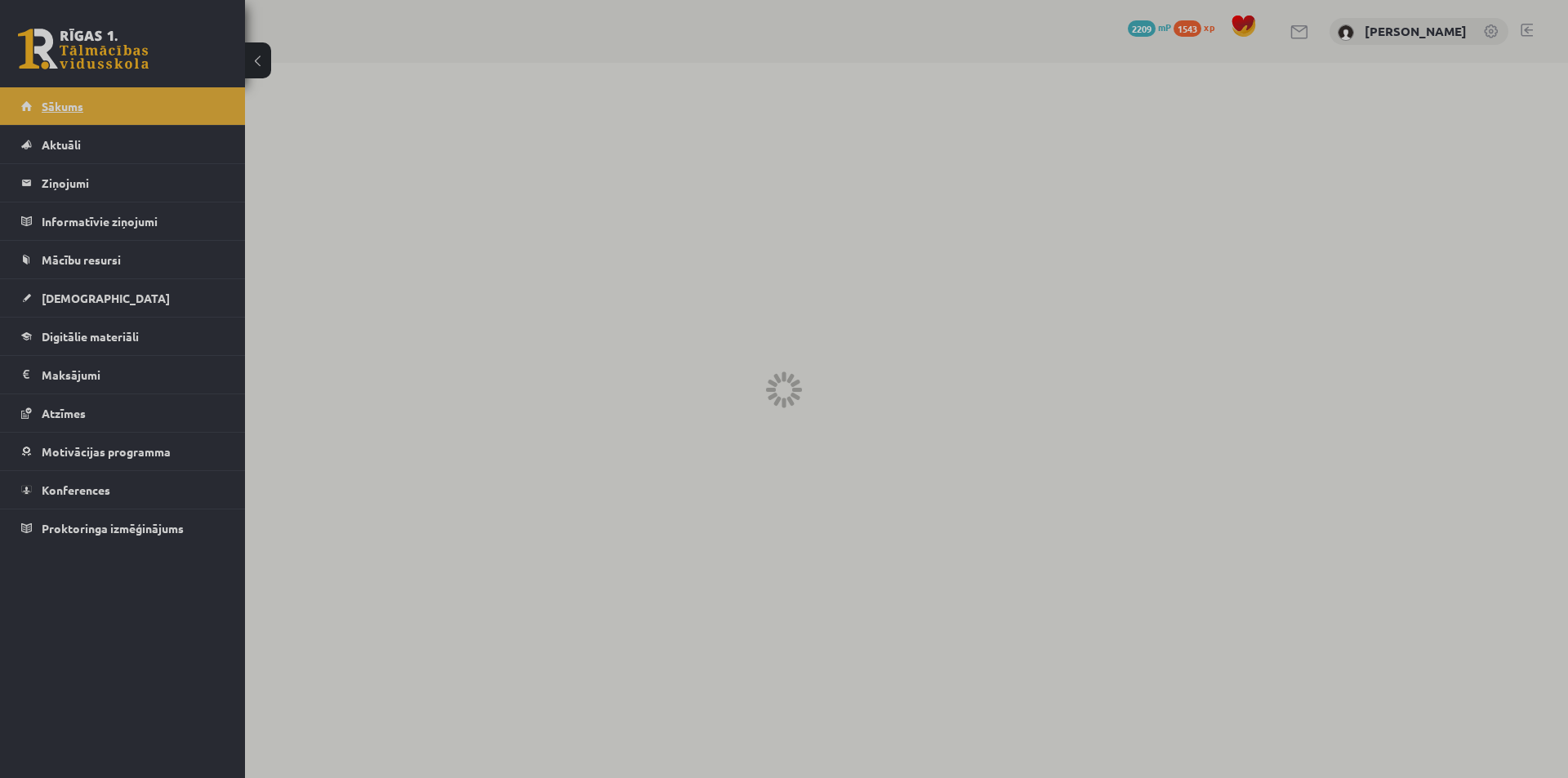
click at [145, 115] on div at bounding box center [784, 389] width 1568 height 778
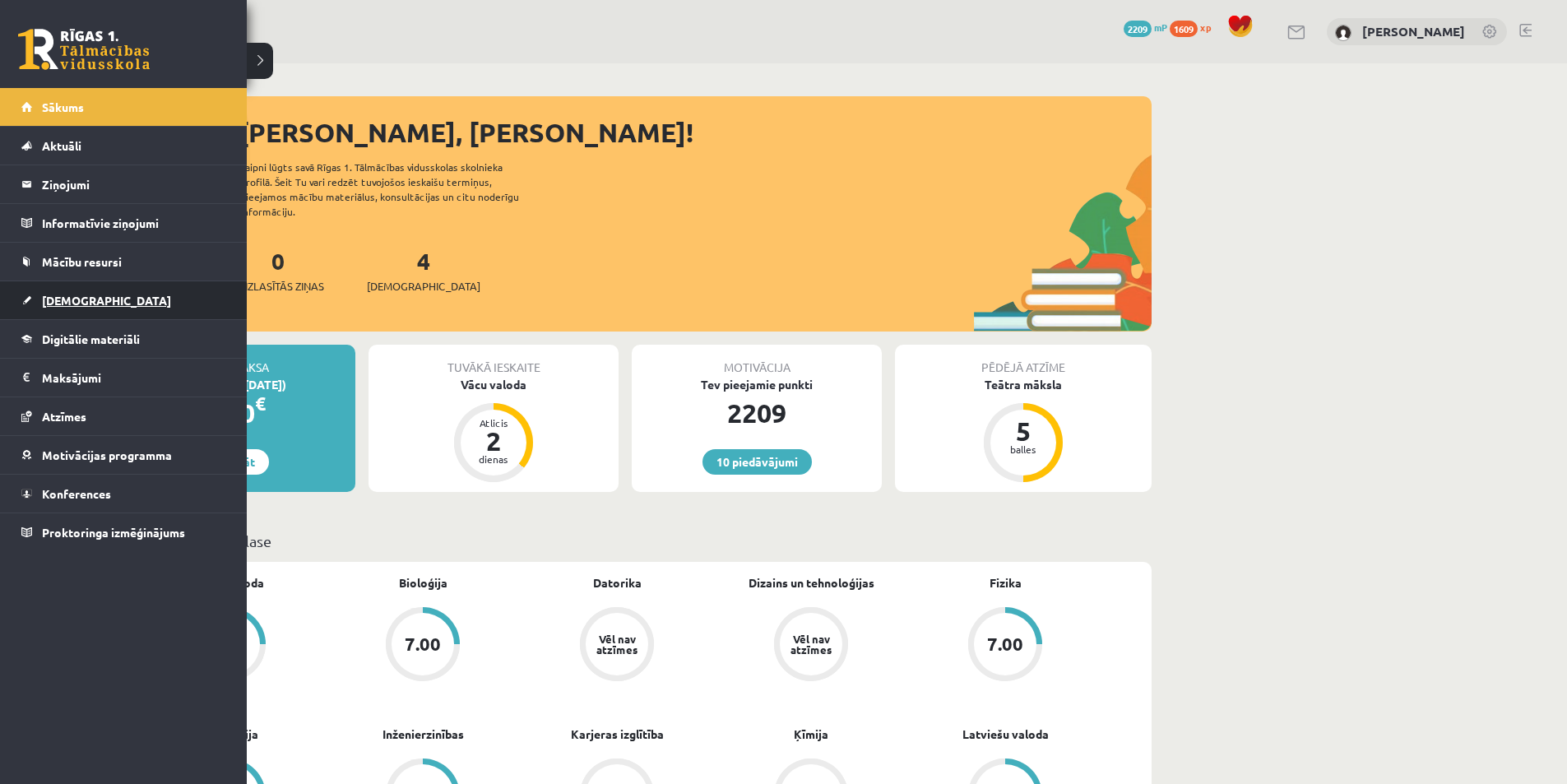
click at [53, 307] on link "[DEMOGRAPHIC_DATA]" at bounding box center [124, 300] width 205 height 38
